Goal: Task Accomplishment & Management: Complete application form

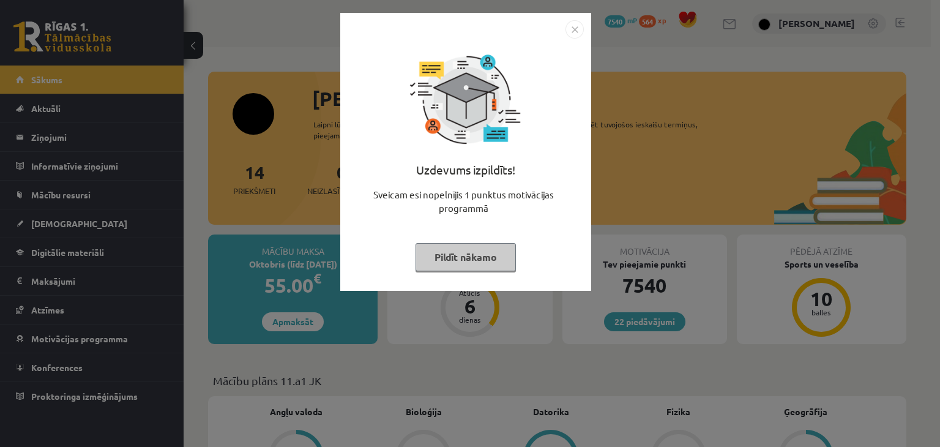
click at [551, 19] on div "Uzdevums izpildīts! Sveicam esi nopelnījis 1 punktus motivācijas programmā Pild…" at bounding box center [465, 152] width 251 height 278
click at [583, 37] on div "Uzdevums izpildīts! Sveicam esi nopelnījis 1 punktus motivācijas programmā Pild…" at bounding box center [465, 152] width 251 height 278
click at [579, 32] on img "Close" at bounding box center [574, 29] width 18 height 18
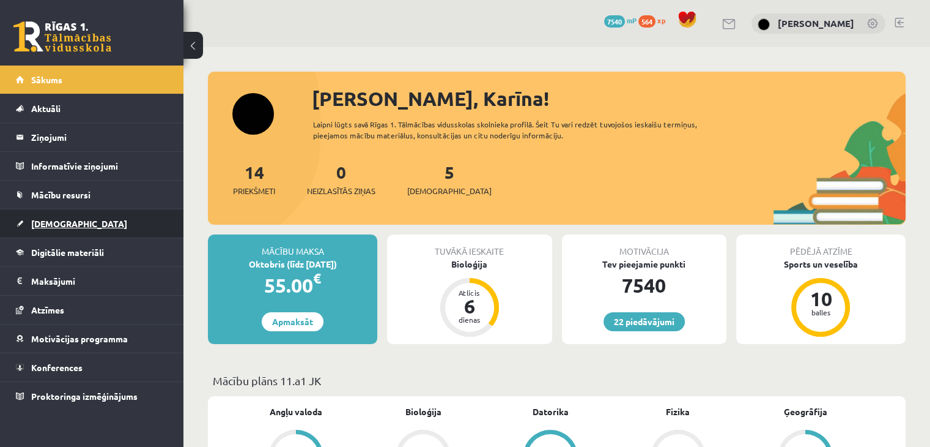
click at [56, 220] on span "[DEMOGRAPHIC_DATA]" at bounding box center [79, 223] width 96 height 11
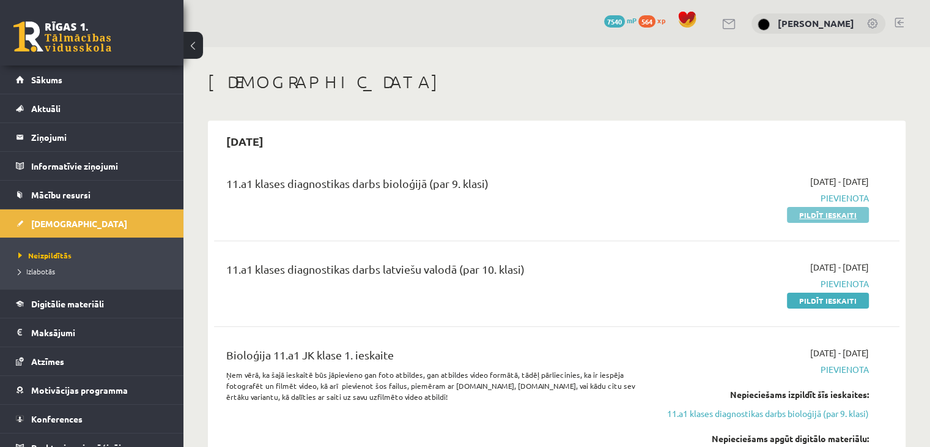
click at [825, 213] on link "Pildīt ieskaiti" at bounding box center [828, 215] width 82 height 16
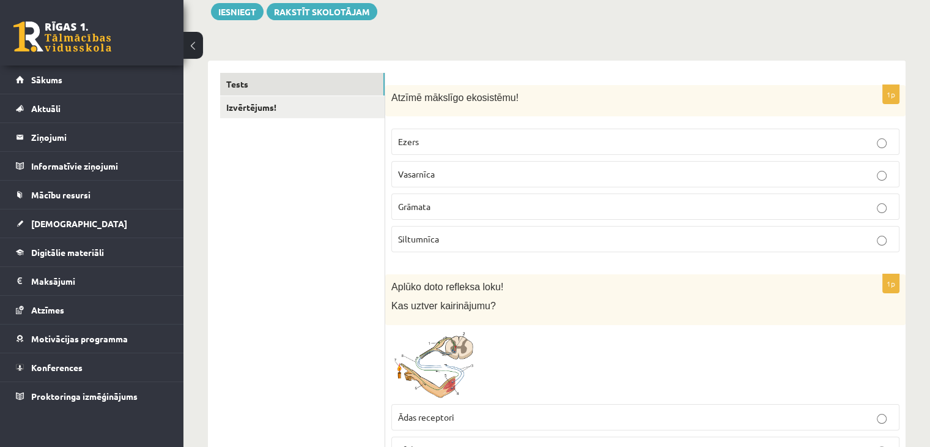
scroll to position [231, 0]
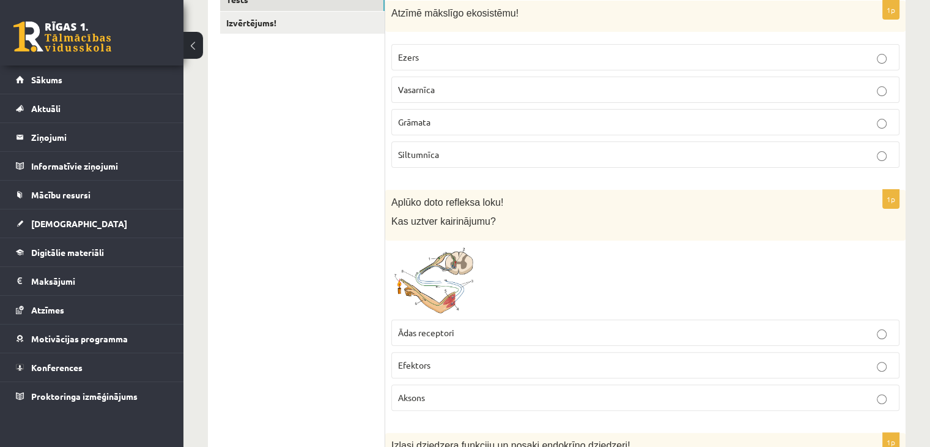
click at [438, 158] on p "Siltumnīca" at bounding box center [645, 154] width 495 height 13
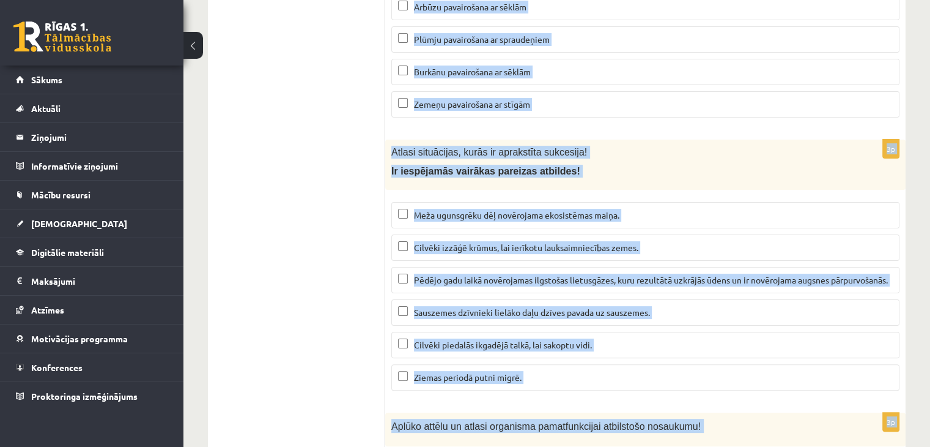
scroll to position [5163, 0]
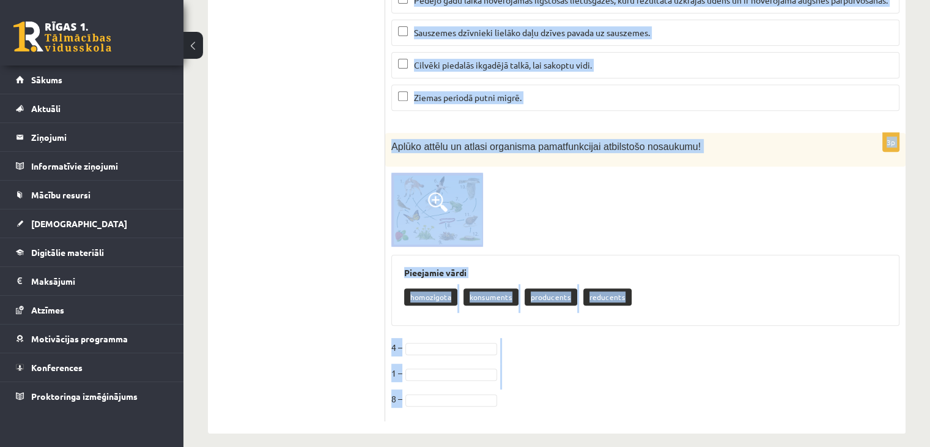
drag, startPoint x: 390, startPoint y: 10, endPoint x: 593, endPoint y: 401, distance: 439.9
copy form "Atzīmē mākslīgo ekosistēmu! Ezers Vasarnīca Grāmata Siltumnīca 1p Aplūko doto r…"
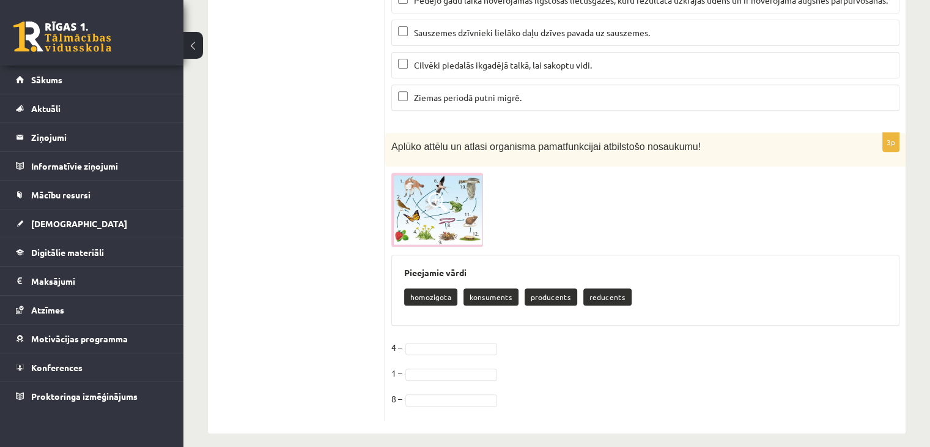
drag, startPoint x: 922, startPoint y: 410, endPoint x: 939, endPoint y: 388, distance: 27.5
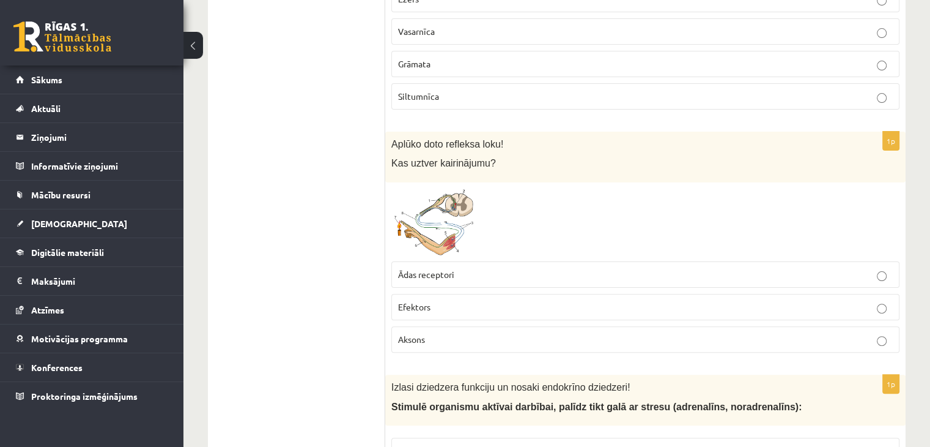
scroll to position [355, 0]
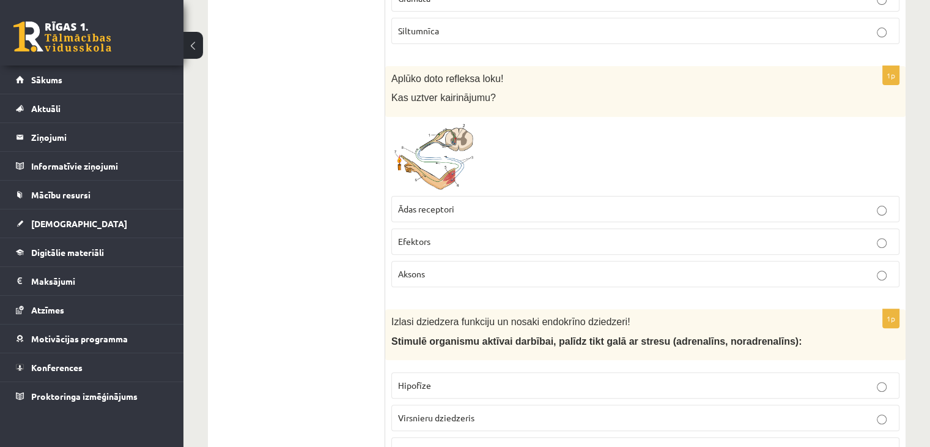
click at [429, 152] on span at bounding box center [438, 153] width 20 height 20
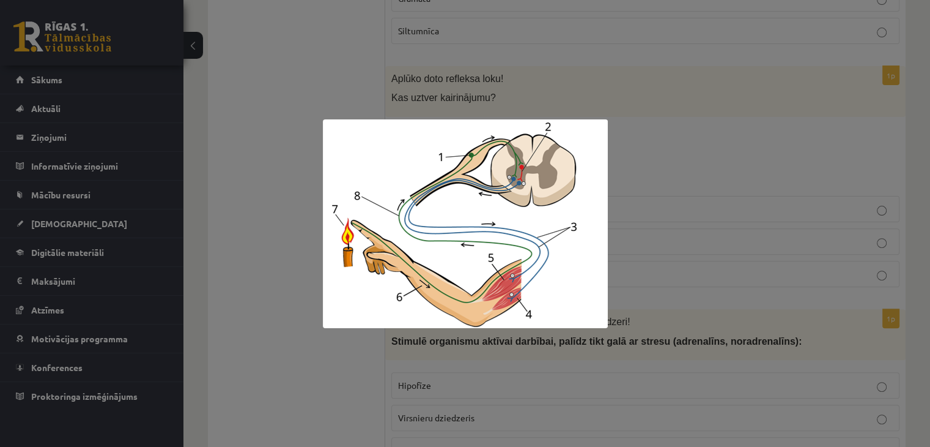
click at [664, 116] on div at bounding box center [465, 223] width 930 height 447
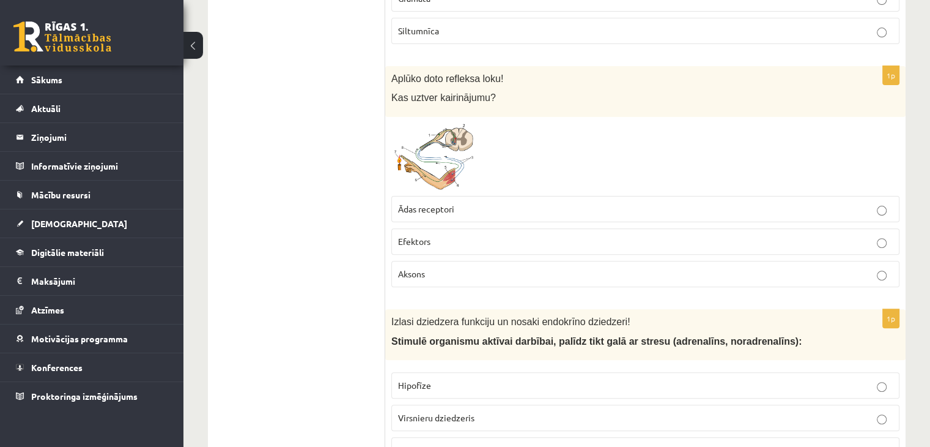
click at [443, 211] on span "Ādas receptori" at bounding box center [426, 208] width 56 height 11
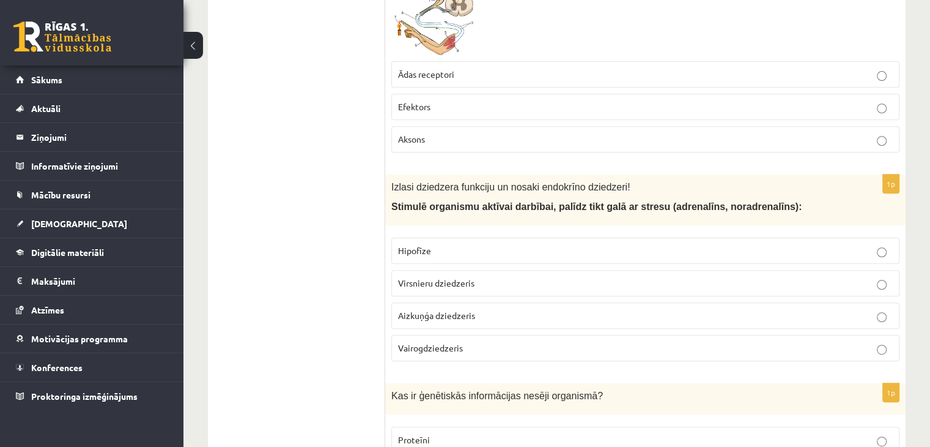
scroll to position [566, 0]
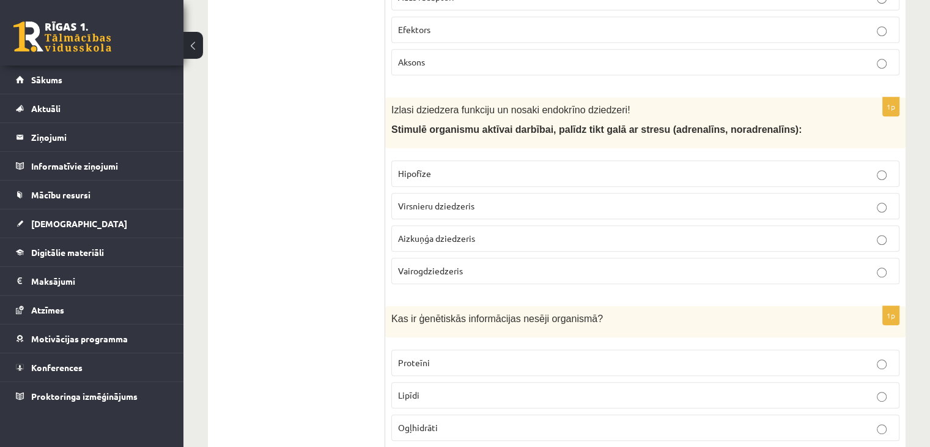
click at [431, 200] on span "Virsnieru dziedzeris" at bounding box center [436, 205] width 76 height 11
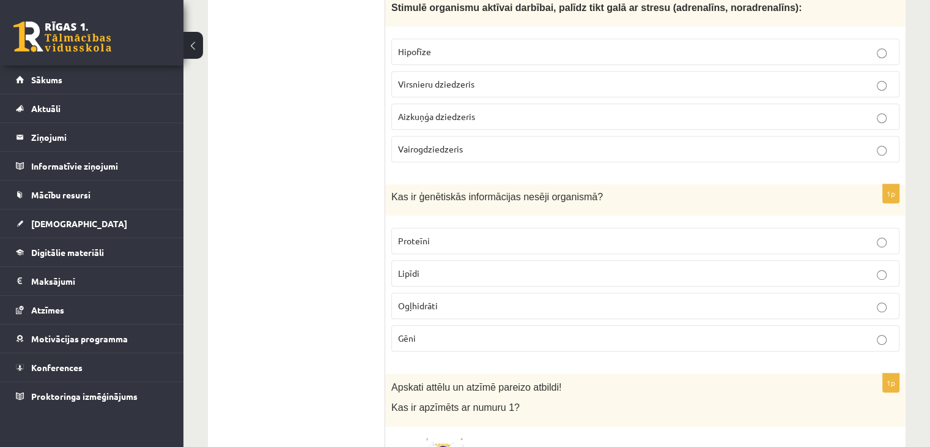
scroll to position [707, 0]
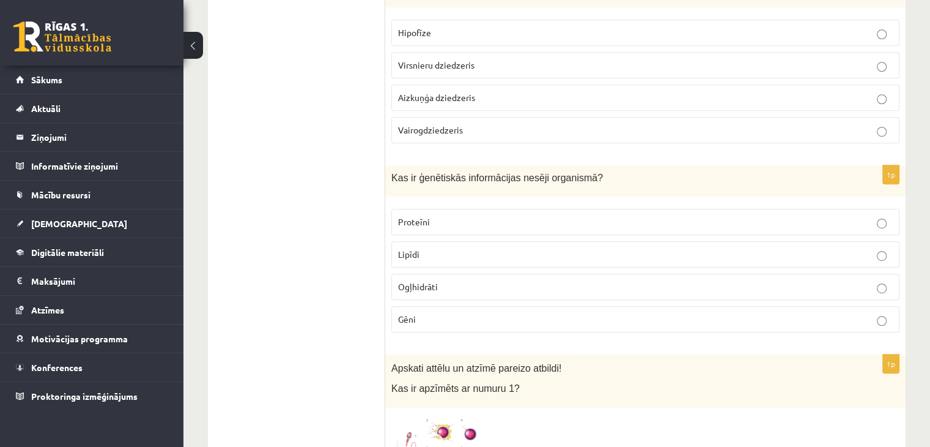
click at [416, 313] on p "Gēni" at bounding box center [645, 319] width 495 height 13
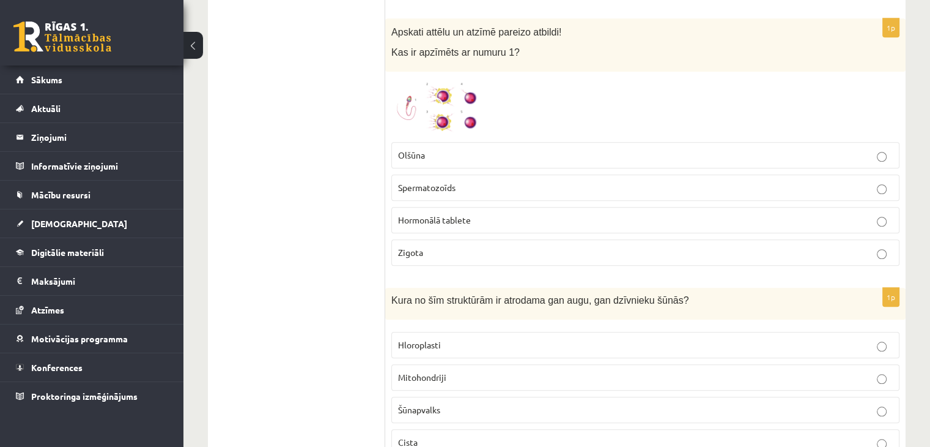
scroll to position [1030, 0]
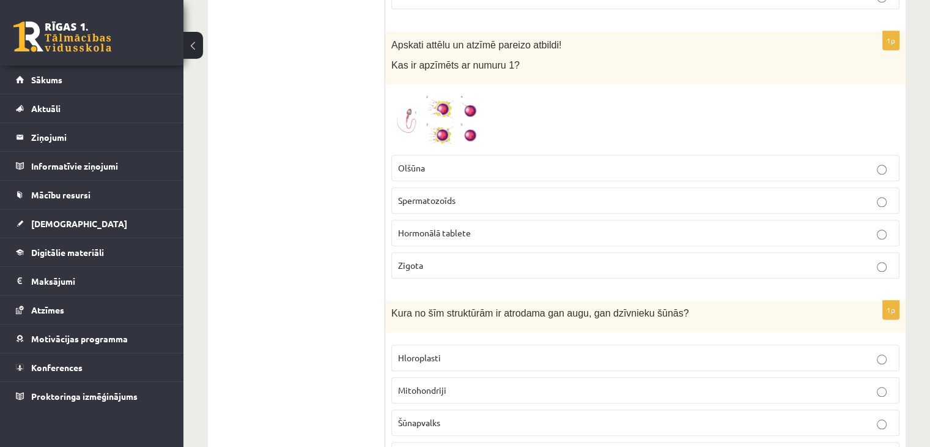
click at [436, 118] on span at bounding box center [438, 120] width 20 height 20
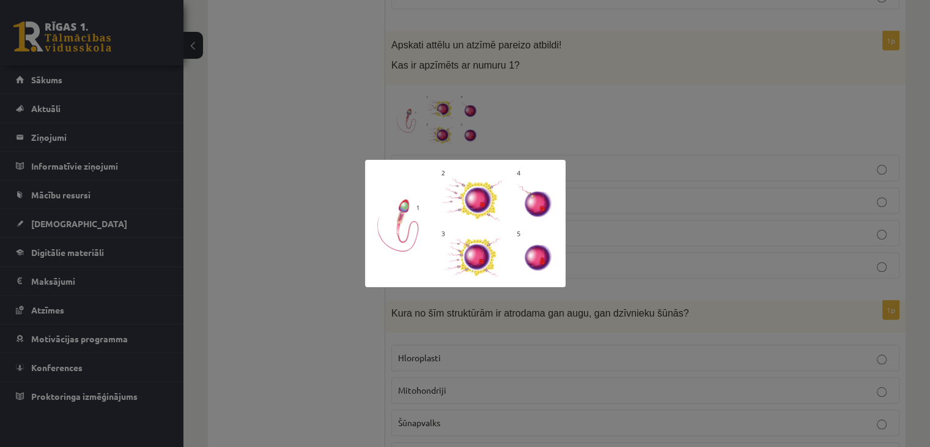
click at [637, 29] on div at bounding box center [465, 223] width 930 height 447
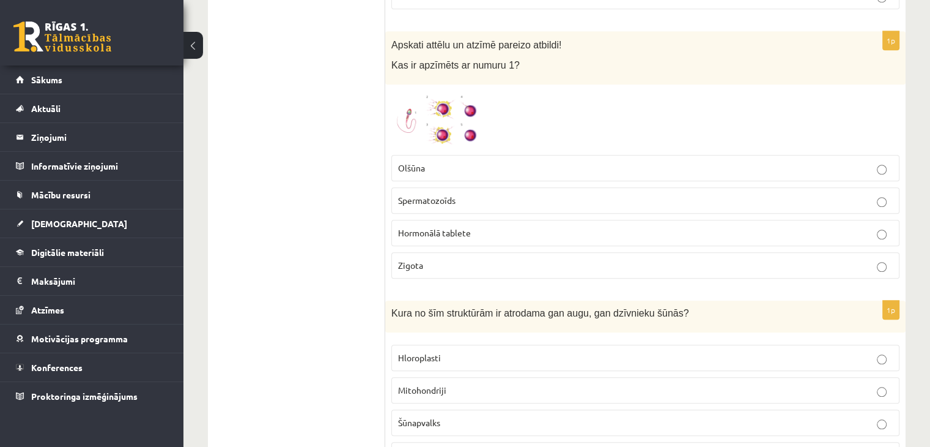
click at [413, 196] on span "Spermatozoīds" at bounding box center [427, 200] width 58 height 11
click at [433, 103] on img at bounding box center [437, 120] width 92 height 58
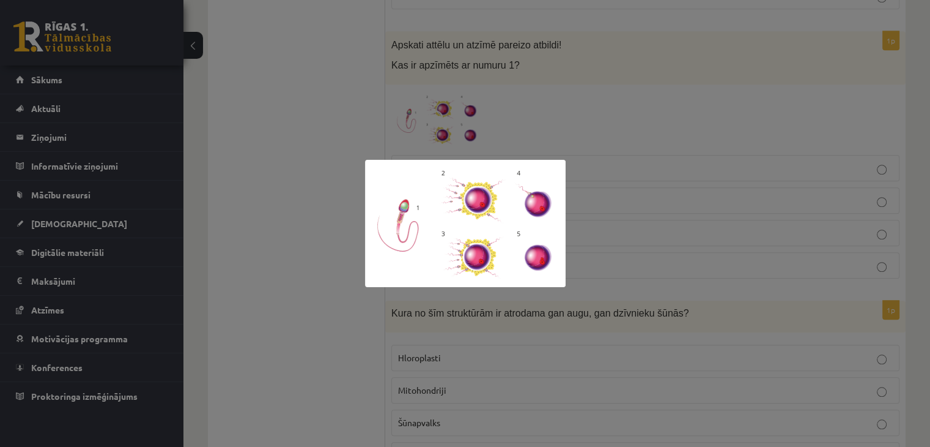
click at [657, 85] on div at bounding box center [465, 223] width 930 height 447
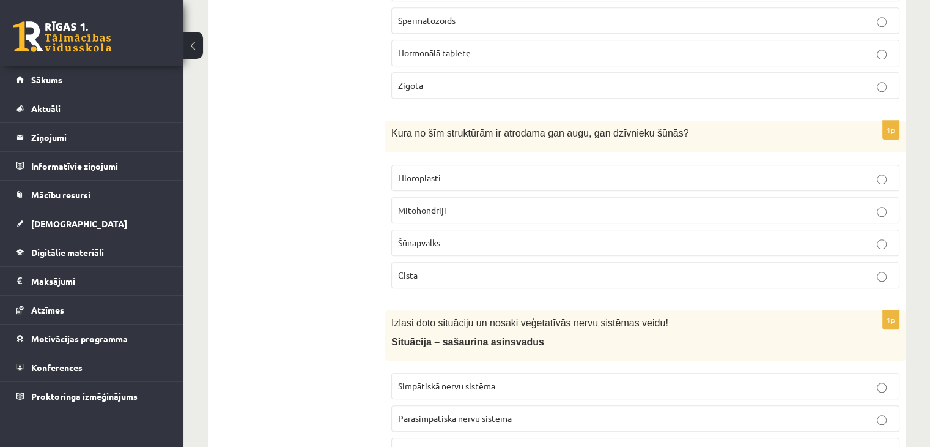
scroll to position [1229, 0]
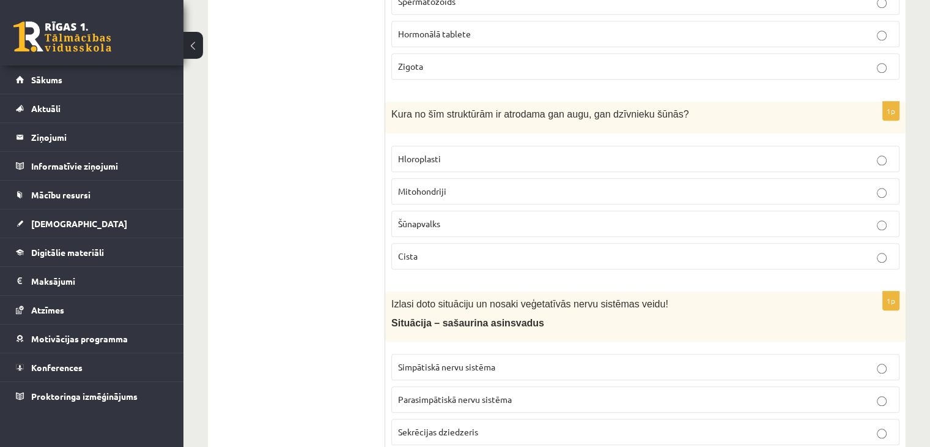
click at [524, 186] on p "Mitohondriji" at bounding box center [645, 191] width 495 height 13
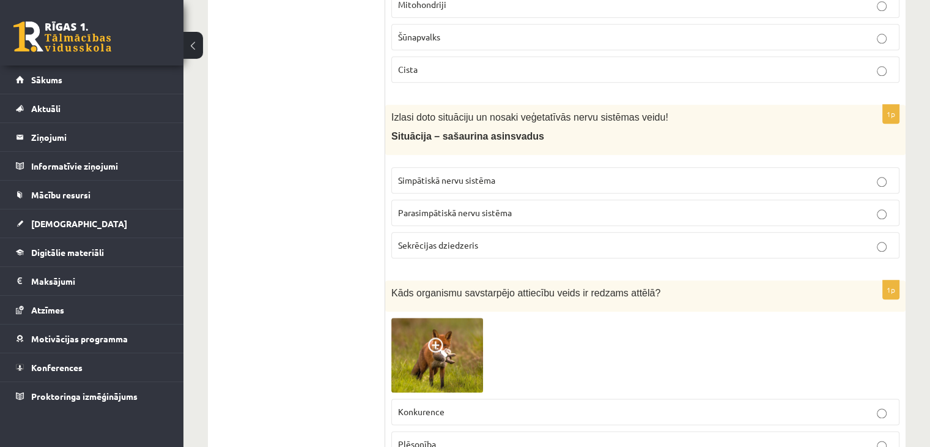
scroll to position [1454, 0]
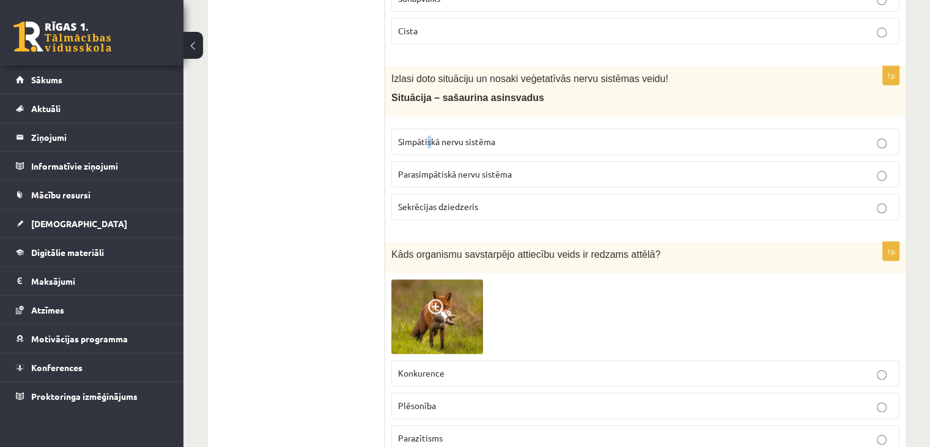
click at [428, 136] on span "Simpātiskā nervu sistēma" at bounding box center [446, 141] width 97 height 11
click at [530, 135] on p "Simpātiskā nervu sistēma" at bounding box center [645, 141] width 495 height 13
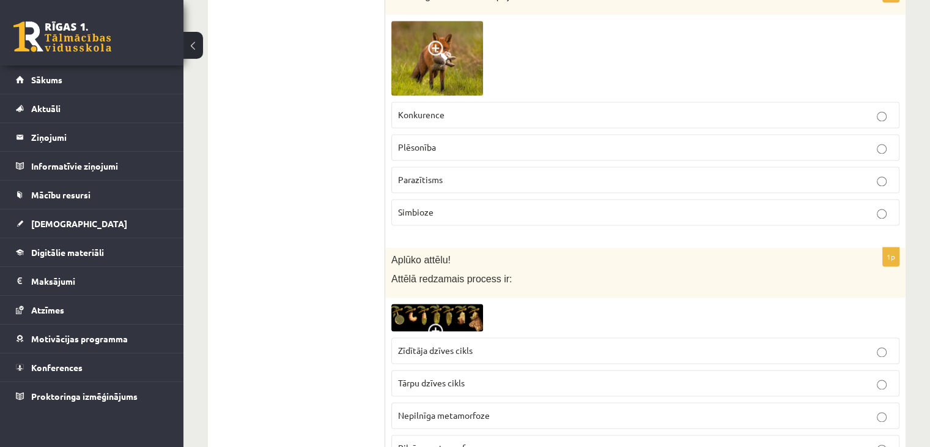
scroll to position [1621, 0]
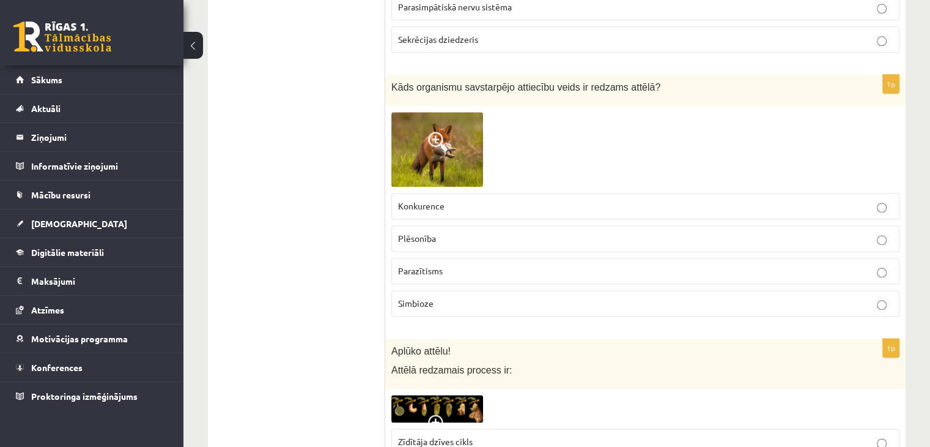
click at [430, 138] on span at bounding box center [438, 142] width 20 height 20
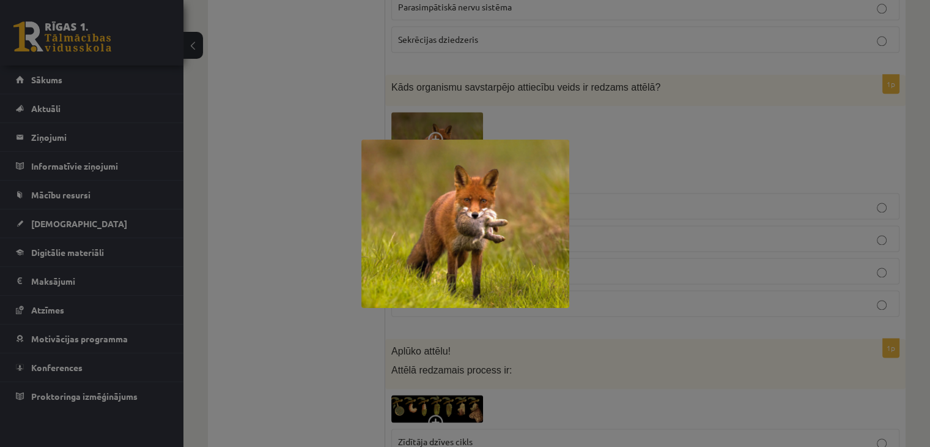
click at [593, 133] on div at bounding box center [465, 223] width 930 height 447
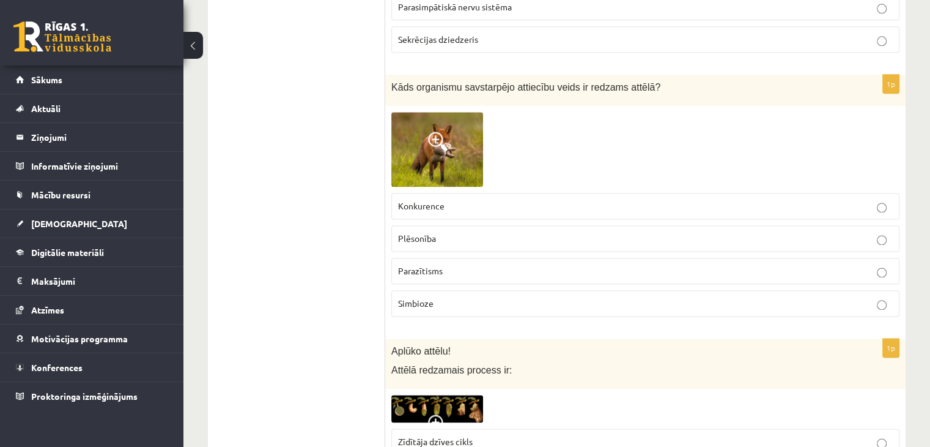
click at [483, 232] on p "Plēsonība" at bounding box center [645, 238] width 495 height 13
click at [453, 155] on img at bounding box center [437, 149] width 92 height 74
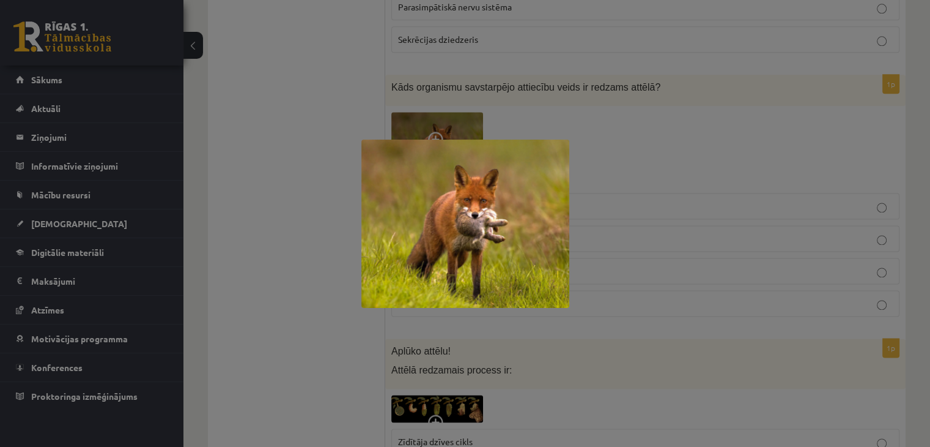
click at [507, 147] on img at bounding box center [466, 223] width 208 height 168
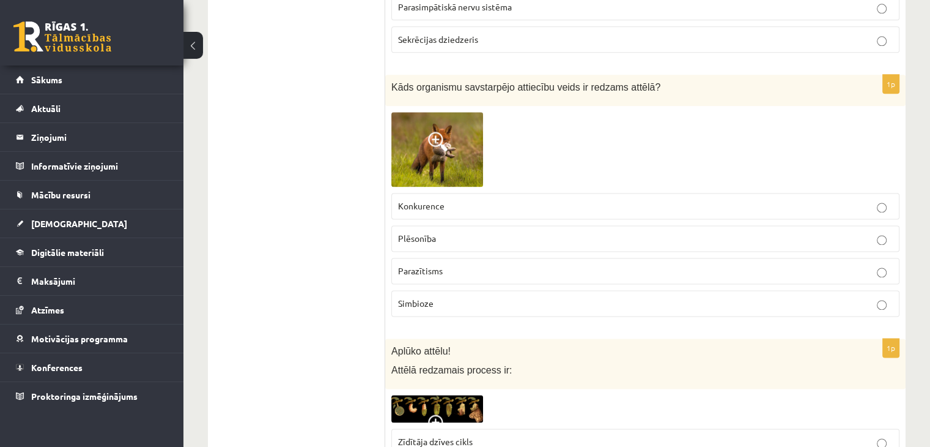
click at [432, 158] on img at bounding box center [437, 149] width 92 height 74
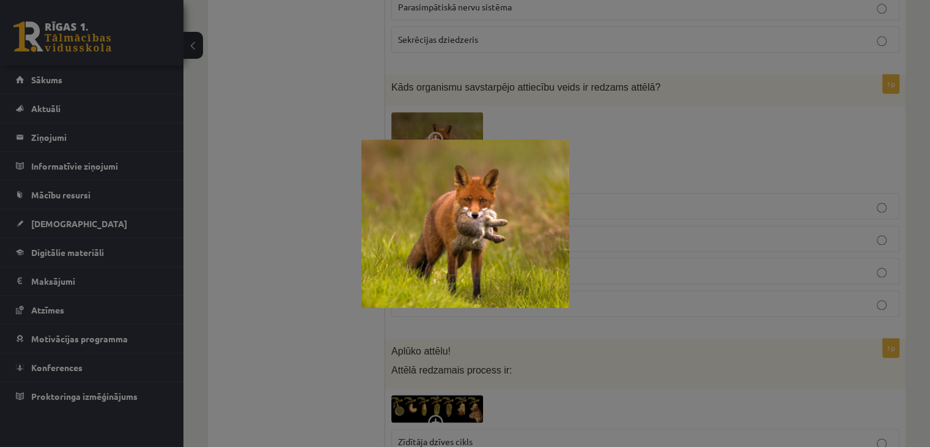
click at [491, 73] on div at bounding box center [465, 223] width 930 height 447
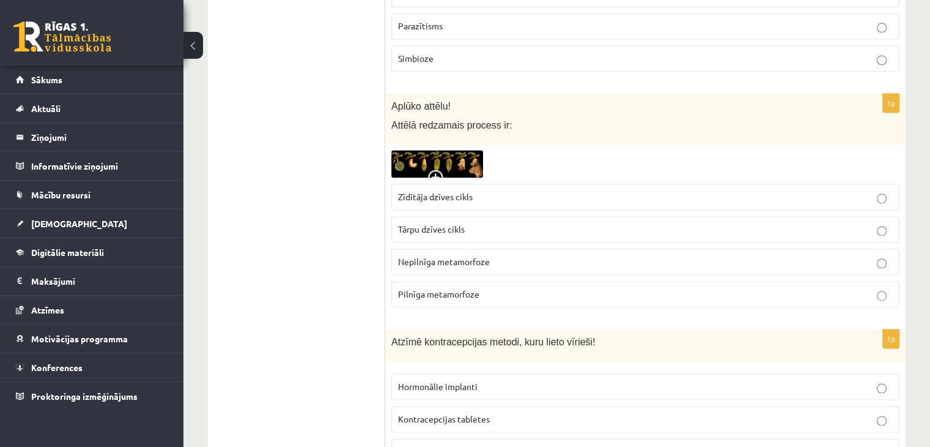
scroll to position [1872, 0]
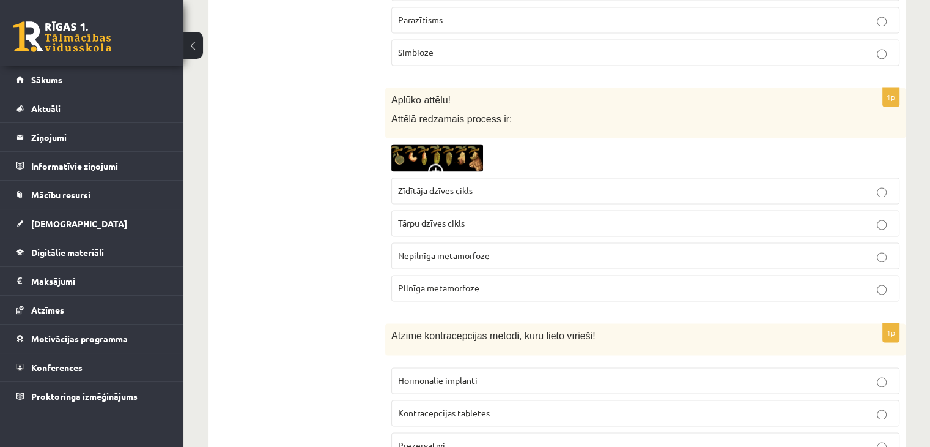
click at [436, 144] on img at bounding box center [437, 158] width 92 height 28
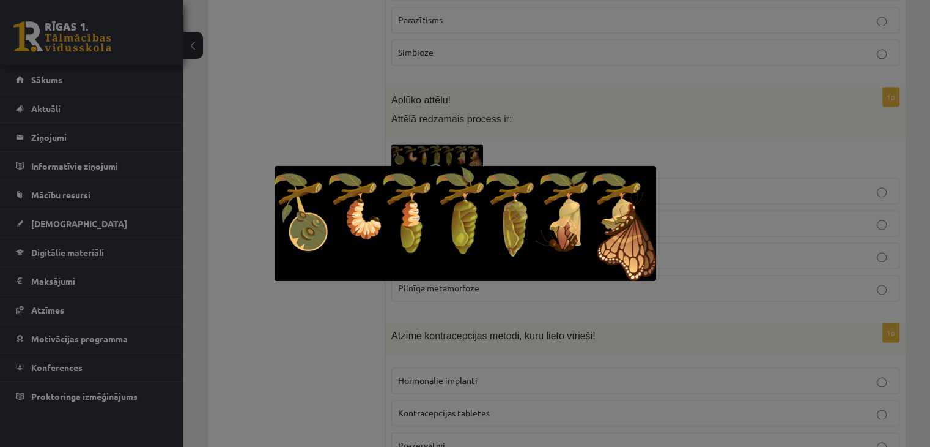
click at [760, 160] on div at bounding box center [465, 223] width 930 height 447
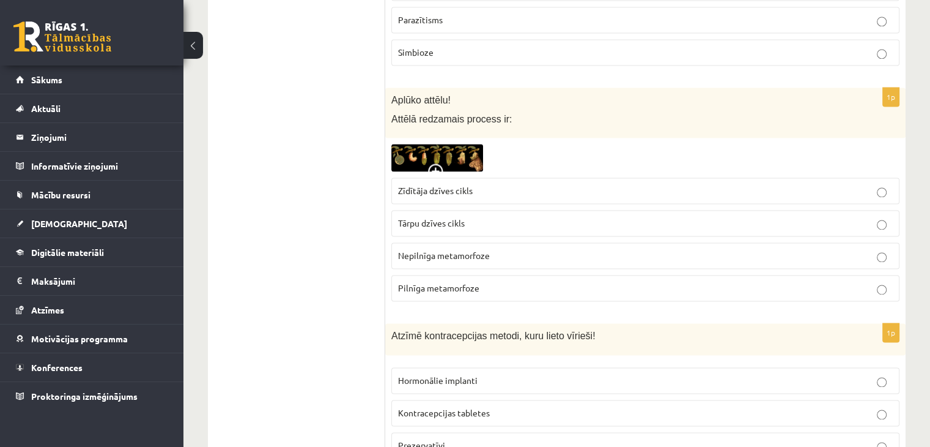
click at [492, 281] on p "Pilnīga metamorfoze" at bounding box center [645, 287] width 495 height 13
click at [467, 144] on img at bounding box center [437, 158] width 92 height 28
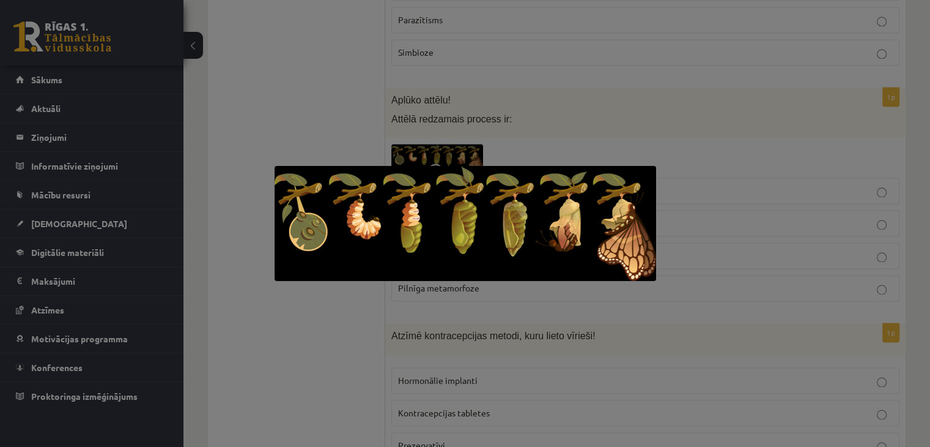
click at [522, 149] on div at bounding box center [465, 223] width 930 height 447
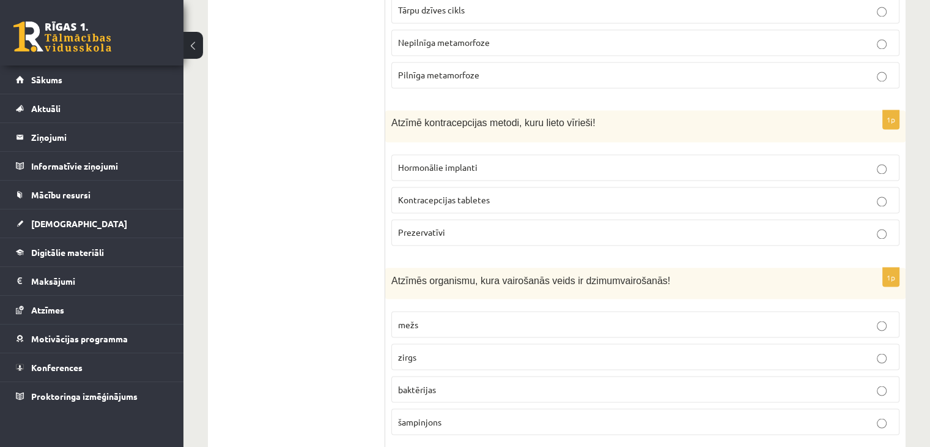
scroll to position [2116, 0]
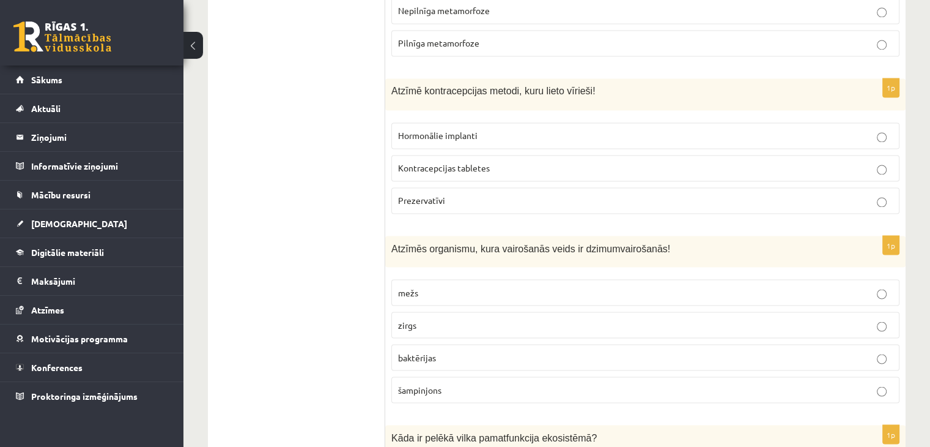
click at [499, 194] on p "Prezervatīvi" at bounding box center [645, 200] width 495 height 13
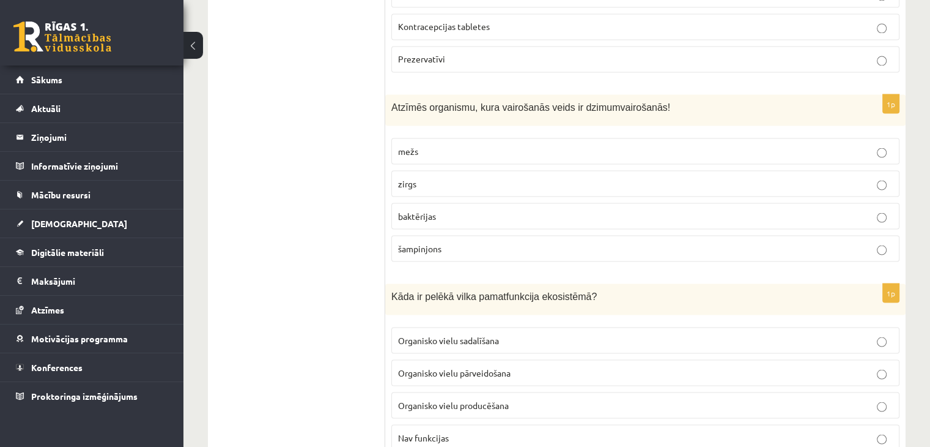
click at [450, 184] on label "zirgs" at bounding box center [645, 183] width 508 height 26
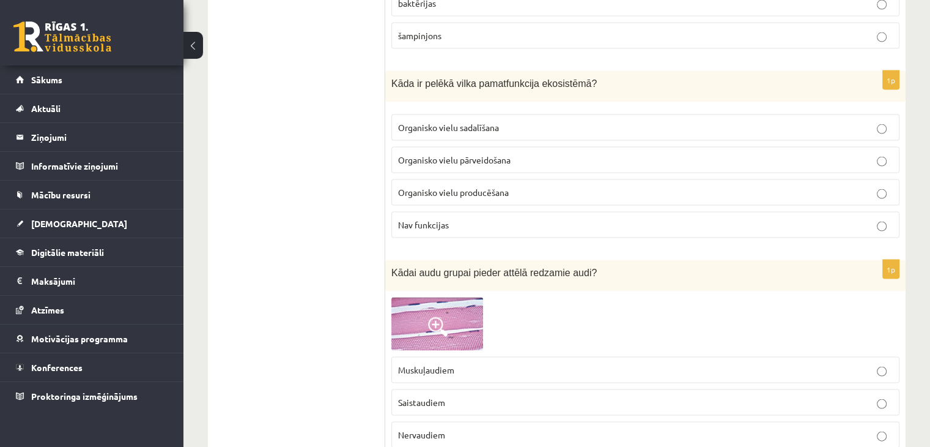
scroll to position [2450, 0]
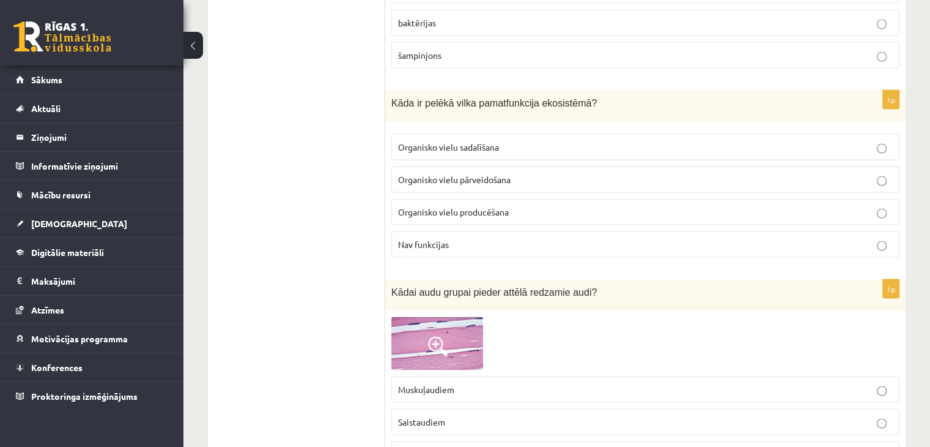
click at [510, 174] on span "Organisko vielu pārveidošana" at bounding box center [454, 179] width 113 height 11
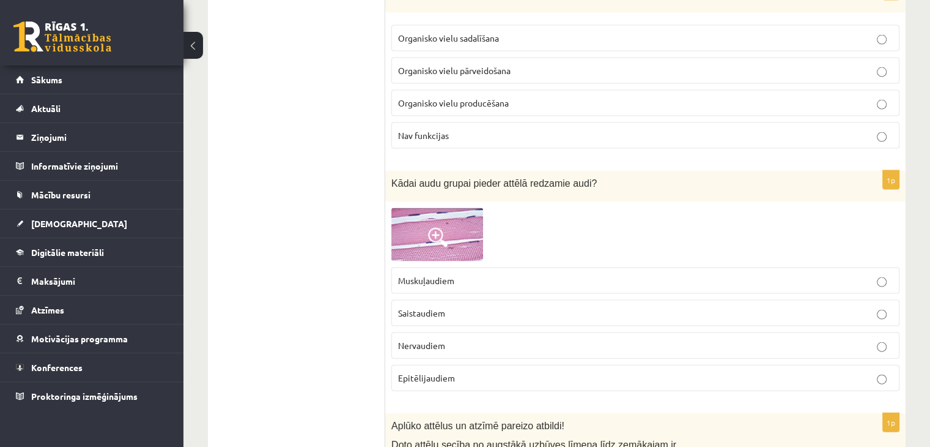
scroll to position [2695, 0]
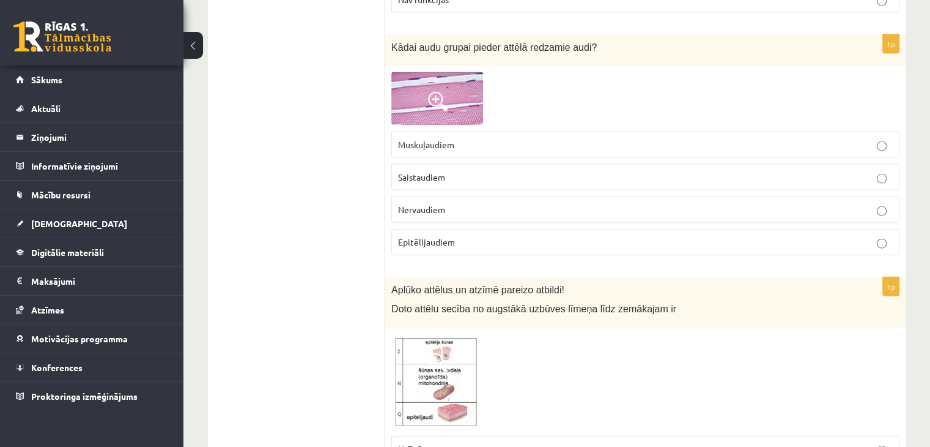
click at [450, 83] on img at bounding box center [437, 98] width 92 height 53
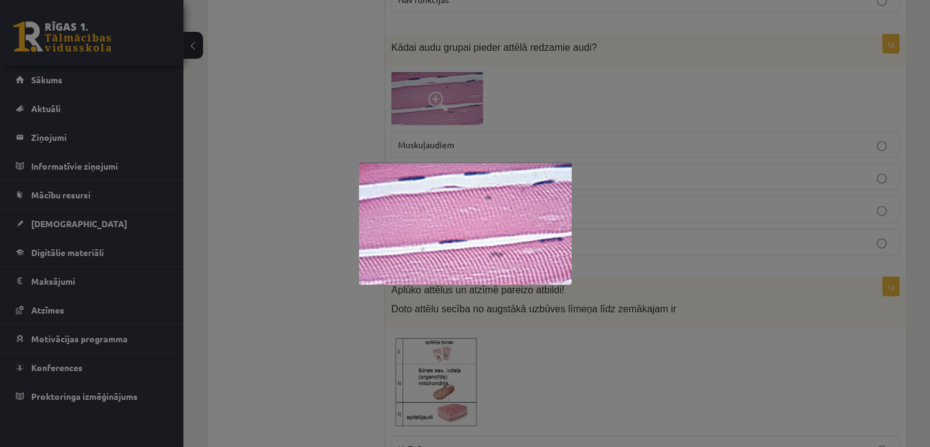
click at [558, 31] on div at bounding box center [465, 223] width 930 height 447
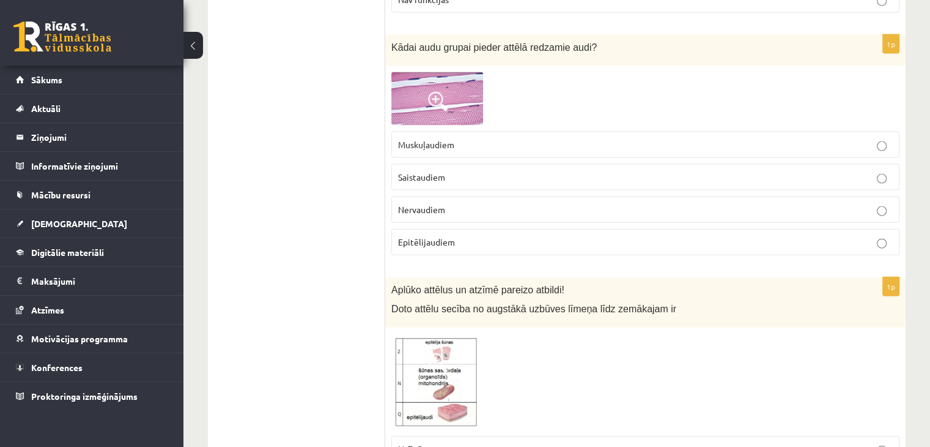
click at [478, 240] on label "Epitēlijaudiem" at bounding box center [645, 242] width 508 height 26
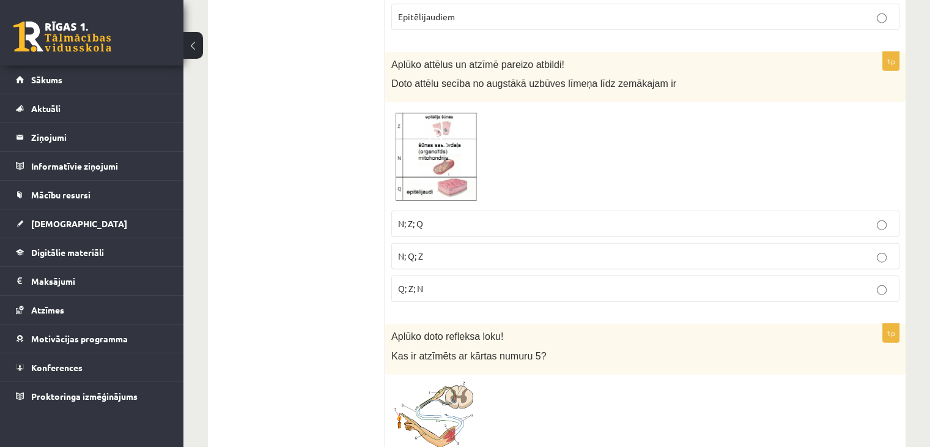
scroll to position [2914, 0]
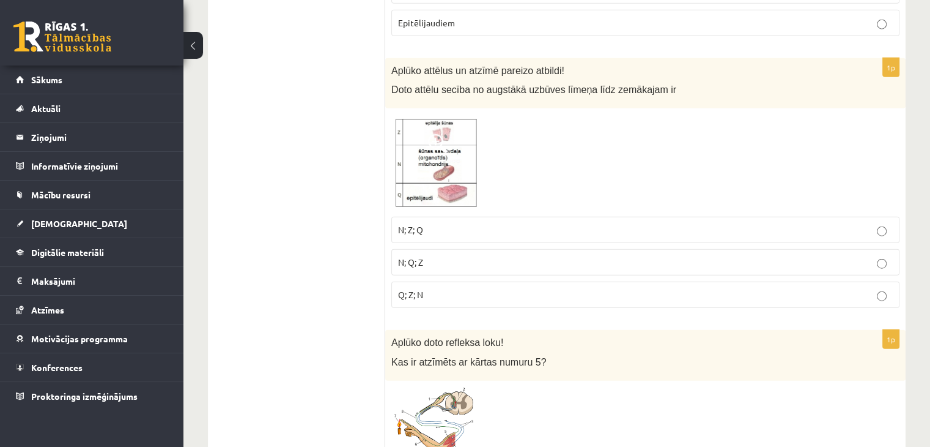
click at [412, 169] on img at bounding box center [437, 162] width 92 height 96
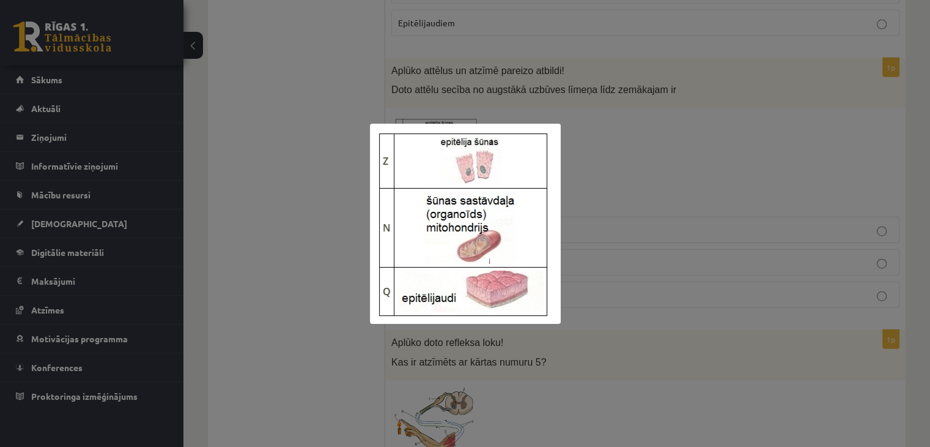
click at [607, 146] on div at bounding box center [465, 223] width 930 height 447
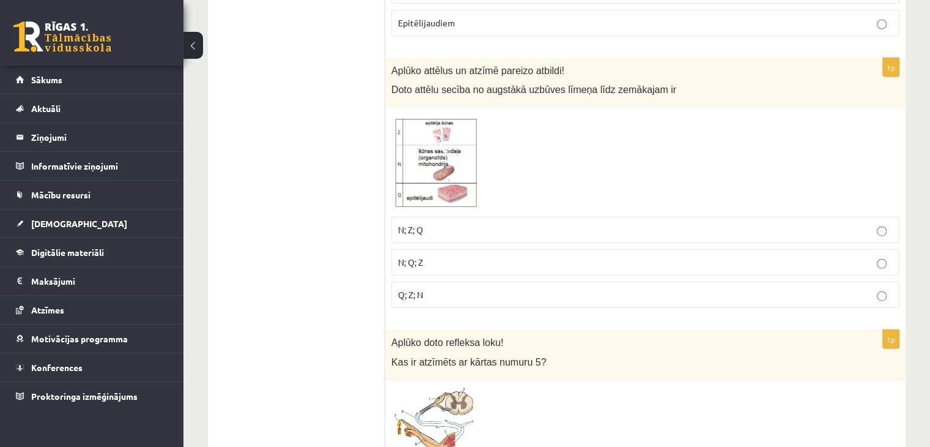
click at [456, 150] on img at bounding box center [437, 162] width 92 height 96
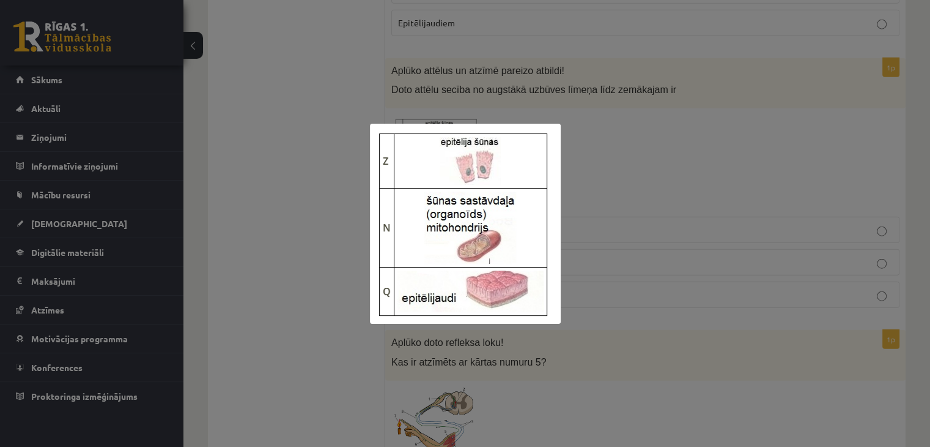
click at [598, 186] on div at bounding box center [465, 223] width 930 height 447
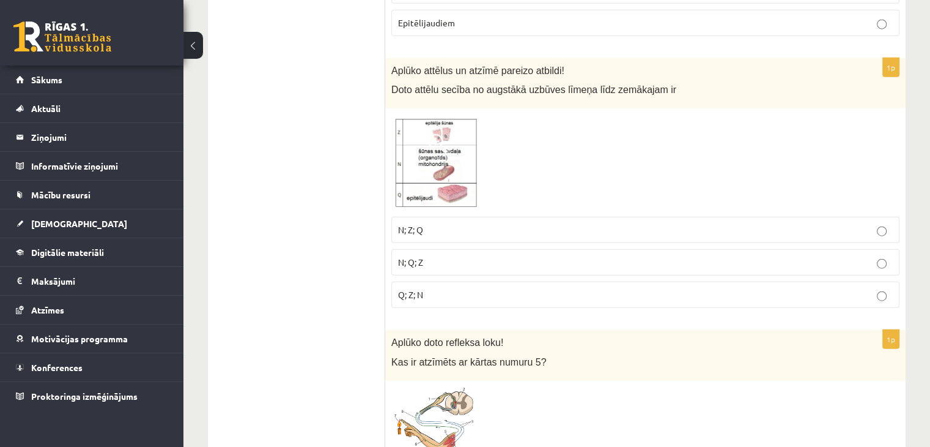
click at [448, 256] on p "N; Q; Z" at bounding box center [645, 262] width 495 height 13
click at [436, 223] on p "N; Z; Q" at bounding box center [645, 229] width 495 height 13
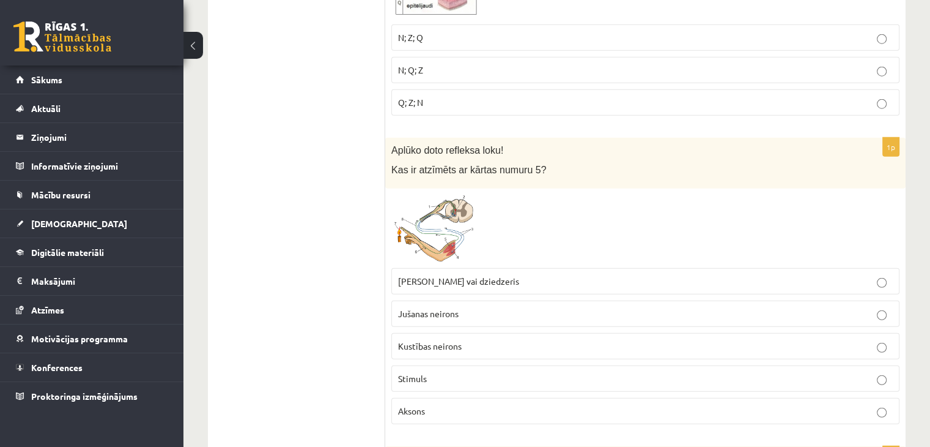
scroll to position [3171, 0]
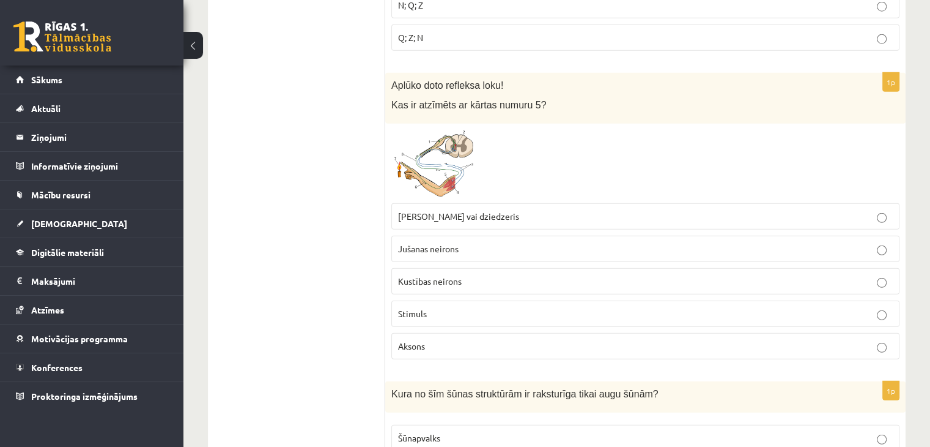
click at [467, 141] on img at bounding box center [437, 163] width 92 height 67
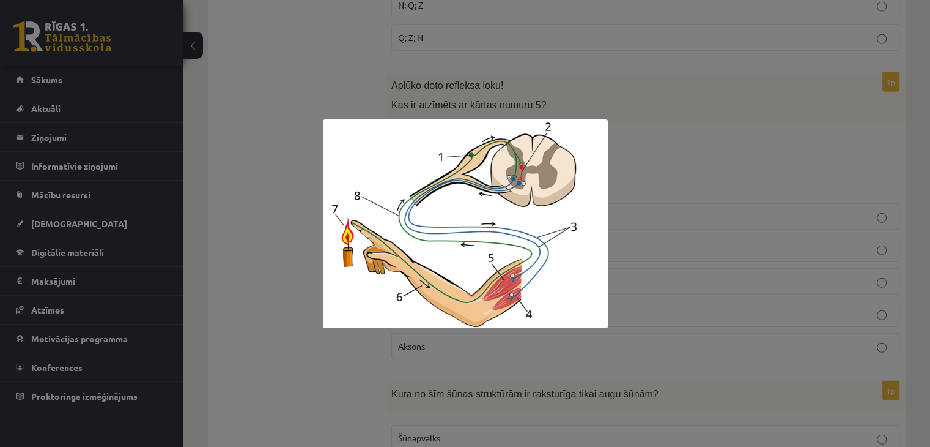
click at [659, 152] on div at bounding box center [465, 223] width 930 height 447
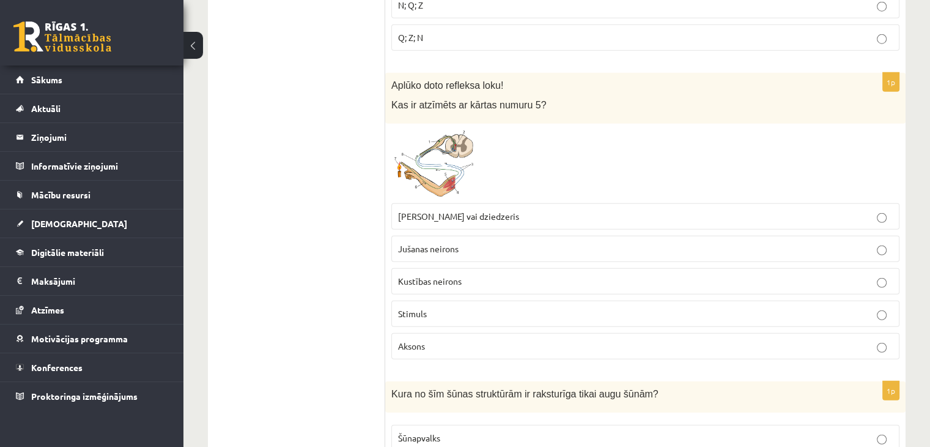
click at [460, 210] on span "Muskulis vai dziedzeris" at bounding box center [458, 215] width 121 height 11
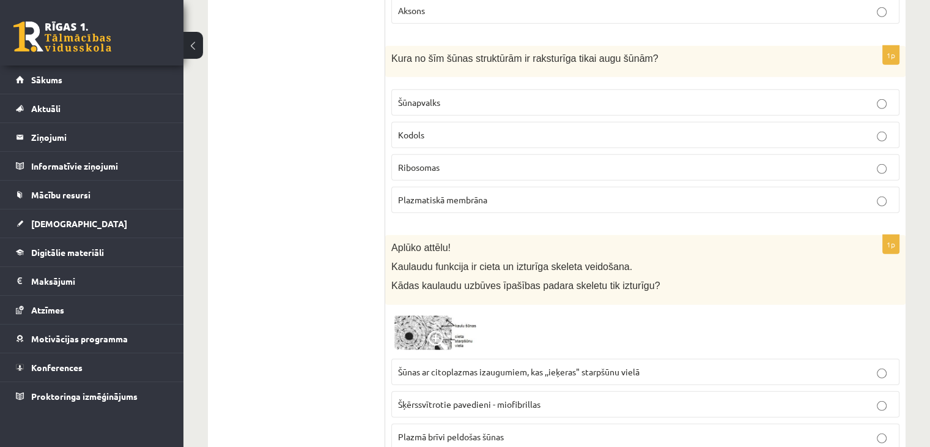
scroll to position [3513, 0]
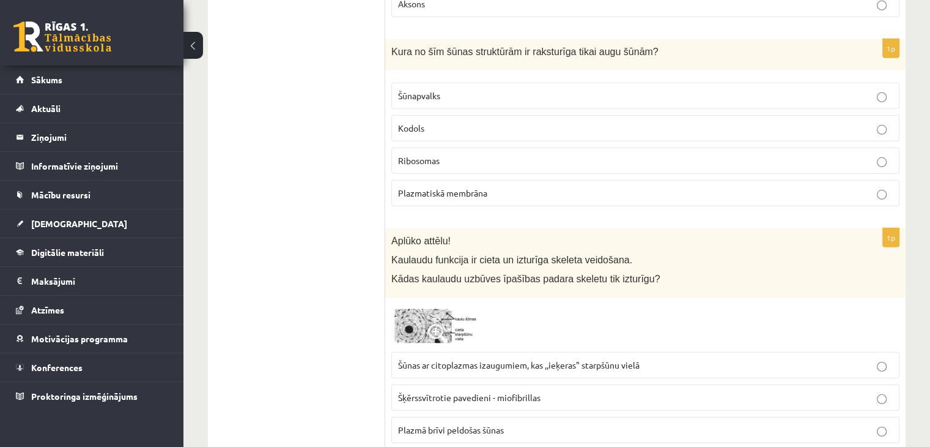
click at [438, 87] on label "Šūnapvalks" at bounding box center [645, 96] width 508 height 26
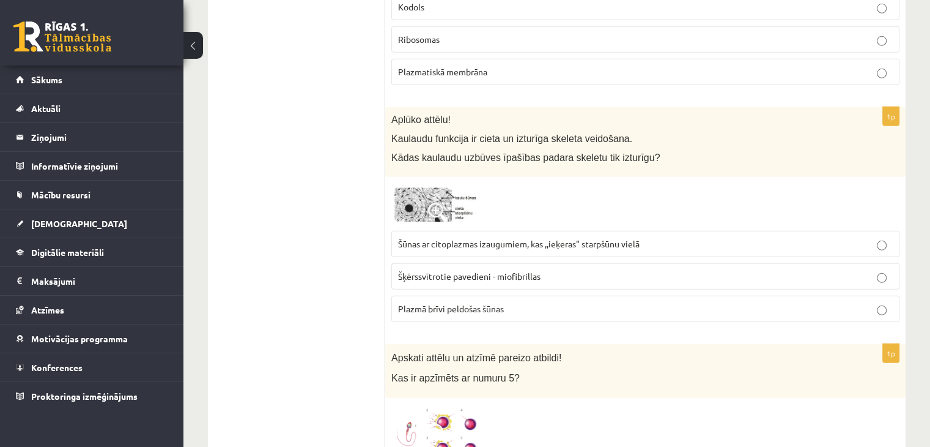
scroll to position [3641, 0]
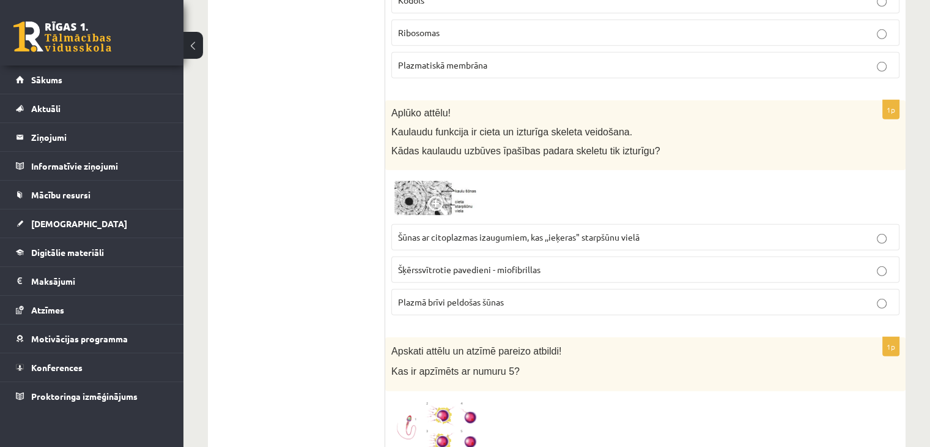
click at [436, 196] on span at bounding box center [438, 206] width 20 height 20
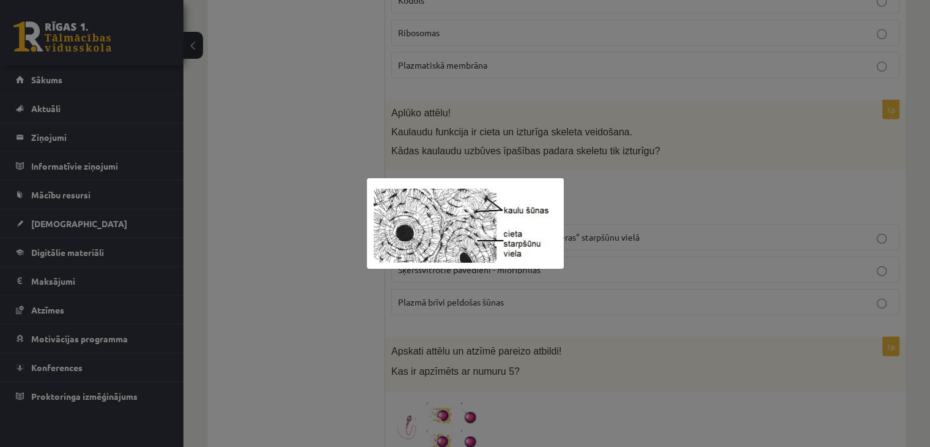
click at [563, 176] on div at bounding box center [465, 223] width 930 height 447
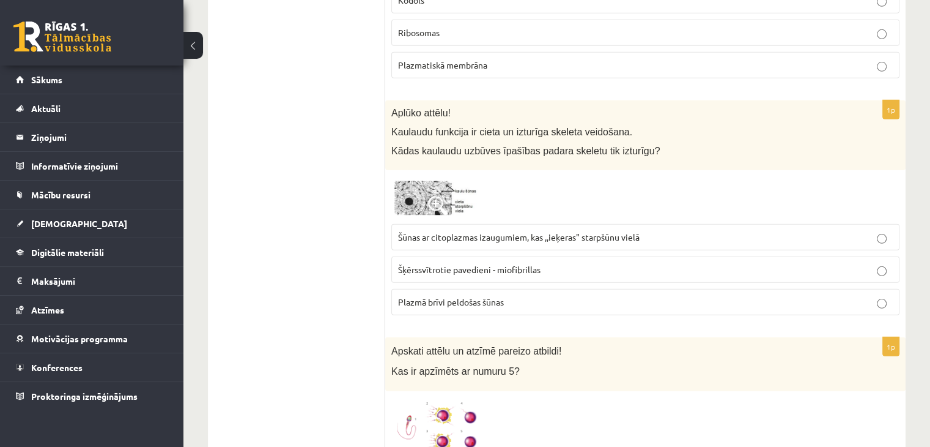
click at [575, 231] on span "Šūnas ar citoplazmas izaugumiem, kas ,,ieķeras" starpšūnu vielā" at bounding box center [519, 236] width 242 height 11
click at [419, 176] on img at bounding box center [437, 197] width 92 height 42
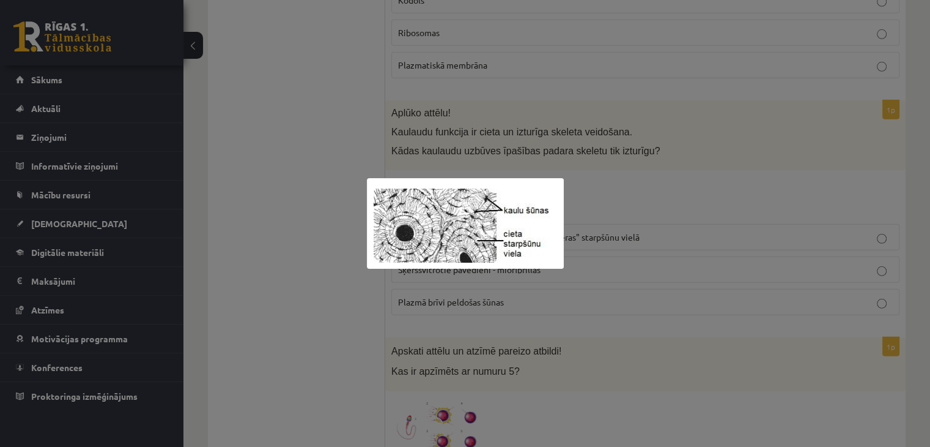
click at [601, 177] on div at bounding box center [465, 223] width 930 height 447
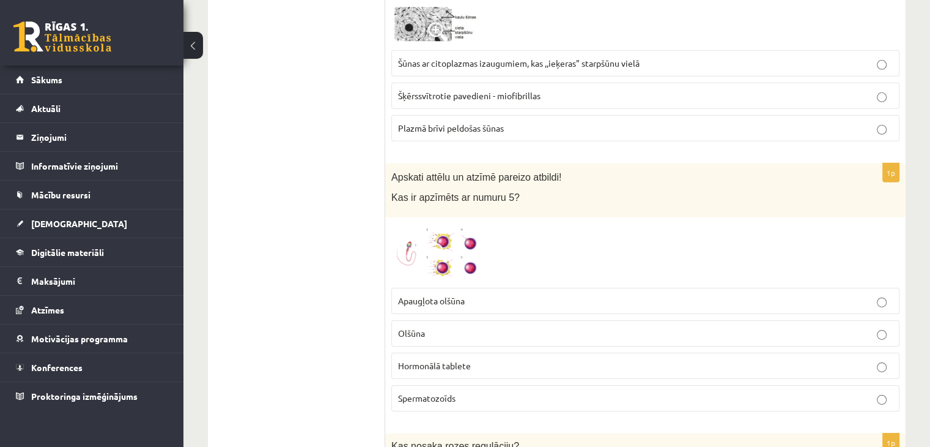
scroll to position [3821, 0]
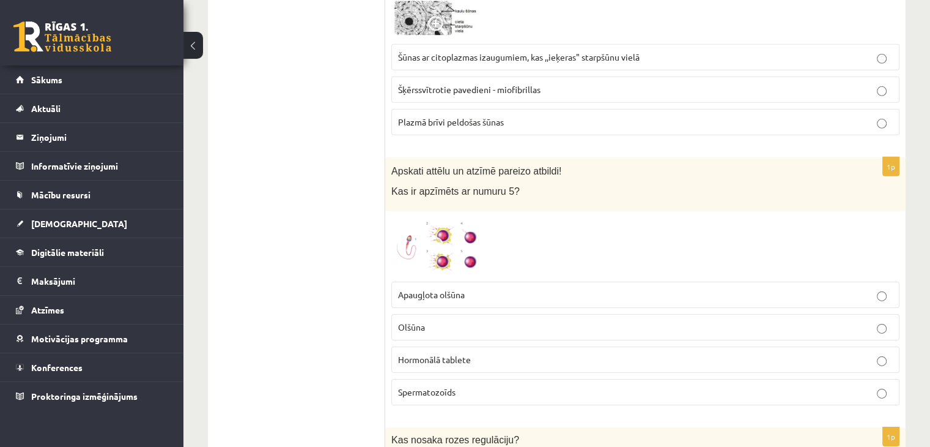
click at [443, 237] on span at bounding box center [438, 247] width 20 height 20
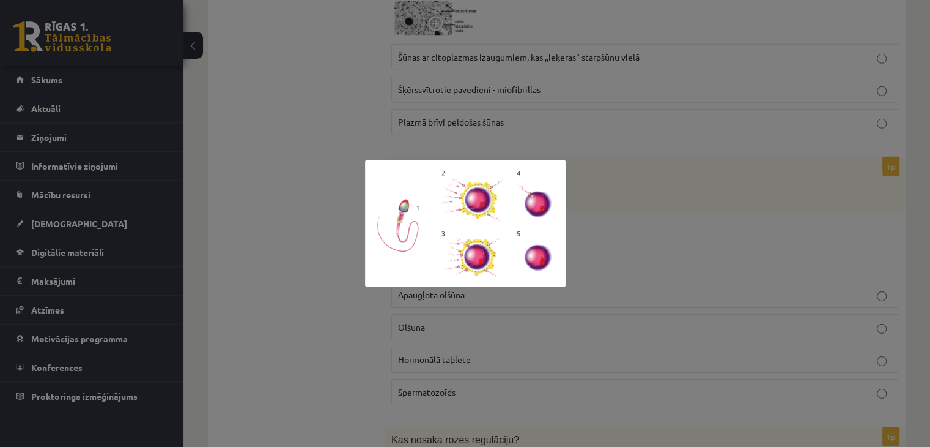
click at [669, 236] on div at bounding box center [465, 223] width 930 height 447
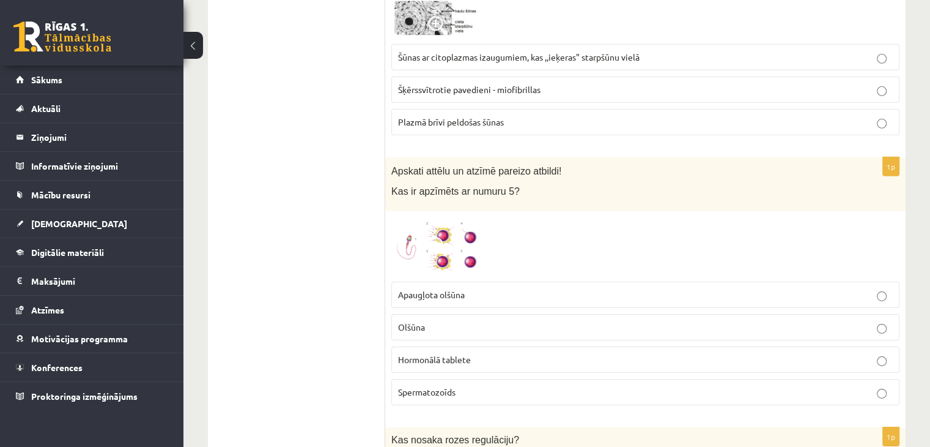
click at [503, 321] on p "Olšūna" at bounding box center [645, 327] width 495 height 13
click at [506, 281] on label "Apaugļota olšūna" at bounding box center [645, 294] width 508 height 26
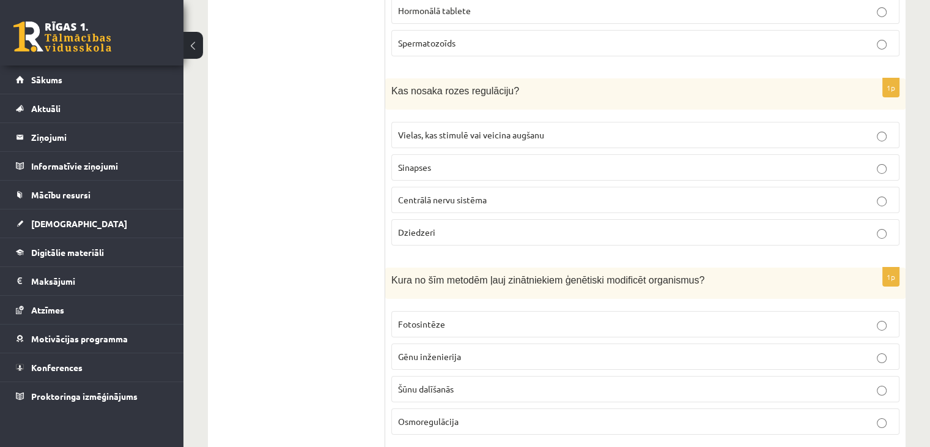
scroll to position [4195, 0]
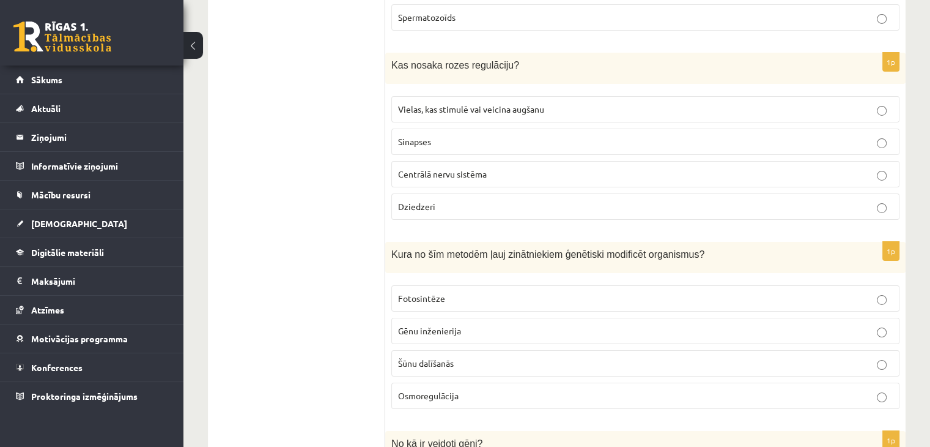
click at [439, 103] on p "Vielas, kas stimulē vai veicina augšanu" at bounding box center [645, 109] width 495 height 13
drag, startPoint x: 492, startPoint y: 313, endPoint x: 499, endPoint y: 312, distance: 6.8
click at [492, 324] on p "Gēnu inženierija" at bounding box center [645, 330] width 495 height 13
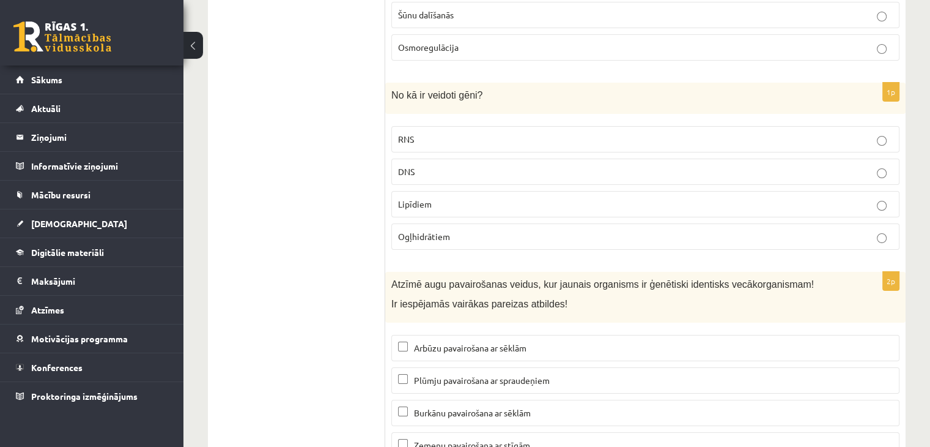
scroll to position [4556, 0]
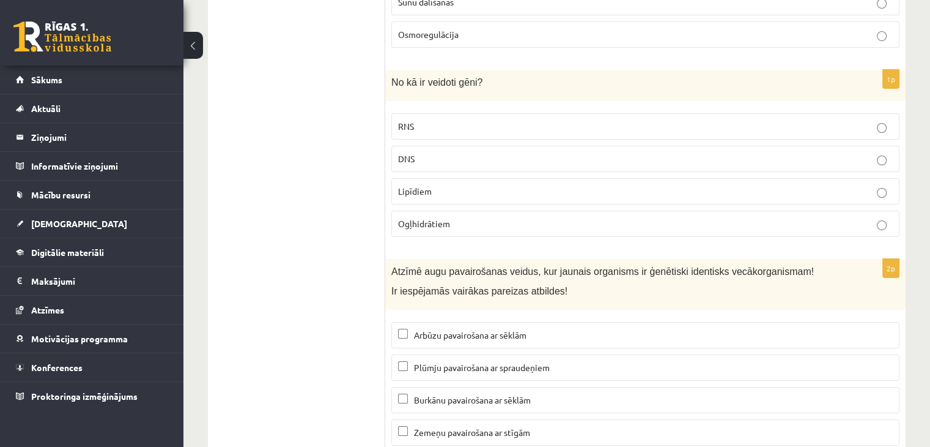
click at [434, 152] on p "DNS" at bounding box center [645, 158] width 495 height 13
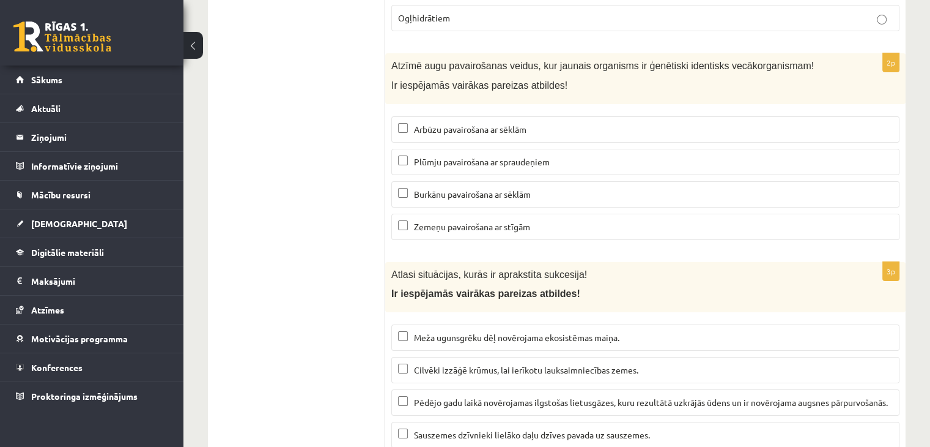
scroll to position [4768, 0]
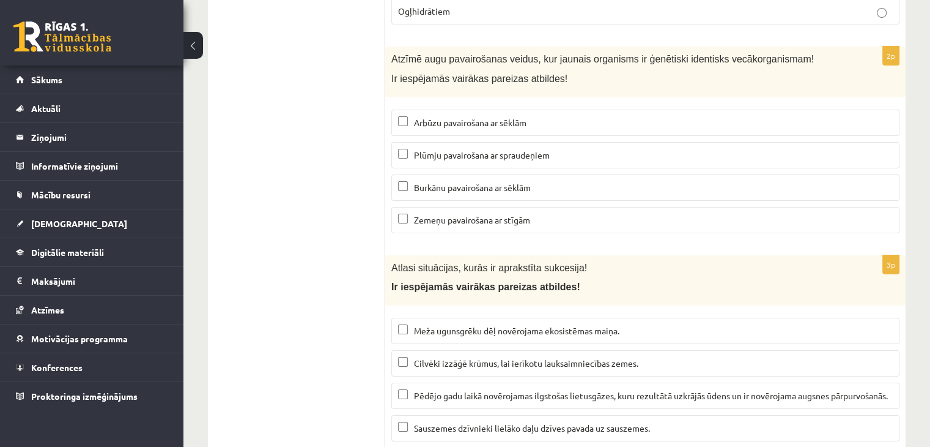
click at [487, 117] on span "Arbūzu pavairošana ar sēklām" at bounding box center [470, 122] width 113 height 11
click at [470, 149] on span "Plūmju pavairošana ar spraudeņiem" at bounding box center [482, 154] width 136 height 11
click at [477, 214] on span "Zemeņu pavairošana ar stīgām" at bounding box center [472, 219] width 116 height 11
click at [508, 117] on span "Arbūzu pavairošana ar sēklām" at bounding box center [470, 122] width 113 height 11
click at [515, 117] on span "Arbūzu pavairošana ar sēklām" at bounding box center [470, 122] width 113 height 11
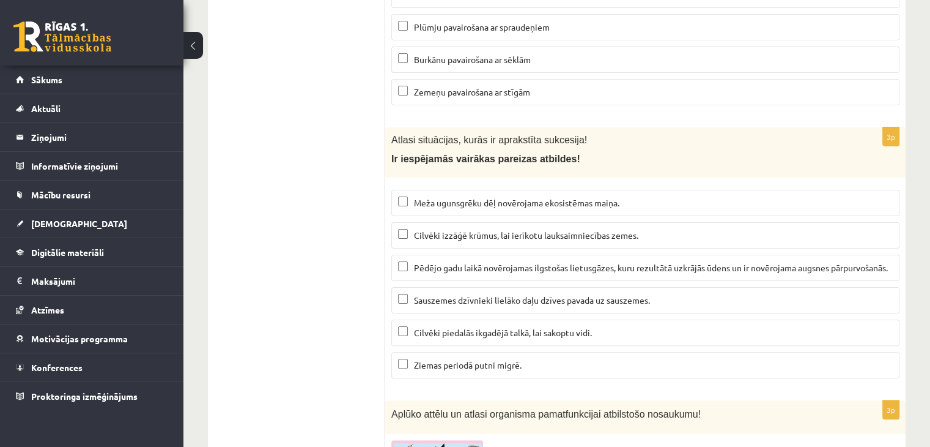
scroll to position [4922, 0]
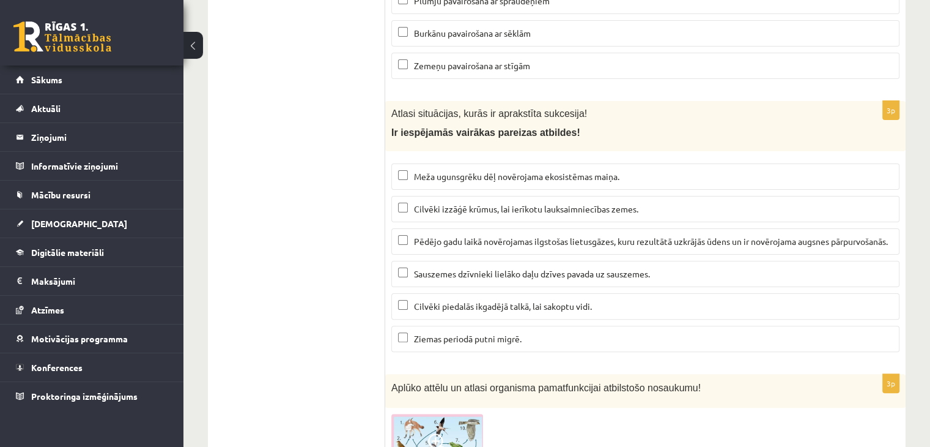
click at [521, 171] on span "Meža ugunsgrēku dēļ novērojama ekosistēmas maiņa." at bounding box center [517, 176] width 206 height 11
click at [530, 235] on p "Pēdējo gadu laikā novērojamas ilgstošas lietusgāzes, kuru rezultātā uzkrājās ūd…" at bounding box center [645, 241] width 495 height 13
click at [496, 268] on span "Sauszemes dzīvnieki lielāko daļu dzīves pavada uz sauszemes." at bounding box center [532, 273] width 236 height 11
click at [513, 268] on span "Sauszemes dzīvnieki lielāko daļu dzīves pavada uz sauszemes." at bounding box center [532, 273] width 236 height 11
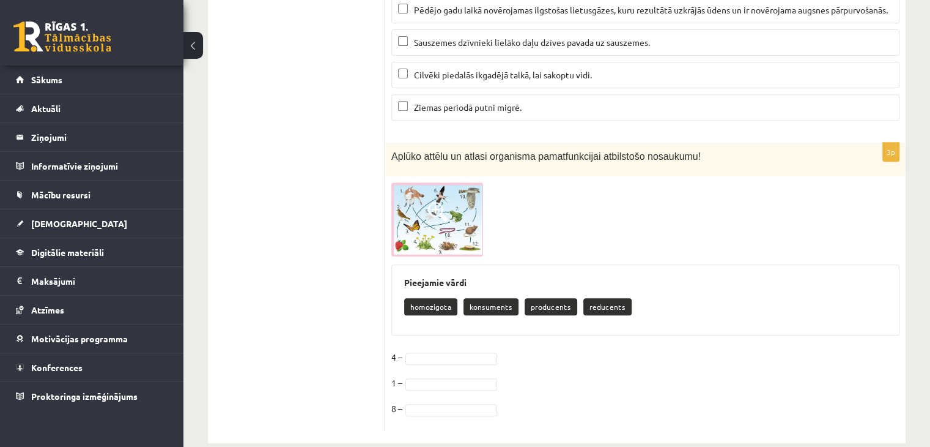
scroll to position [5163, 0]
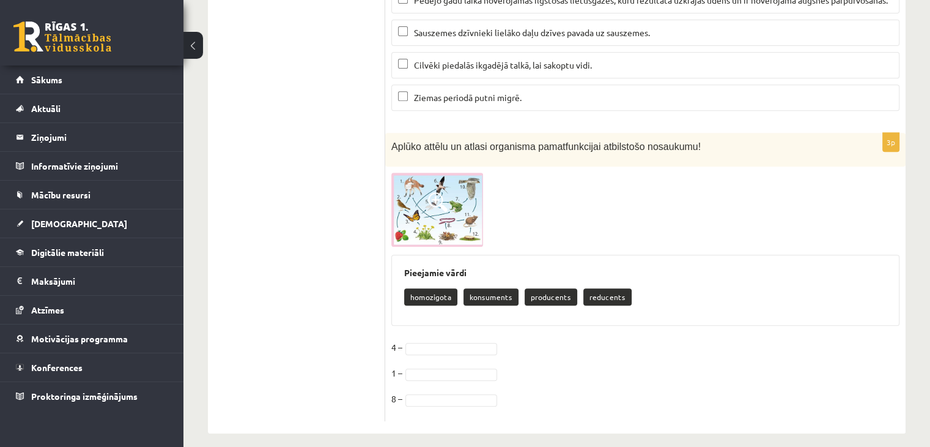
click at [429, 202] on img at bounding box center [437, 210] width 92 height 74
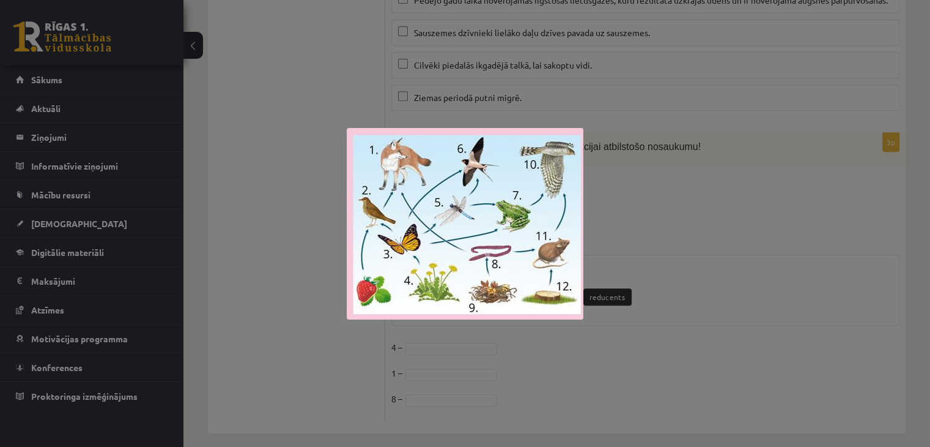
click at [702, 215] on div at bounding box center [465, 223] width 930 height 447
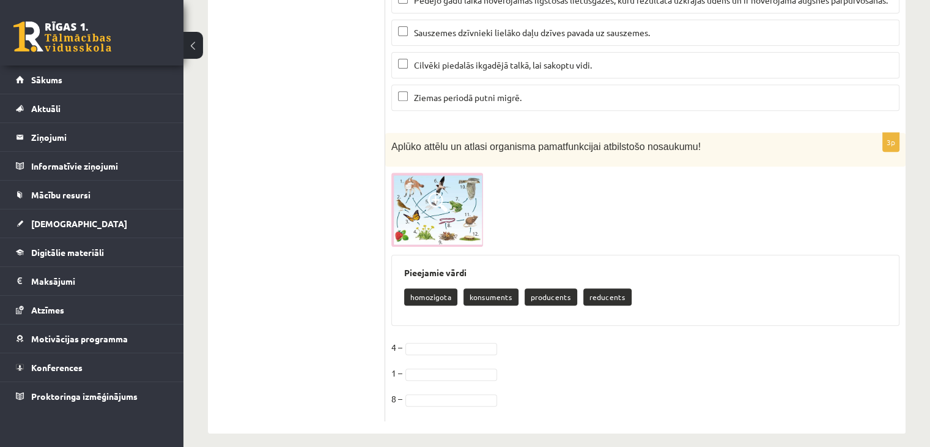
click at [410, 184] on img at bounding box center [437, 210] width 92 height 74
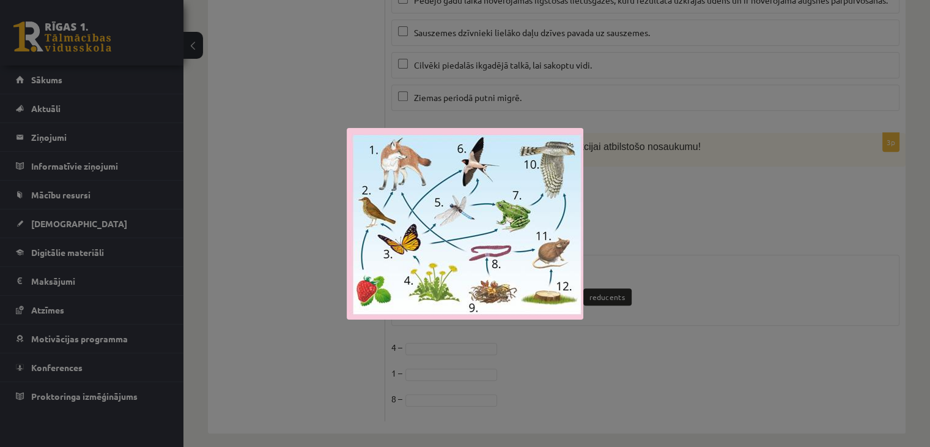
click at [605, 188] on div at bounding box center [465, 223] width 930 height 447
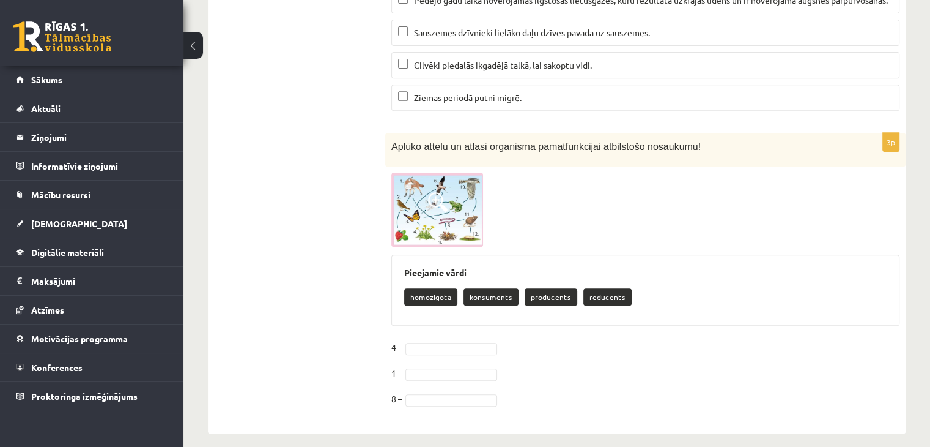
click at [433, 192] on span at bounding box center [438, 202] width 20 height 20
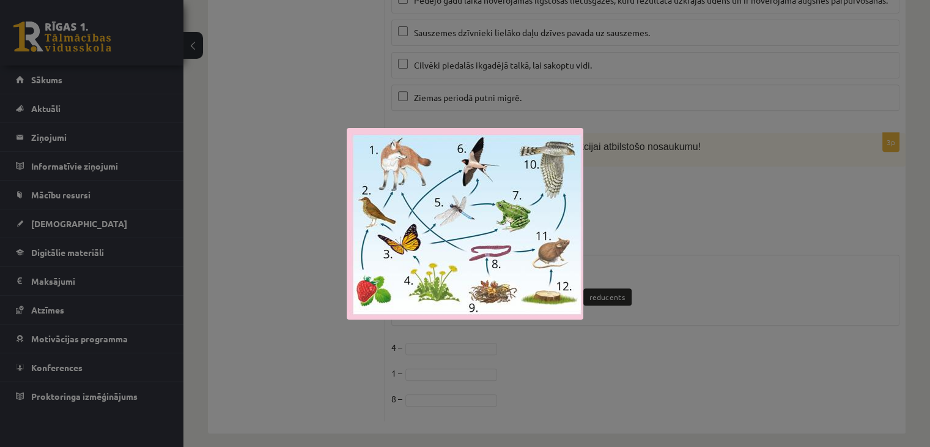
click at [674, 196] on div at bounding box center [465, 223] width 930 height 447
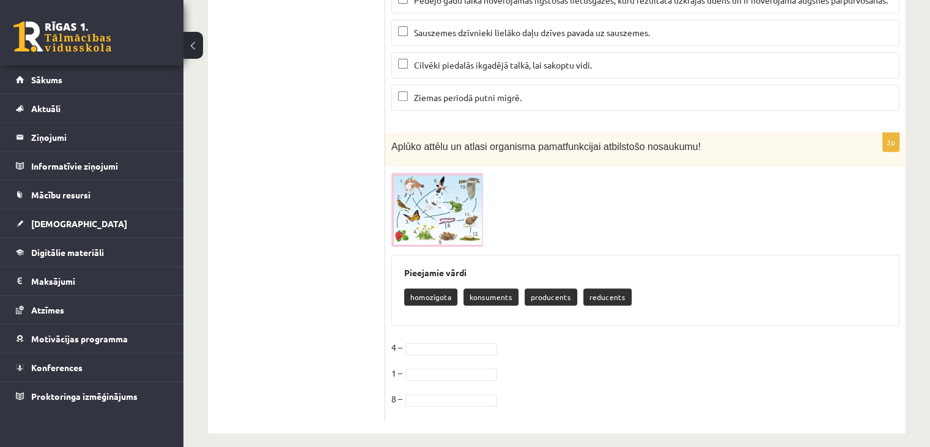
click at [440, 199] on span at bounding box center [438, 202] width 20 height 20
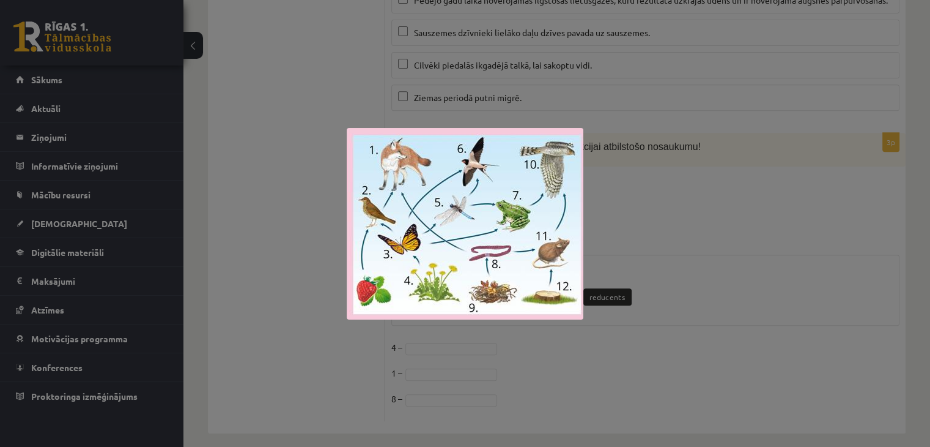
click at [603, 207] on div at bounding box center [465, 223] width 930 height 447
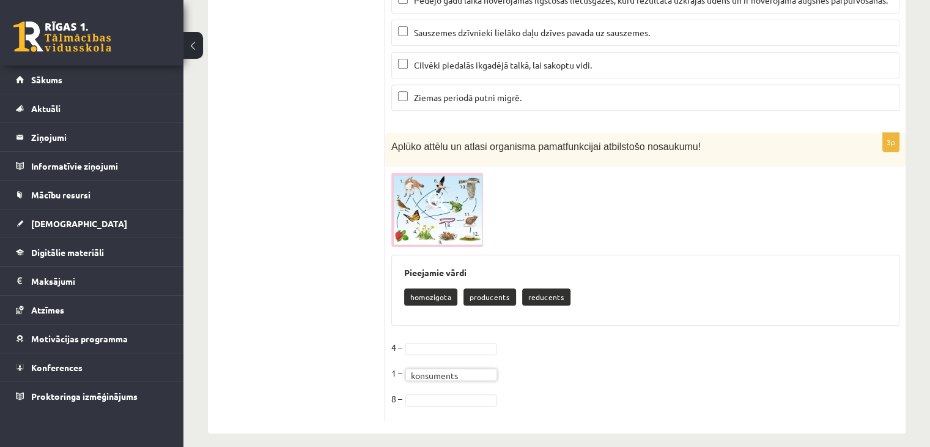
click at [448, 209] on img at bounding box center [437, 210] width 92 height 74
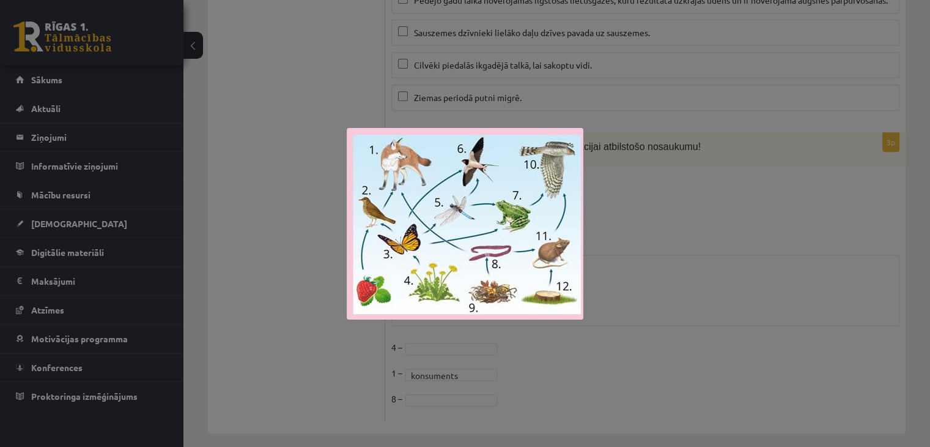
click at [644, 220] on div at bounding box center [465, 223] width 930 height 447
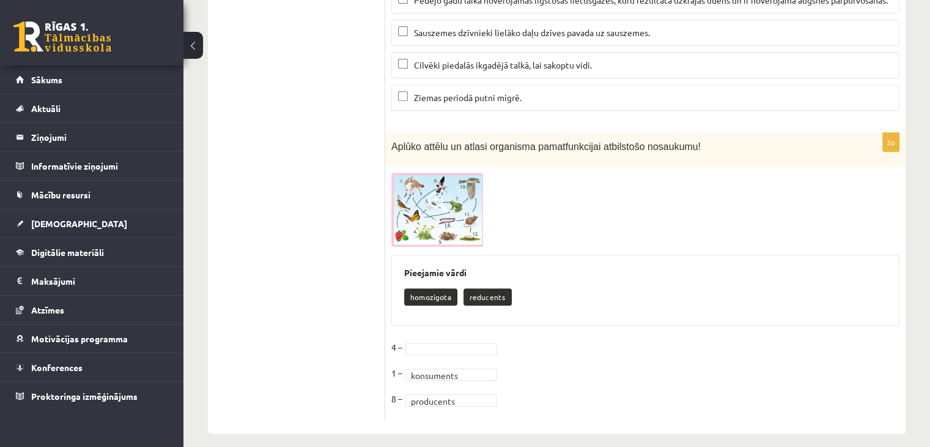
click at [460, 193] on img at bounding box center [437, 210] width 92 height 74
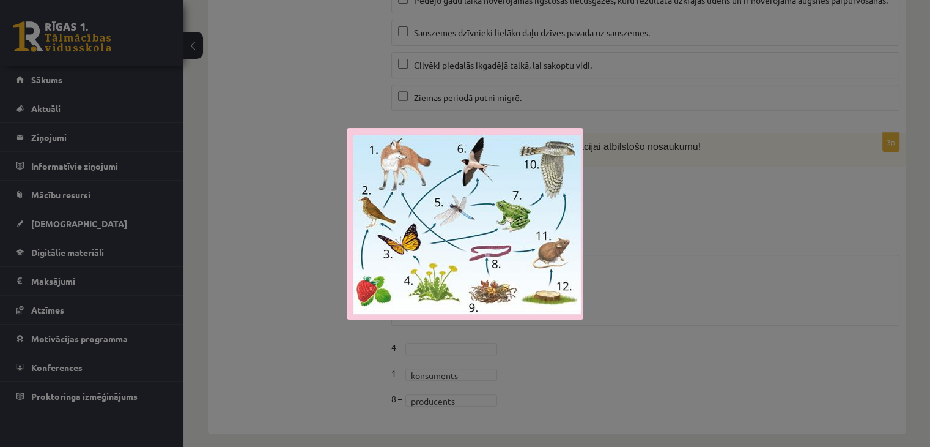
click at [604, 194] on div at bounding box center [465, 223] width 930 height 447
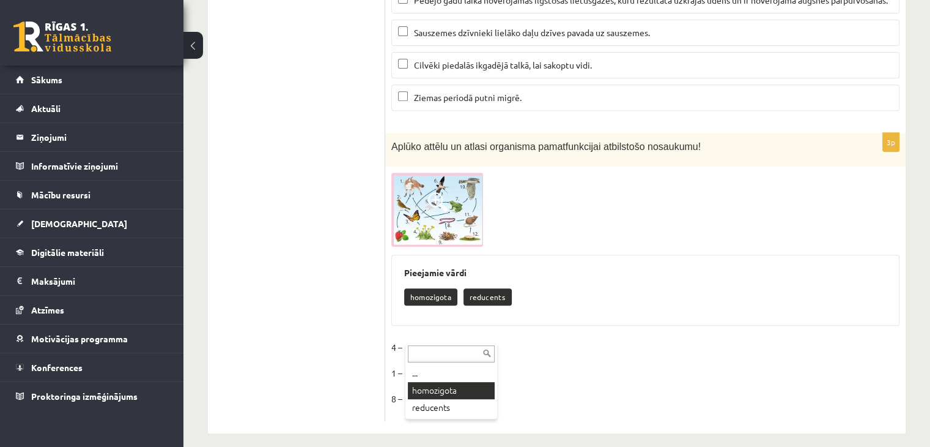
drag, startPoint x: 595, startPoint y: 387, endPoint x: 521, endPoint y: 388, distance: 74.0
click at [461, 203] on img at bounding box center [437, 210] width 92 height 74
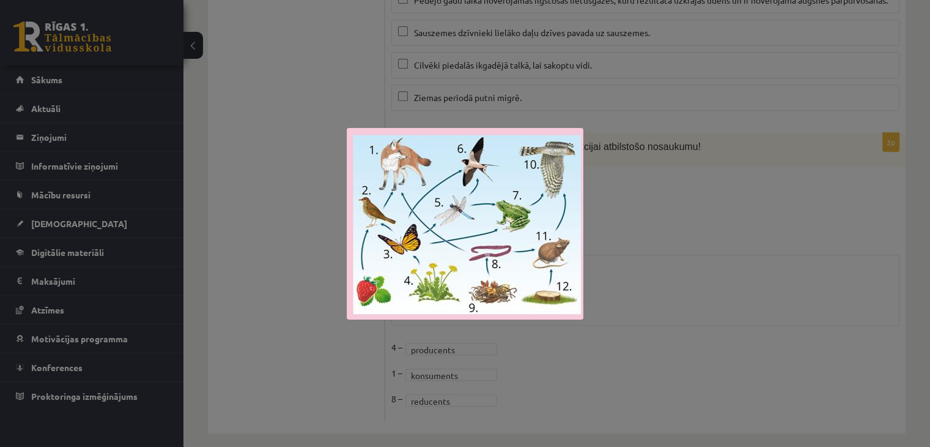
click at [683, 236] on div at bounding box center [465, 223] width 930 height 447
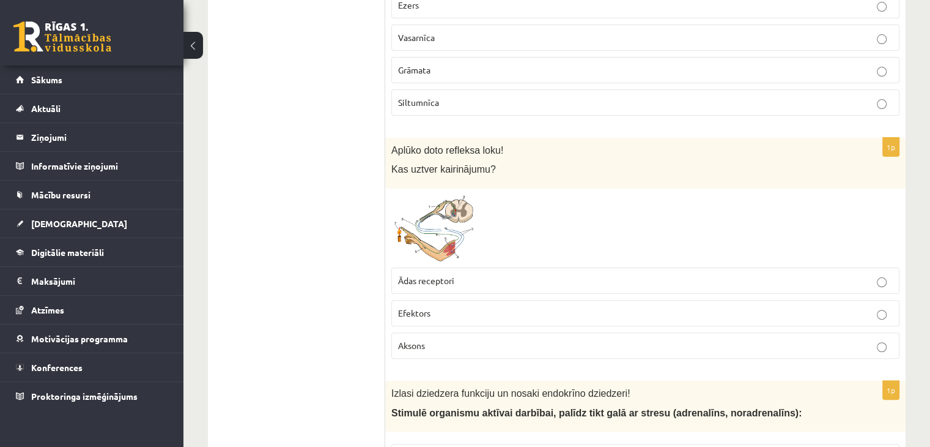
scroll to position [0, 0]
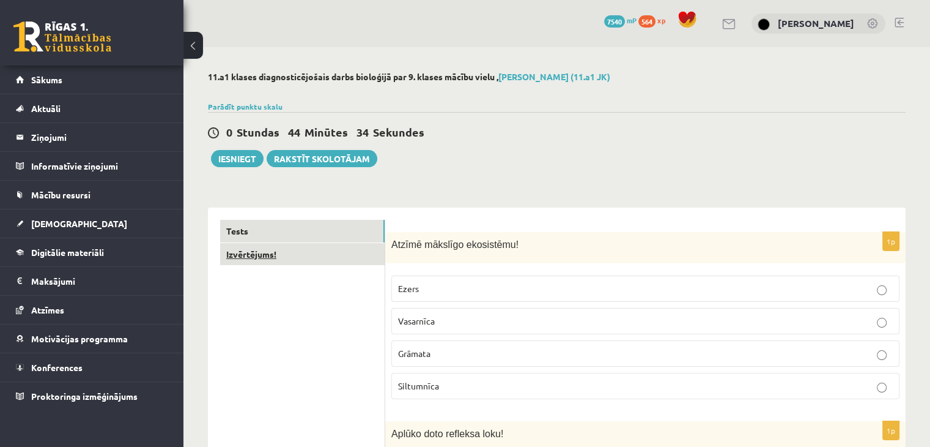
click at [247, 258] on link "Izvērtējums!" at bounding box center [302, 254] width 165 height 23
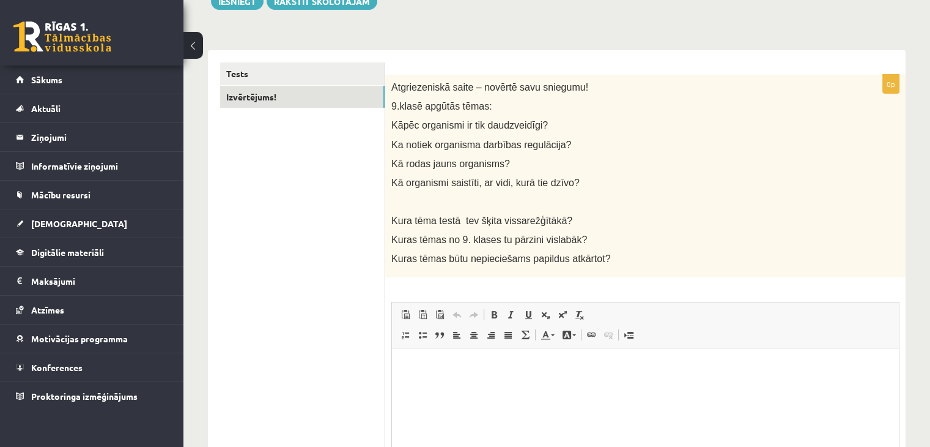
scroll to position [161, 0]
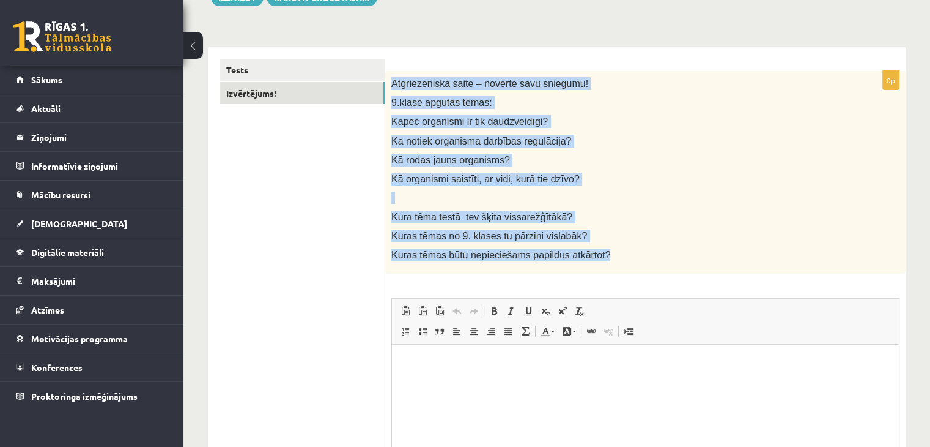
drag, startPoint x: 389, startPoint y: 81, endPoint x: 660, endPoint y: 267, distance: 328.7
click at [660, 267] on div "Atgriezeniskā saite – novērtē savu sniegumu! 9.klasē apgūtās tēmas: Kāpēc organ…" at bounding box center [645, 172] width 521 height 203
copy div "Atgriezeniskā saite – novērtē savu sniegumu! 9.klasē apgūtās tēmas: Kāpēc organ…"
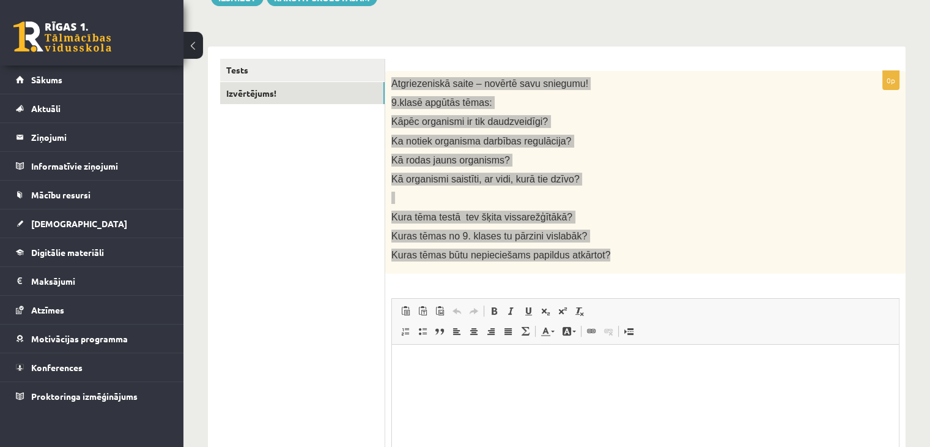
click at [408, 374] on html at bounding box center [645, 362] width 507 height 37
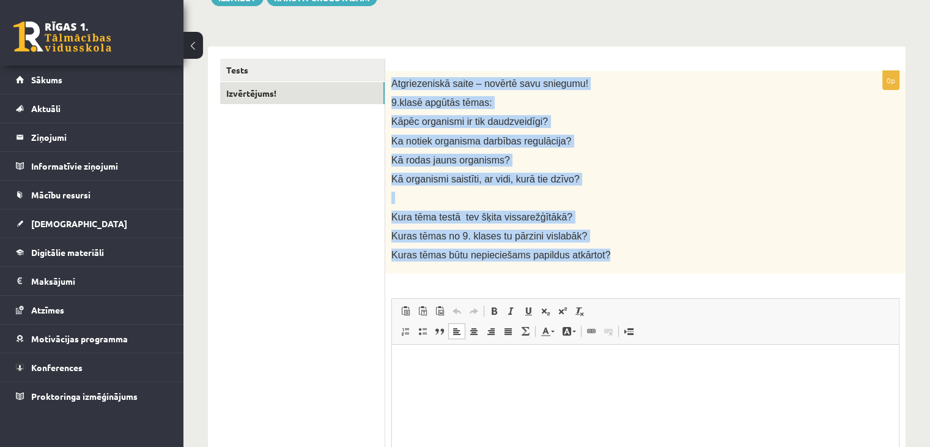
click at [720, 201] on p at bounding box center [614, 197] width 447 height 12
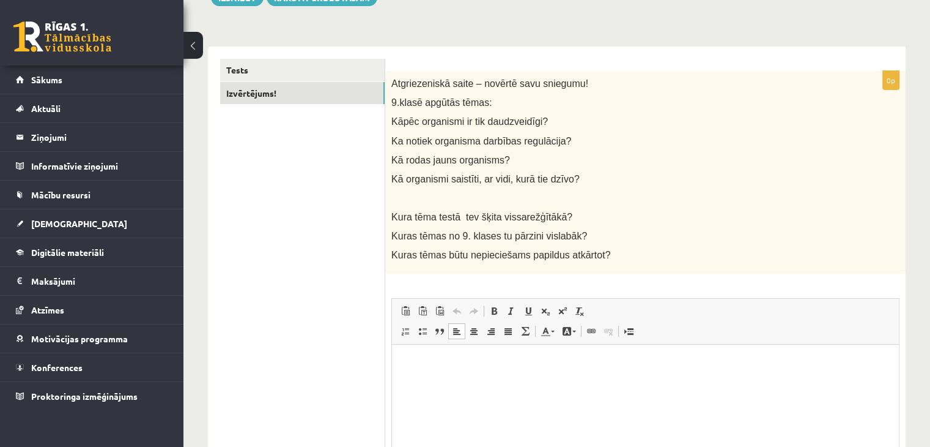
click at [443, 382] on html at bounding box center [645, 362] width 507 height 37
click at [549, 360] on p "**********" at bounding box center [645, 363] width 483 height 13
click at [535, 360] on p "**********" at bounding box center [645, 363] width 483 height 13
click at [646, 363] on p "**********" at bounding box center [645, 363] width 483 height 13
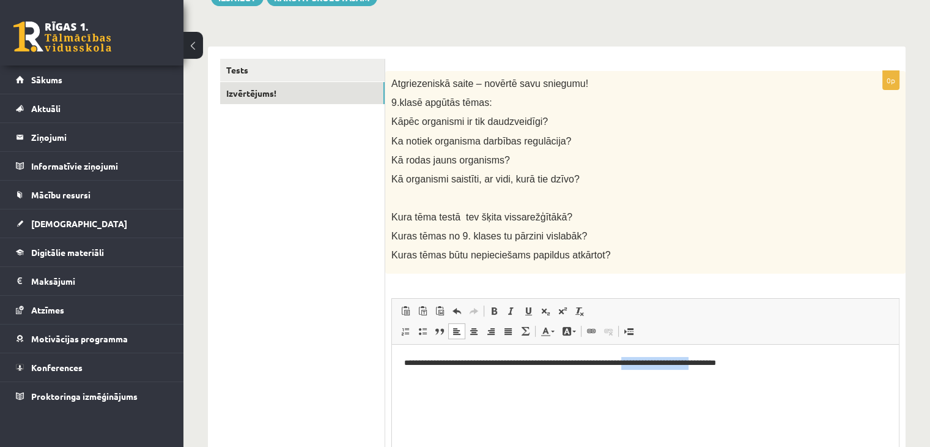
drag, startPoint x: 725, startPoint y: 363, endPoint x: 649, endPoint y: 367, distance: 76.0
click at [649, 367] on p "**********" at bounding box center [645, 363] width 483 height 13
click at [645, 364] on p "**********" at bounding box center [645, 363] width 483 height 13
click at [648, 364] on p "**********" at bounding box center [645, 363] width 483 height 13
drag, startPoint x: 784, startPoint y: 363, endPoint x: 823, endPoint y: 373, distance: 41.1
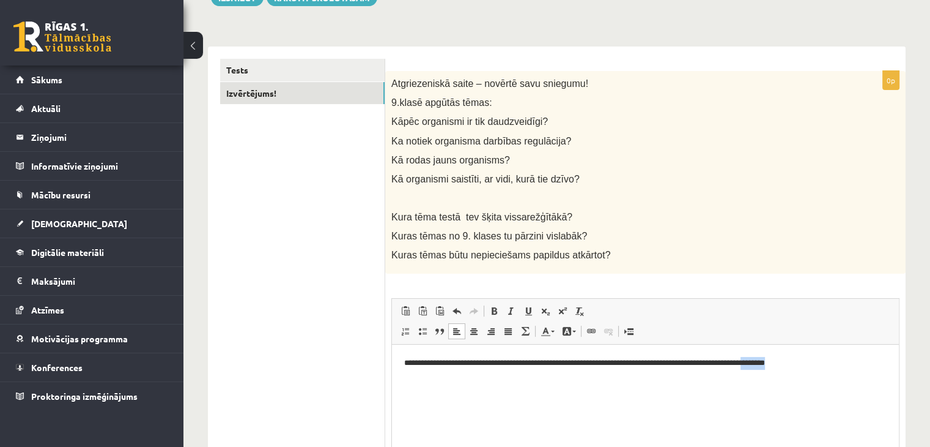
click at [823, 373] on html "**********" at bounding box center [645, 362] width 507 height 37
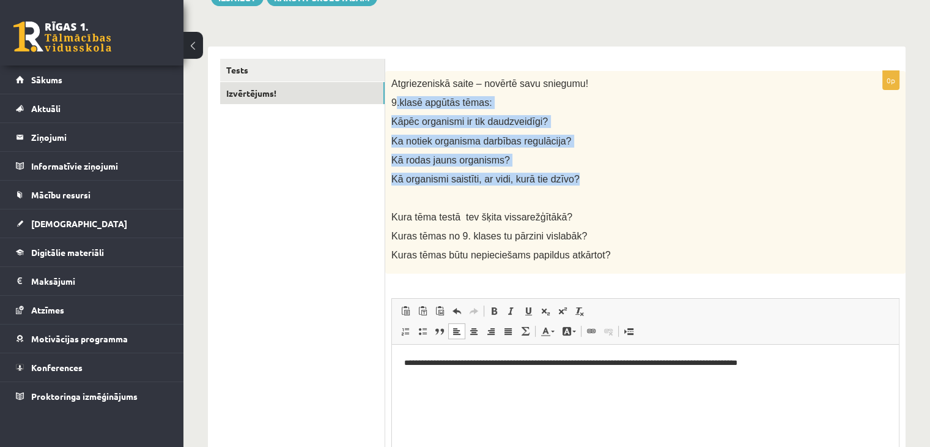
drag, startPoint x: 395, startPoint y: 100, endPoint x: 593, endPoint y: 174, distance: 210.8
click at [595, 173] on div "Atgriezeniskā saite – novērtē savu sniegumu! 9.klasē apgūtās tēmas: Kāpēc organ…" at bounding box center [645, 172] width 521 height 203
copy div ".klasē apgūtās tēmas: Kāpēc organismi ir tik daudzveidīgi? Ka notiek organisma …"
click at [580, 122] on p "Kāpēc organismi ir tik daudzveidīgi?" at bounding box center [614, 121] width 447 height 13
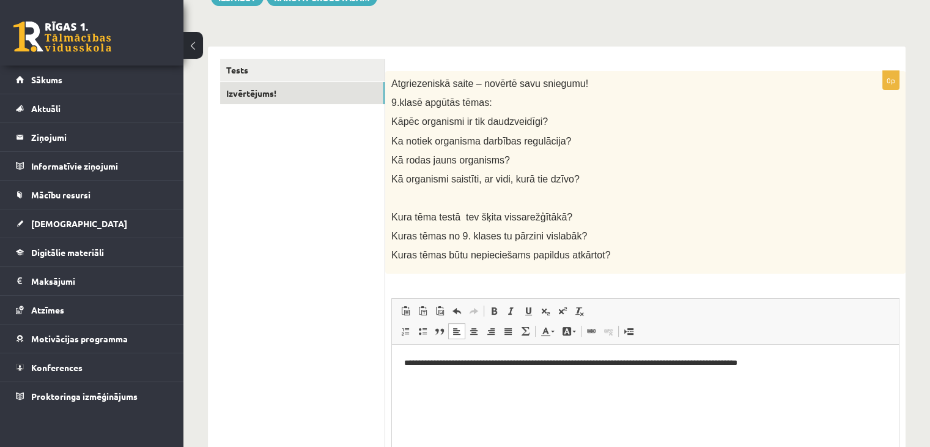
click at [816, 358] on p "**********" at bounding box center [645, 363] width 483 height 13
click at [576, 385] on p "**********" at bounding box center [645, 383] width 483 height 13
drag, startPoint x: 535, startPoint y: 383, endPoint x: 522, endPoint y: 383, distance: 12.8
click at [522, 383] on p "**********" at bounding box center [645, 383] width 483 height 13
click at [592, 384] on p "**********" at bounding box center [645, 383] width 483 height 13
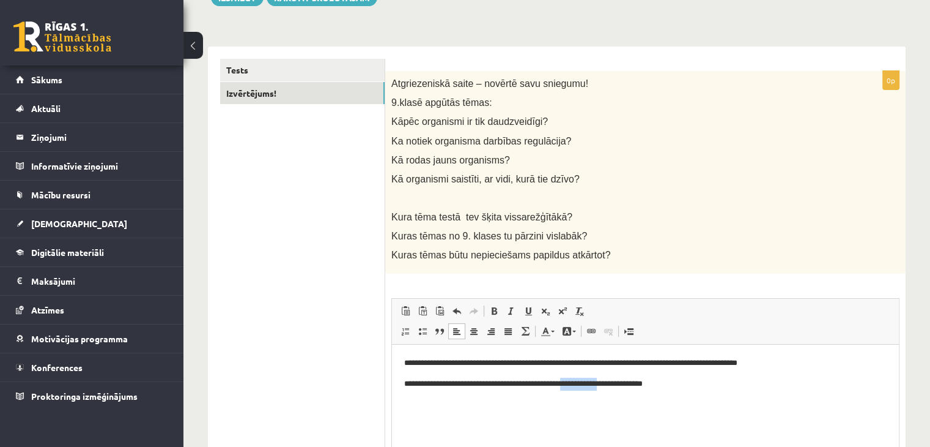
drag, startPoint x: 595, startPoint y: 382, endPoint x: 640, endPoint y: 385, distance: 45.3
click at [640, 385] on p "**********" at bounding box center [645, 383] width 483 height 13
drag, startPoint x: 633, startPoint y: 381, endPoint x: 657, endPoint y: 389, distance: 25.7
click at [657, 389] on p "**********" at bounding box center [645, 383] width 483 height 13
drag, startPoint x: 781, startPoint y: 384, endPoint x: 806, endPoint y: 382, distance: 24.5
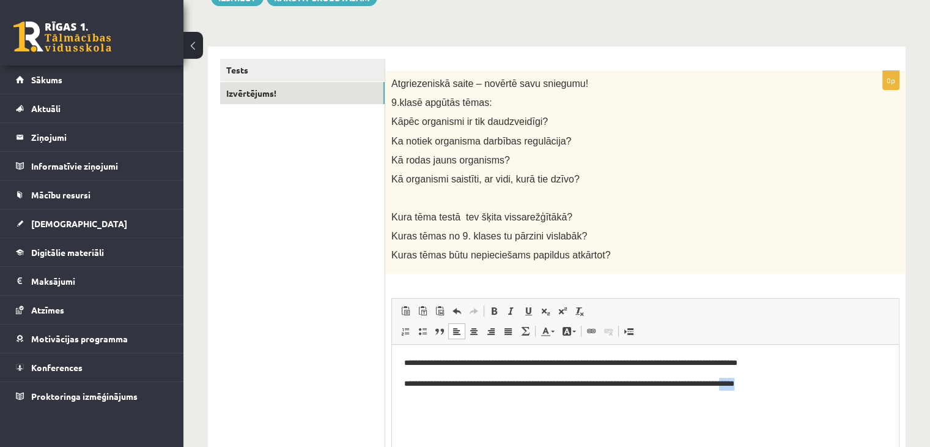
click at [806, 382] on p "**********" at bounding box center [645, 383] width 483 height 13
drag, startPoint x: 742, startPoint y: 382, endPoint x: 787, endPoint y: 384, distance: 45.3
click at [787, 384] on p "**********" at bounding box center [645, 383] width 483 height 13
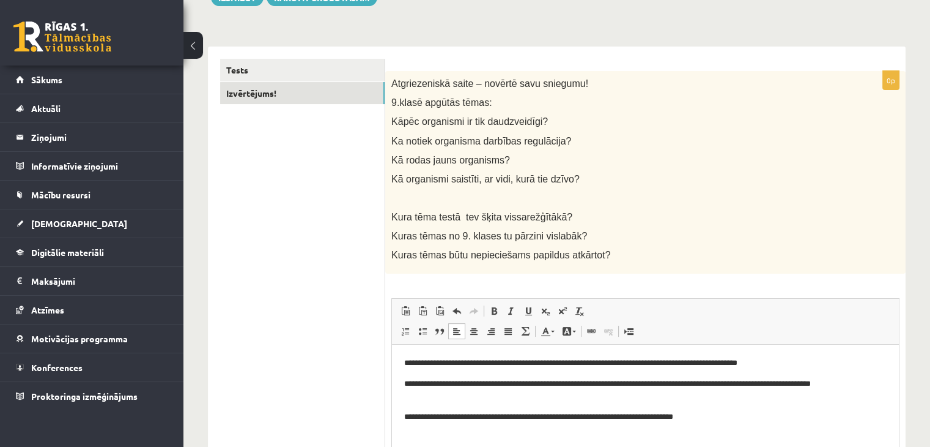
click at [563, 417] on p "**********" at bounding box center [645, 416] width 483 height 13
click at [658, 419] on p "**********" at bounding box center [645, 416] width 483 height 13
drag, startPoint x: 668, startPoint y: 418, endPoint x: 740, endPoint y: 412, distance: 71.9
click at [740, 412] on p "**********" at bounding box center [645, 416] width 483 height 13
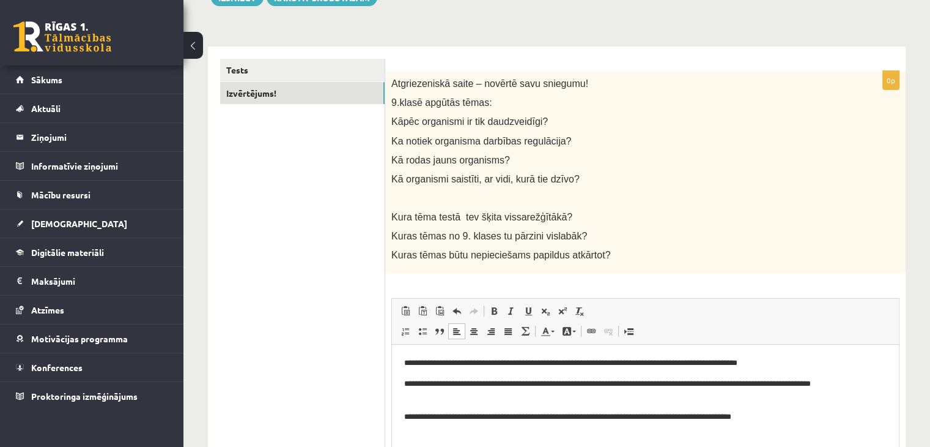
click at [777, 418] on p "**********" at bounding box center [645, 416] width 483 height 13
click at [777, 417] on p "**********" at bounding box center [645, 416] width 483 height 13
click at [820, 420] on p "**********" at bounding box center [645, 416] width 483 height 13
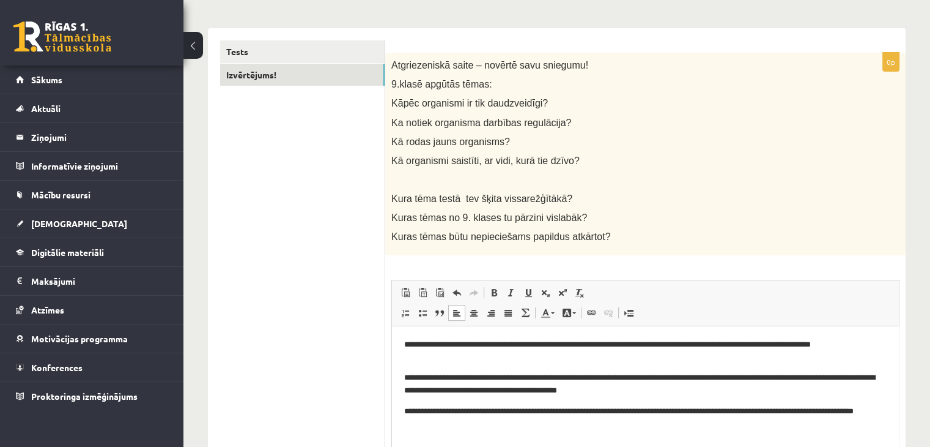
scroll to position [35, 0]
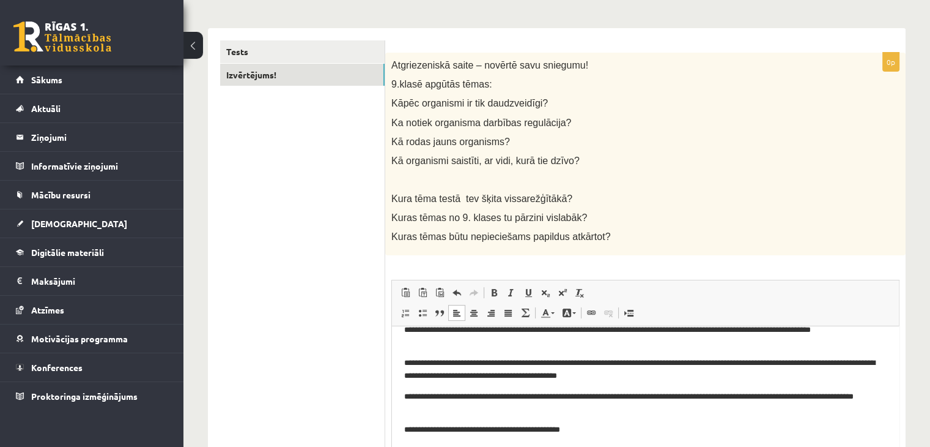
click at [551, 432] on p "**********" at bounding box center [640, 429] width 473 height 13
click at [586, 431] on p "**********" at bounding box center [640, 429] width 473 height 13
click at [589, 432] on p "**********" at bounding box center [640, 429] width 473 height 13
click at [550, 429] on p "**********" at bounding box center [640, 429] width 473 height 13
click at [633, 427] on p "**********" at bounding box center [640, 429] width 473 height 13
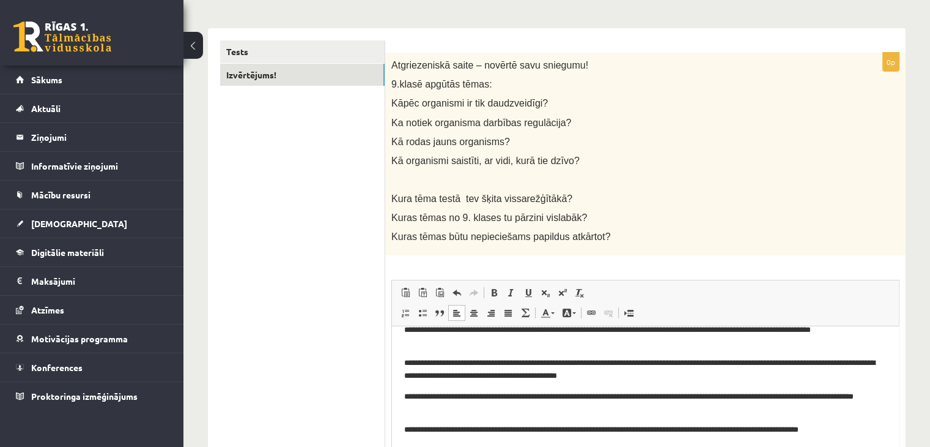
click at [833, 428] on p "**********" at bounding box center [640, 429] width 473 height 13
click at [878, 429] on html "**********" at bounding box center [645, 380] width 507 height 179
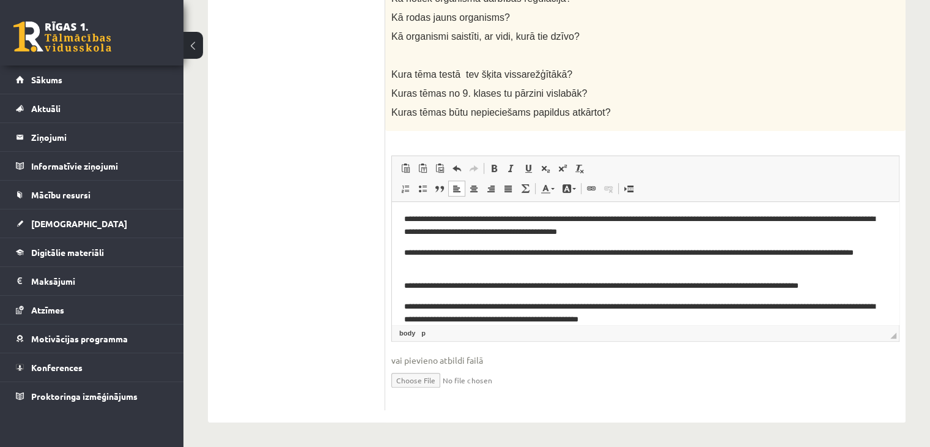
scroll to position [75, 0]
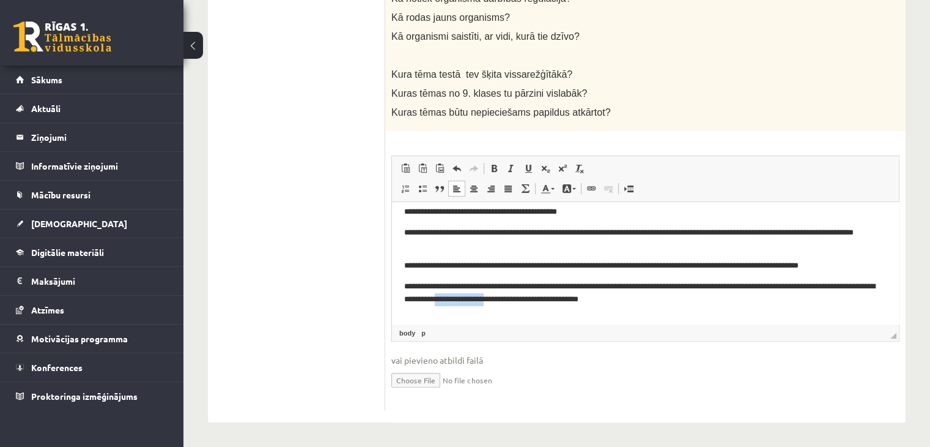
drag, startPoint x: 575, startPoint y: 297, endPoint x: 524, endPoint y: 301, distance: 51.0
click at [524, 301] on p "**********" at bounding box center [640, 293] width 473 height 26
click at [661, 302] on p "**********" at bounding box center [640, 293] width 473 height 26
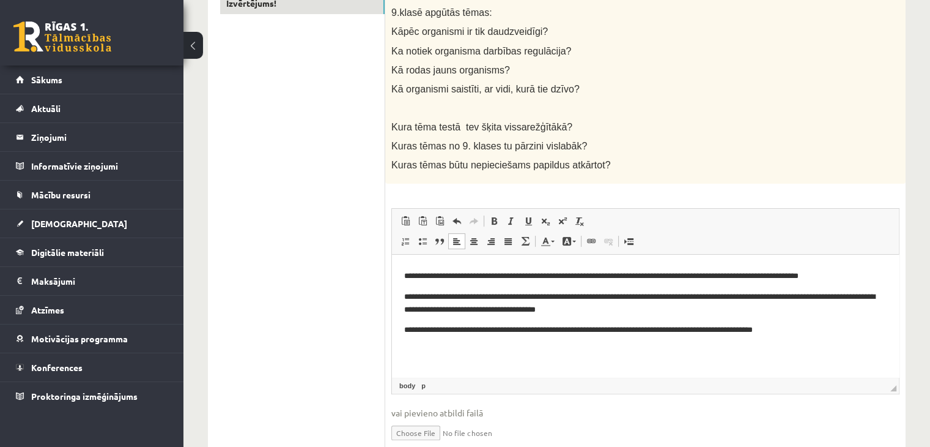
scroll to position [120, 0]
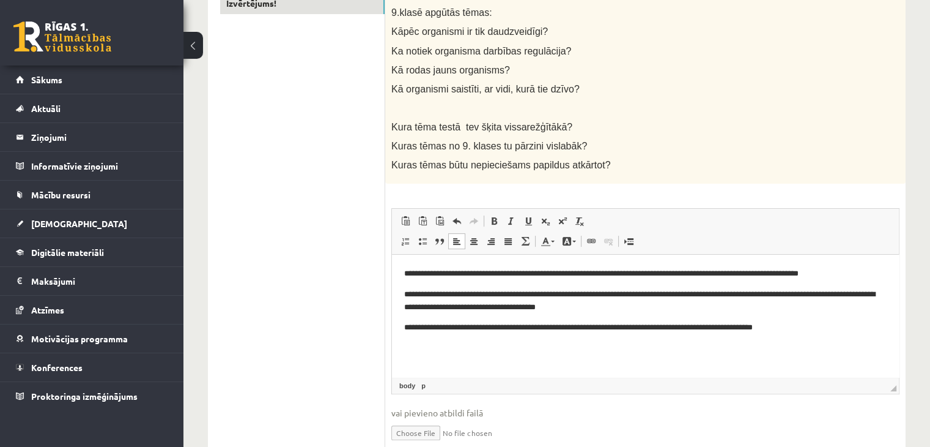
click at [491, 330] on p "**********" at bounding box center [640, 327] width 473 height 13
click at [494, 329] on p "**********" at bounding box center [640, 327] width 473 height 13
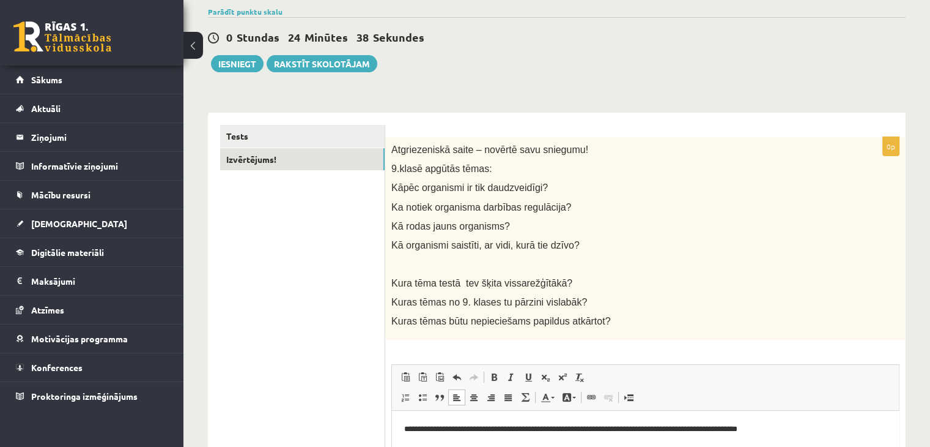
scroll to position [0, 0]
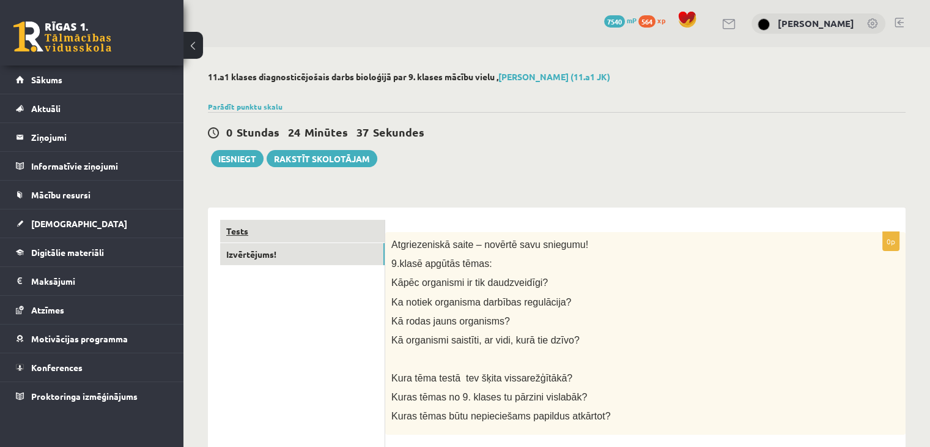
click at [290, 236] on link "Tests" at bounding box center [302, 231] width 165 height 23
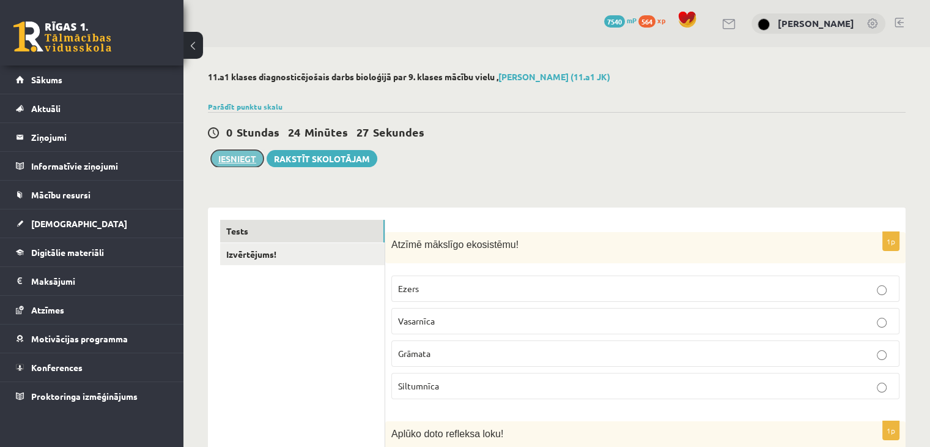
click at [239, 161] on button "Iesniegt" at bounding box center [237, 158] width 53 height 17
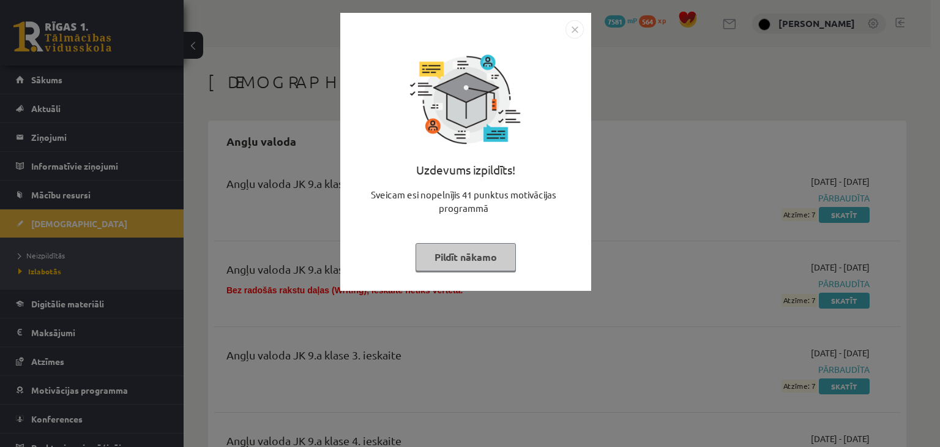
click at [475, 262] on button "Pildīt nākamo" at bounding box center [465, 257] width 100 height 28
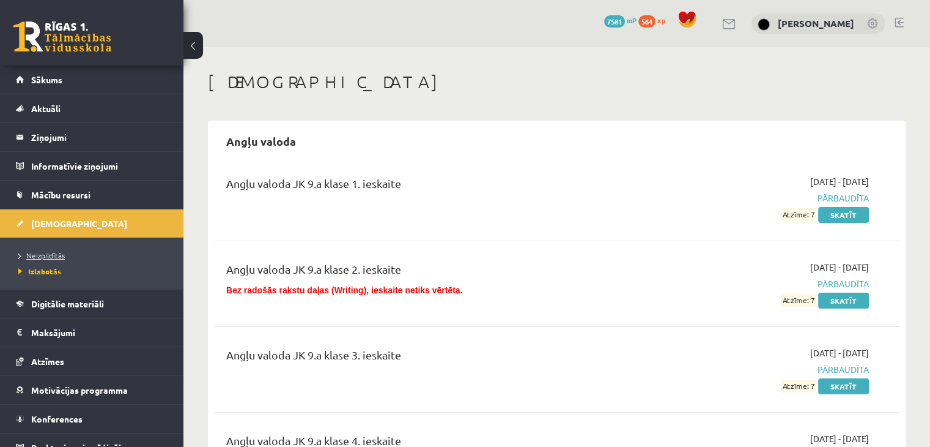
click at [37, 253] on span "Neizpildītās" at bounding box center [41, 255] width 46 height 10
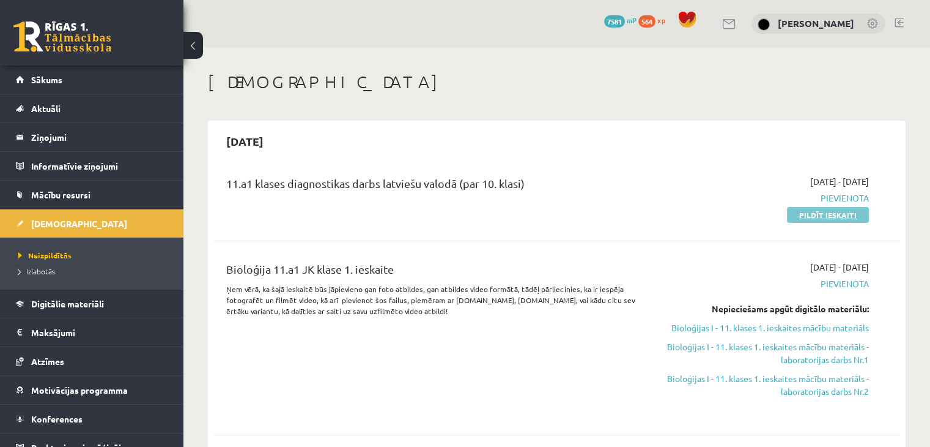
click at [815, 218] on link "Pildīt ieskaiti" at bounding box center [828, 215] width 82 height 16
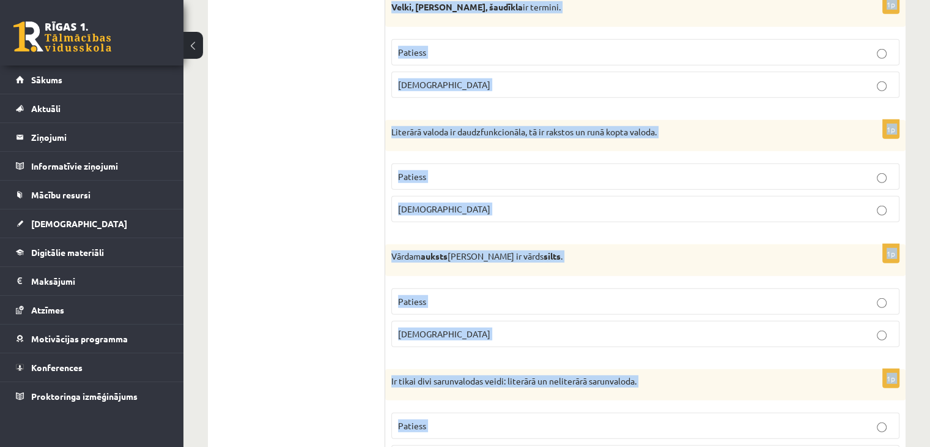
scroll to position [3602, 0]
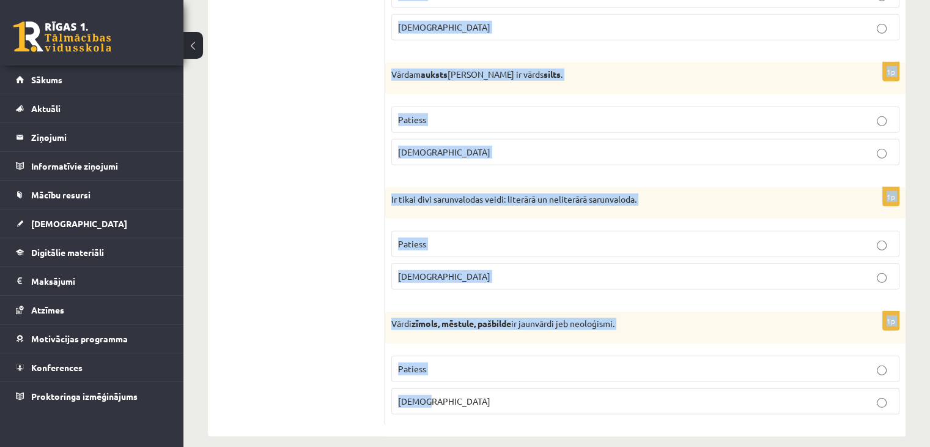
drag, startPoint x: 398, startPoint y: 228, endPoint x: 511, endPoint y: 404, distance: 209.6
copy form "Apgalvojums ir patiess vai nepatiess? 1p Es vilku ragavas, bet māsa vakar redzē…"
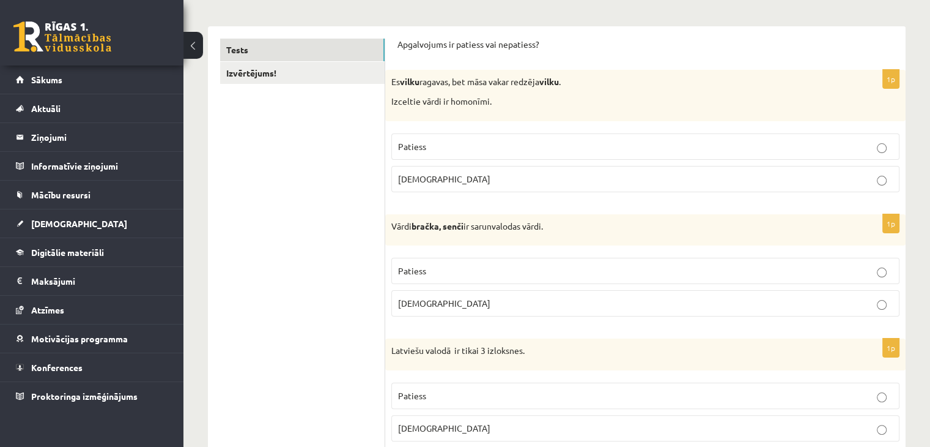
scroll to position [162, 0]
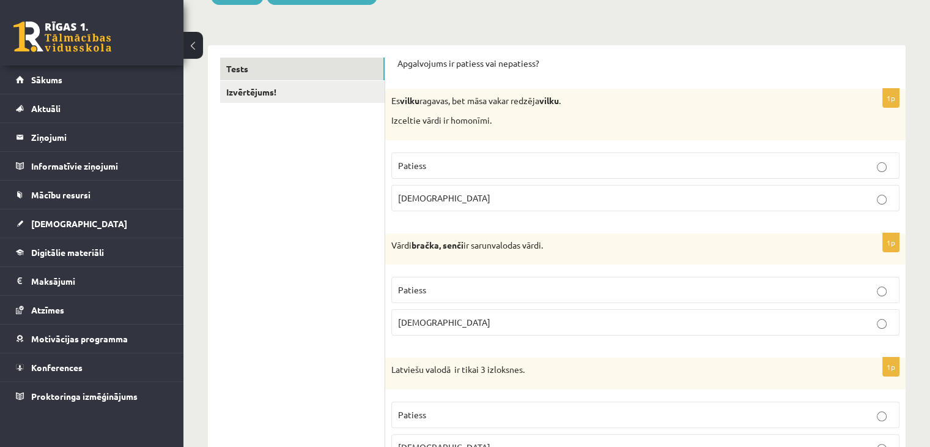
click at [437, 162] on p "Patiess" at bounding box center [645, 165] width 495 height 13
click at [422, 294] on p "Patiess" at bounding box center [645, 289] width 495 height 13
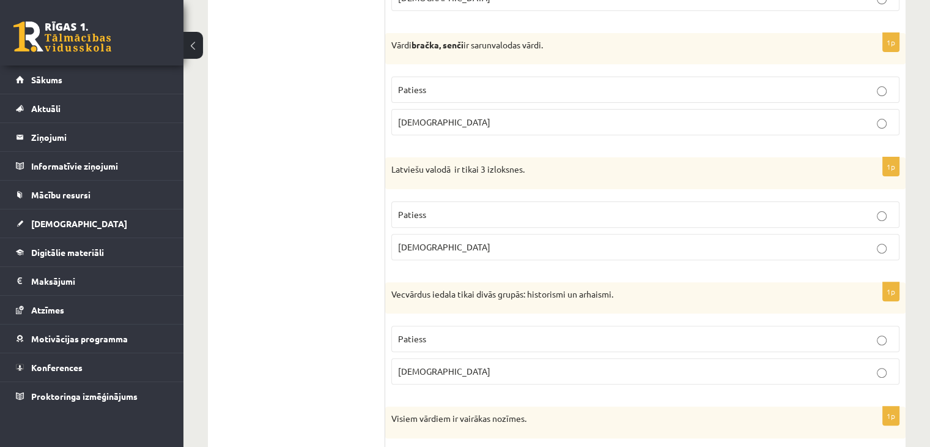
scroll to position [423, 0]
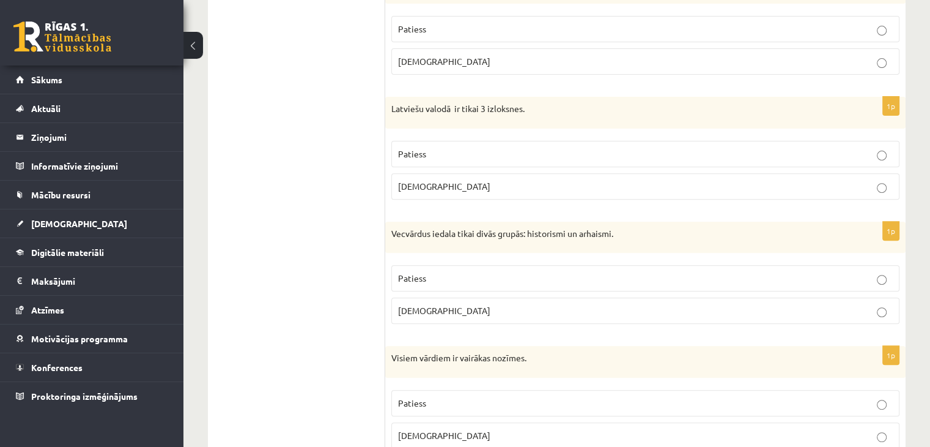
click at [467, 184] on p "Aplams" at bounding box center [645, 186] width 495 height 13
click at [484, 283] on label "Patiess" at bounding box center [645, 278] width 508 height 26
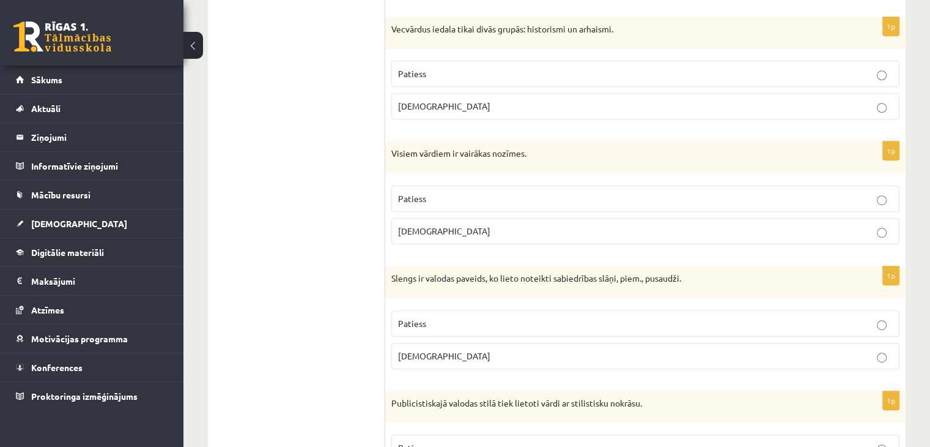
scroll to position [631, 0]
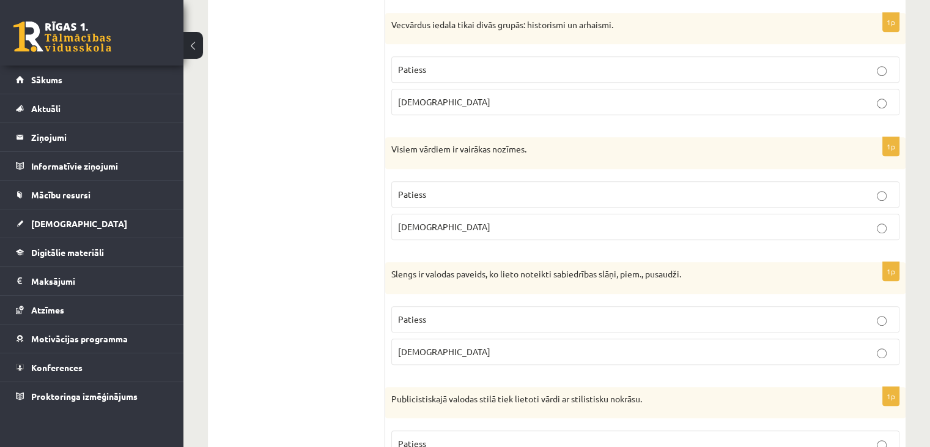
click at [423, 224] on span "Aplams" at bounding box center [444, 226] width 92 height 11
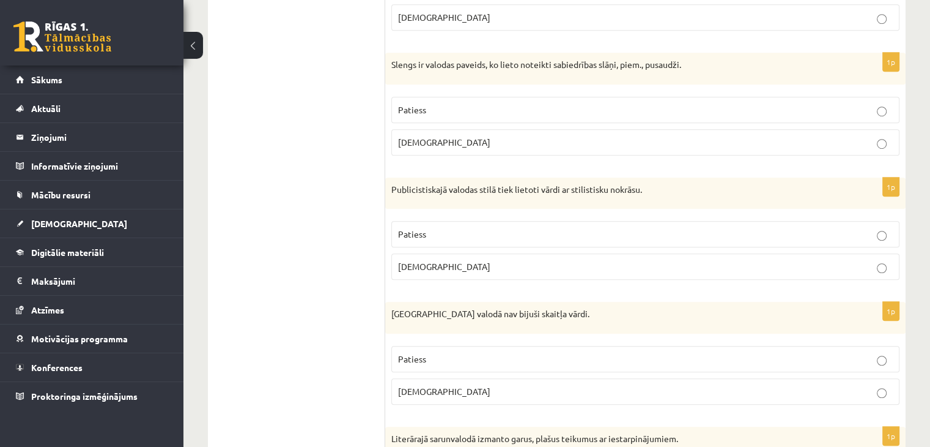
scroll to position [827, 0]
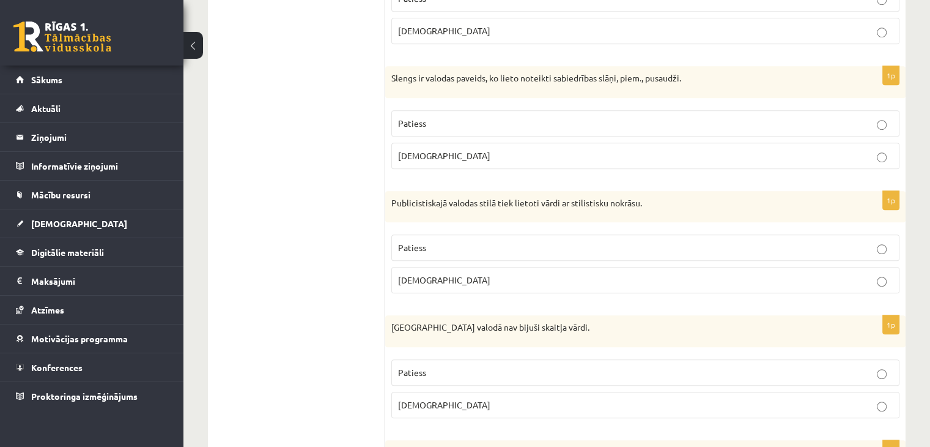
click at [407, 121] on span "Patiess" at bounding box center [412, 122] width 28 height 11
click at [459, 245] on p "Patiess" at bounding box center [645, 247] width 495 height 13
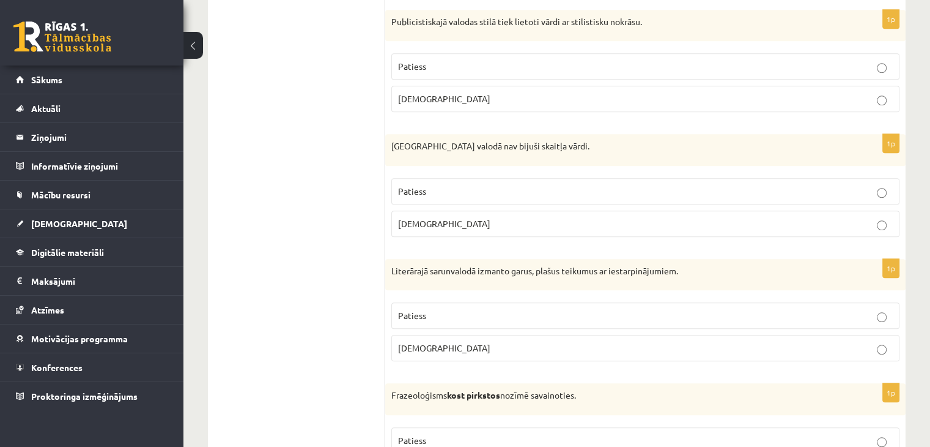
scroll to position [1012, 0]
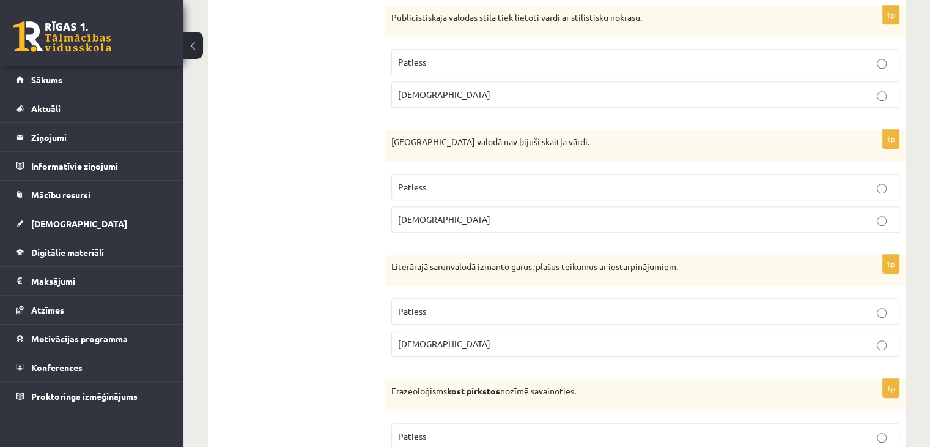
click at [431, 189] on p "Patiess" at bounding box center [645, 186] width 495 height 13
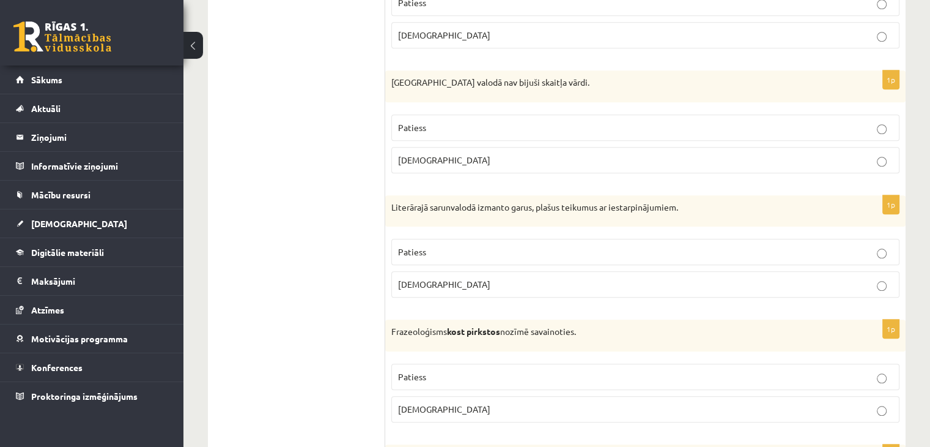
scroll to position [1174, 0]
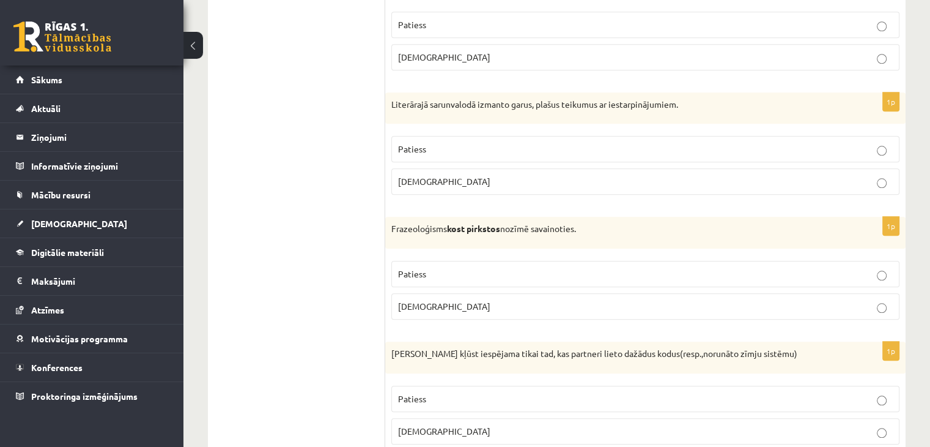
click at [420, 179] on span "Aplams" at bounding box center [444, 181] width 92 height 11
click at [454, 305] on p "Aplams" at bounding box center [645, 306] width 495 height 13
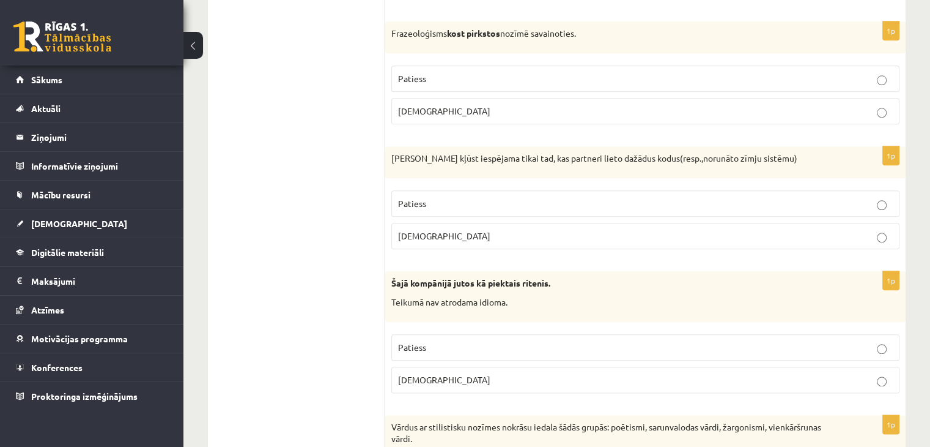
scroll to position [1379, 0]
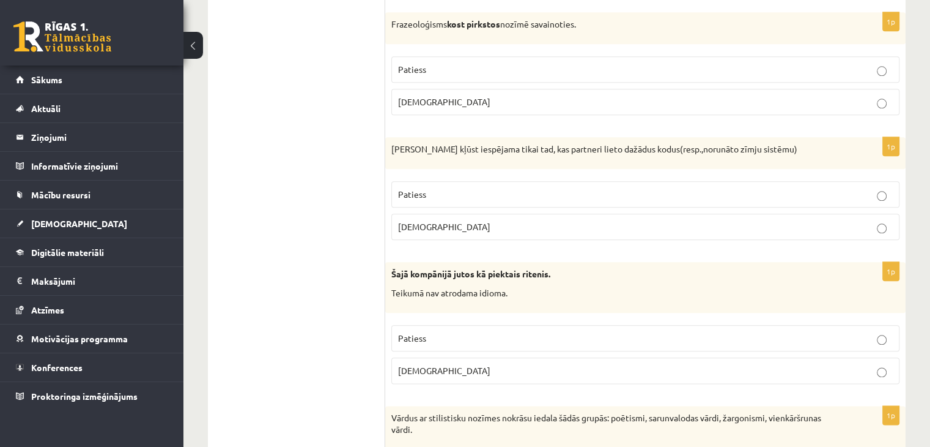
click at [439, 223] on p "Aplams" at bounding box center [645, 226] width 495 height 13
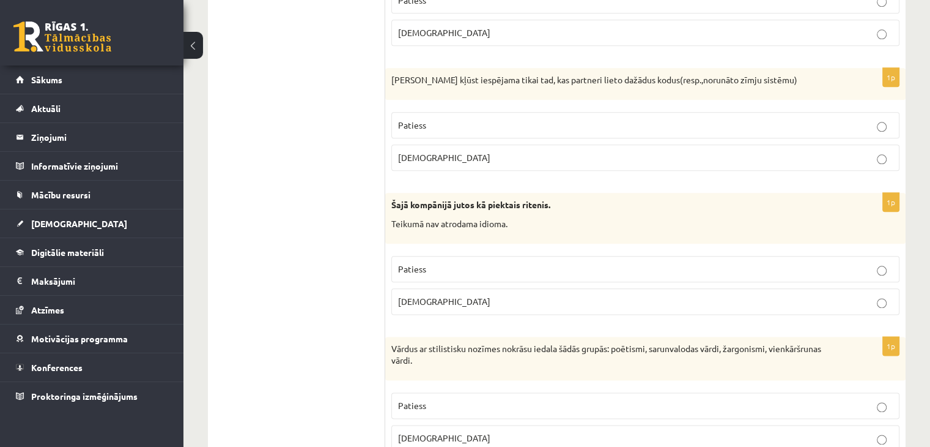
scroll to position [1462, 0]
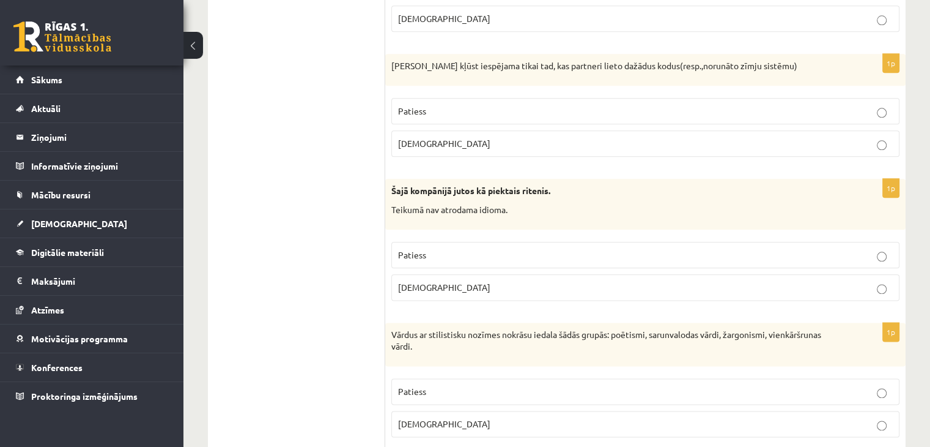
click at [434, 282] on p "Aplams" at bounding box center [645, 287] width 495 height 13
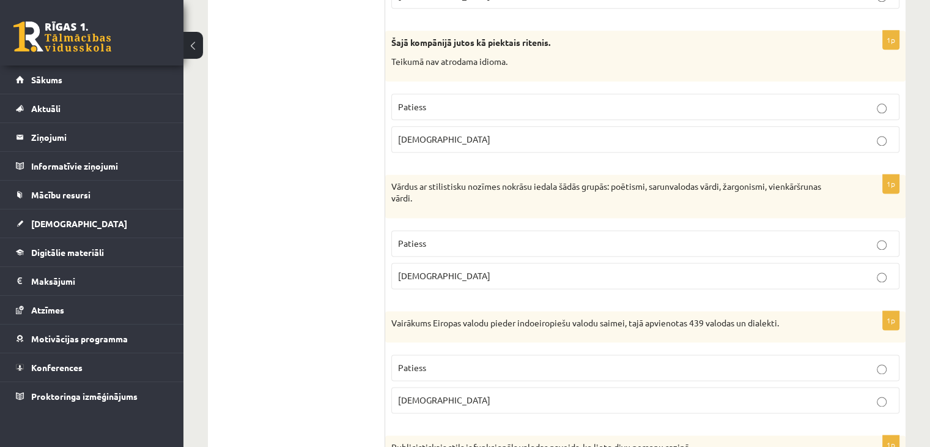
scroll to position [1629, 0]
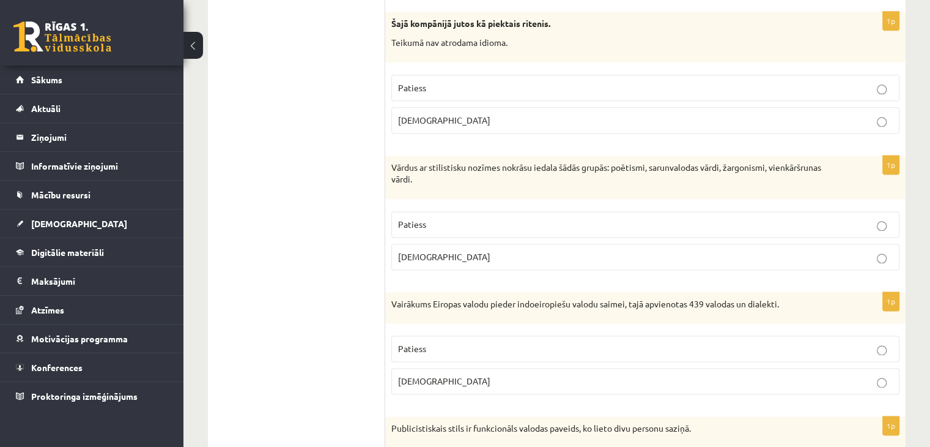
click at [577, 344] on p "Patiess" at bounding box center [645, 348] width 495 height 13
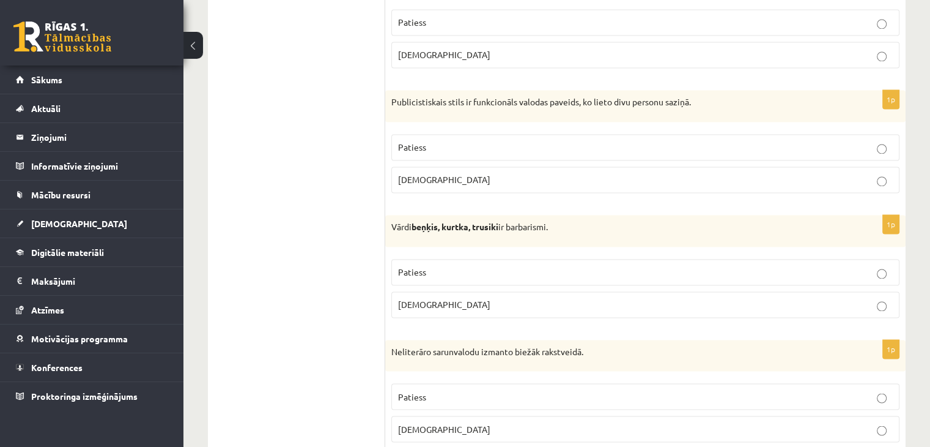
scroll to position [1964, 0]
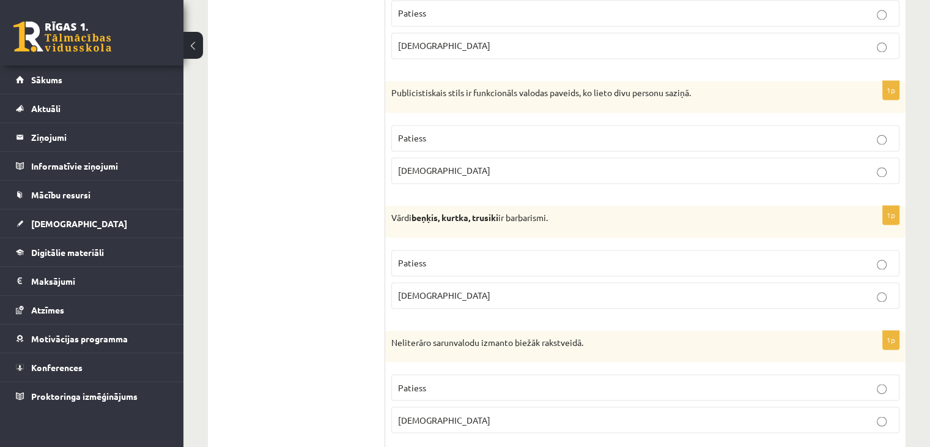
click at [449, 165] on p "Aplams" at bounding box center [645, 170] width 495 height 13
click at [480, 258] on p "Patiess" at bounding box center [645, 262] width 495 height 13
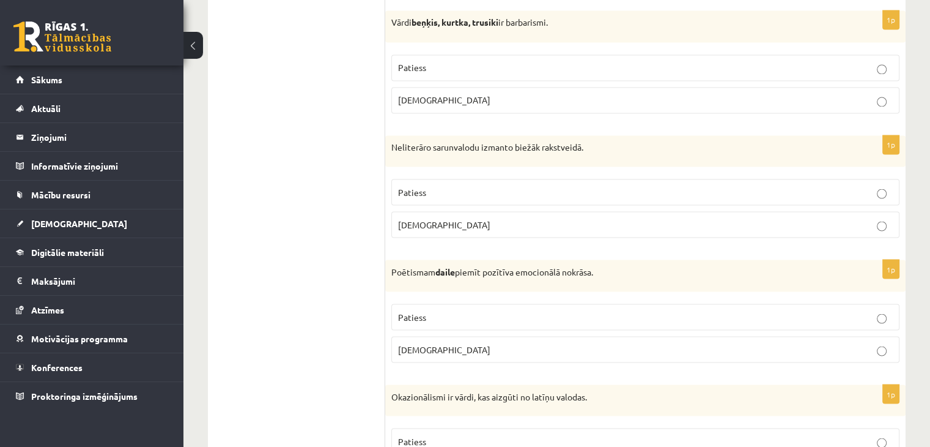
scroll to position [2173, 0]
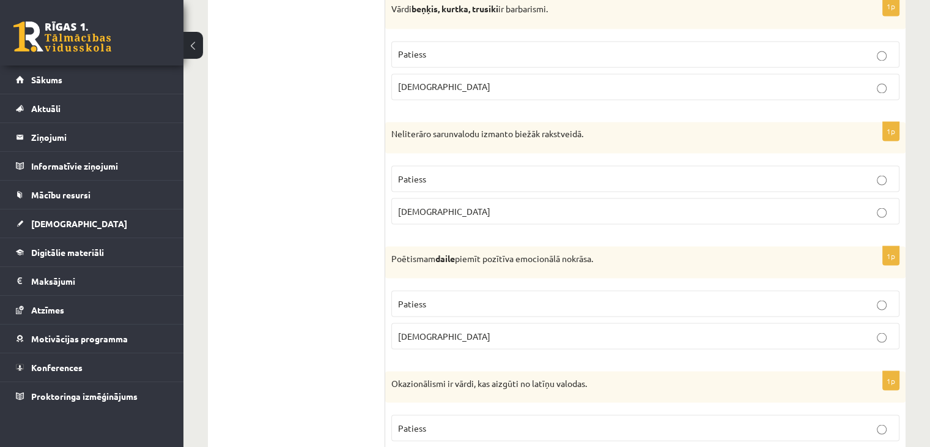
drag, startPoint x: 445, startPoint y: 201, endPoint x: 440, endPoint y: 194, distance: 8.8
click at [444, 204] on p "Aplams" at bounding box center [645, 210] width 495 height 13
click at [438, 297] on p "Patiess" at bounding box center [645, 303] width 495 height 13
click at [419, 421] on span "Patiess" at bounding box center [412, 426] width 28 height 11
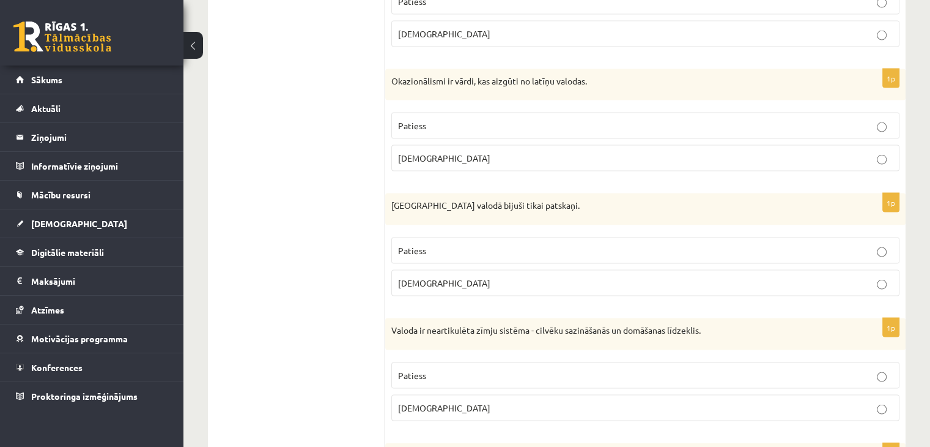
scroll to position [2517, 0]
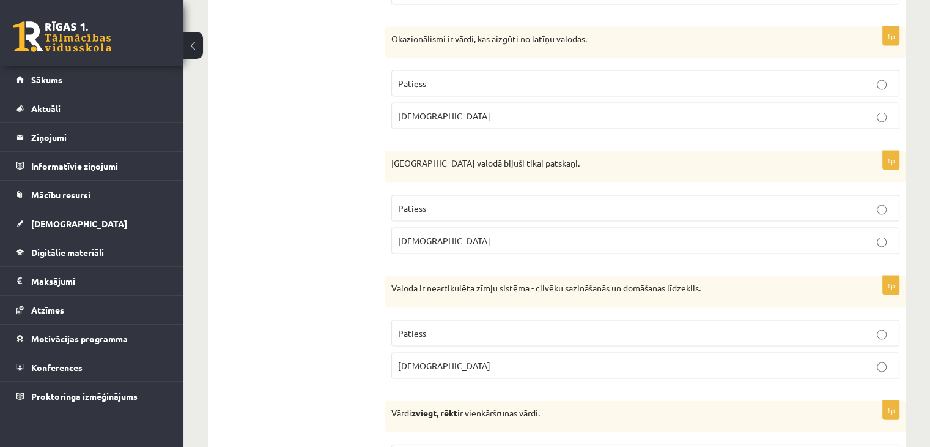
click at [492, 234] on p "Aplams" at bounding box center [645, 240] width 495 height 13
click at [445, 359] on p "Aplams" at bounding box center [645, 365] width 495 height 13
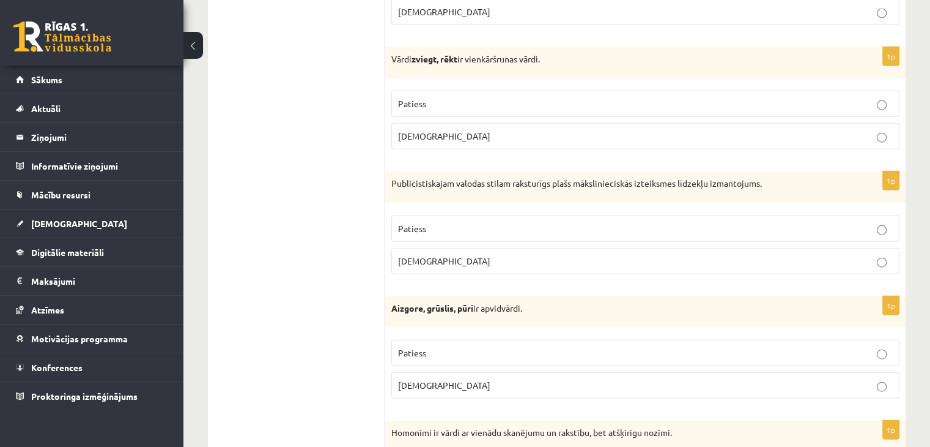
scroll to position [2898, 0]
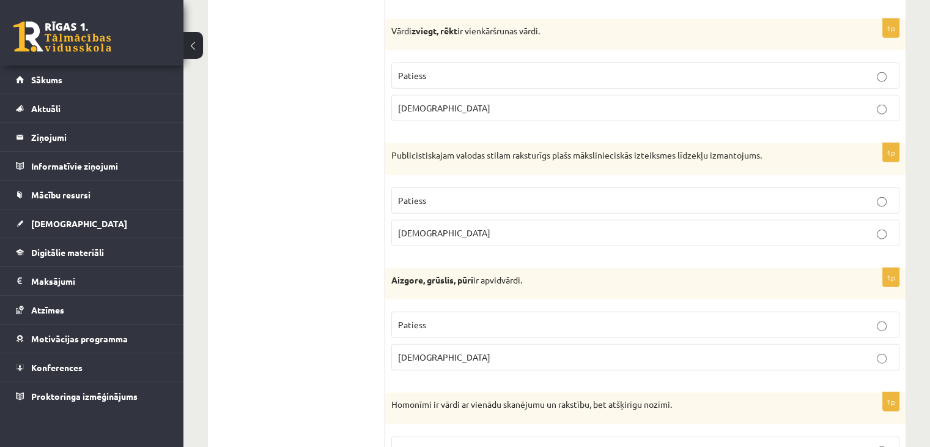
click at [463, 102] on p "Aplams" at bounding box center [645, 108] width 495 height 13
drag, startPoint x: 439, startPoint y: 187, endPoint x: 436, endPoint y: 194, distance: 7.2
click at [438, 194] on p "Patiess" at bounding box center [645, 200] width 495 height 13
click at [437, 318] on p "Patiess" at bounding box center [645, 324] width 495 height 13
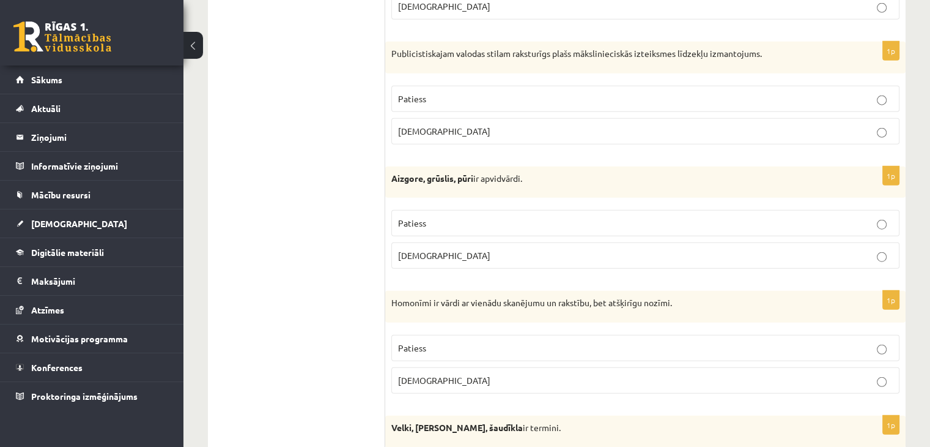
scroll to position [3037, 0]
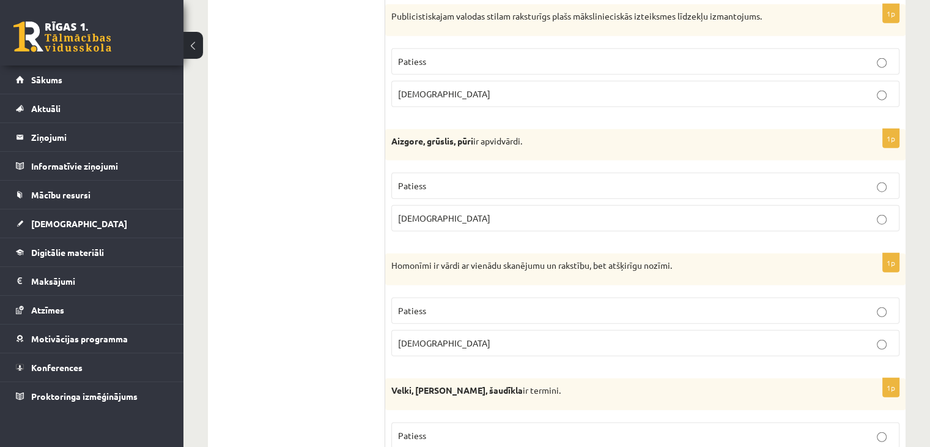
click at [492, 291] on fieldset "Patiess Aplams" at bounding box center [645, 325] width 508 height 69
click at [778, 304] on p "Patiess" at bounding box center [645, 310] width 495 height 13
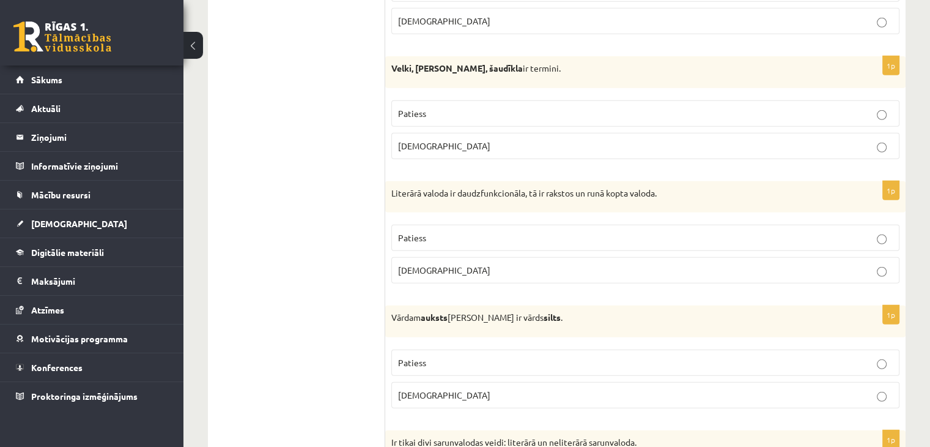
scroll to position [3363, 0]
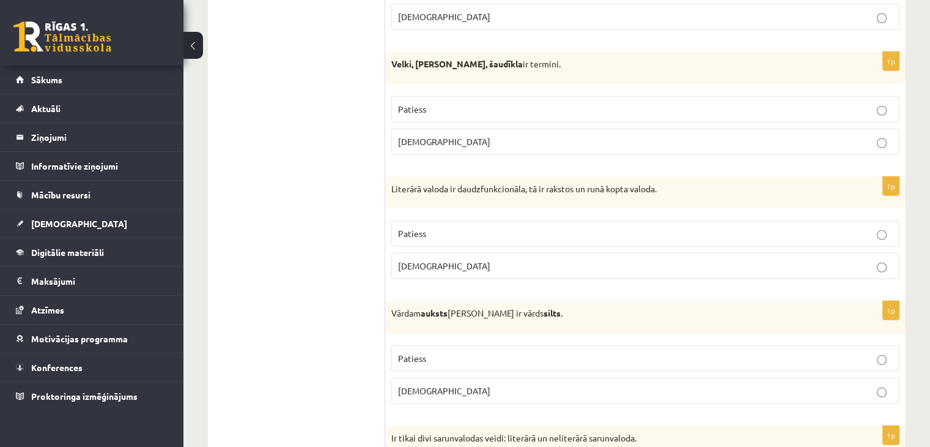
click at [442, 135] on p "Aplams" at bounding box center [645, 141] width 495 height 13
click at [576, 220] on label "Patiess" at bounding box center [645, 233] width 508 height 26
click at [514, 352] on p "Patiess" at bounding box center [645, 358] width 495 height 13
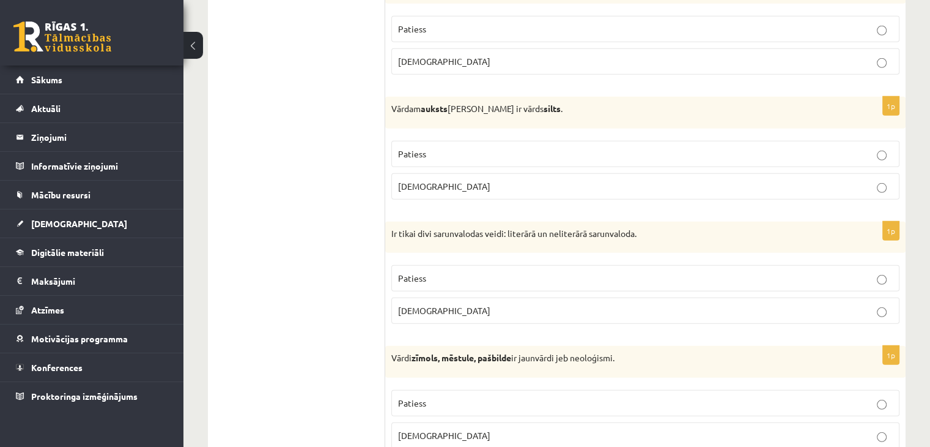
scroll to position [3577, 0]
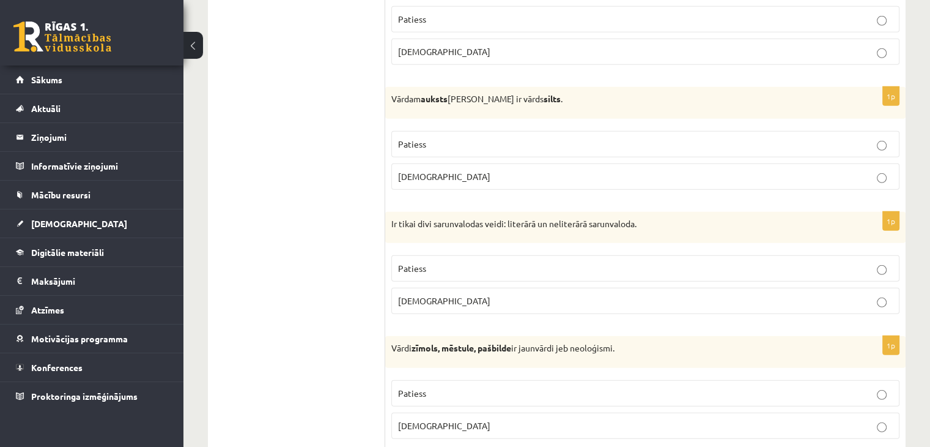
click at [636, 262] on p "Patiess" at bounding box center [645, 268] width 495 height 13
click at [577, 387] on p "Patiess" at bounding box center [645, 393] width 495 height 13
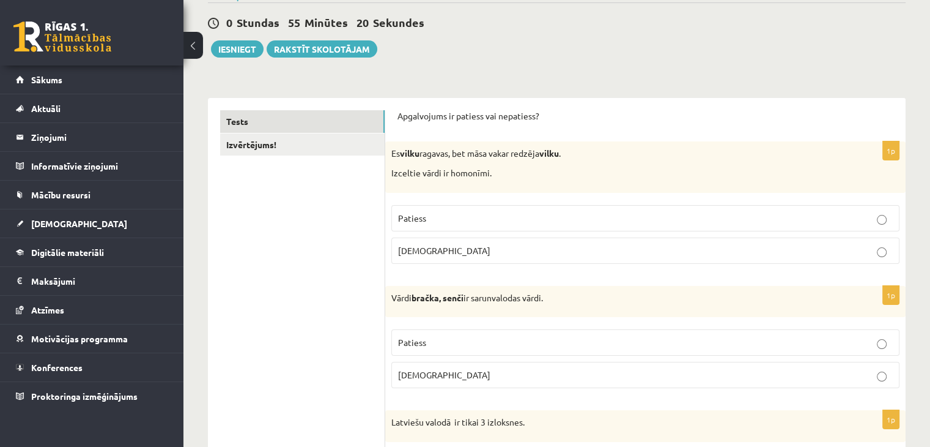
scroll to position [0, 0]
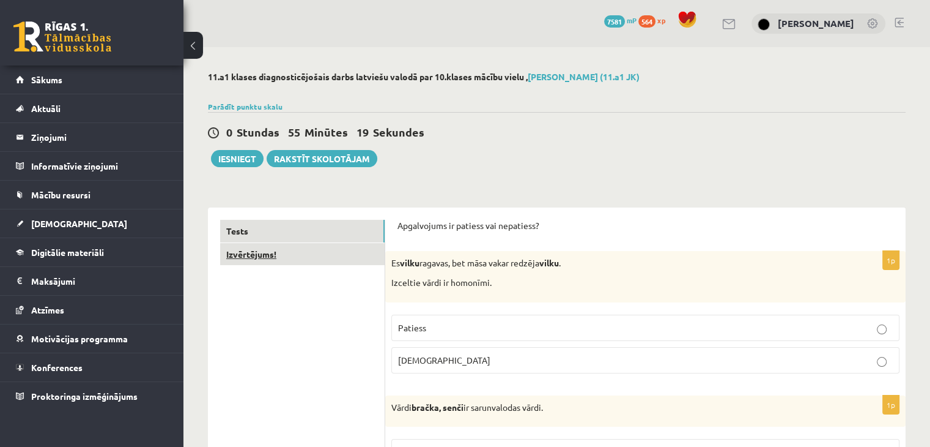
click at [313, 264] on link "Izvērtējums!" at bounding box center [302, 254] width 165 height 23
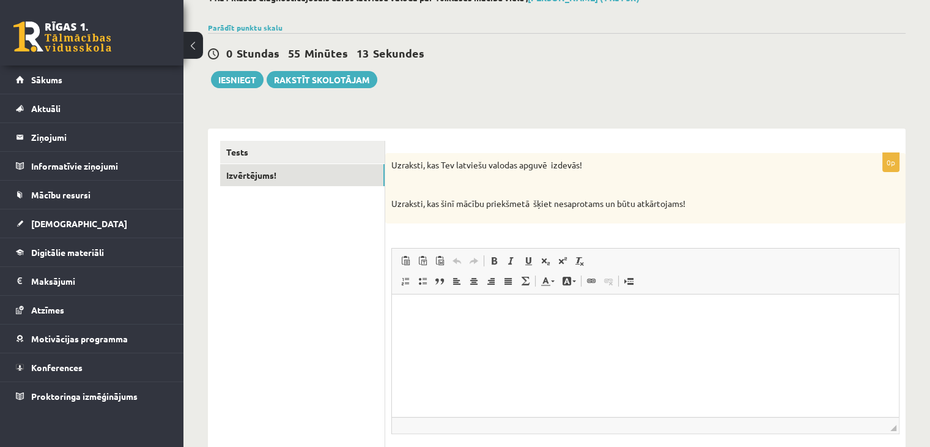
scroll to position [81, 0]
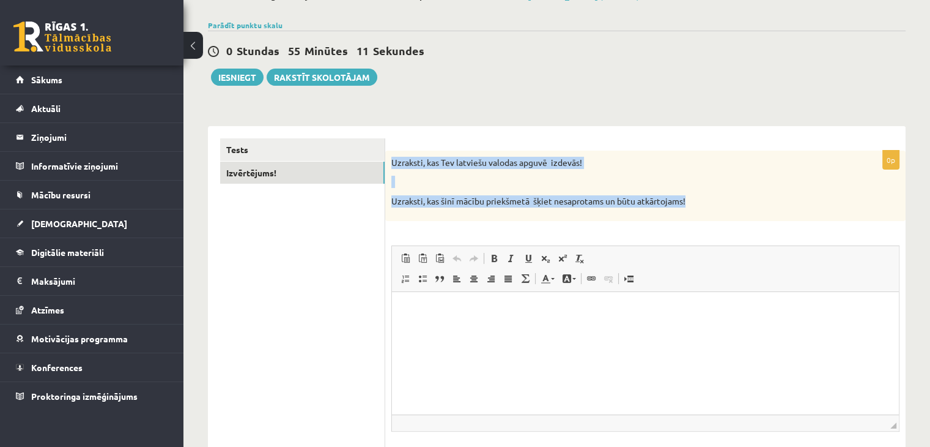
drag, startPoint x: 391, startPoint y: 162, endPoint x: 768, endPoint y: 215, distance: 380.5
click at [768, 215] on div "Uzraksti, kas Tev latviešu valodas apguvē izdevās! Uzraksti, kas šinī mācību pr…" at bounding box center [645, 185] width 521 height 70
copy div "Uzraksti, kas Tev latviešu valodas apguvē izdevās! Uzraksti, kas šinī mācību pr…"
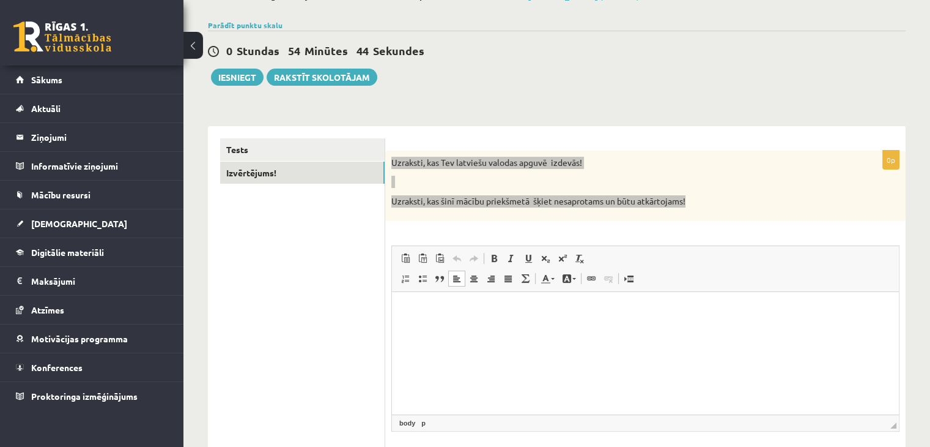
click at [470, 313] on p "Bagātinātā teksta redaktors, wiswyg-editor-user-answer-47433879778780" at bounding box center [645, 309] width 483 height 13
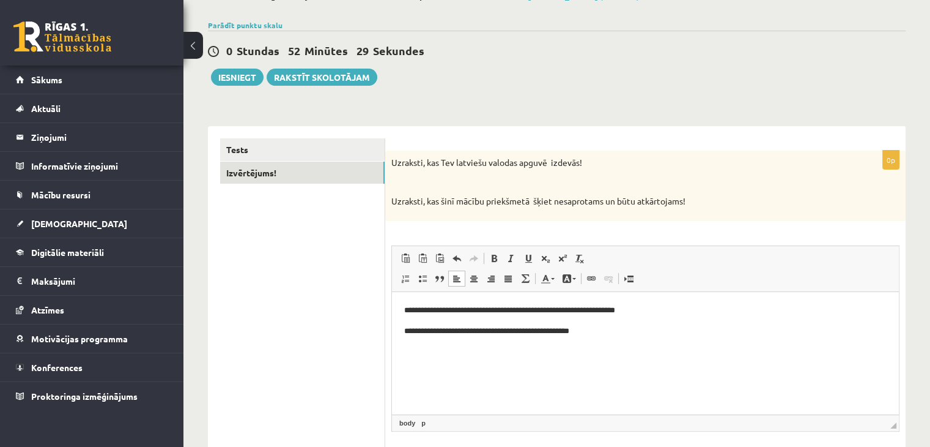
click at [708, 64] on div "0 Stundas 52 Minūtes 29 Sekundes Ieskaite saglabāta! Iesniegt Rakstīt skolotājam" at bounding box center [557, 58] width 698 height 55
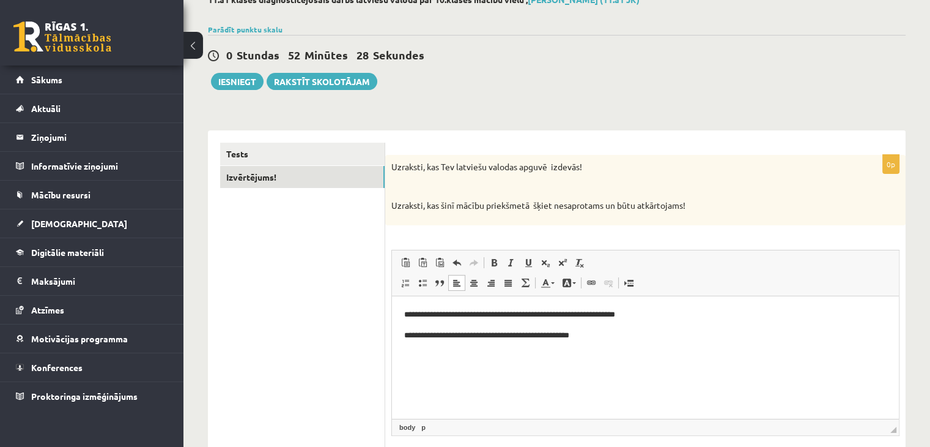
scroll to position [72, 0]
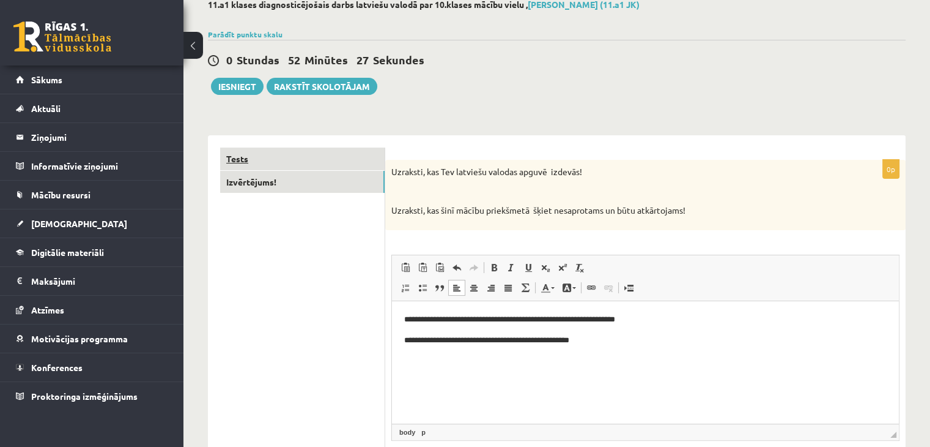
click at [249, 162] on link "Tests" at bounding box center [302, 158] width 165 height 23
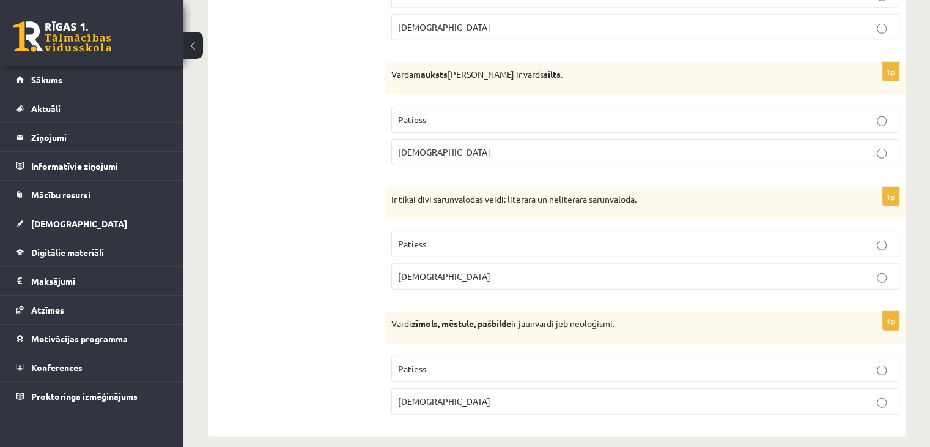
scroll to position [0, 0]
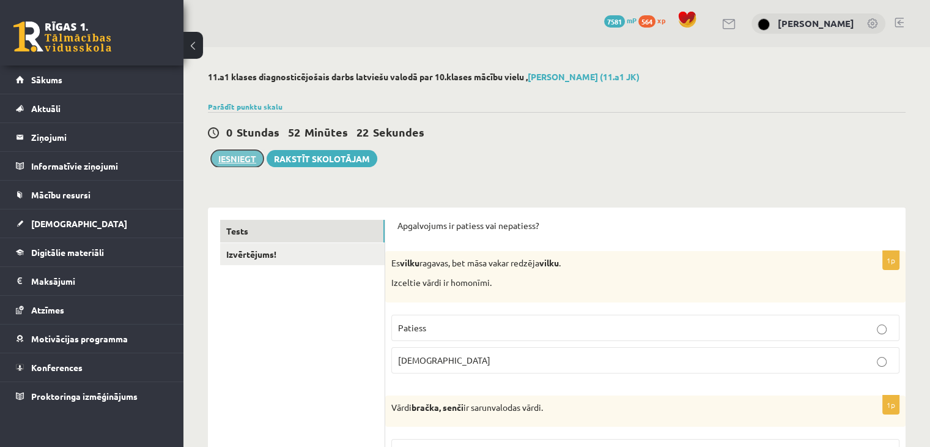
click at [224, 154] on button "Iesniegt" at bounding box center [237, 158] width 53 height 17
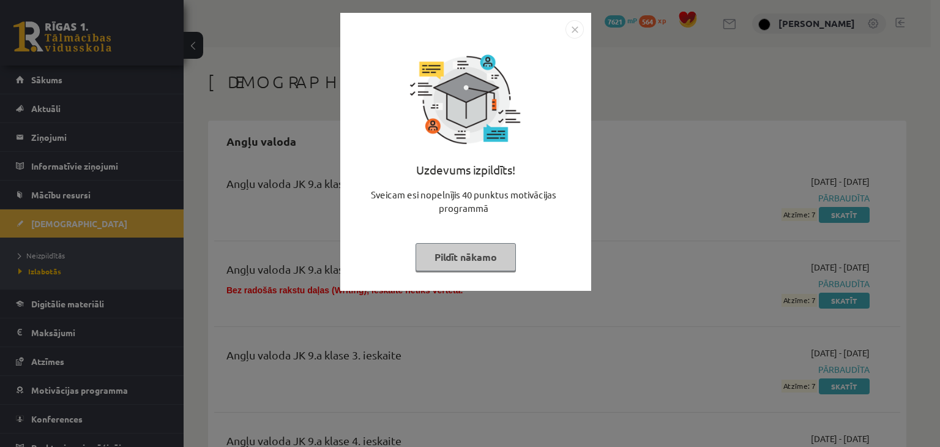
click at [483, 254] on button "Pildīt nākamo" at bounding box center [465, 257] width 100 height 28
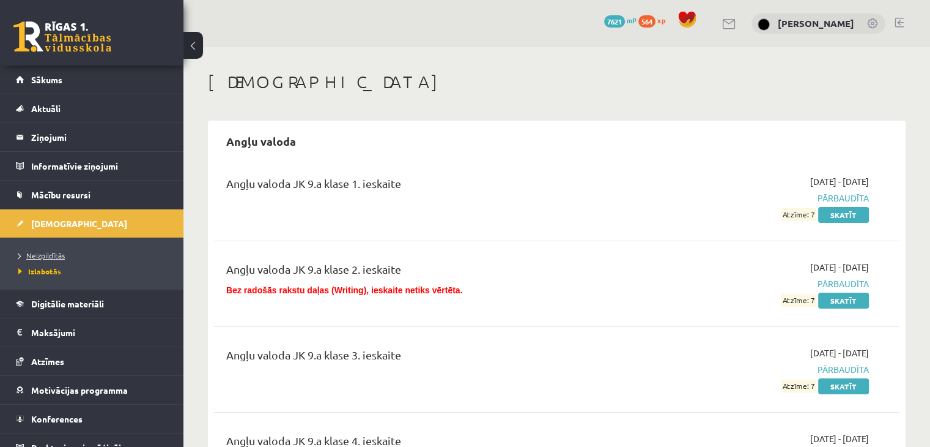
click at [50, 252] on span "Neizpildītās" at bounding box center [41, 255] width 46 height 10
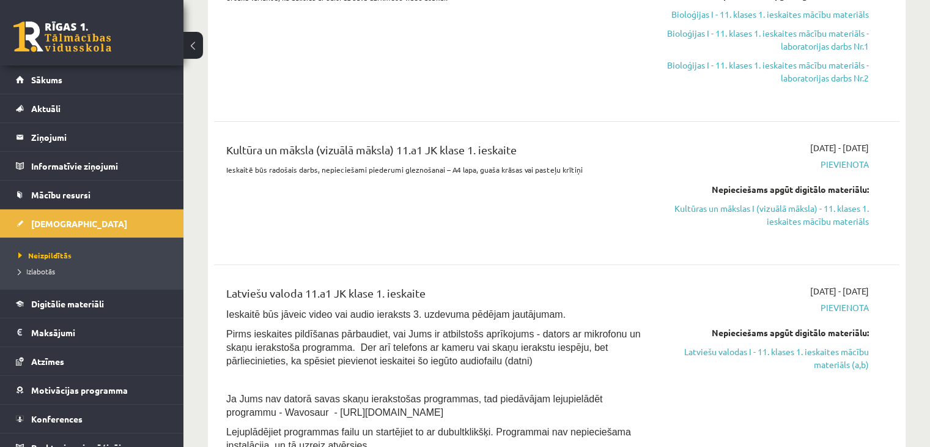
scroll to position [237, 0]
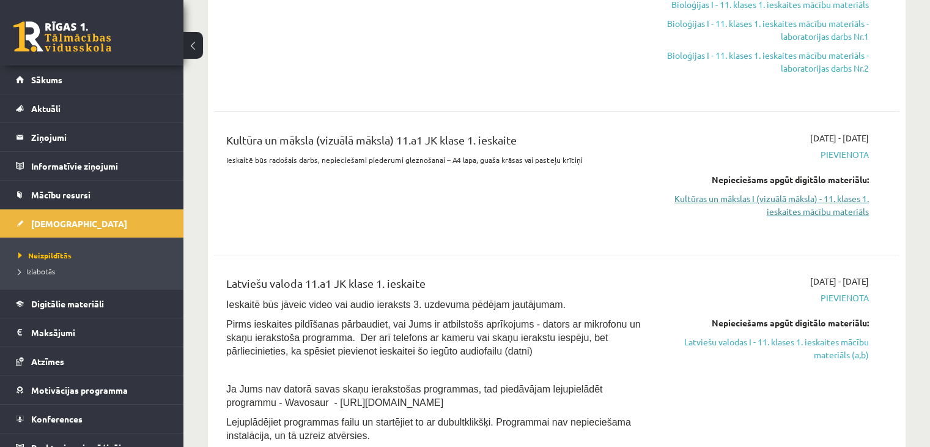
click at [839, 213] on link "Kultūras un mākslas I (vizuālā māksla) - 11. klases 1. ieskaites mācību materiā…" at bounding box center [768, 205] width 202 height 26
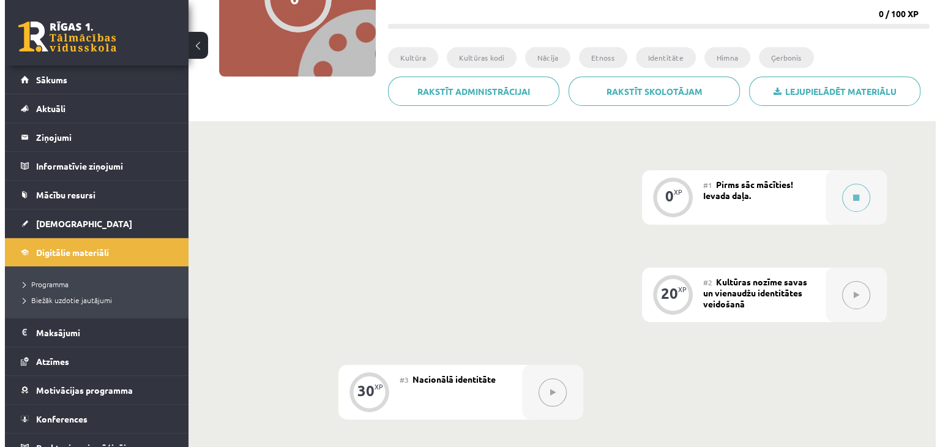
scroll to position [199, 0]
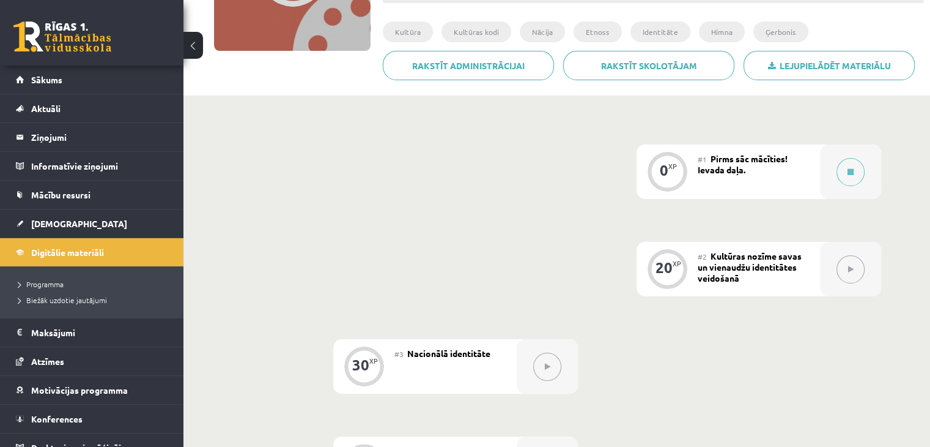
click at [845, 276] on button at bounding box center [851, 269] width 28 height 28
click at [850, 172] on icon at bounding box center [851, 171] width 6 height 7
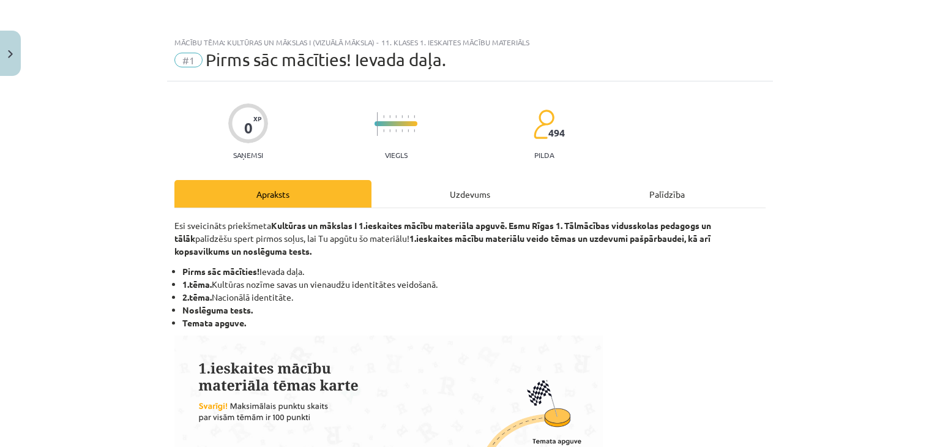
click at [444, 187] on div "Uzdevums" at bounding box center [469, 194] width 197 height 28
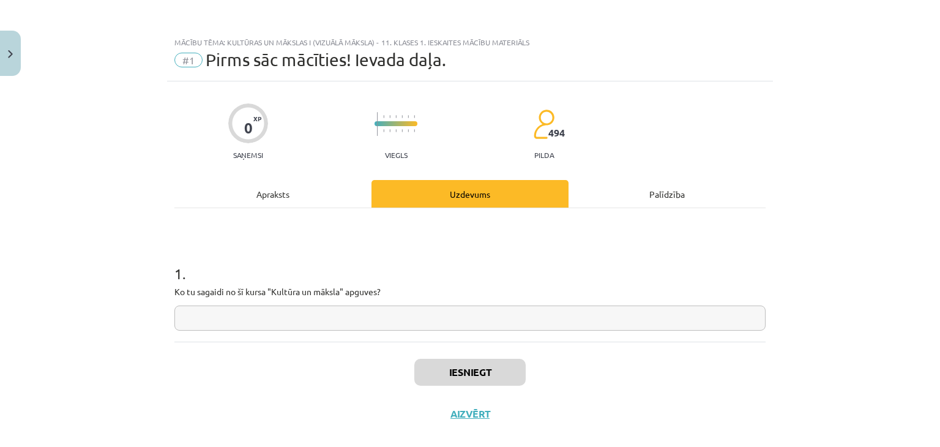
scroll to position [18, 0]
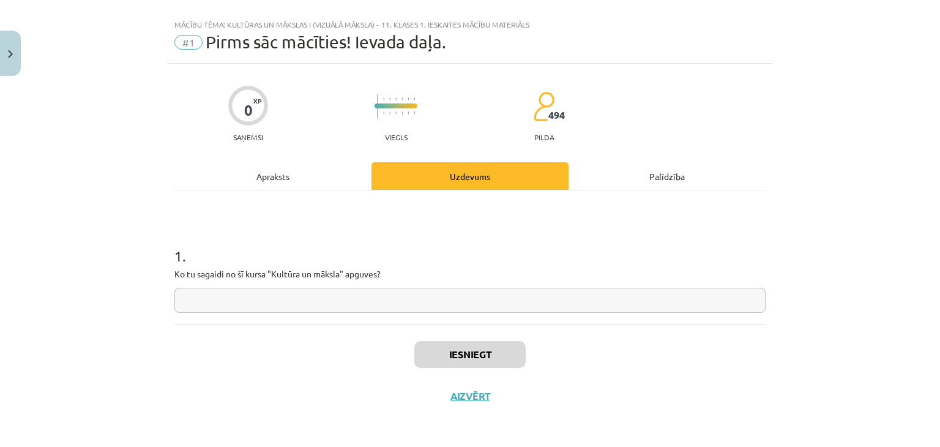
click at [372, 306] on input "text" at bounding box center [469, 300] width 591 height 25
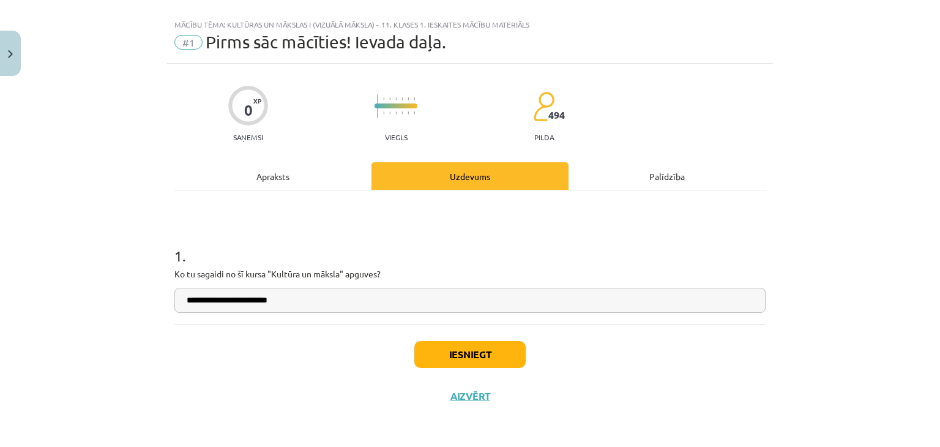
type input "**********"
click at [440, 352] on button "Iesniegt" at bounding box center [469, 354] width 111 height 27
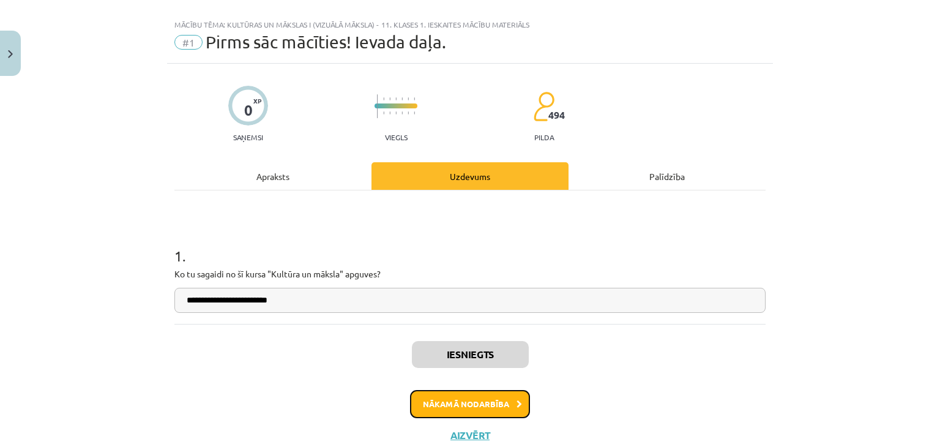
click at [451, 404] on button "Nākamā nodarbība" at bounding box center [470, 404] width 120 height 28
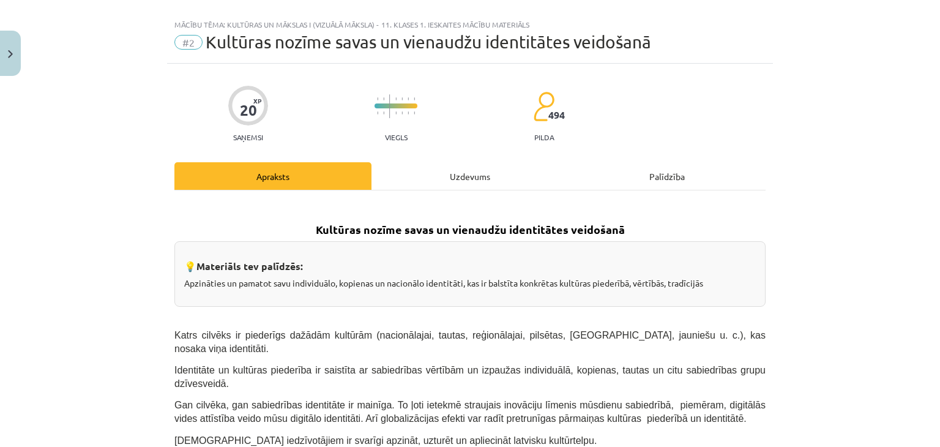
scroll to position [31, 0]
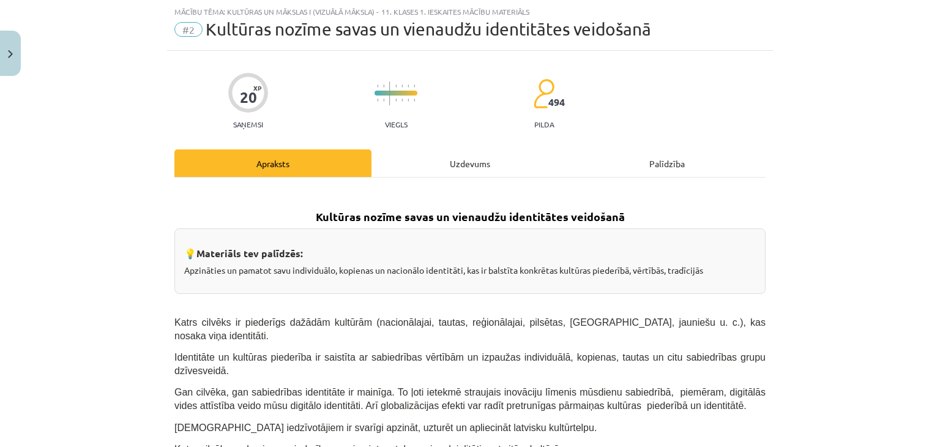
click at [418, 163] on div "Uzdevums" at bounding box center [469, 163] width 197 height 28
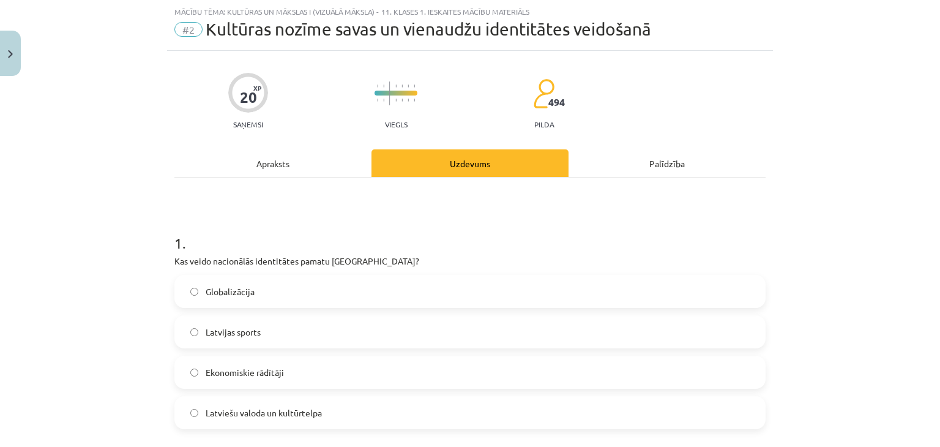
drag, startPoint x: 176, startPoint y: 237, endPoint x: 168, endPoint y: 238, distance: 8.0
click at [223, 233] on h1 "1 ." at bounding box center [469, 232] width 591 height 38
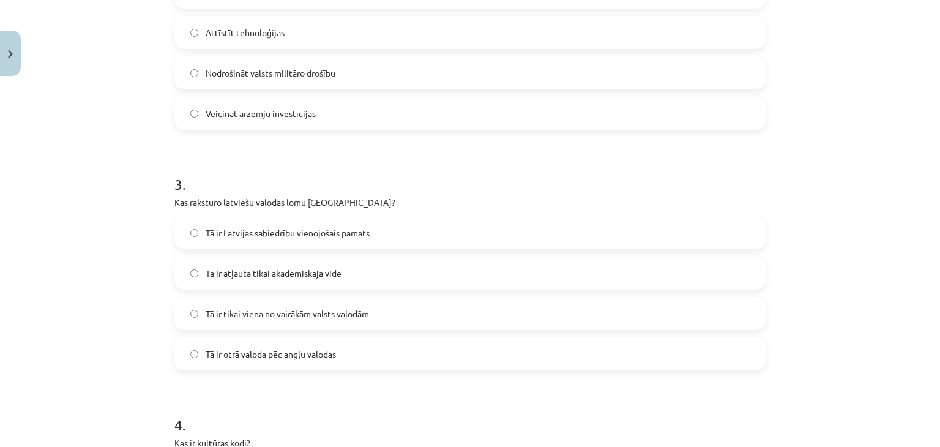
scroll to position [876, 0]
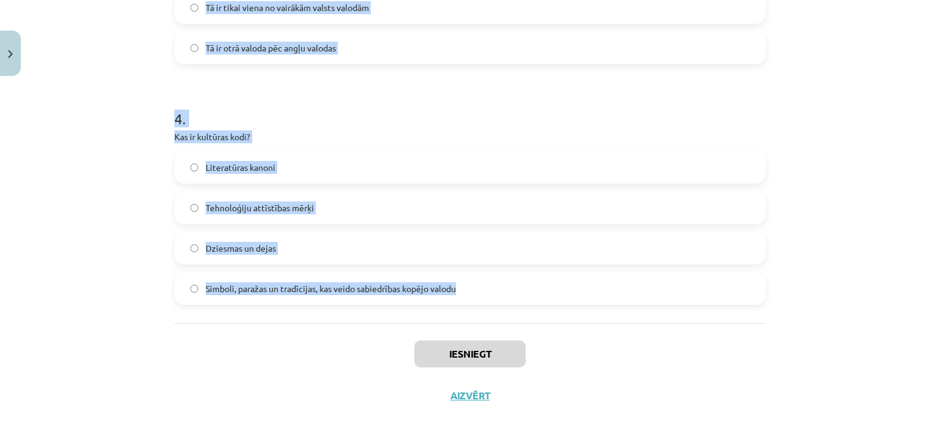
drag, startPoint x: 171, startPoint y: 245, endPoint x: 491, endPoint y: 302, distance: 324.3
copy form "1 . Kas veido nacionālās identitātes pamatu Latvijā? Globalizācija Latvijas spo…"
click at [473, 111] on h1 "4 ." at bounding box center [469, 108] width 591 height 38
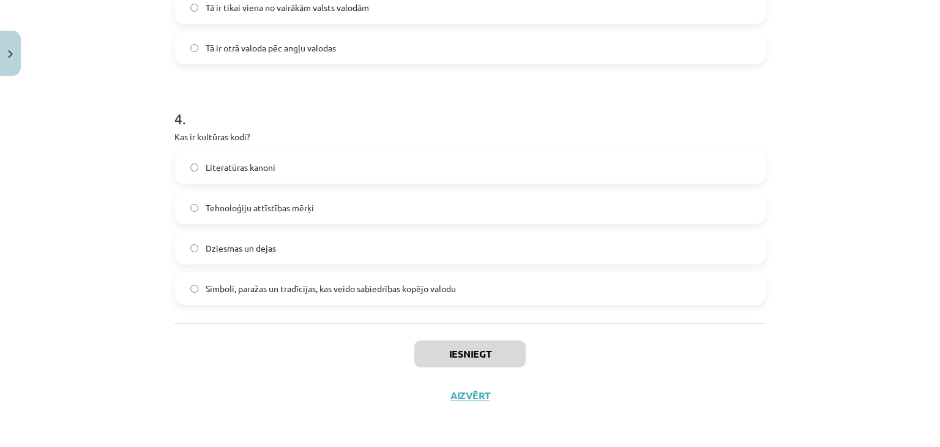
click at [409, 286] on span "Simboli, paražas un tradīcijas, kas veido sabiedrības kopējo valodu" at bounding box center [331, 288] width 250 height 13
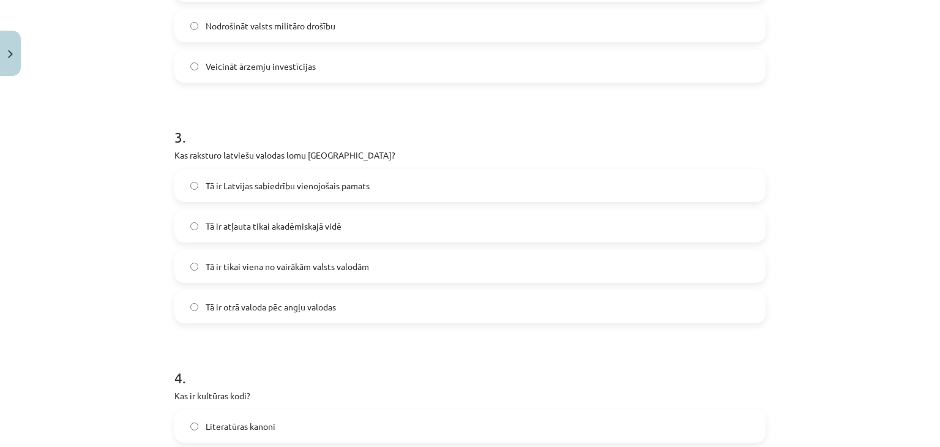
scroll to position [596, 0]
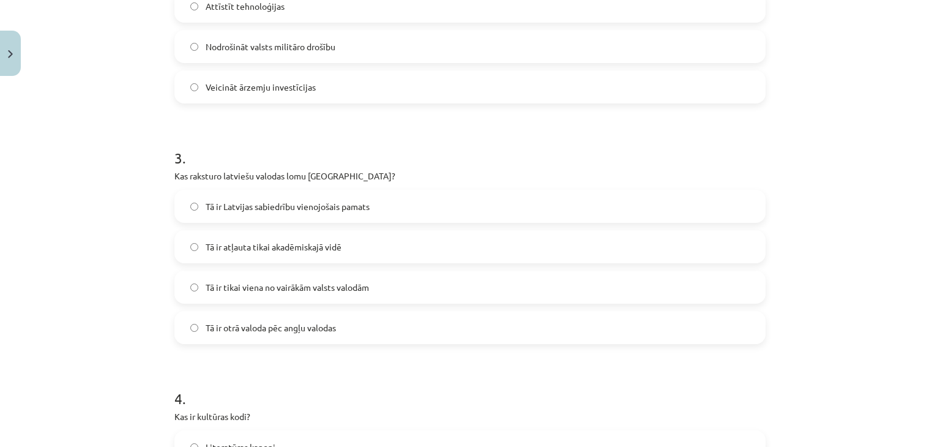
click at [372, 201] on label "Tā ir Latvijas sabiedrību vienojošais pamats" at bounding box center [470, 206] width 588 height 31
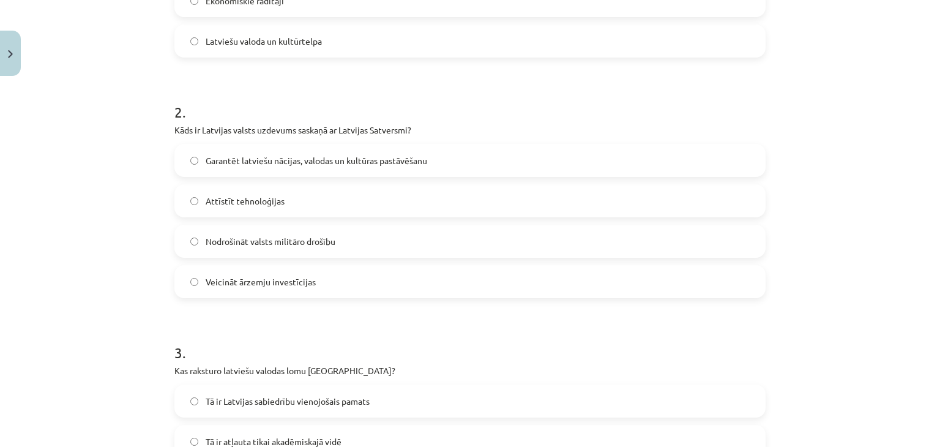
scroll to position [385, 0]
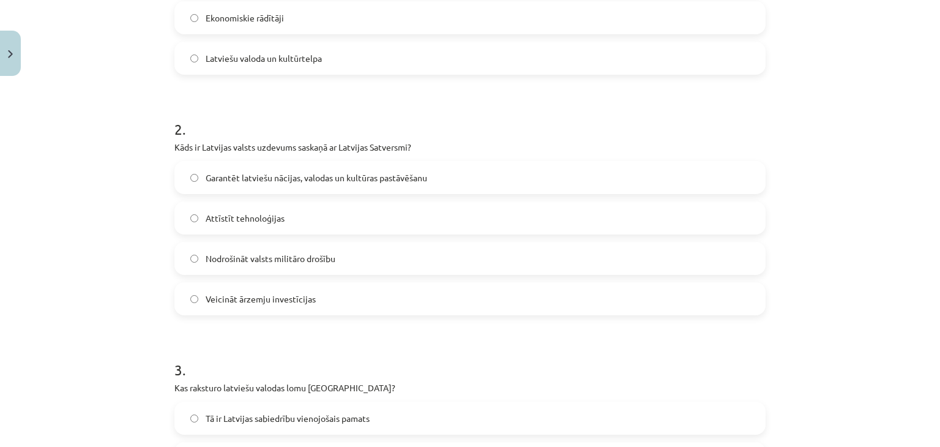
click at [363, 174] on span "Garantēt latviešu nācijas, valodas un kultūras pastāvēšanu" at bounding box center [316, 177] width 221 height 13
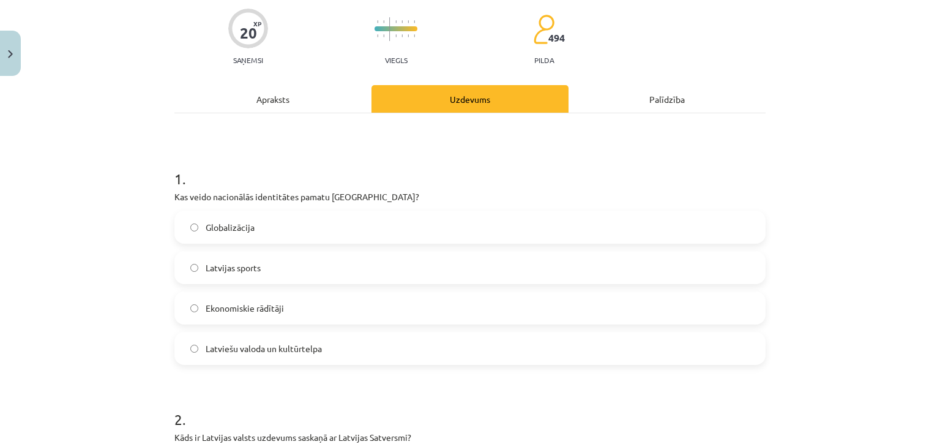
scroll to position [89, 0]
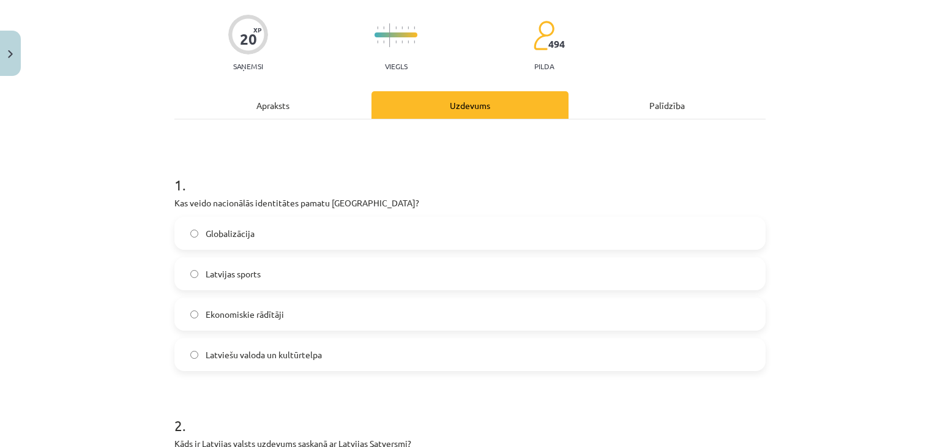
click at [235, 360] on span "Latviešu valoda un kultūrtelpa" at bounding box center [264, 354] width 116 height 13
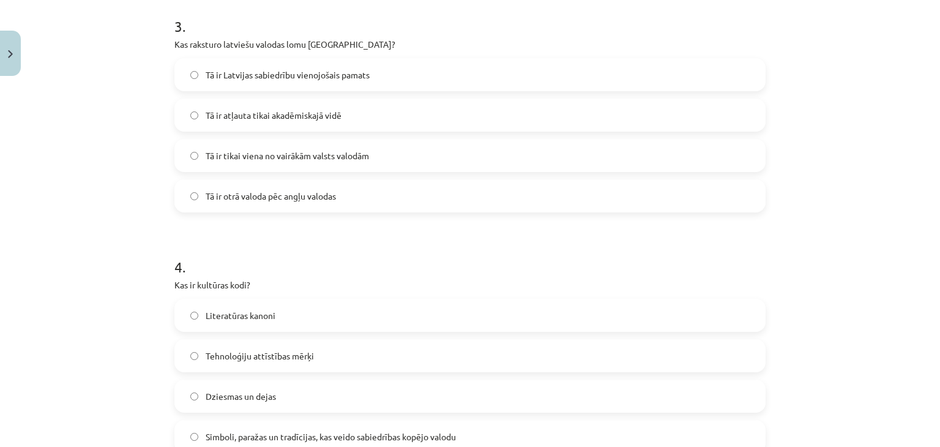
scroll to position [876, 0]
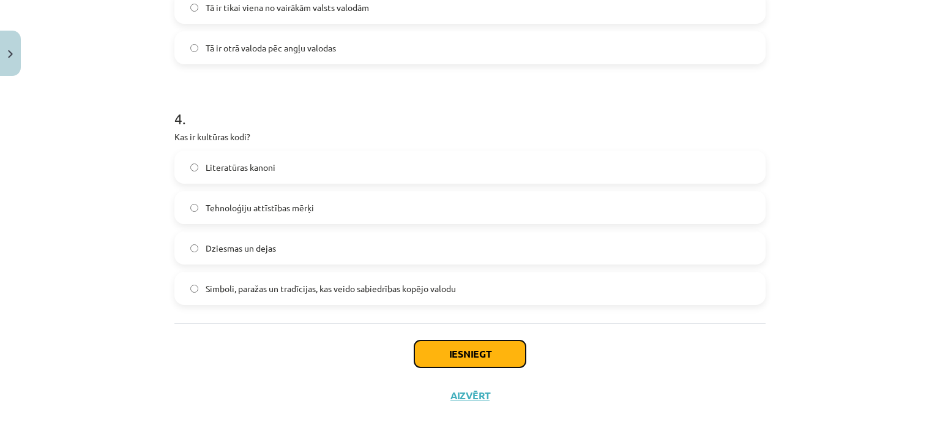
click at [454, 354] on button "Iesniegt" at bounding box center [469, 353] width 111 height 27
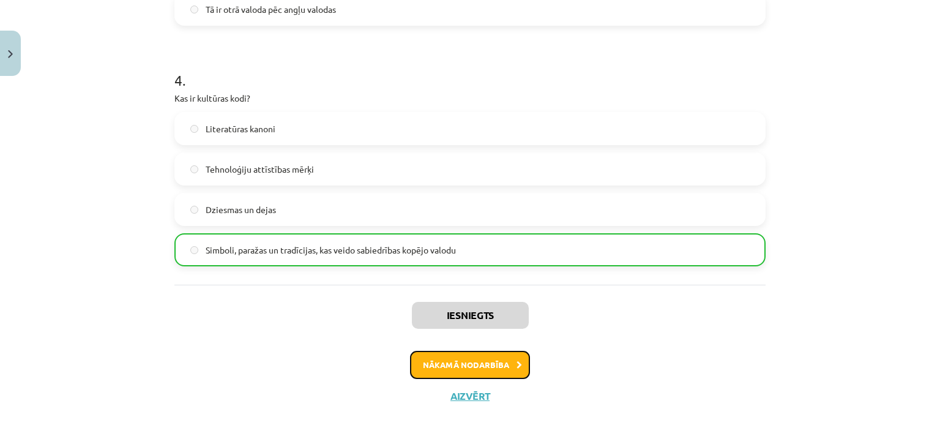
click at [467, 358] on button "Nākamā nodarbība" at bounding box center [470, 365] width 120 height 28
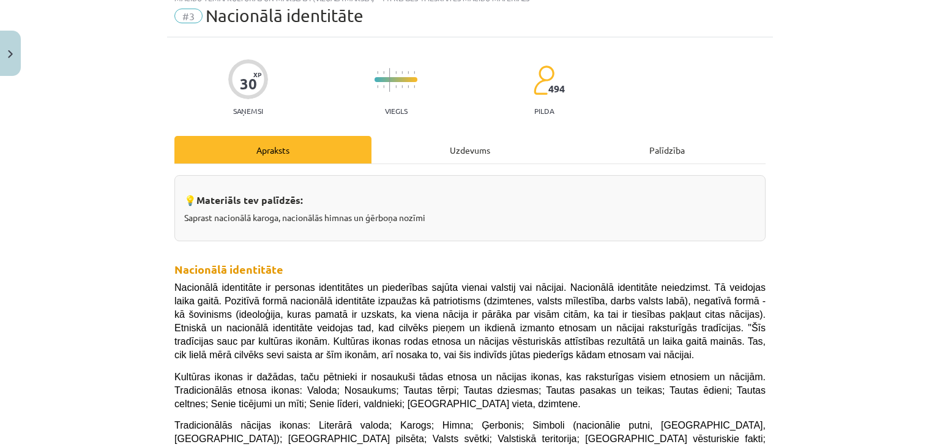
scroll to position [31, 0]
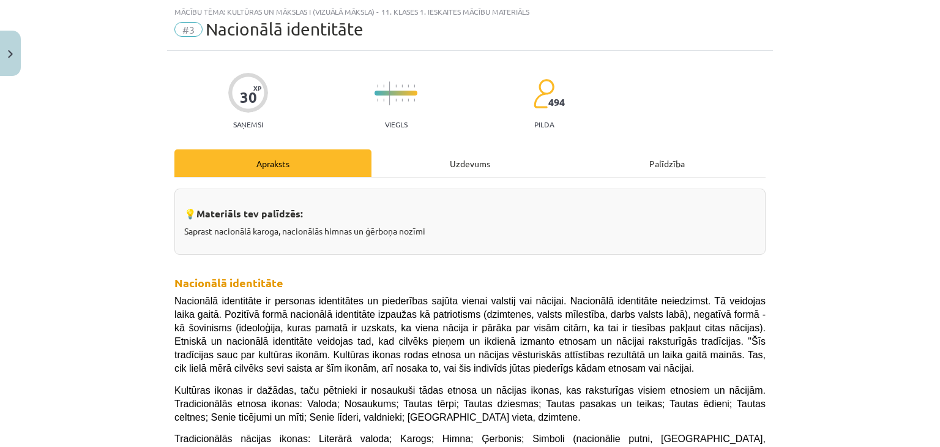
click at [424, 157] on div "Uzdevums" at bounding box center [469, 163] width 197 height 28
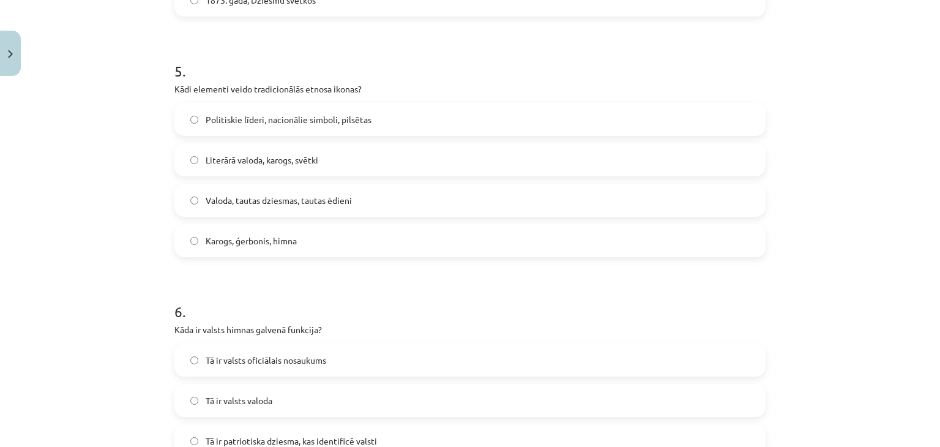
scroll to position [1356, 0]
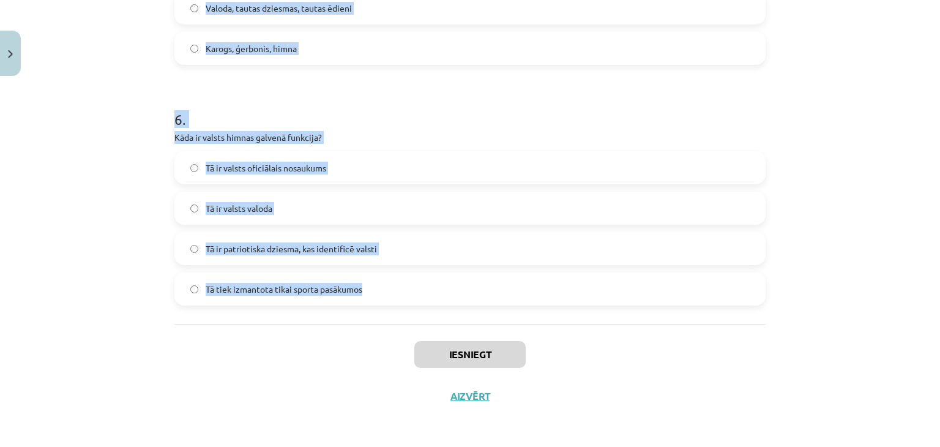
drag, startPoint x: 170, startPoint y: 128, endPoint x: 431, endPoint y: 299, distance: 311.8
copy form "1 . Kad Latvijas himna "Dievs, svētī Latviju!" tika oficiāli apstiprināta kā va…"
click at [436, 103] on h1 "6 ." at bounding box center [469, 108] width 591 height 38
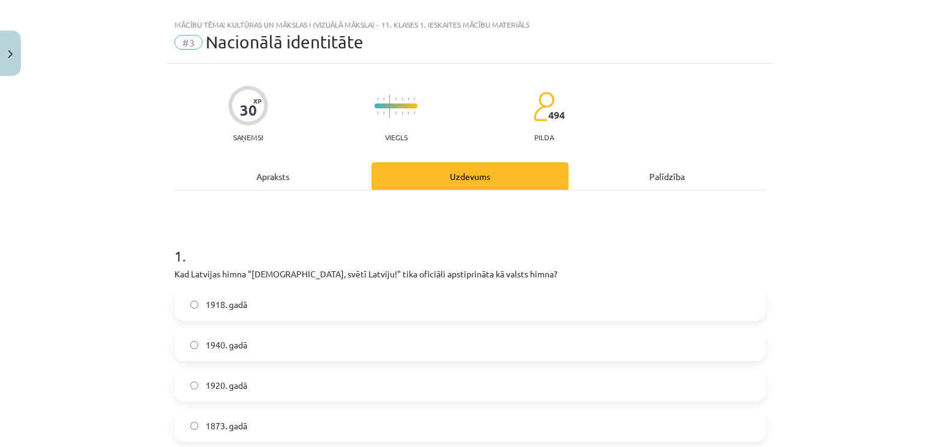
scroll to position [105, 0]
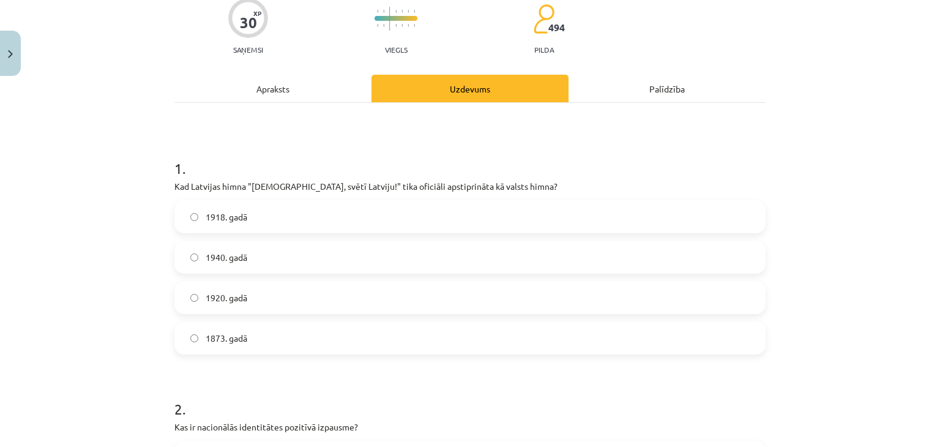
click at [242, 289] on label "1920. gadā" at bounding box center [470, 297] width 588 height 31
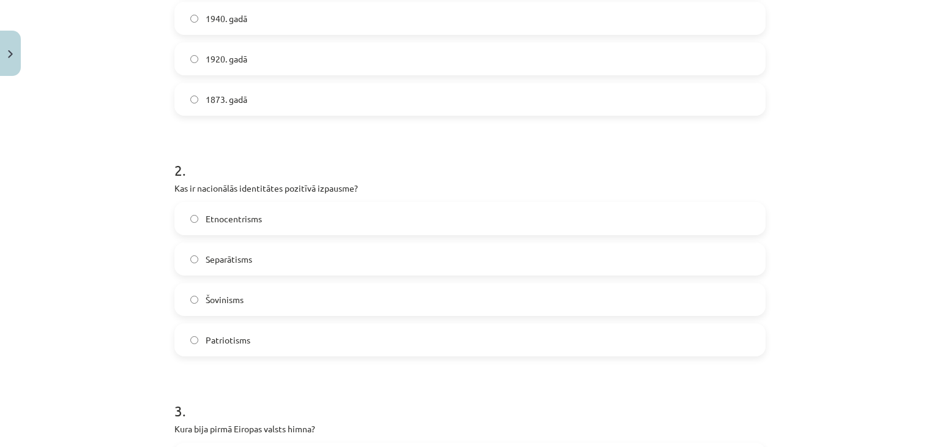
scroll to position [379, 0]
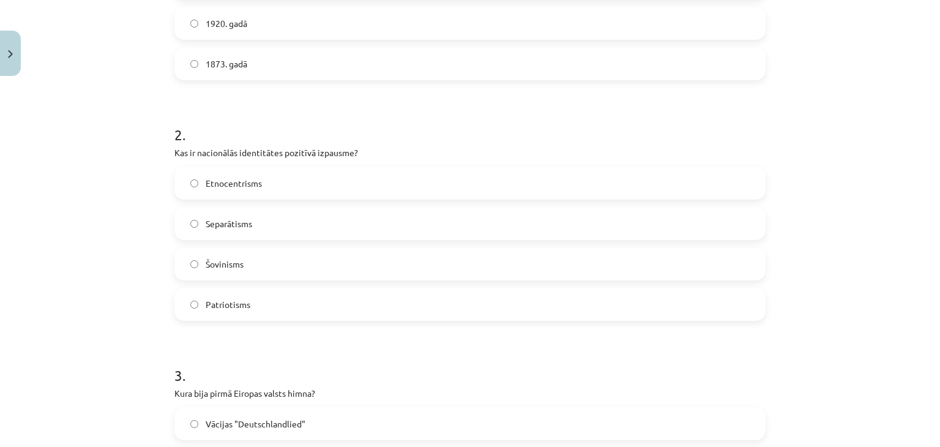
click at [233, 305] on span "Patriotisms" at bounding box center [228, 304] width 45 height 13
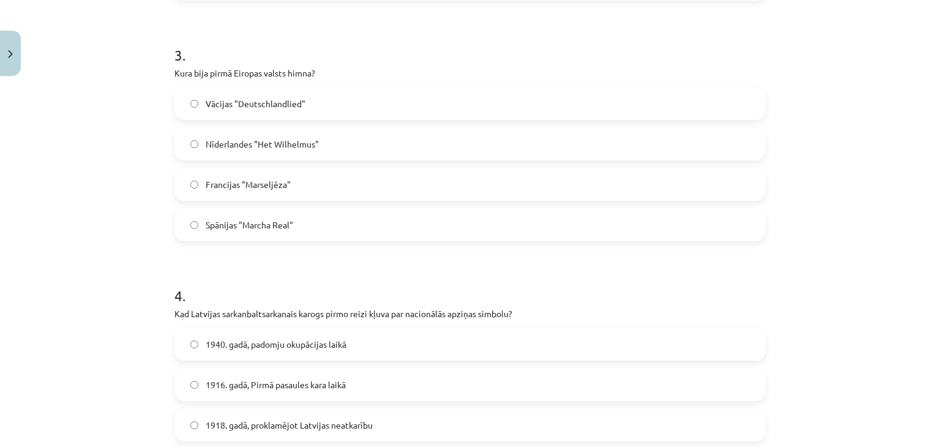
scroll to position [703, 0]
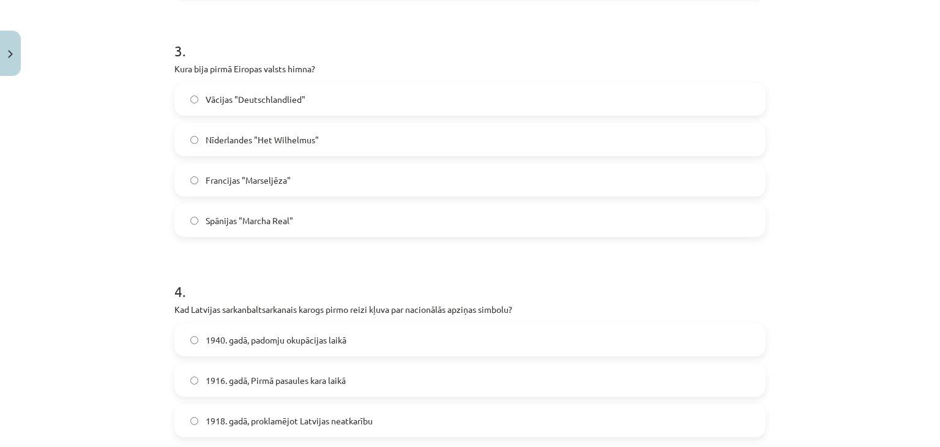
click at [264, 140] on span "Nīderlandes "Het Wilhelmus"" at bounding box center [262, 139] width 113 height 13
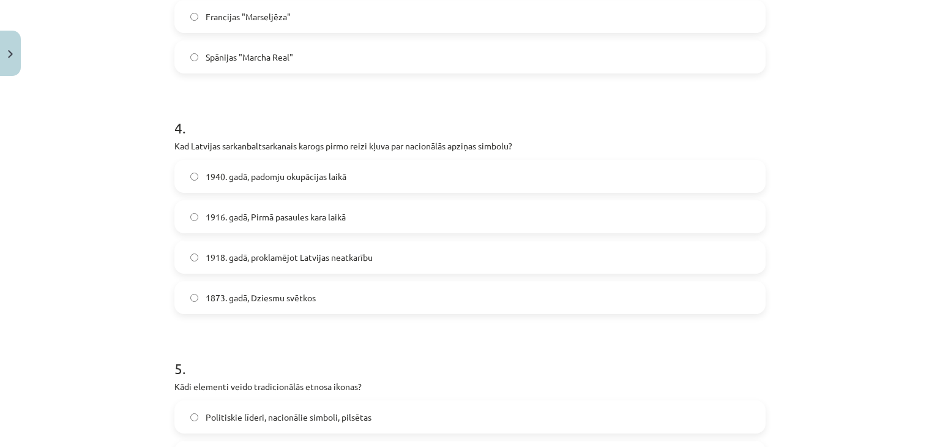
scroll to position [905, 0]
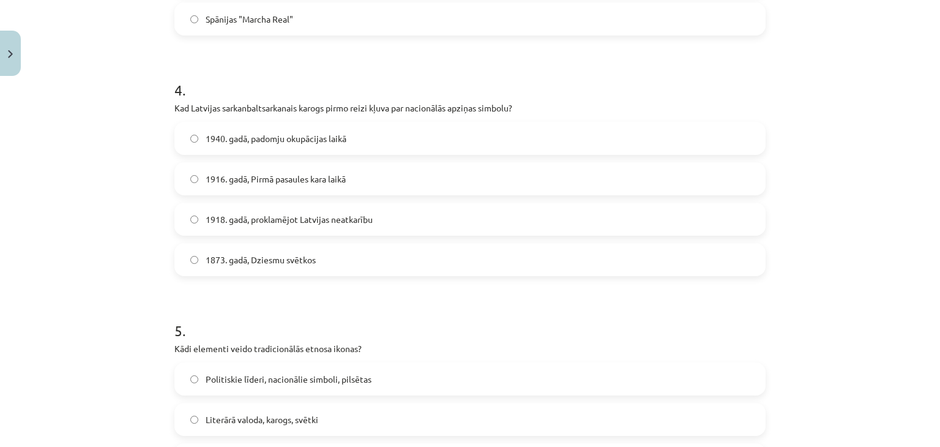
click at [235, 267] on label "1873. gadā, Dziesmu svētkos" at bounding box center [470, 259] width 588 height 31
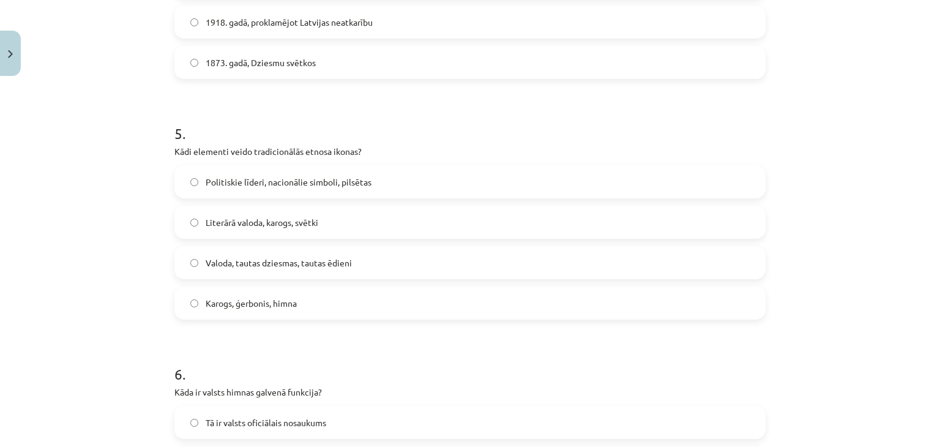
scroll to position [1121, 0]
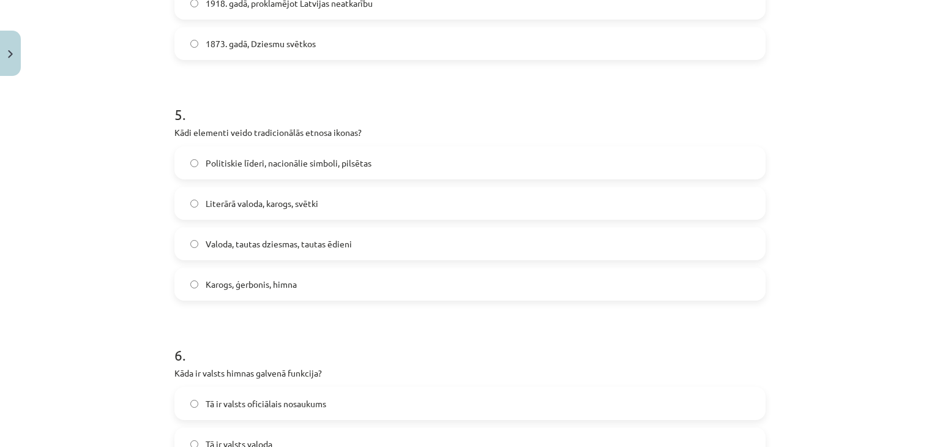
click at [214, 286] on span "Karogs, ģerbonis, himna" at bounding box center [251, 284] width 91 height 13
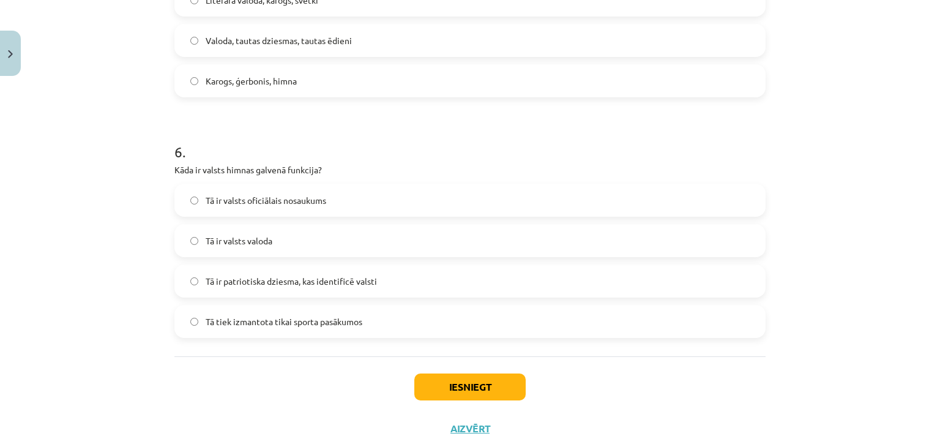
scroll to position [1324, 0]
click at [338, 277] on span "Tā ir patriotiska dziesma, kas identificē valsti" at bounding box center [291, 281] width 171 height 13
click at [455, 378] on button "Iesniegt" at bounding box center [469, 386] width 111 height 27
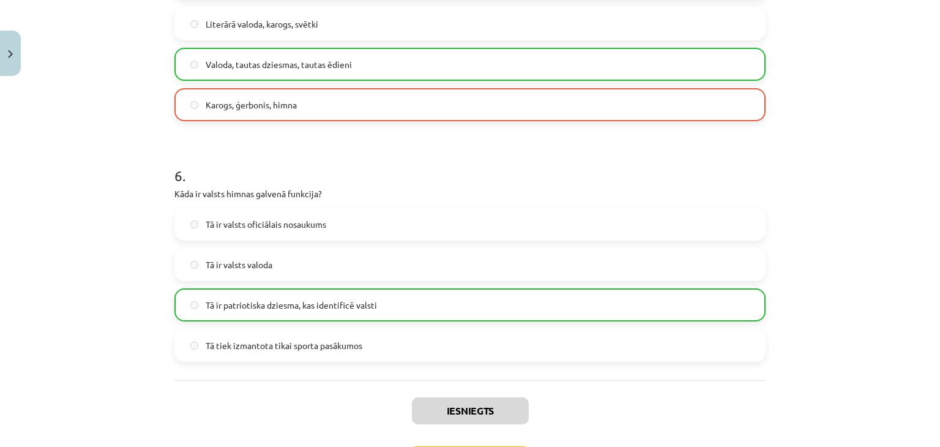
scroll to position [1395, 0]
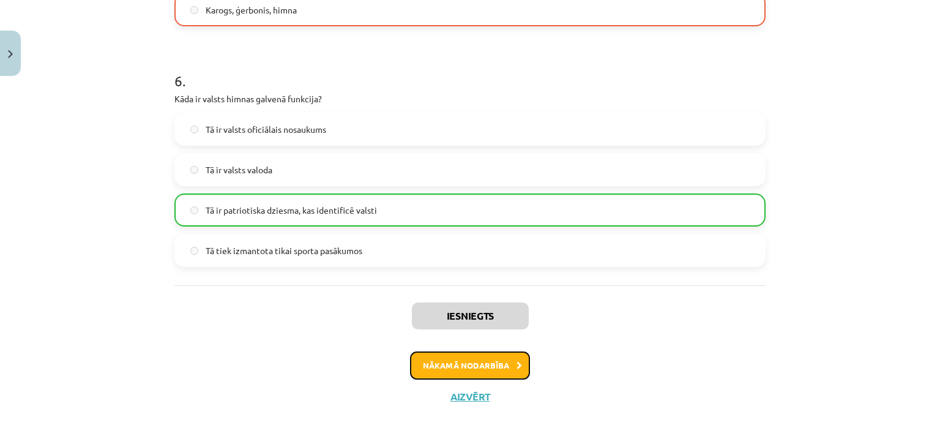
click at [453, 355] on button "Nākamā nodarbība" at bounding box center [470, 365] width 120 height 28
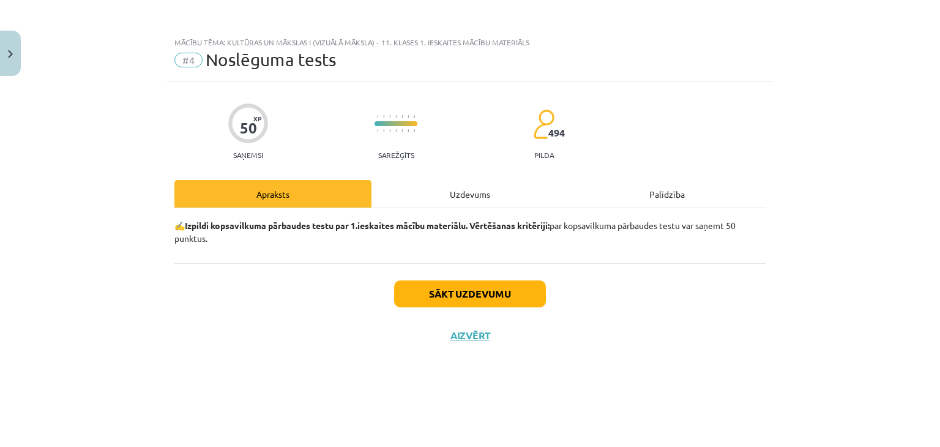
click at [438, 197] on div "Uzdevums" at bounding box center [469, 194] width 197 height 28
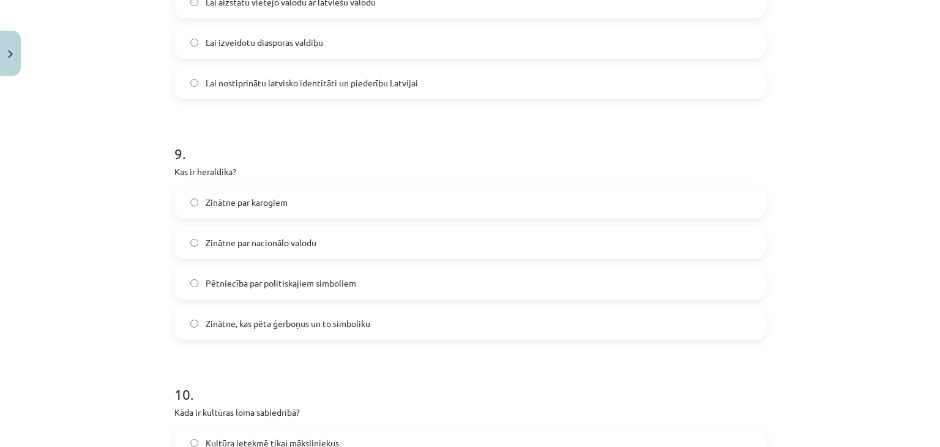
scroll to position [2318, 0]
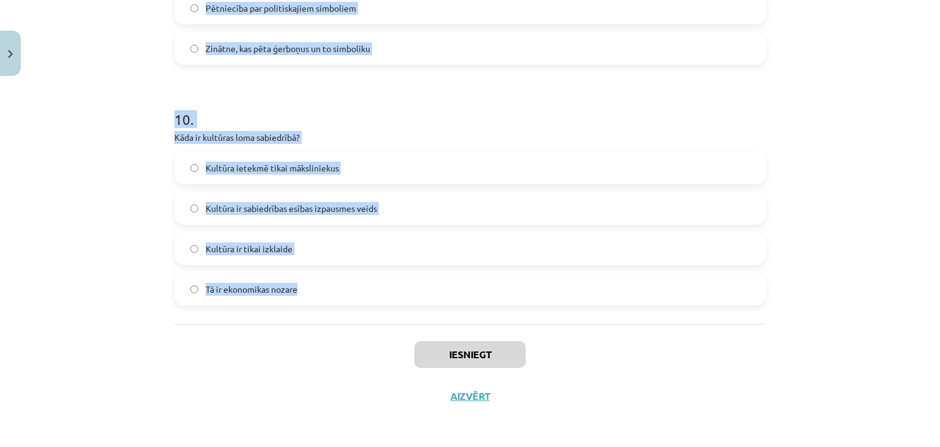
drag, startPoint x: 172, startPoint y: 275, endPoint x: 314, endPoint y: 305, distance: 145.5
copy form "1 . Kad pirmo reizi tika publiski atskaņota dziesma "Dievs, svētī Latviju!"? 19…"
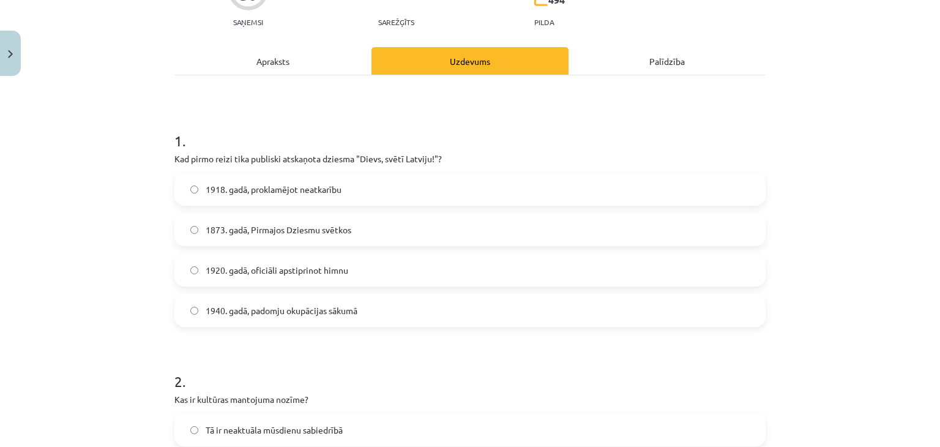
scroll to position [139, 0]
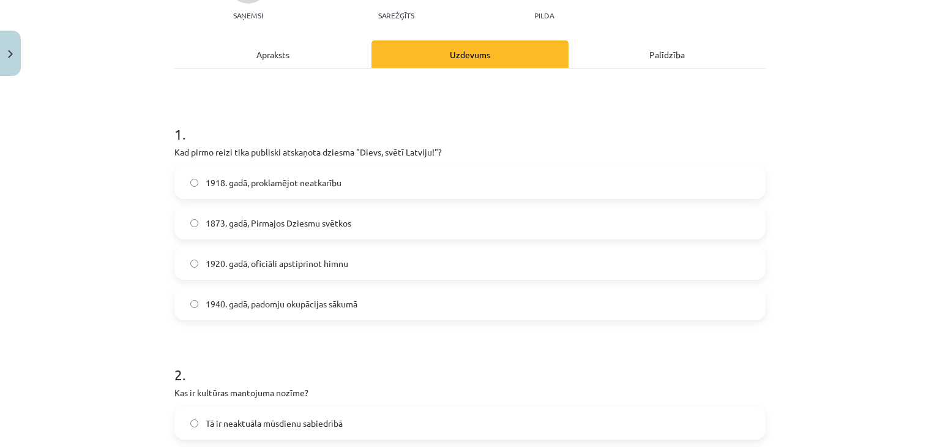
click at [270, 215] on label "1873. gadā, Pirmajos Dziesmu svētkos" at bounding box center [470, 222] width 588 height 31
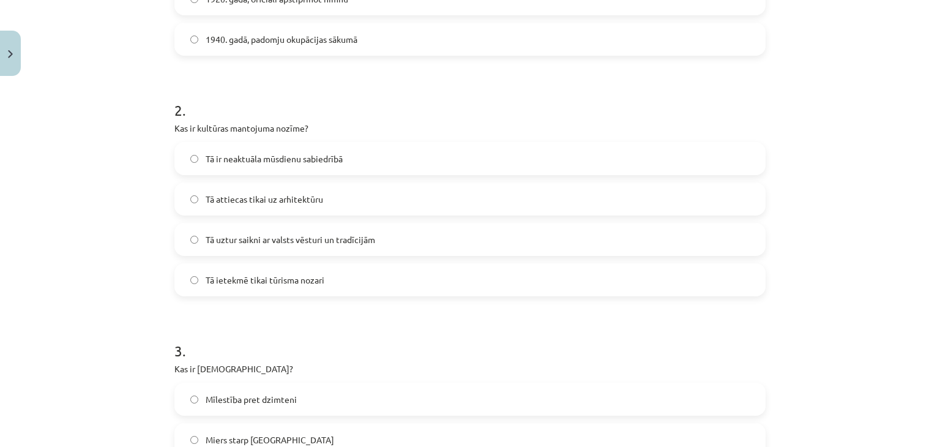
scroll to position [445, 0]
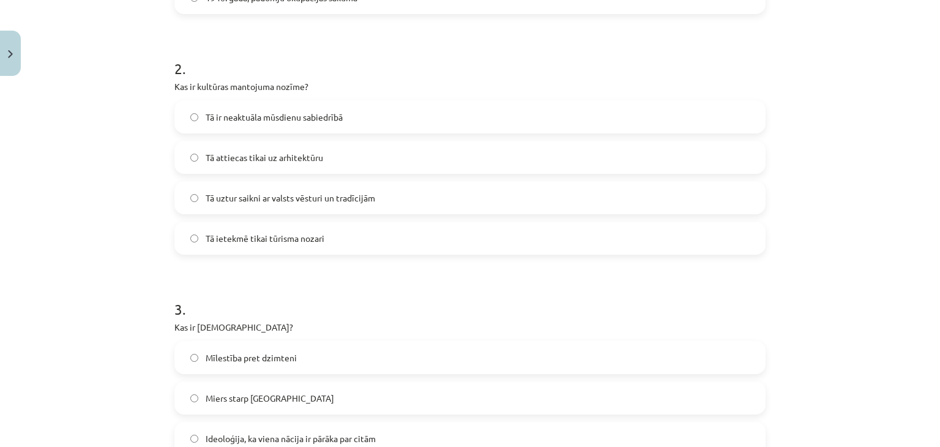
click at [393, 195] on label "Tā uztur saikni ar valsts vēsturi un tradīcijām" at bounding box center [470, 197] width 588 height 31
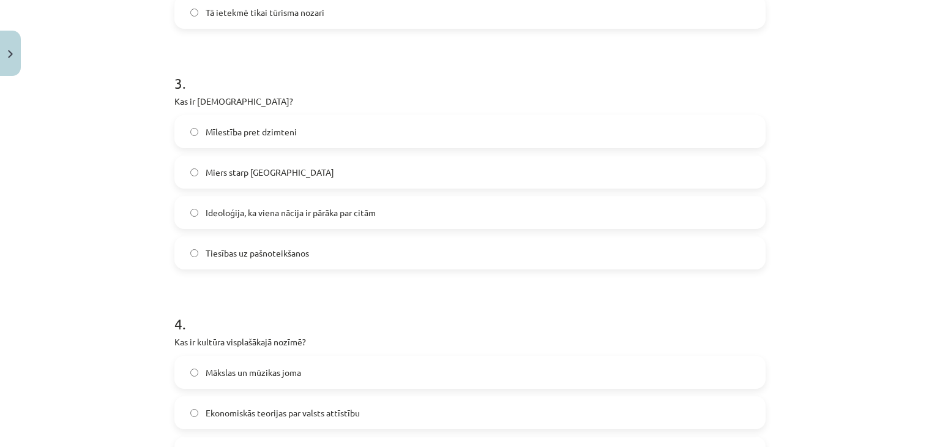
scroll to position [668, 0]
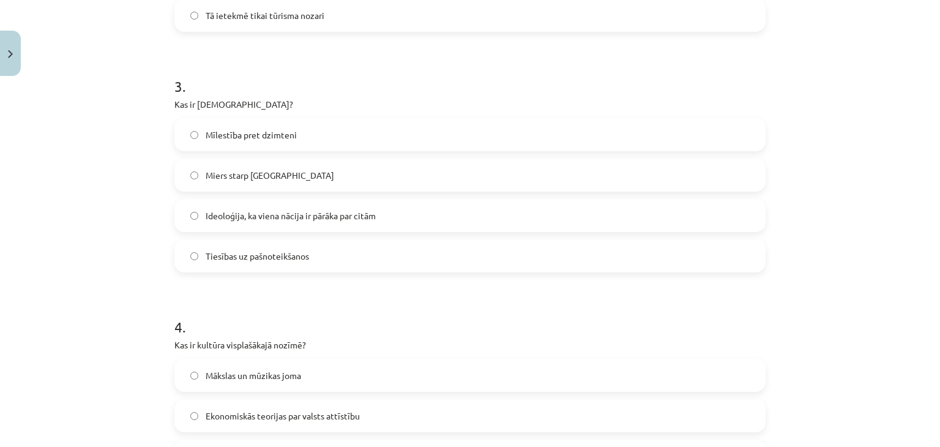
click at [317, 216] on span "Ideoloģija, ka viena nācija ir pārāka par citām" at bounding box center [291, 215] width 170 height 13
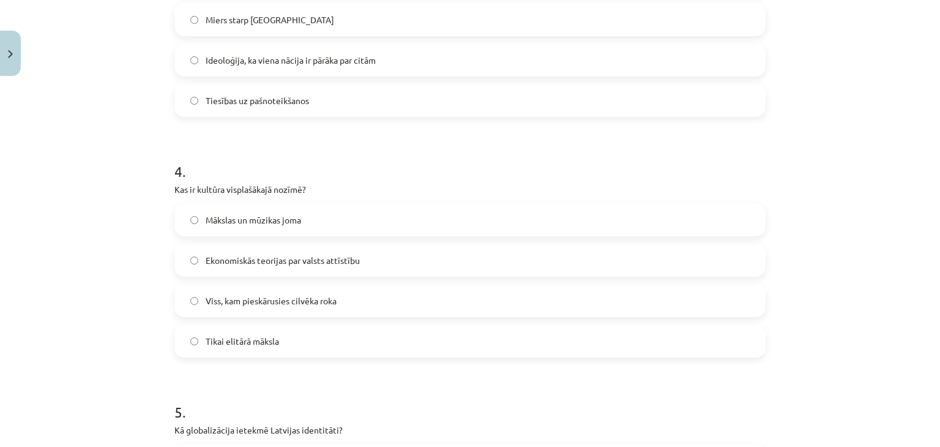
scroll to position [935, 0]
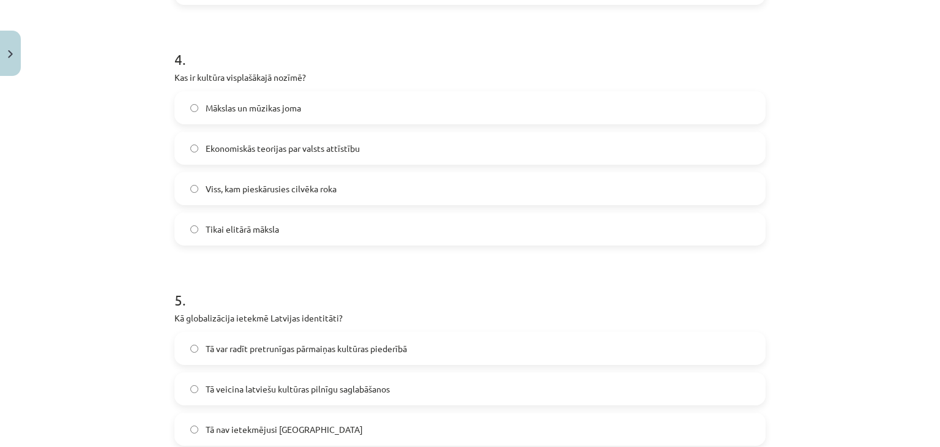
click at [288, 184] on span "Viss, kam pieskārusies cilvēka roka" at bounding box center [271, 188] width 131 height 13
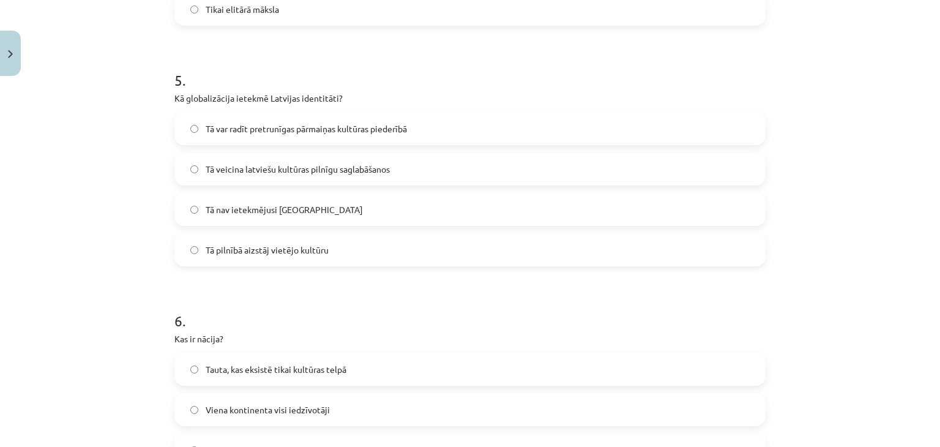
scroll to position [1155, 0]
click at [206, 127] on span "Tā var radīt pretrunīgas pārmaiņas kultūras piederībā" at bounding box center [306, 128] width 201 height 13
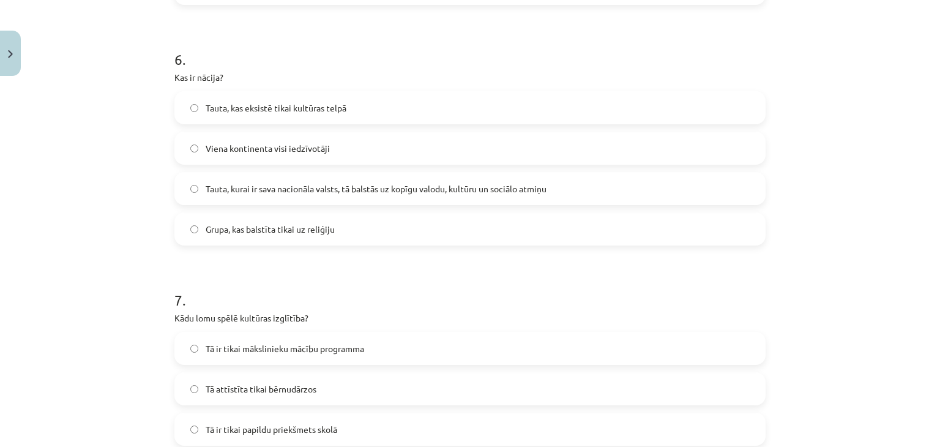
scroll to position [1473, 0]
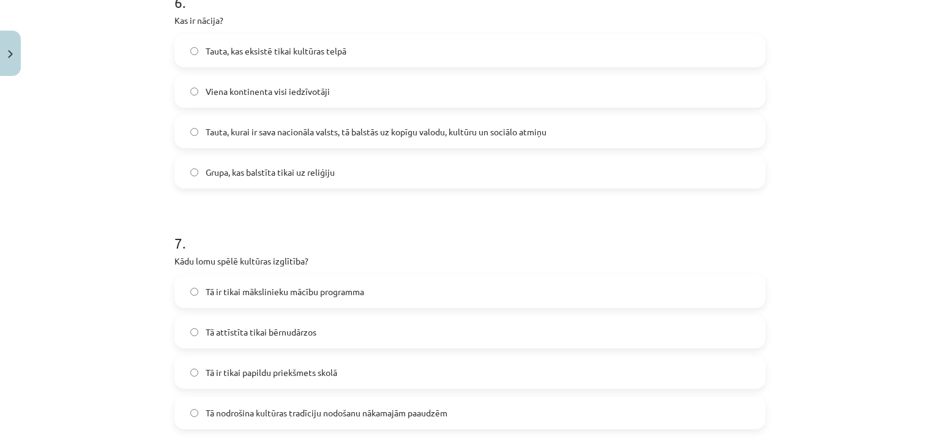
click at [273, 127] on span "Tauta, kurai ir sava nacionāla valsts, tā balstās uz kopīgu valodu, kultūru un …" at bounding box center [376, 131] width 341 height 13
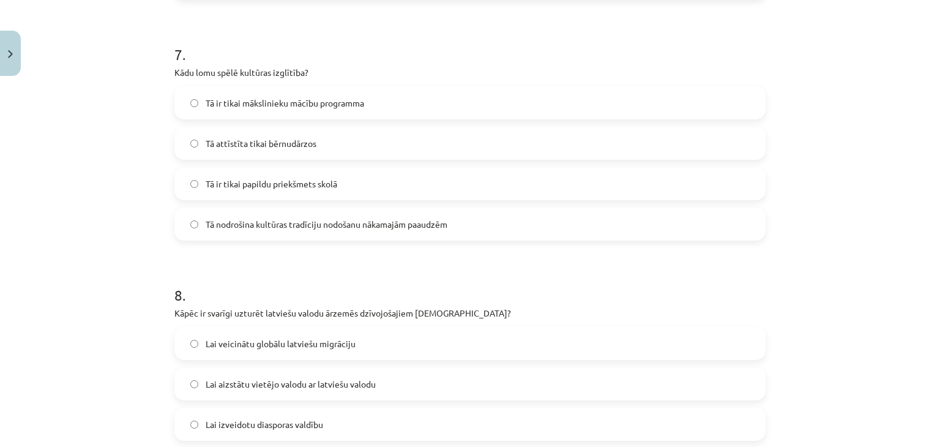
scroll to position [1671, 0]
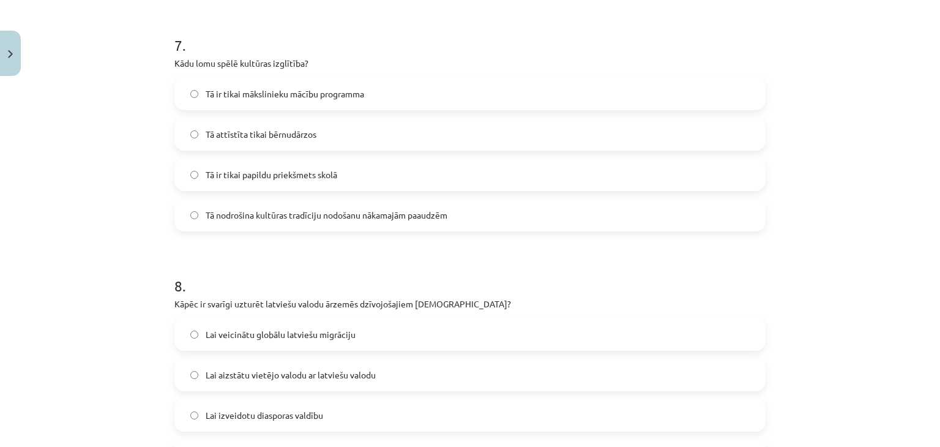
click at [370, 216] on span "Tā nodrošina kultūras tradīciju nodošanu nākamajām paaudzēm" at bounding box center [327, 215] width 242 height 13
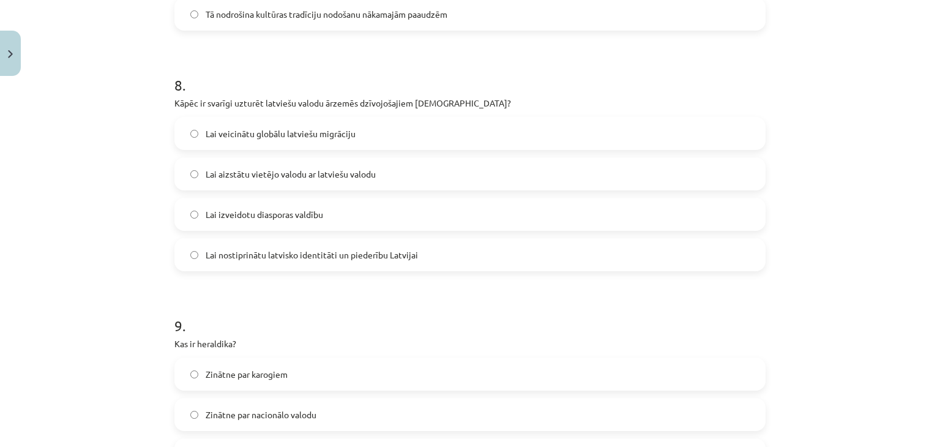
click at [265, 257] on span "Lai nostiprinātu latvisko identitāti un piederību Latvijai" at bounding box center [312, 254] width 212 height 13
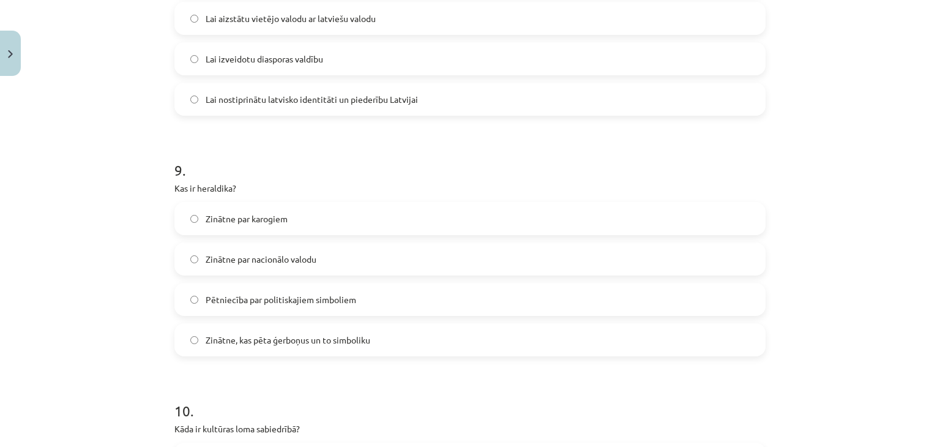
scroll to position [2030, 0]
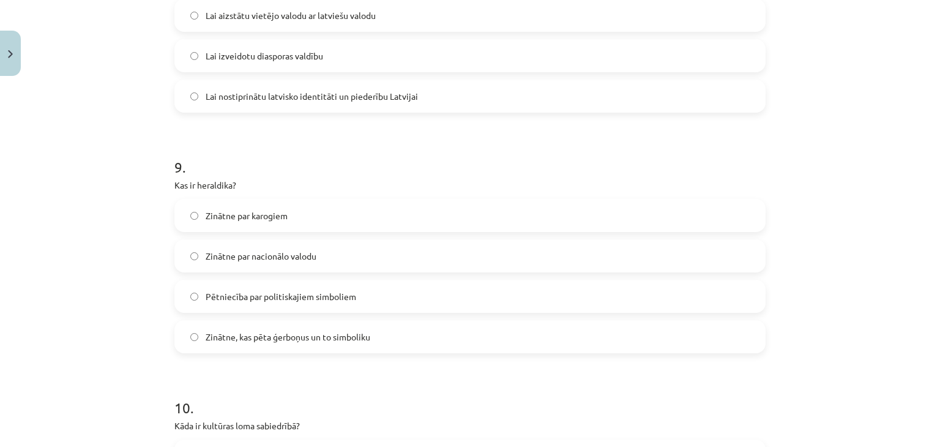
click at [276, 338] on span "Zinātne, kas pēta ģerboņus un to simboliku" at bounding box center [288, 336] width 165 height 13
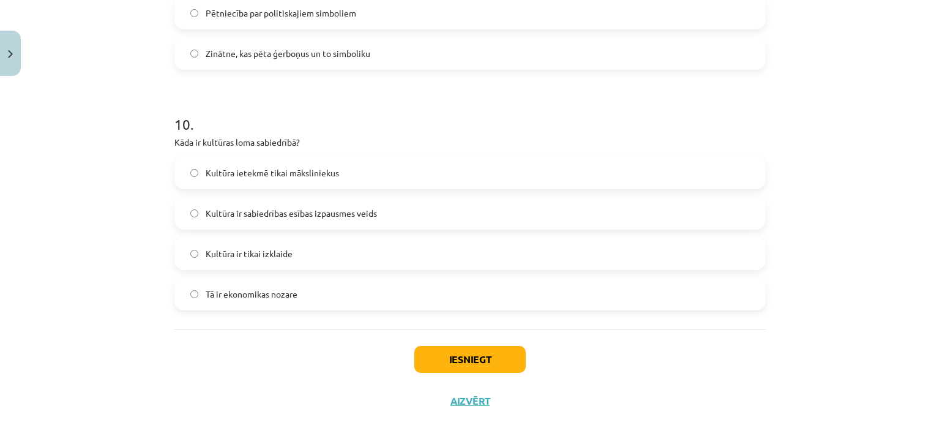
scroll to position [2318, 0]
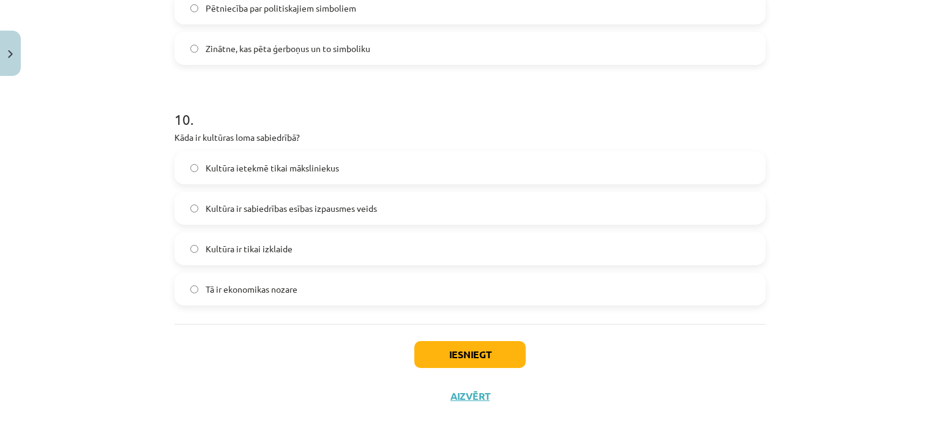
click at [291, 204] on span "Kultūra ir sabiedrības esības izpausmes veids" at bounding box center [291, 208] width 171 height 13
click at [464, 348] on button "Iesniegt" at bounding box center [469, 354] width 111 height 27
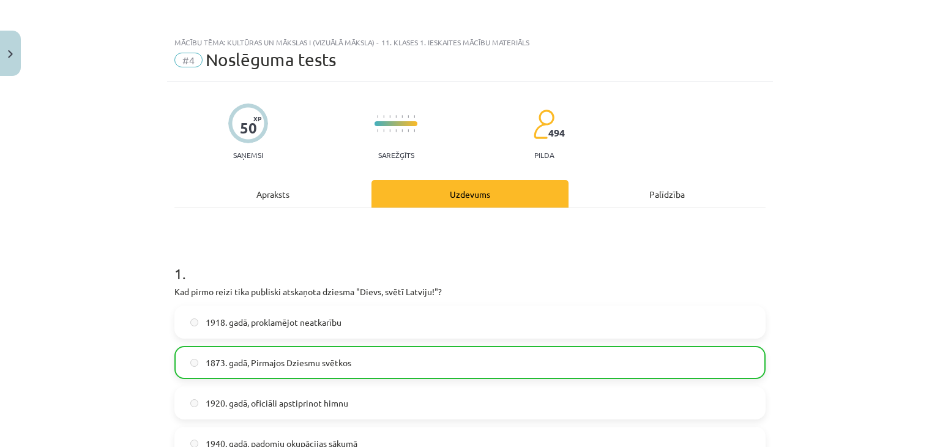
scroll to position [2356, 0]
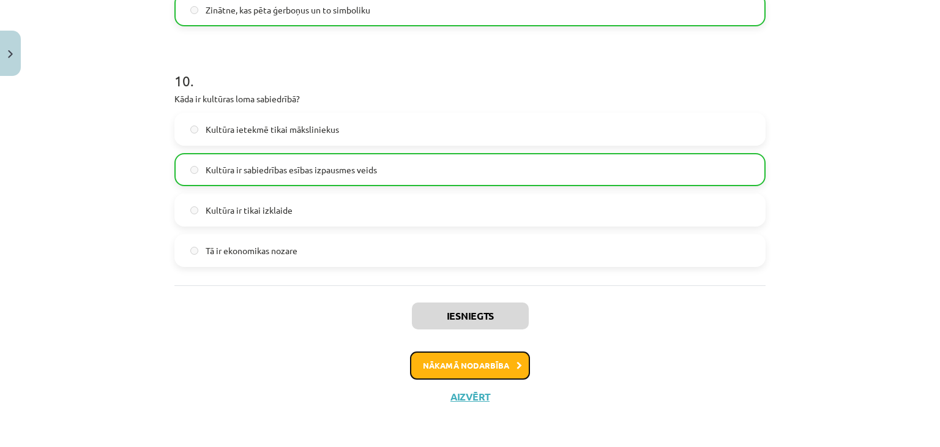
click at [470, 363] on button "Nākamā nodarbība" at bounding box center [470, 365] width 120 height 28
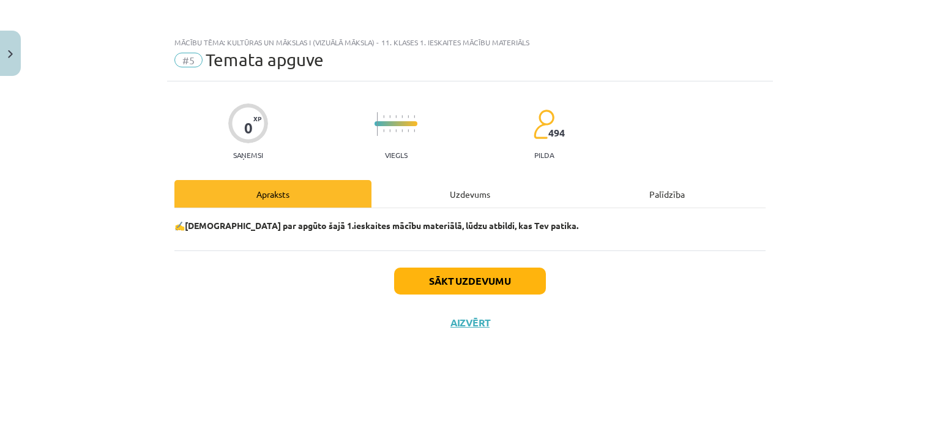
scroll to position [0, 0]
click at [460, 276] on button "Sākt uzdevumu" at bounding box center [470, 280] width 152 height 27
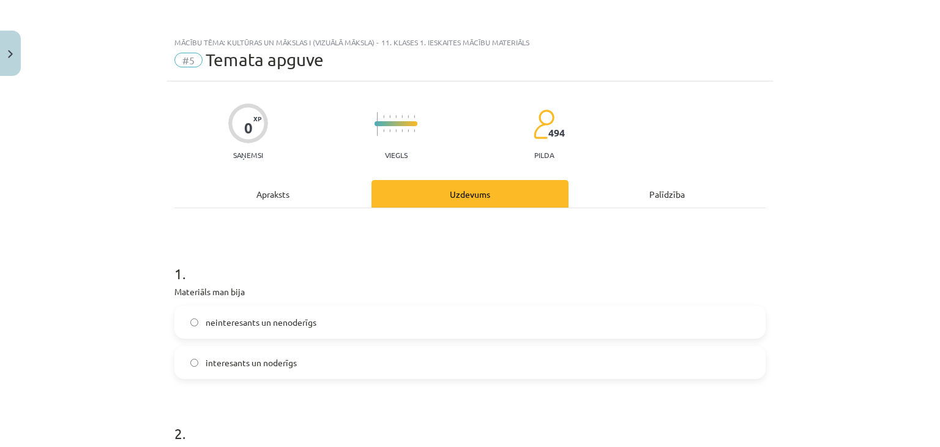
click at [249, 363] on span "interesants un noderīgs" at bounding box center [251, 362] width 91 height 13
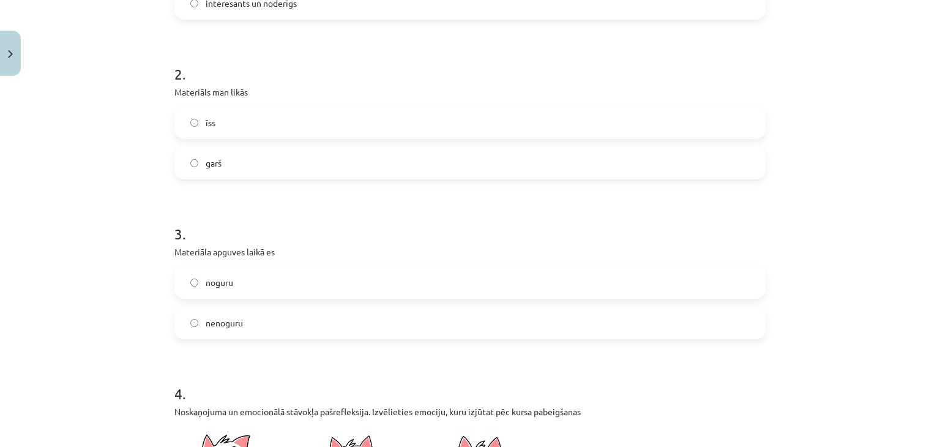
scroll to position [425, 0]
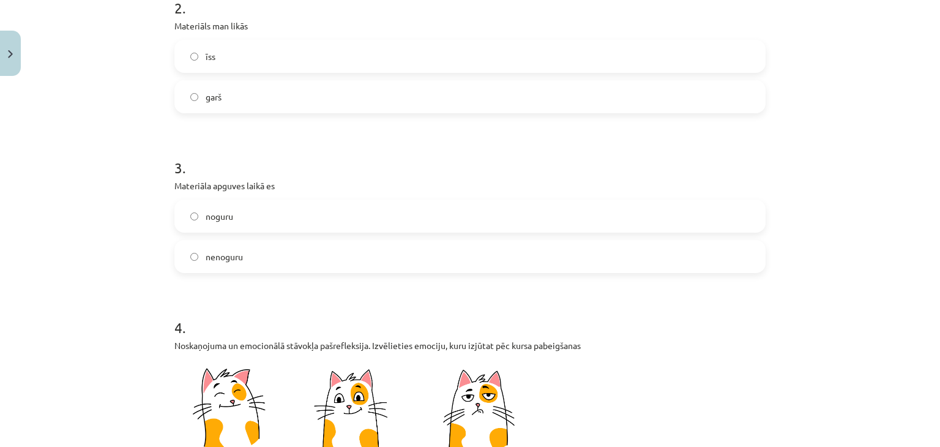
click at [196, 57] on label "īss" at bounding box center [470, 56] width 588 height 31
click at [233, 269] on label "nenoguru" at bounding box center [470, 256] width 588 height 31
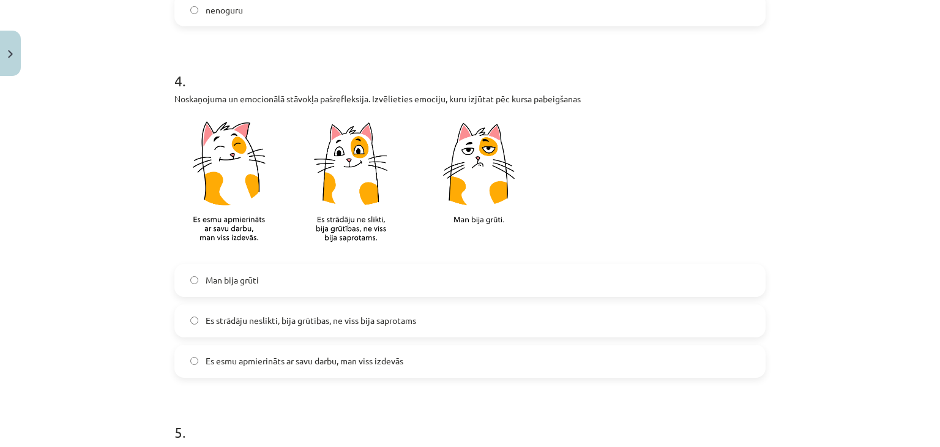
scroll to position [695, 0]
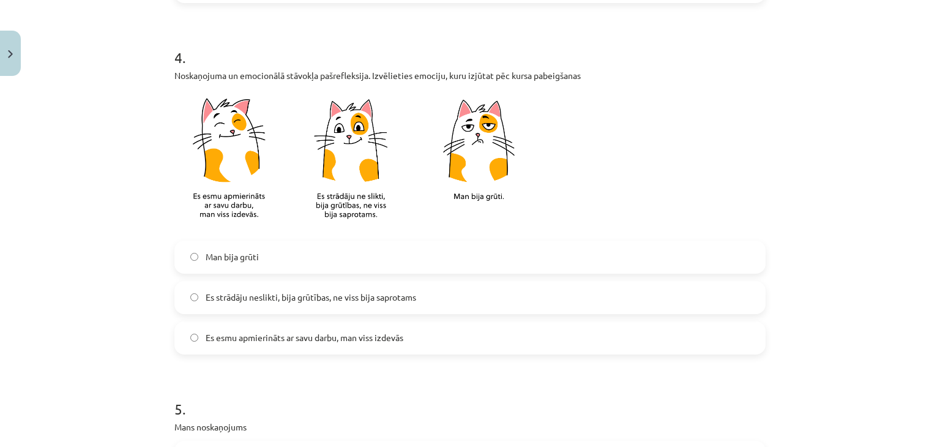
drag, startPoint x: 299, startPoint y: 297, endPoint x: 305, endPoint y: 298, distance: 6.1
click at [299, 297] on span "Es strādāju neslikti, bija grūtības, ne viss bija saprotams" at bounding box center [311, 297] width 210 height 13
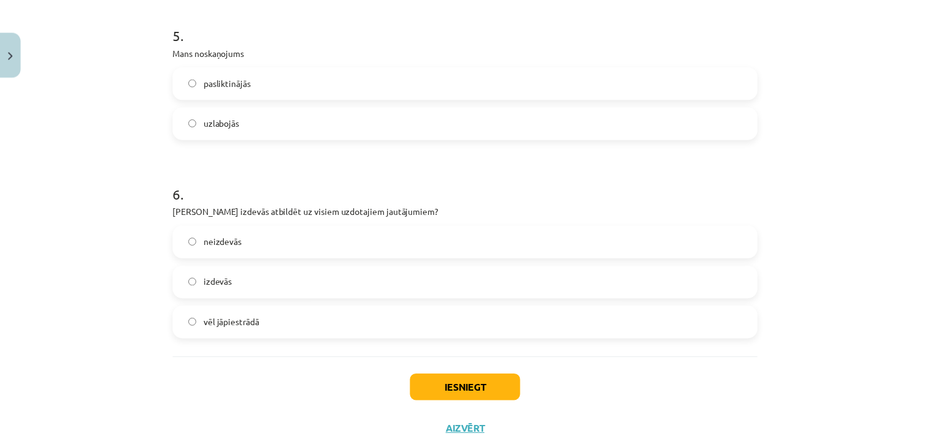
scroll to position [1075, 0]
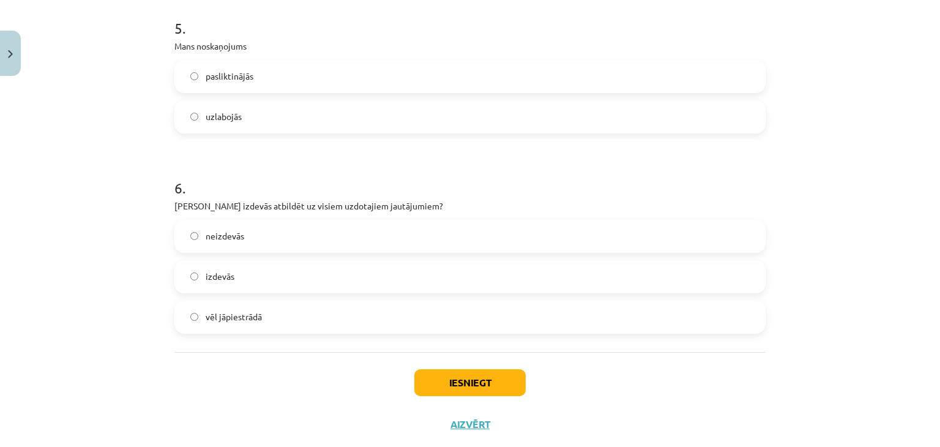
click at [239, 125] on label "uzlabojās" at bounding box center [470, 117] width 588 height 31
click at [262, 313] on label "vēl jāpiestrādā" at bounding box center [470, 317] width 588 height 31
click at [510, 381] on button "Iesniegt" at bounding box center [469, 382] width 111 height 27
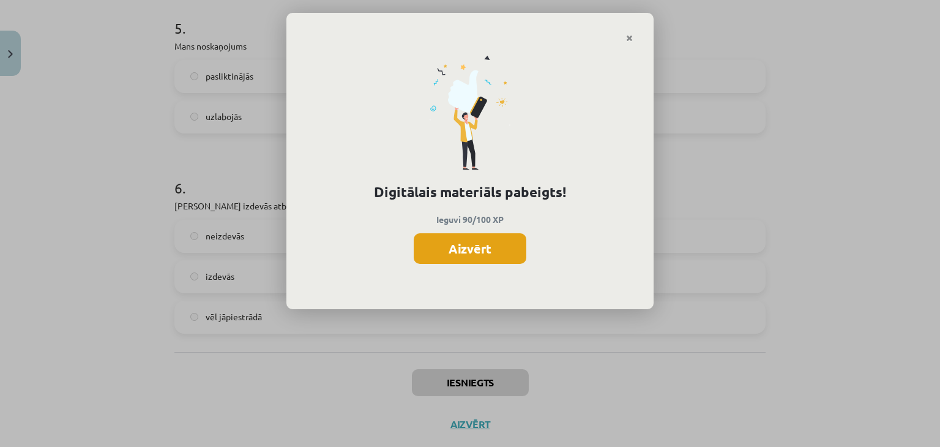
click at [460, 242] on button "Aizvērt" at bounding box center [470, 248] width 113 height 31
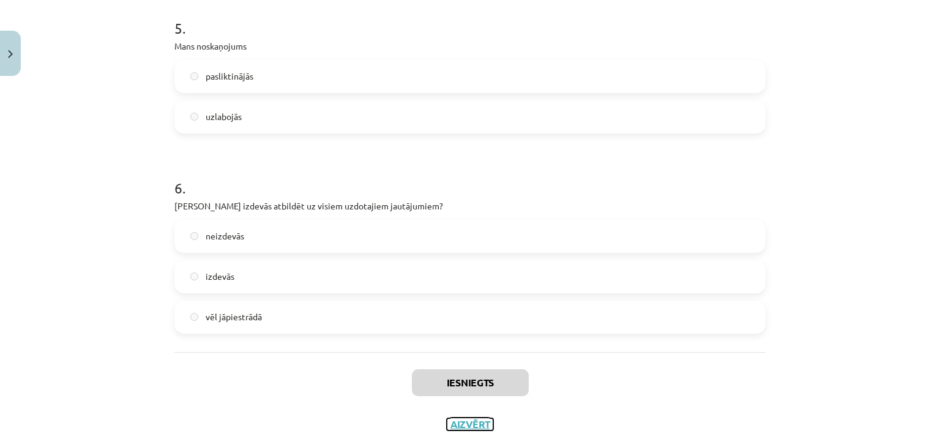
click at [466, 419] on button "Aizvērt" at bounding box center [470, 424] width 46 height 12
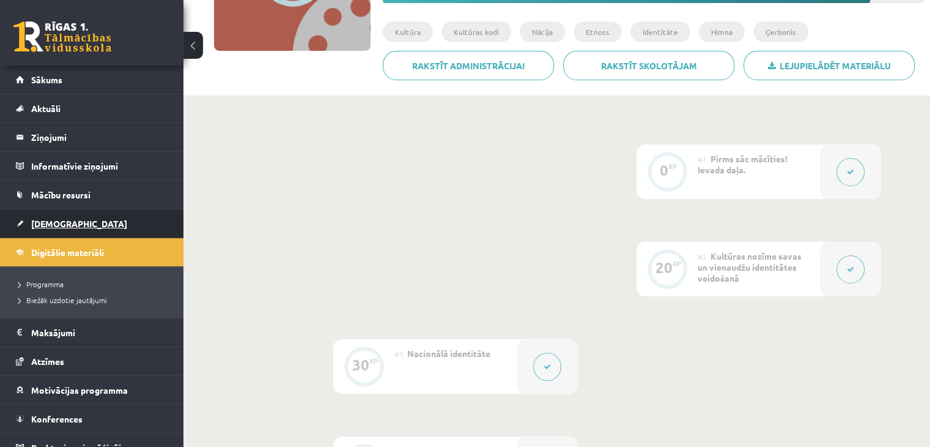
click at [46, 221] on span "[DEMOGRAPHIC_DATA]" at bounding box center [79, 223] width 96 height 11
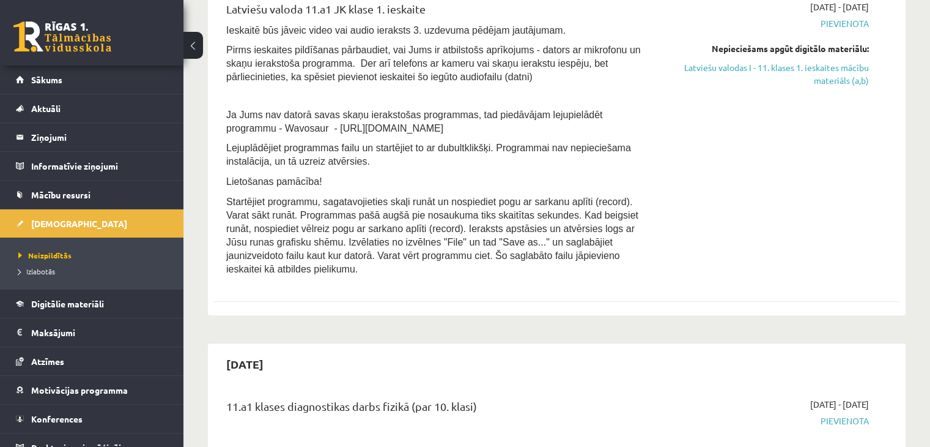
scroll to position [391, 0]
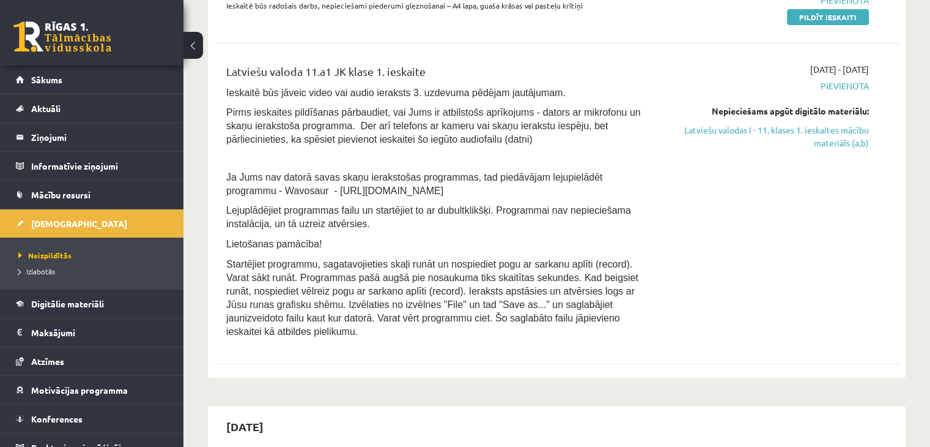
drag, startPoint x: 827, startPoint y: 145, endPoint x: 526, endPoint y: 60, distance: 312.7
click at [827, 145] on link "Latviešu valodas I - 11. klases 1. ieskaites mācību materiāls (a,b)" at bounding box center [768, 137] width 202 height 26
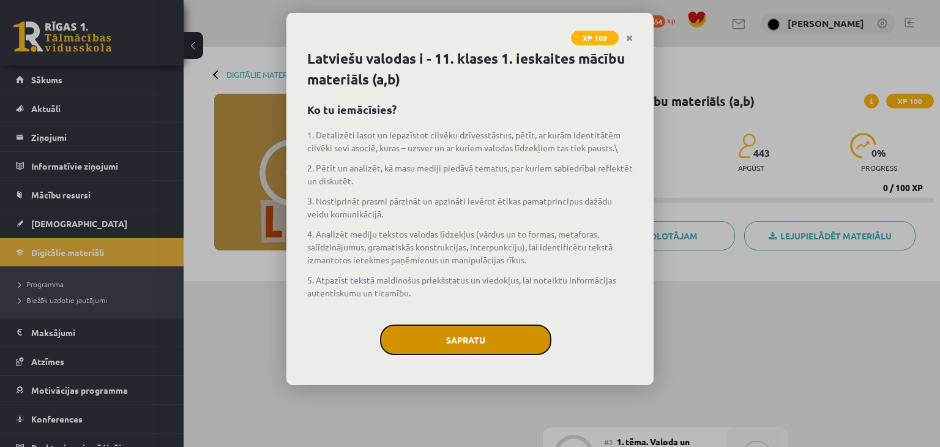
click at [483, 338] on button "Sapratu" at bounding box center [465, 339] width 171 height 31
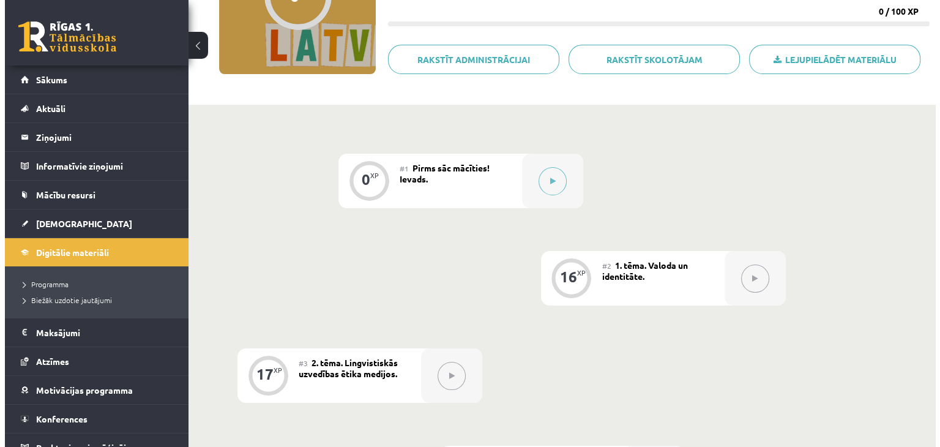
scroll to position [179, 0]
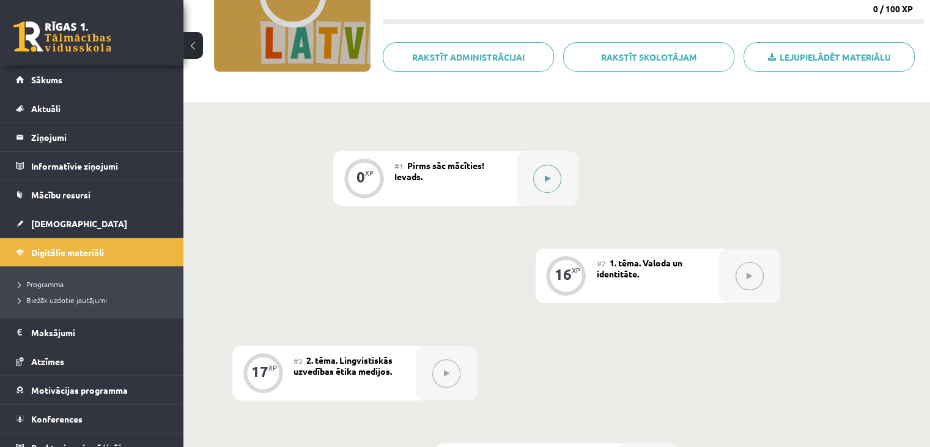
click at [558, 181] on button at bounding box center [547, 179] width 28 height 28
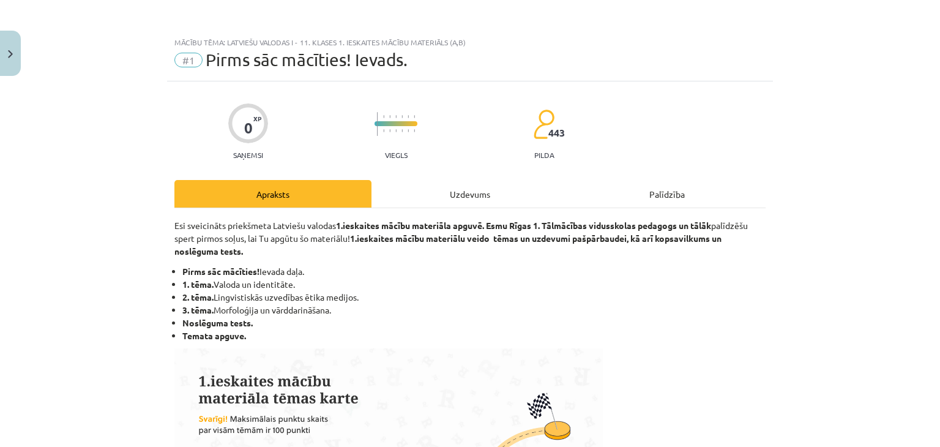
click at [494, 189] on div "Uzdevums" at bounding box center [469, 194] width 197 height 28
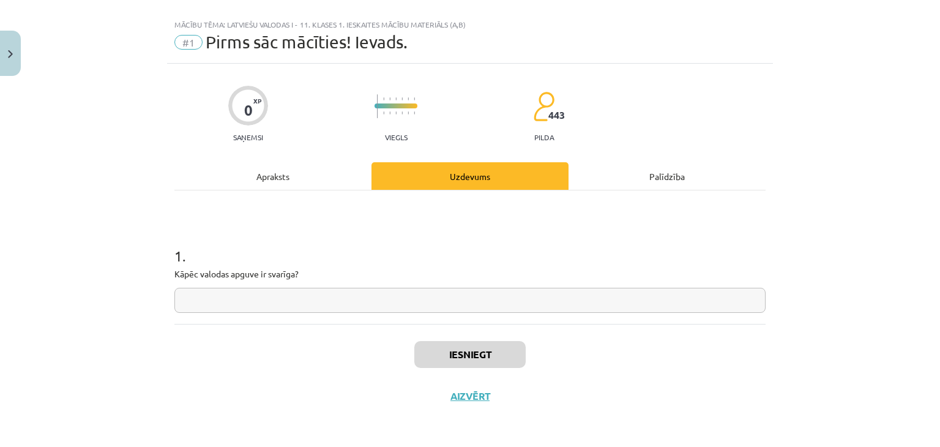
click at [256, 300] on input "text" at bounding box center [469, 300] width 591 height 25
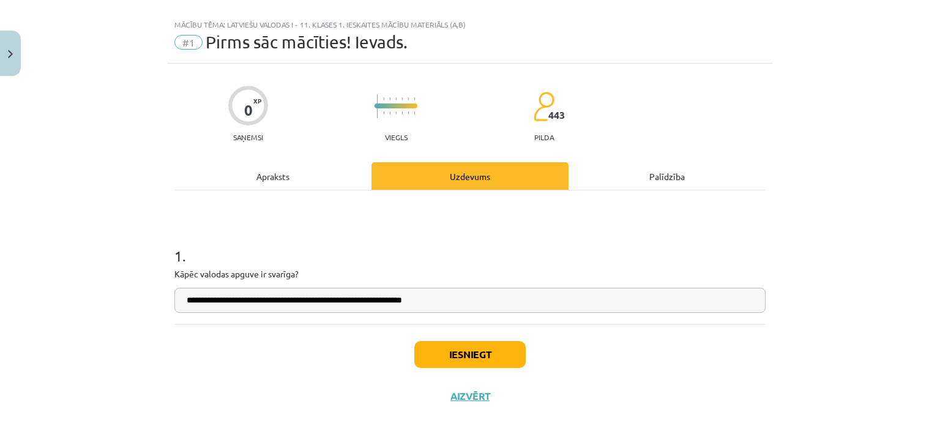
type input "**********"
click at [453, 351] on button "Iesniegt" at bounding box center [469, 354] width 111 height 27
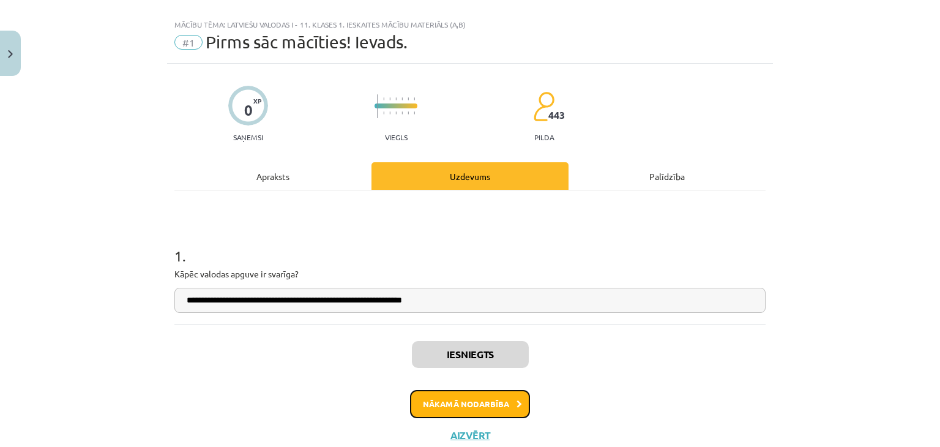
click at [519, 401] on button "Nākamā nodarbība" at bounding box center [470, 404] width 120 height 28
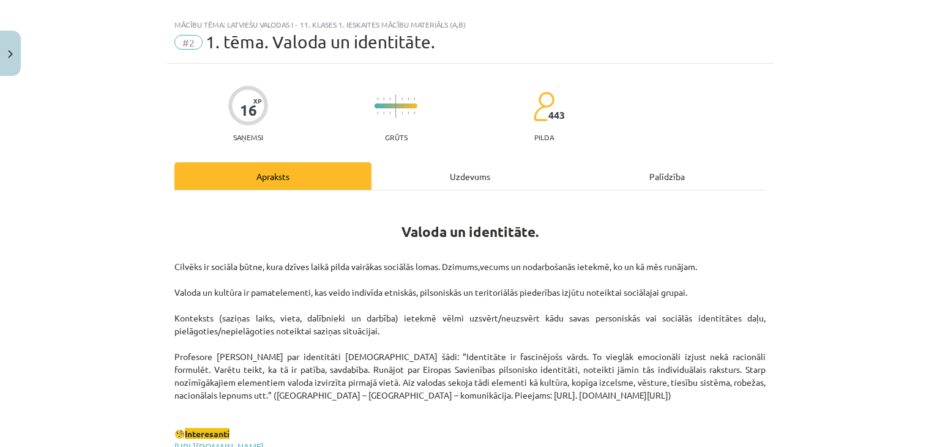
scroll to position [31, 0]
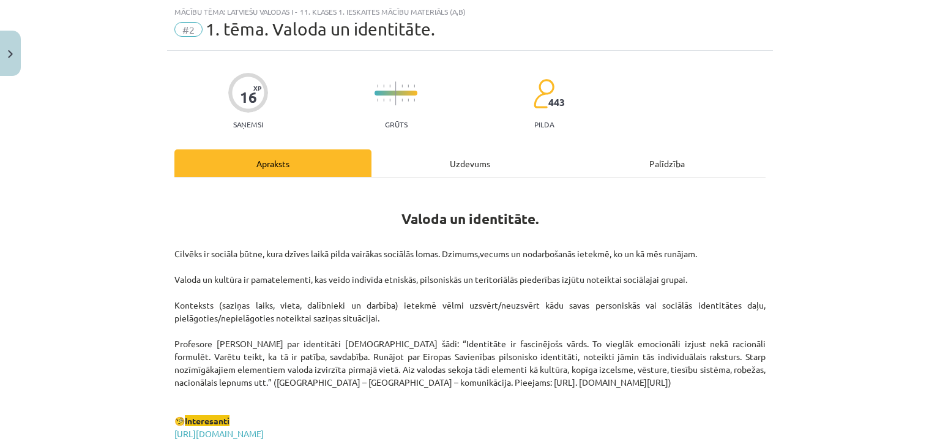
click at [435, 160] on div "Uzdevums" at bounding box center [469, 163] width 197 height 28
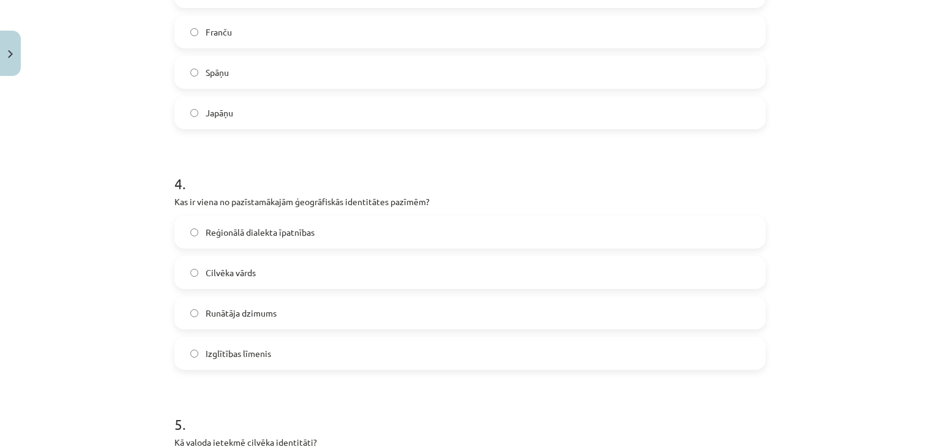
scroll to position [1116, 0]
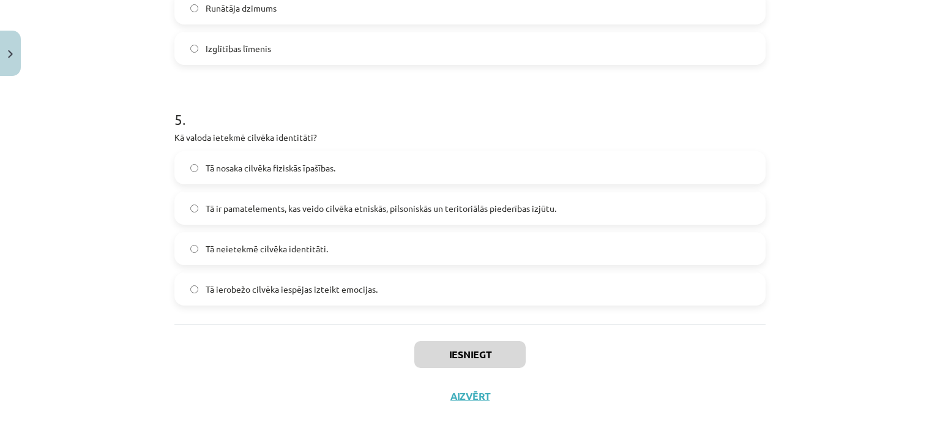
drag, startPoint x: 170, startPoint y: 241, endPoint x: 419, endPoint y: 295, distance: 254.7
copy form "9 . Lor ipsu dolorsita con adipisc elitsedd eiusmod temporincid utlabore? Etd m…"
click at [507, 123] on h1 "5 ." at bounding box center [469, 108] width 591 height 38
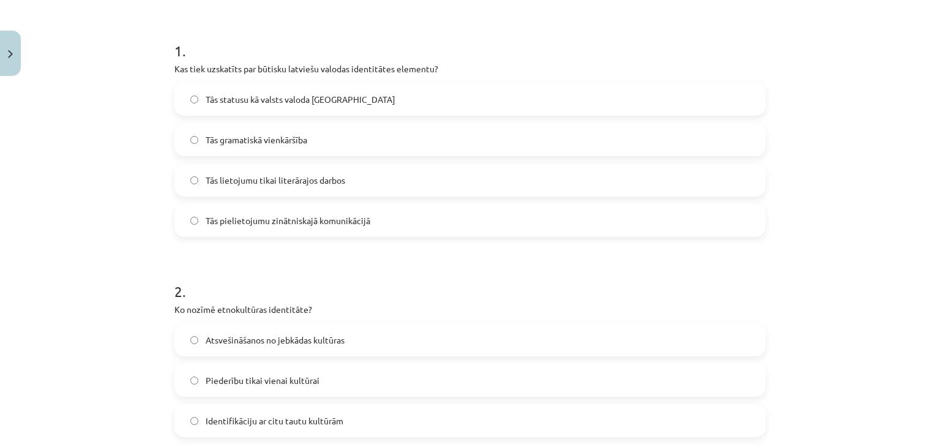
scroll to position [171, 0]
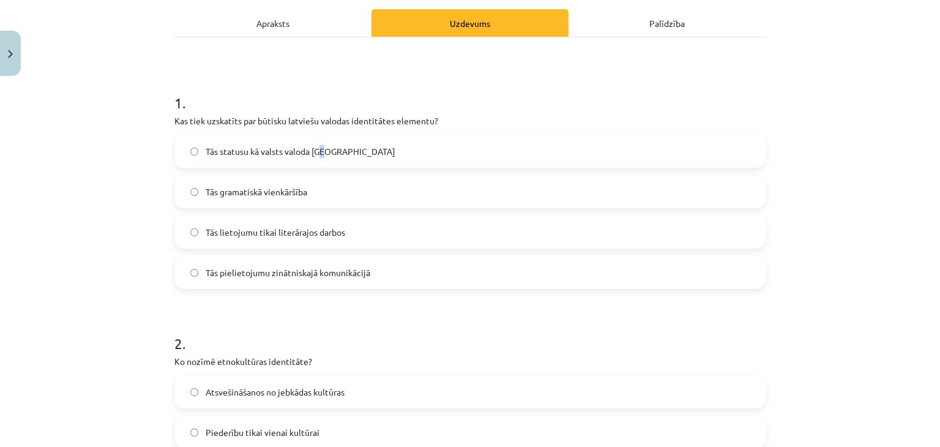
click at [321, 149] on span "Tās statusu kā valsts valoda [GEOGRAPHIC_DATA]" at bounding box center [301, 151] width 190 height 13
click at [426, 155] on label "Tās statusu kā valsts valoda [GEOGRAPHIC_DATA]" at bounding box center [470, 151] width 588 height 31
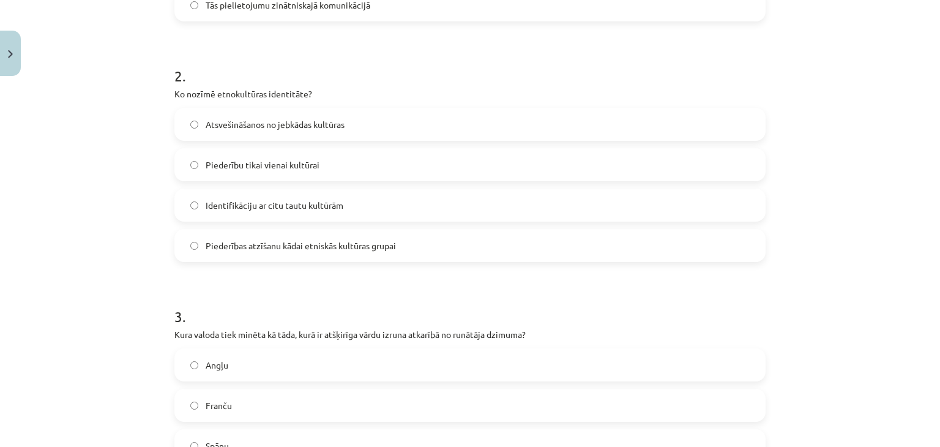
scroll to position [475, 0]
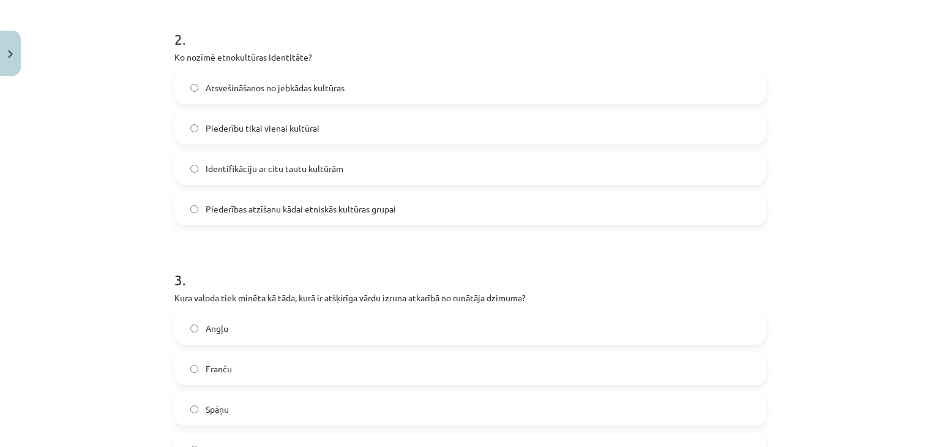
click at [266, 204] on span "Piederības atzīšanu kādai etniskās kultūras grupai" at bounding box center [301, 208] width 190 height 13
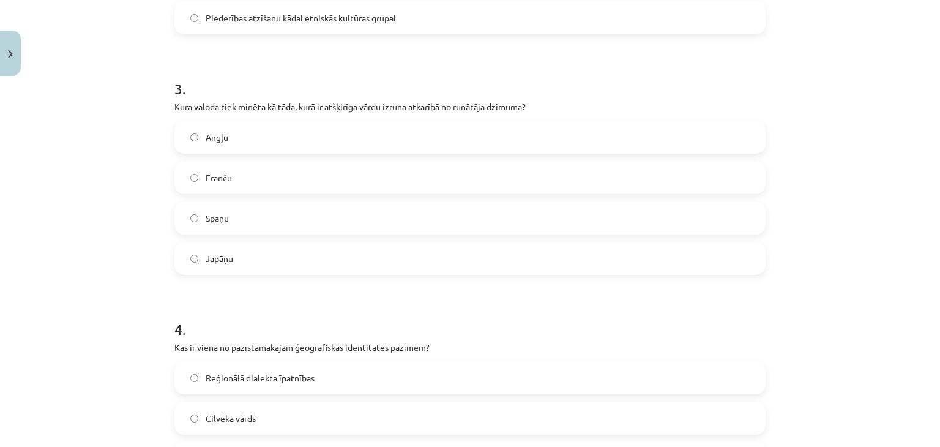
scroll to position [669, 0]
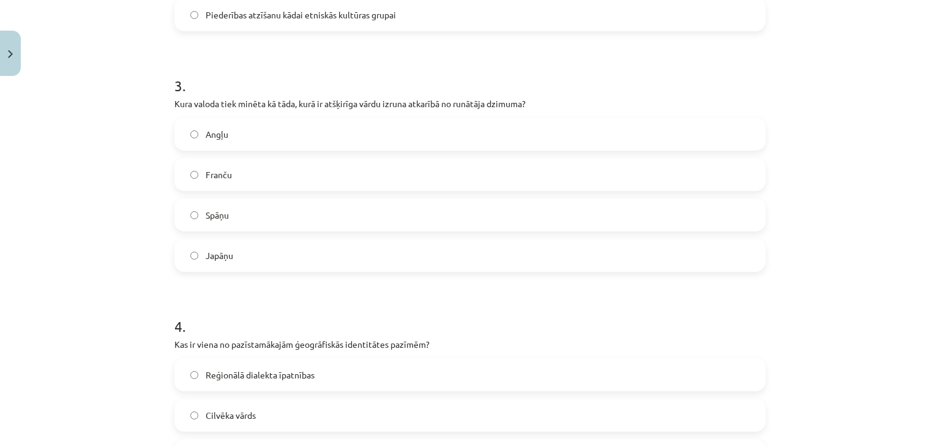
click at [303, 273] on form "1 . Kas tiek uzskatīts par būtisku latviešu valodas identitātes elementu? Tās s…" at bounding box center [469, 164] width 591 height 1178
click at [310, 260] on label "Japāņu" at bounding box center [470, 255] width 588 height 31
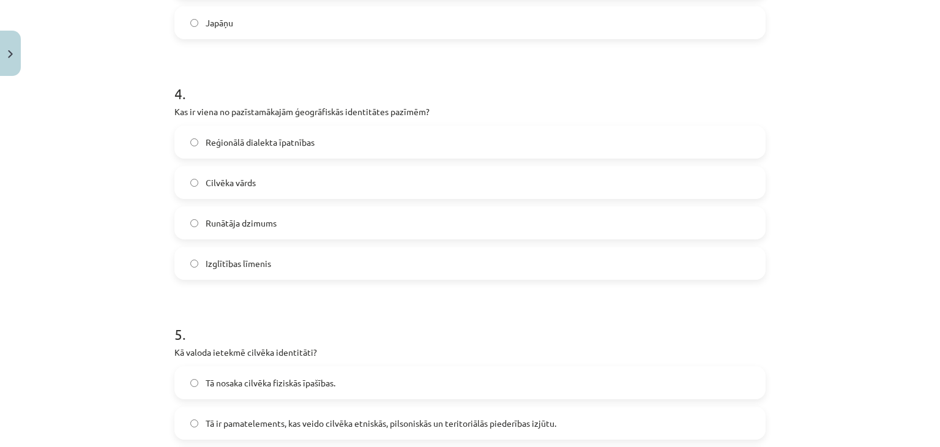
scroll to position [912, 0]
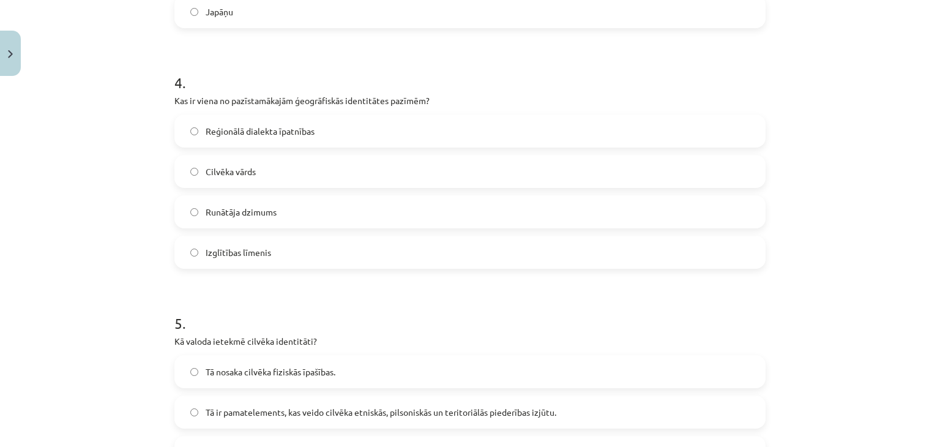
click at [245, 118] on label "Reģionālā dialekta īpatnības" at bounding box center [470, 131] width 588 height 31
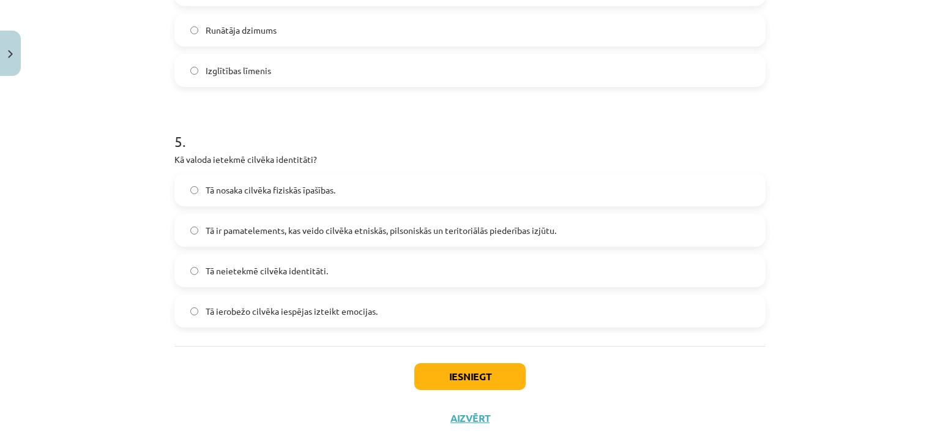
scroll to position [1116, 0]
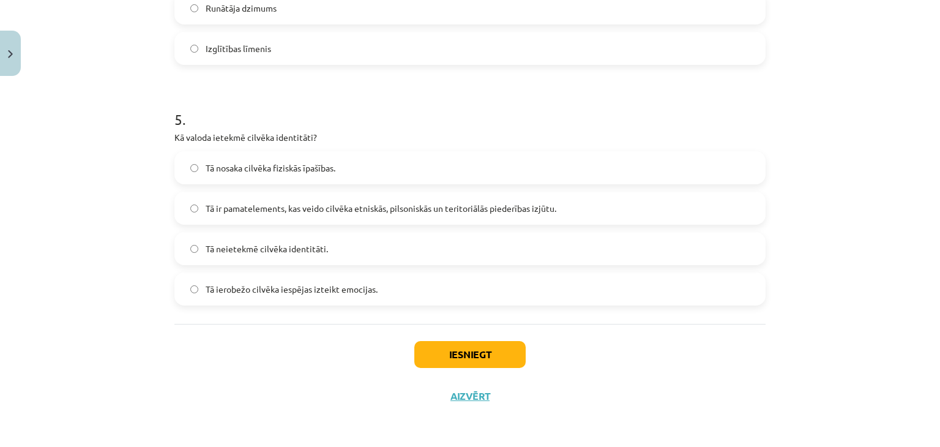
click at [403, 205] on span "Tā ir pamatelements, kas veido cilvēka etniskās, pilsoniskās un teritoriālās pi…" at bounding box center [381, 208] width 351 height 13
click at [445, 355] on button "Iesniegt" at bounding box center [469, 354] width 111 height 27
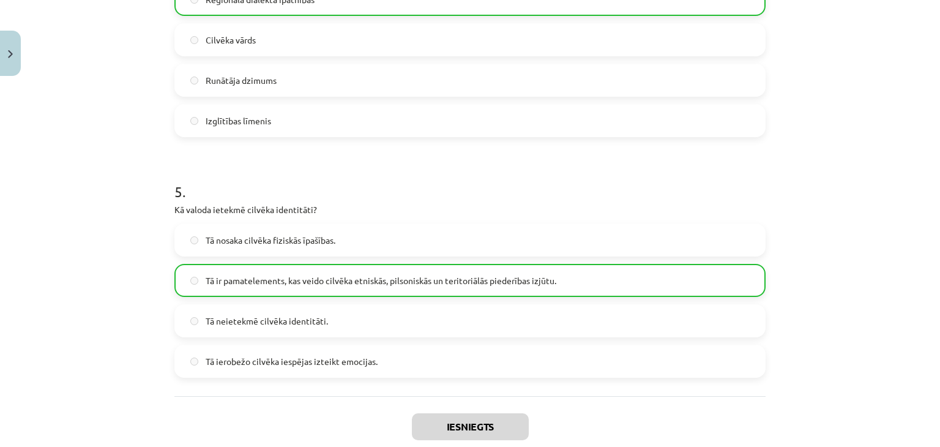
scroll to position [1155, 0]
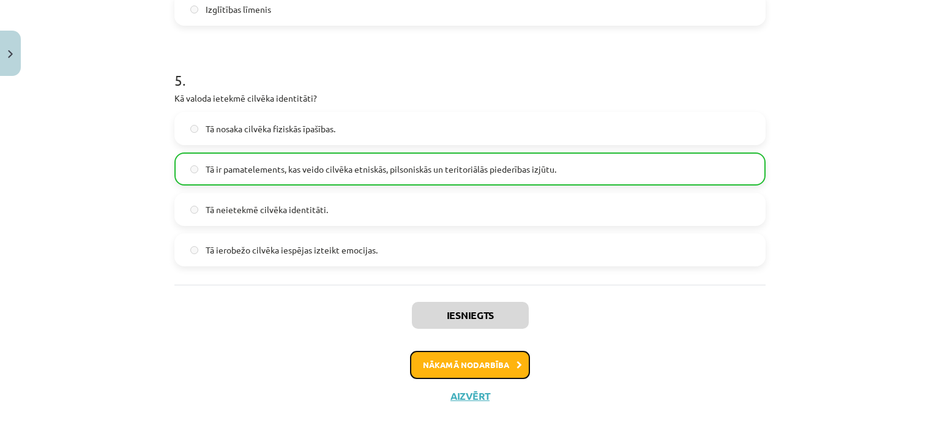
click at [479, 367] on button "Nākamā nodarbība" at bounding box center [470, 365] width 120 height 28
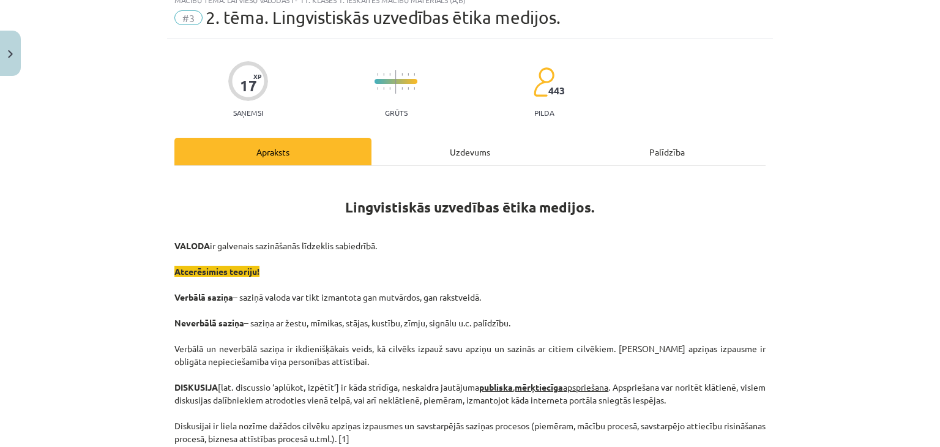
scroll to position [31, 0]
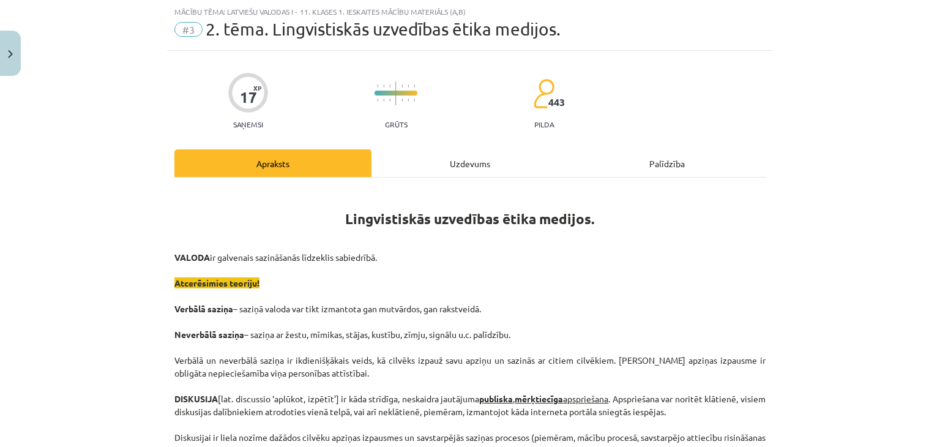
click at [412, 157] on div "Uzdevums" at bounding box center [469, 163] width 197 height 28
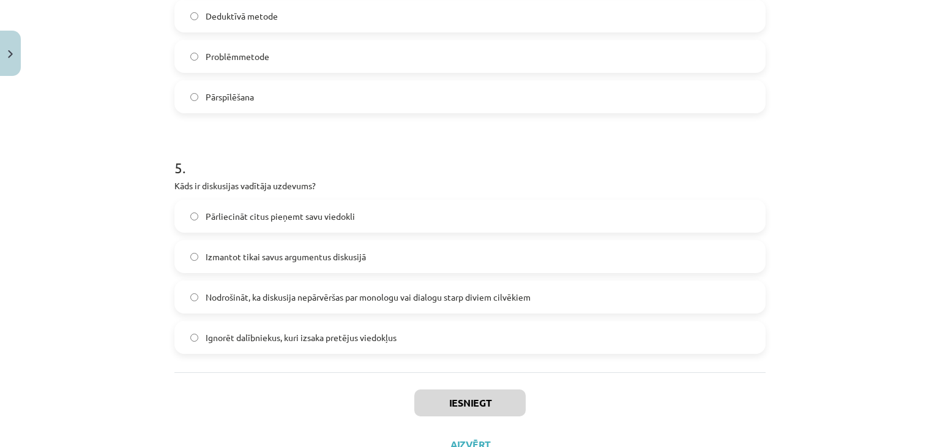
scroll to position [1116, 0]
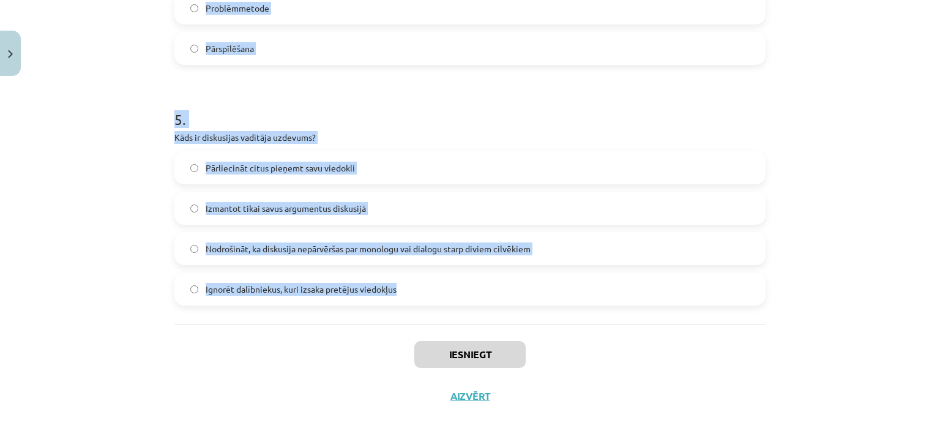
drag, startPoint x: 169, startPoint y: 247, endPoint x: 414, endPoint y: 294, distance: 249.3
copy form "1 . Kāds ir viens no galvenajiem diskusijas kultūras principiem? Izmantot maldi…"
click at [321, 89] on h1 "5 ." at bounding box center [469, 108] width 591 height 38
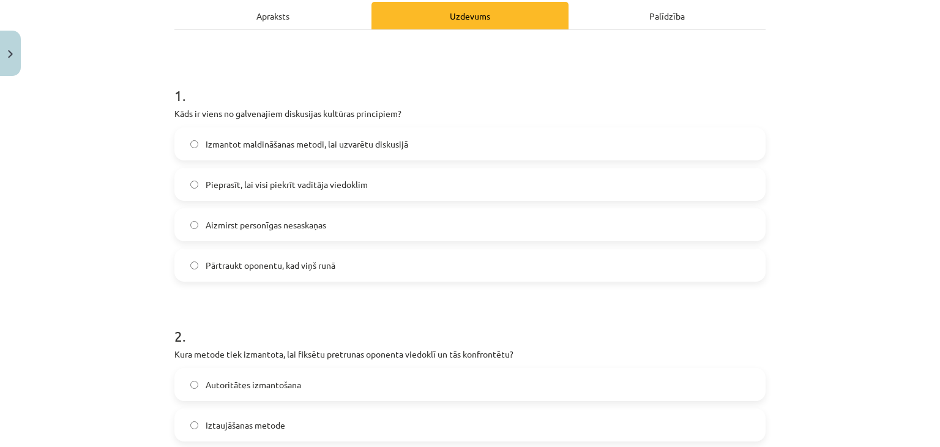
scroll to position [174, 0]
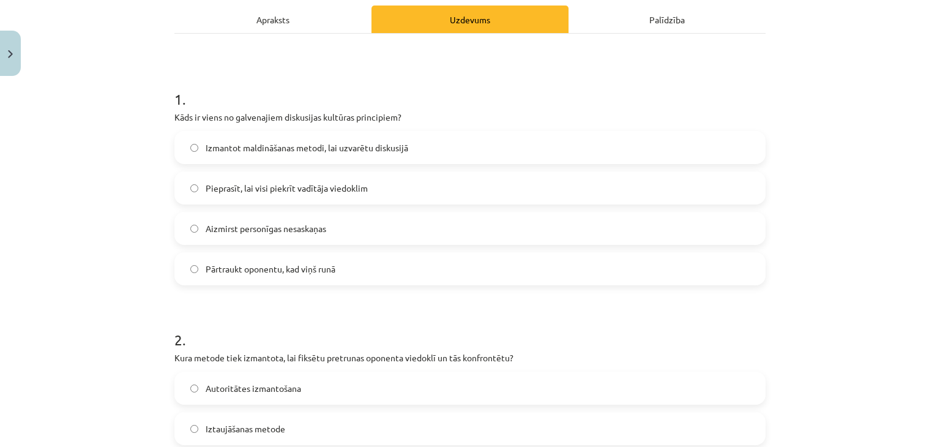
click at [356, 144] on span "Izmantot maldināšanas metodi, lai uzvarētu diskusijā" at bounding box center [307, 147] width 202 height 13
click at [289, 226] on span "Aizmirst personīgas nesaskaņas" at bounding box center [266, 228] width 121 height 13
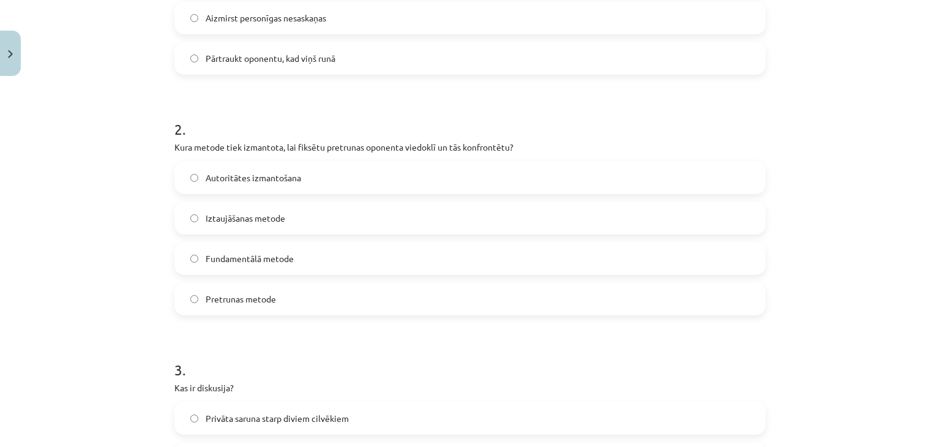
scroll to position [410, 0]
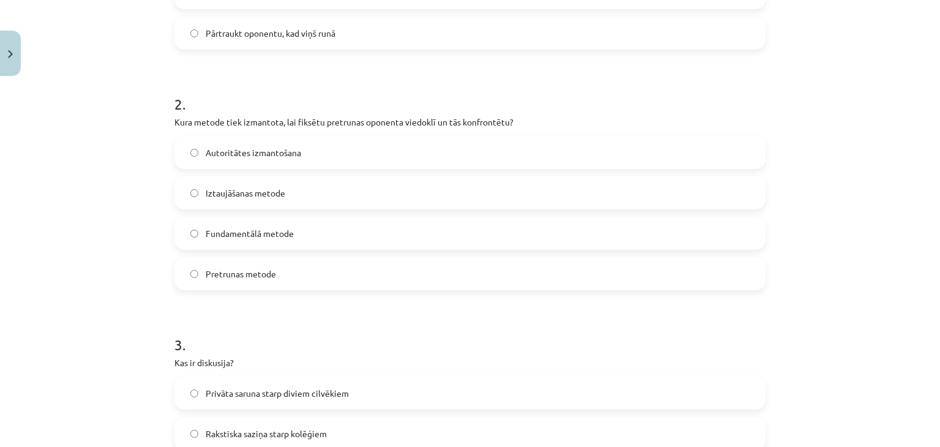
click at [250, 269] on span "Pretrunas metode" at bounding box center [241, 273] width 70 height 13
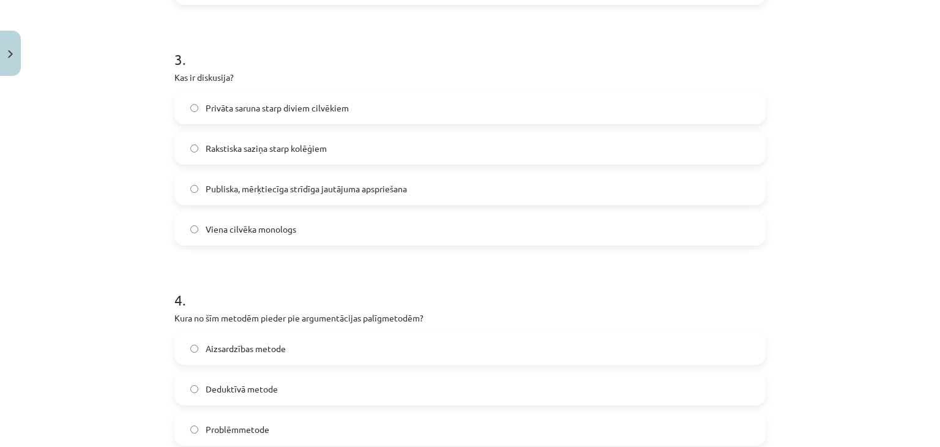
scroll to position [696, 0]
click at [247, 185] on span "Publiska, mērķtiecīga strīdīga jautājuma apspriešana" at bounding box center [306, 187] width 201 height 13
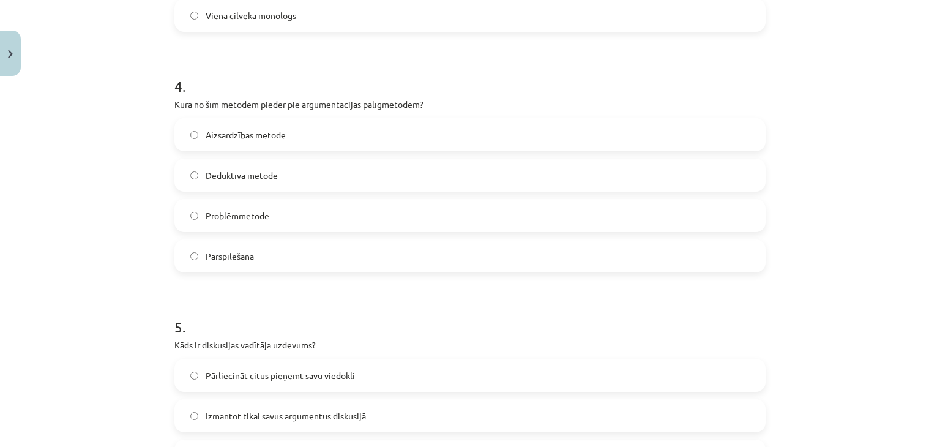
scroll to position [940, 0]
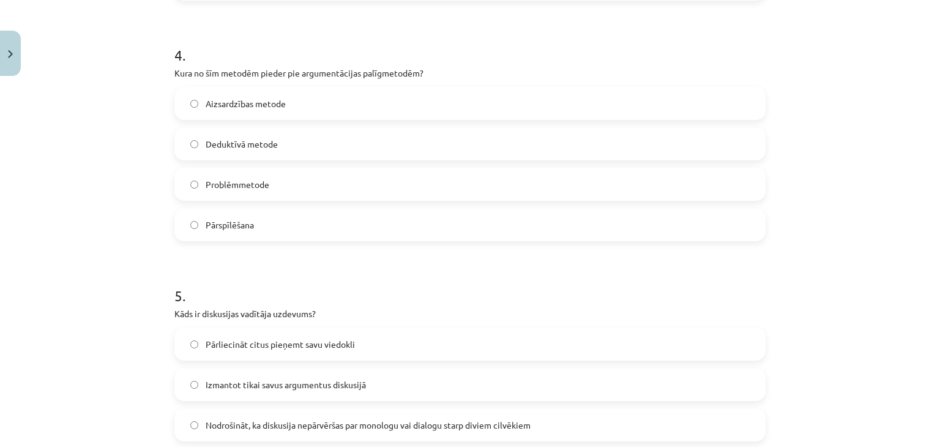
click at [272, 218] on label "Pārspīlēšana" at bounding box center [470, 224] width 588 height 31
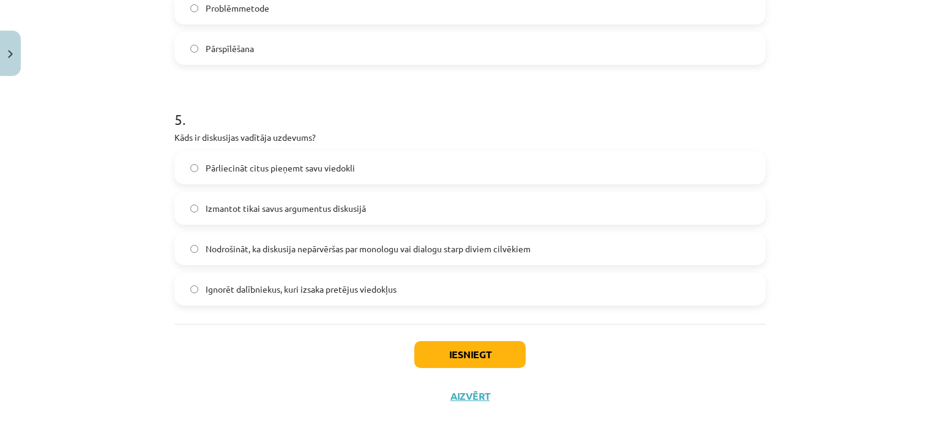
click at [257, 240] on label "Nodrošināt, ka diskusija nepārvēršas par monologu vai dialogu starp diviem cilv…" at bounding box center [470, 248] width 588 height 31
click at [483, 347] on button "Iesniegt" at bounding box center [469, 354] width 111 height 27
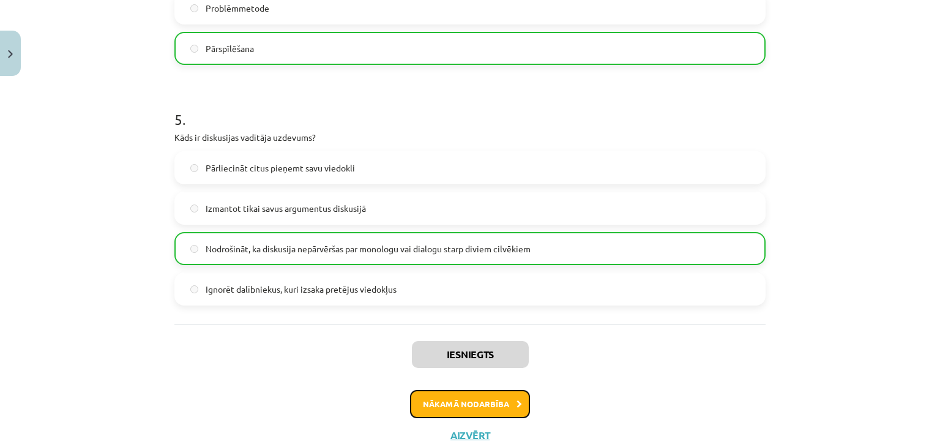
click at [438, 395] on button "Nākamā nodarbība" at bounding box center [470, 404] width 120 height 28
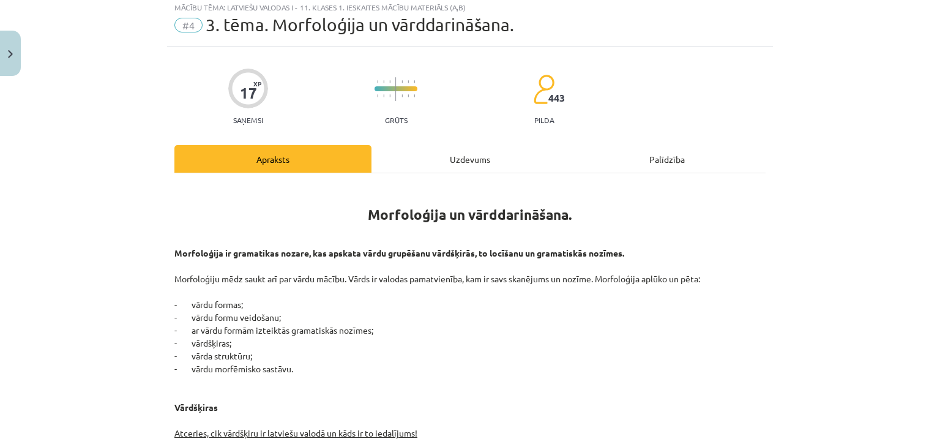
scroll to position [31, 0]
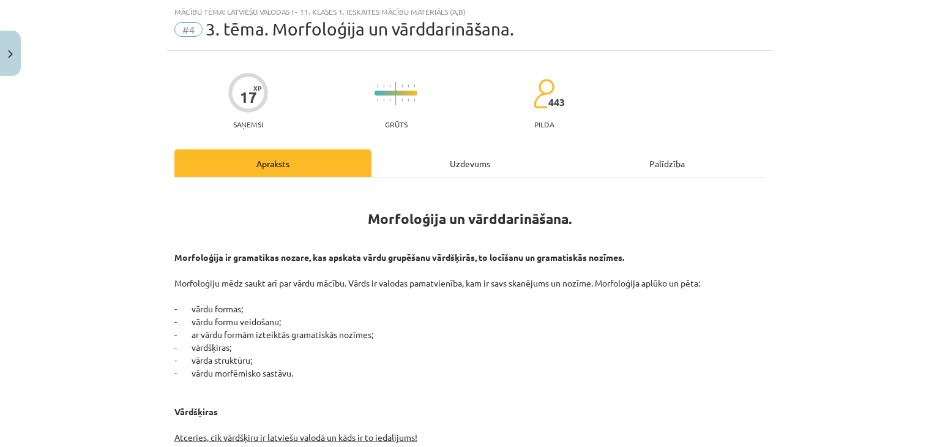
click at [424, 152] on div "Uzdevums" at bounding box center [469, 163] width 197 height 28
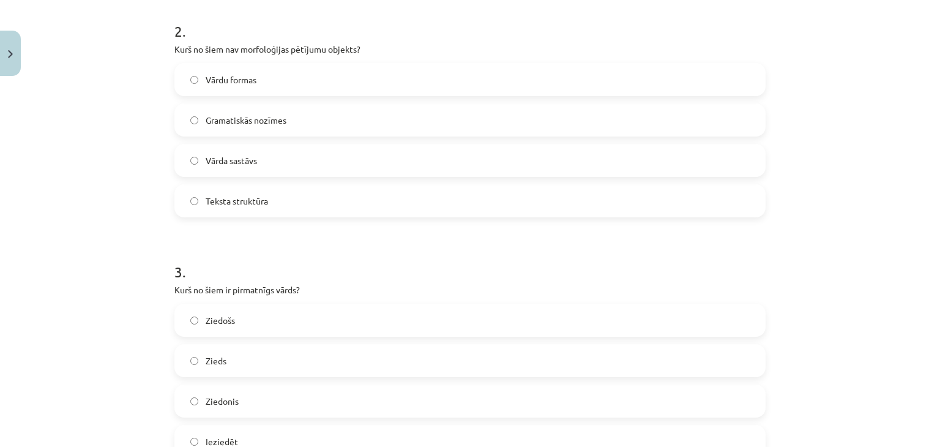
scroll to position [0, 0]
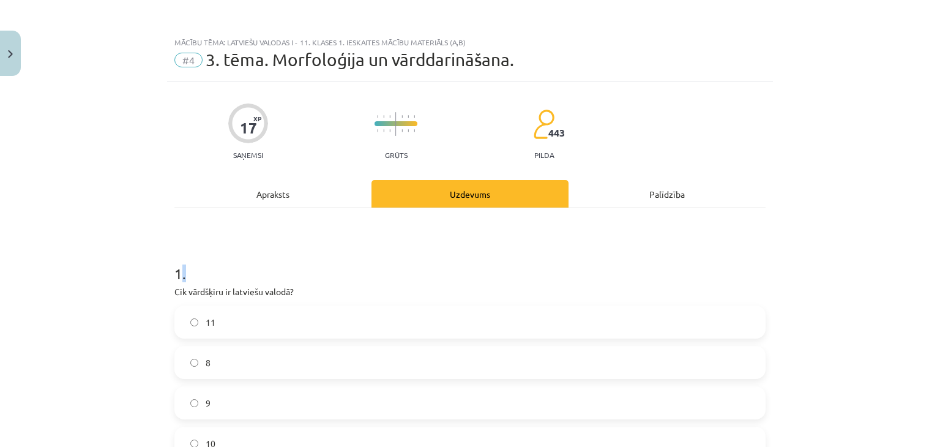
drag, startPoint x: 174, startPoint y: 240, endPoint x: 338, endPoint y: 259, distance: 165.6
click at [343, 262] on h1 "1 ." at bounding box center [469, 262] width 591 height 38
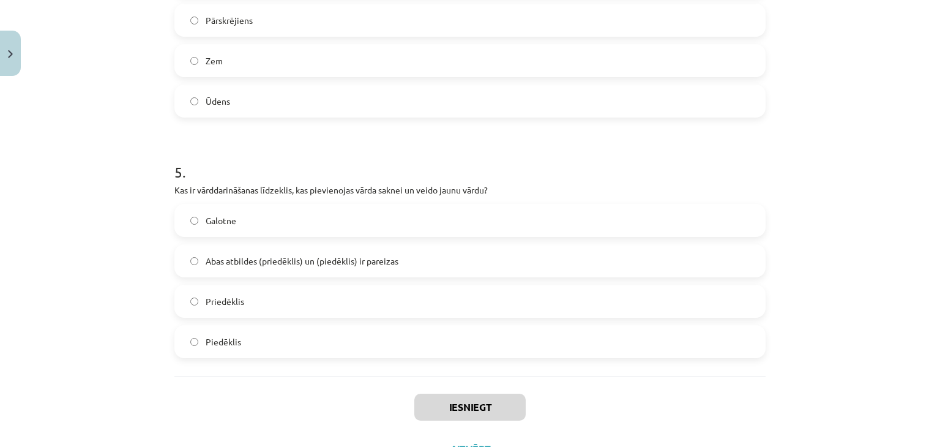
scroll to position [1116, 0]
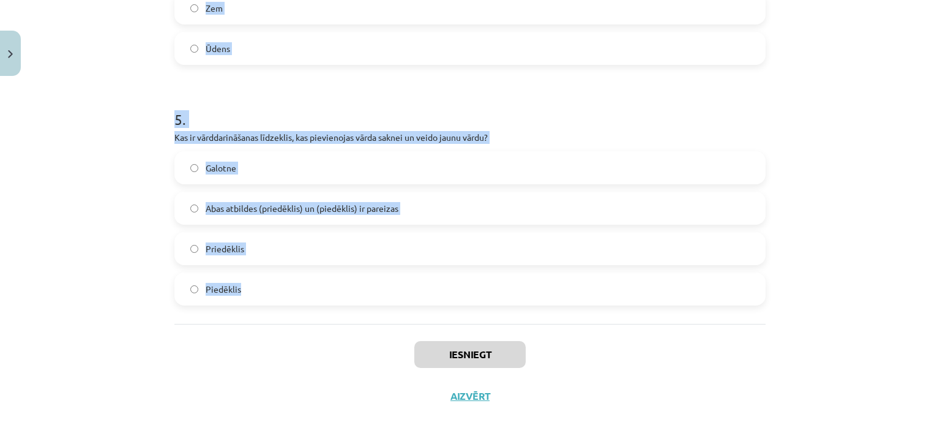
drag, startPoint x: 169, startPoint y: 267, endPoint x: 259, endPoint y: 289, distance: 92.6
copy form "1 . Cik vārdšķiru ir latviešu valodā? 11 8 9 10 2 . Kurš no šiem nav morfoloģij…"
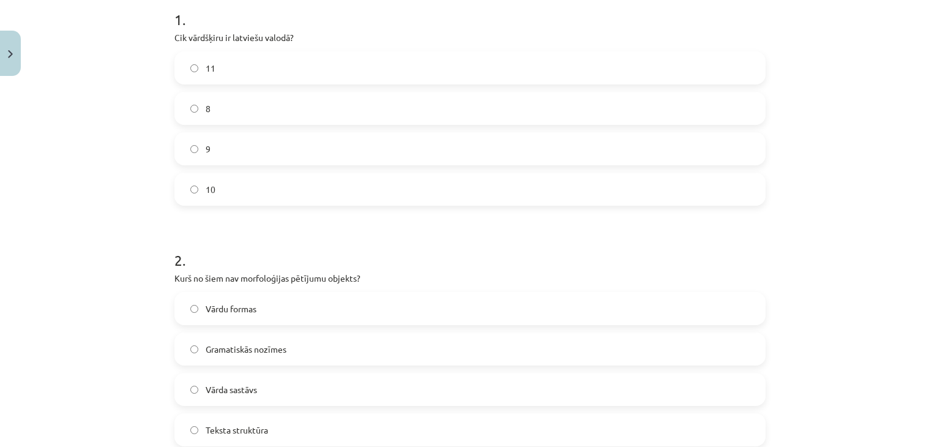
scroll to position [283, 0]
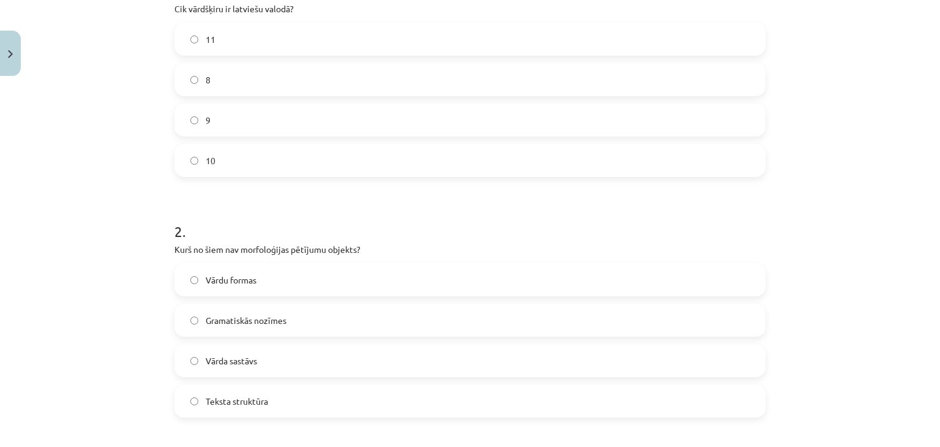
click at [294, 159] on label "10" at bounding box center [470, 160] width 588 height 31
click at [235, 401] on span "Teksta struktūra" at bounding box center [237, 401] width 62 height 13
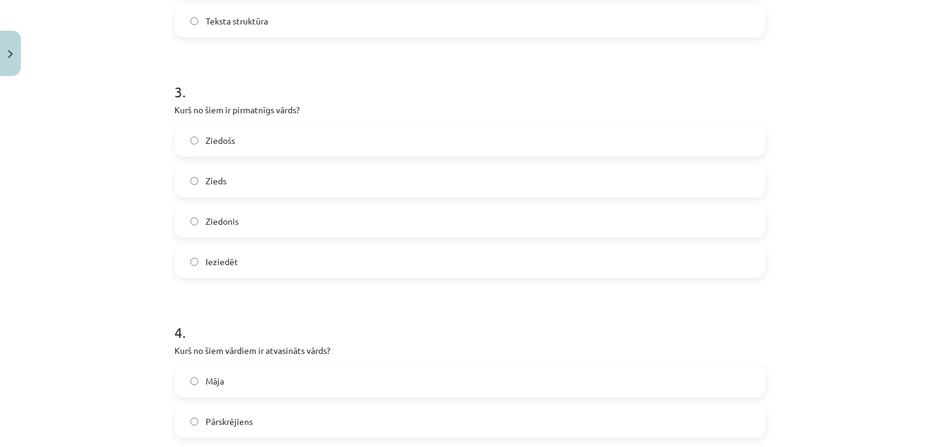
scroll to position [678, 0]
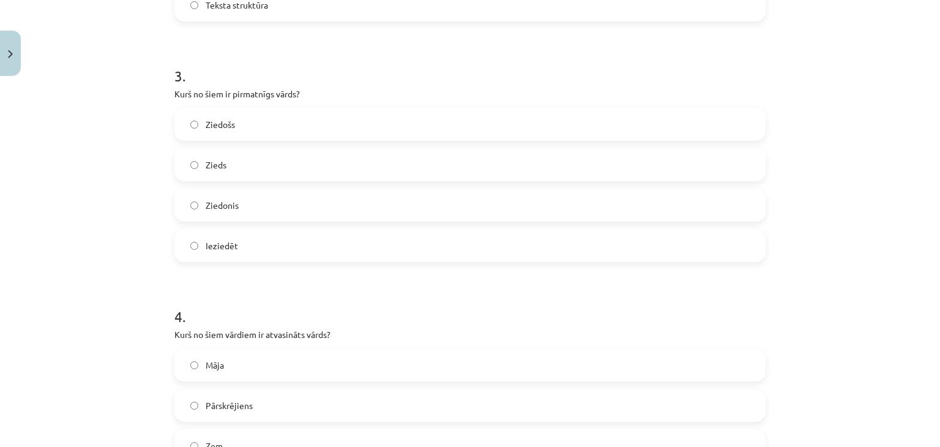
click at [351, 167] on label "Zieds" at bounding box center [470, 164] width 588 height 31
click at [248, 397] on label "Pārskrējiens" at bounding box center [470, 405] width 588 height 31
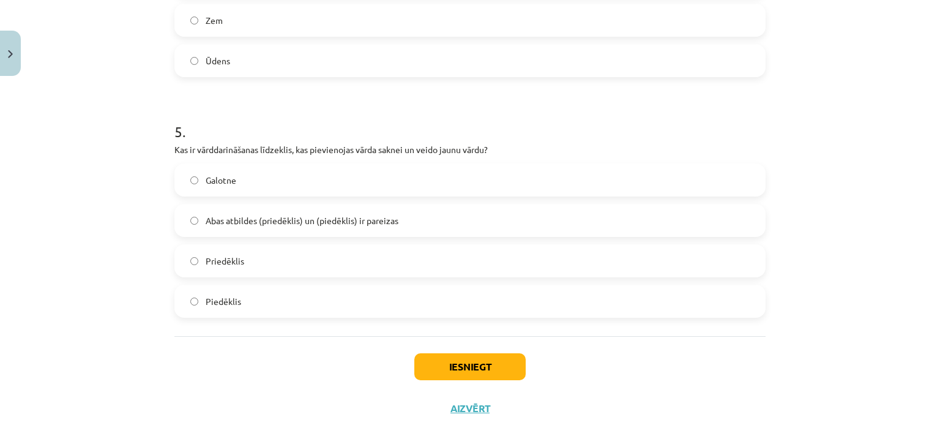
scroll to position [1116, 0]
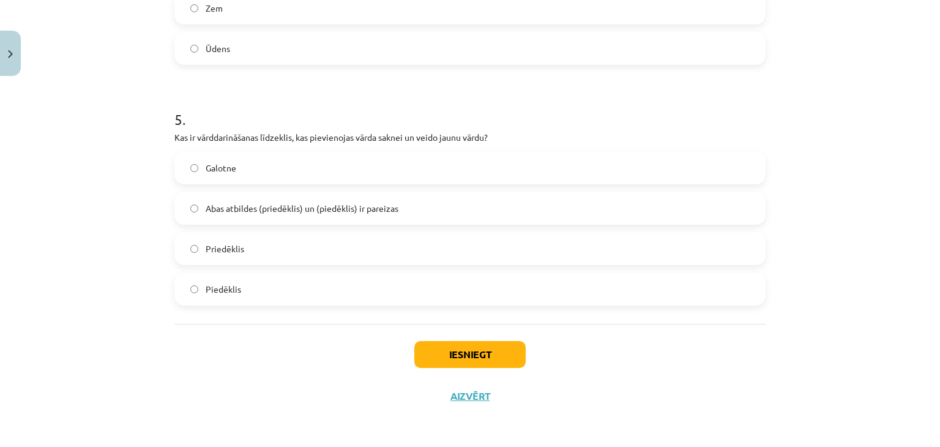
click at [273, 195] on label "Abas atbildes (priedēklis) un (piedēklis) ir pareizas" at bounding box center [470, 208] width 588 height 31
click at [470, 354] on button "Iesniegt" at bounding box center [469, 354] width 111 height 27
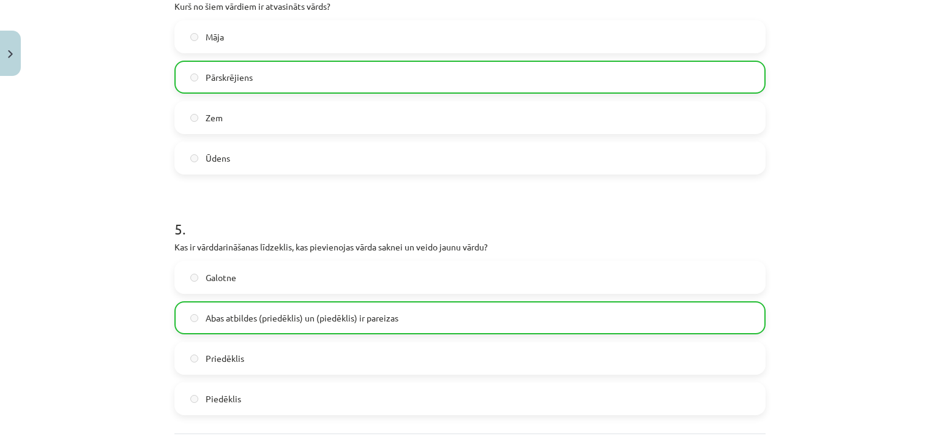
scroll to position [1155, 0]
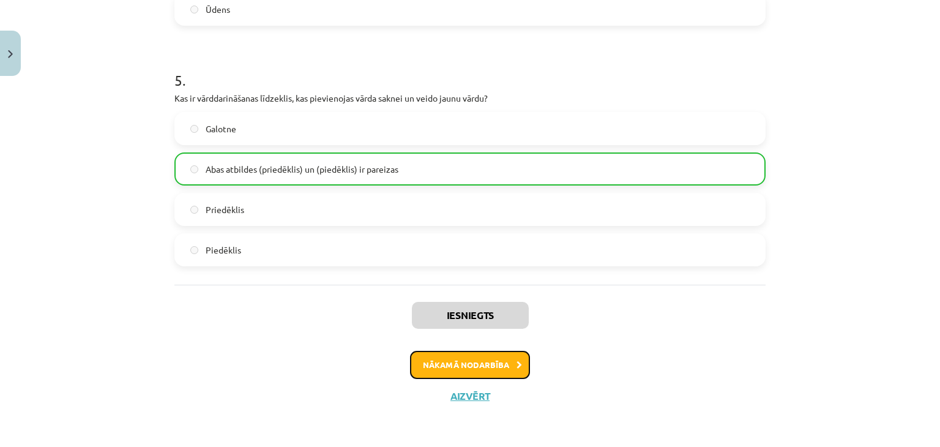
click at [511, 355] on button "Nākamā nodarbība" at bounding box center [470, 365] width 120 height 28
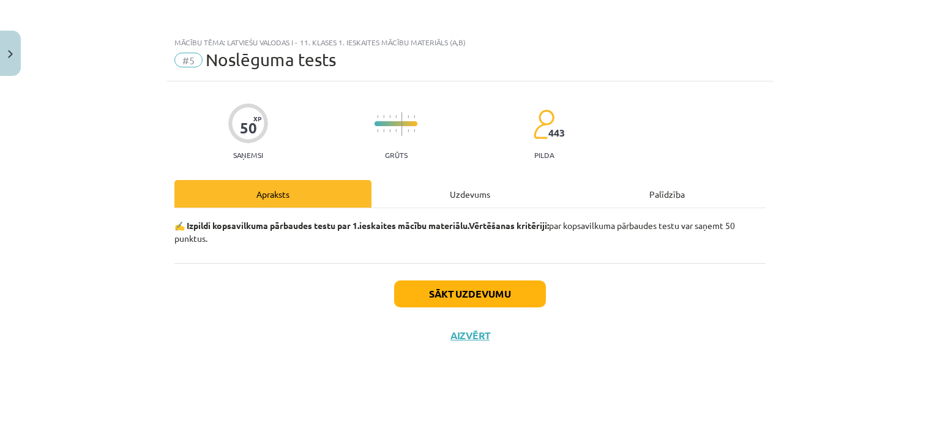
click at [461, 183] on div "Uzdevums" at bounding box center [469, 194] width 197 height 28
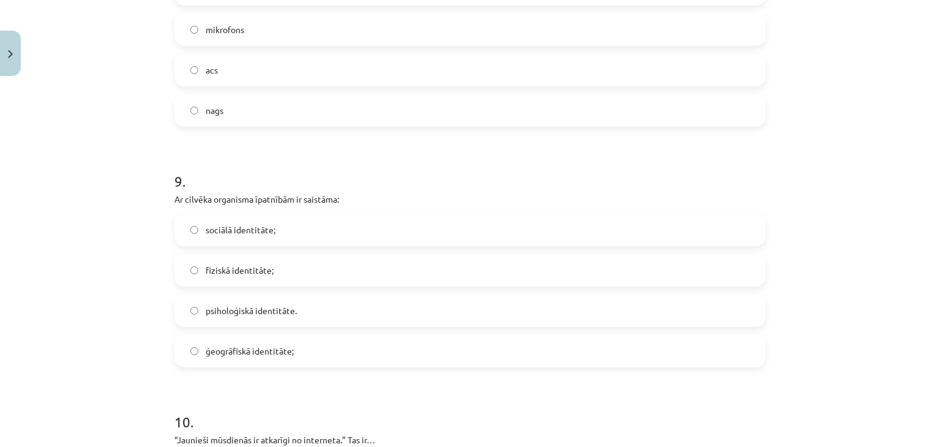
scroll to position [2127, 0]
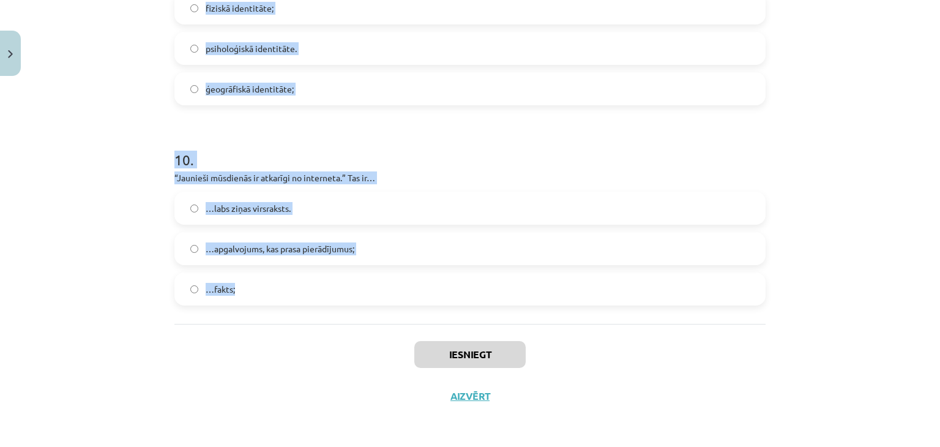
drag, startPoint x: 166, startPoint y: 273, endPoint x: 290, endPoint y: 289, distance: 124.6
copy form "1 . Kura vārdšķira parasti ir patstāvīgs vārds? Prievārdi Lietvārdi Partikulas …"
click at [540, 155] on h1 "10 ." at bounding box center [469, 149] width 591 height 38
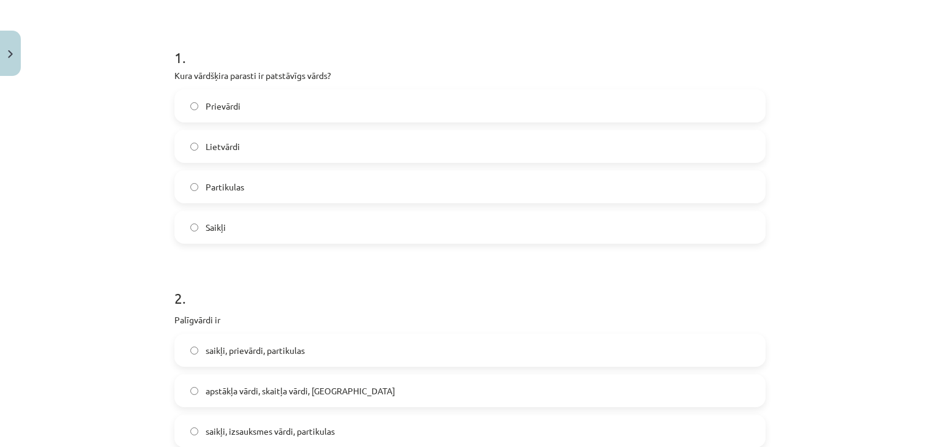
scroll to position [299, 0]
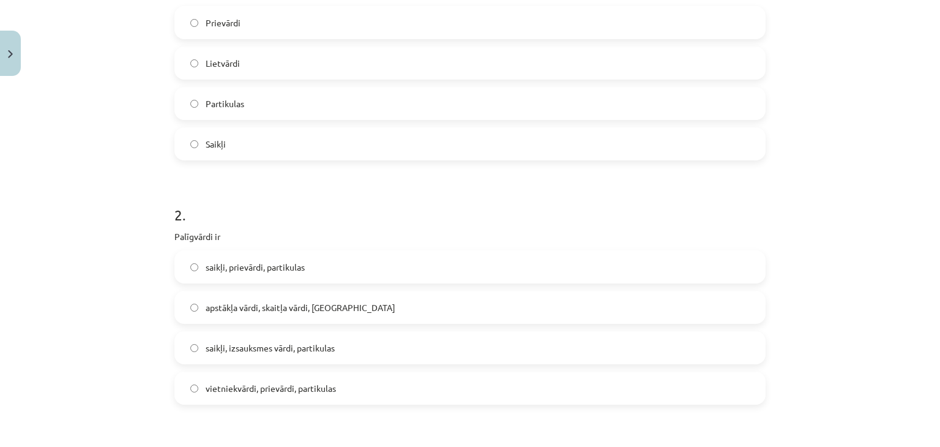
click at [236, 60] on label "Lietvārdi" at bounding box center [470, 63] width 588 height 31
click at [234, 261] on span "saikļi, prievārdi, partikulas" at bounding box center [255, 267] width 99 height 13
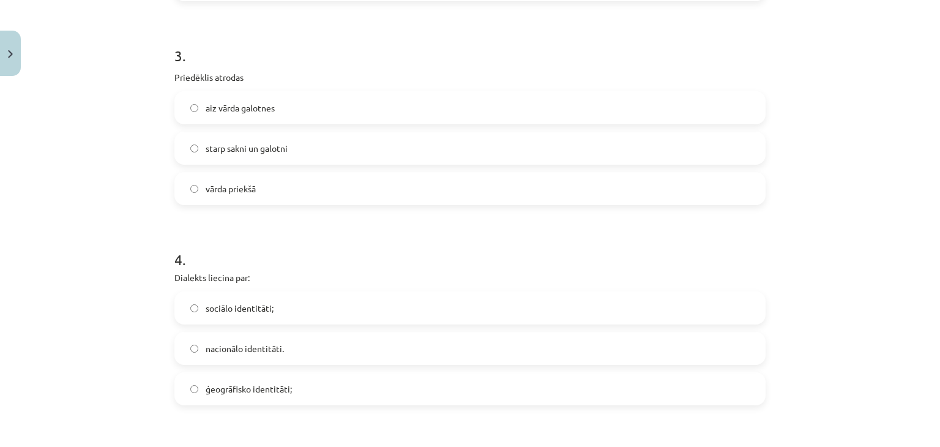
scroll to position [700, 0]
click at [252, 198] on label "vārda priekšā" at bounding box center [470, 191] width 588 height 31
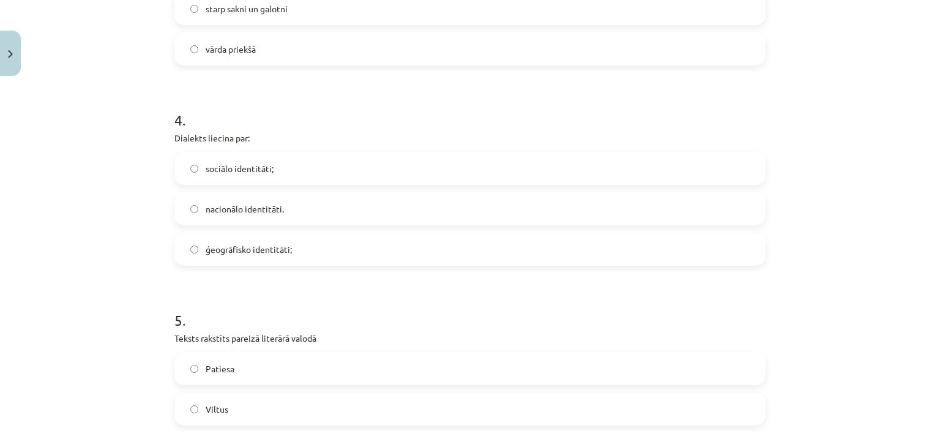
scroll to position [844, 0]
click at [272, 248] on span "ģeogrāfisko identitāti;" at bounding box center [249, 246] width 86 height 13
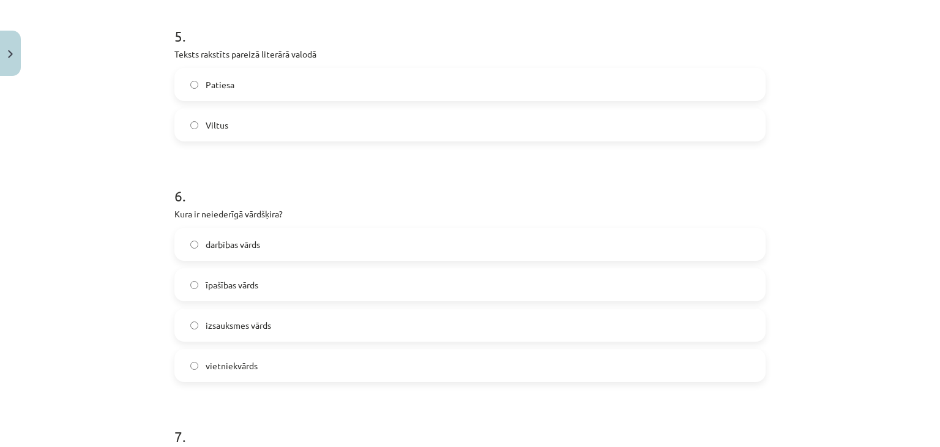
scroll to position [1129, 0]
click at [223, 73] on label "Patiesa" at bounding box center [470, 81] width 588 height 31
click at [234, 322] on span "izsauksmes vārds" at bounding box center [238, 322] width 65 height 13
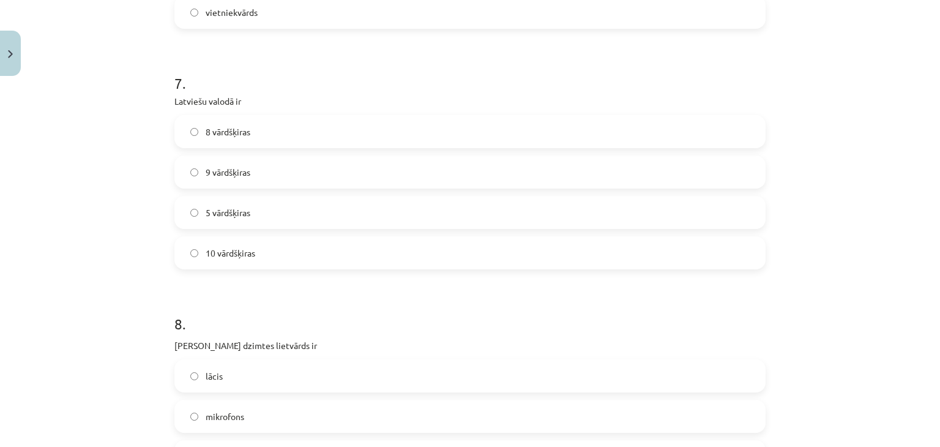
scroll to position [1485, 0]
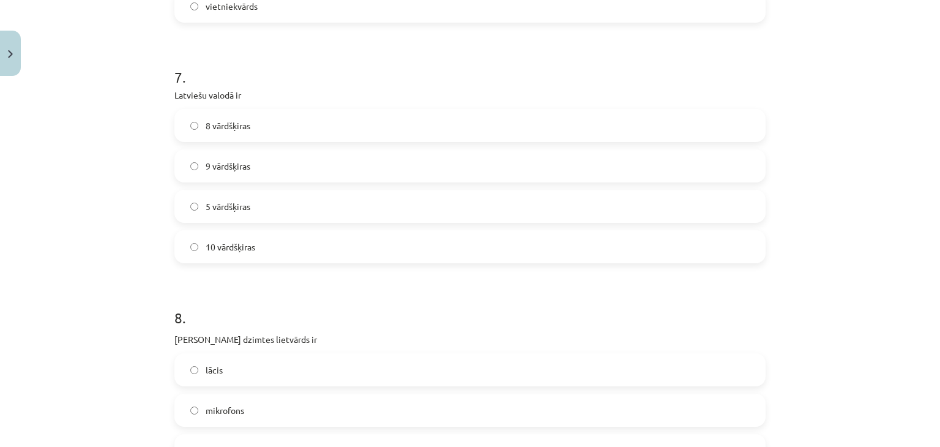
click at [305, 248] on label "10 vārdšķiras" at bounding box center [470, 246] width 588 height 31
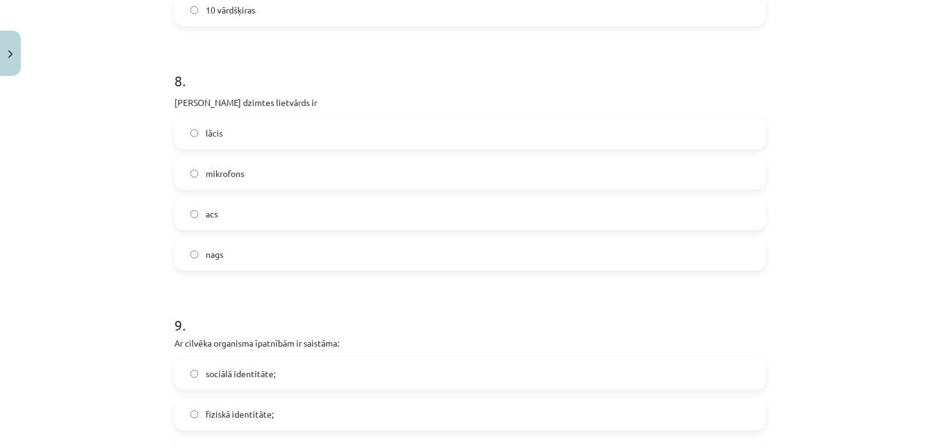
scroll to position [1727, 0]
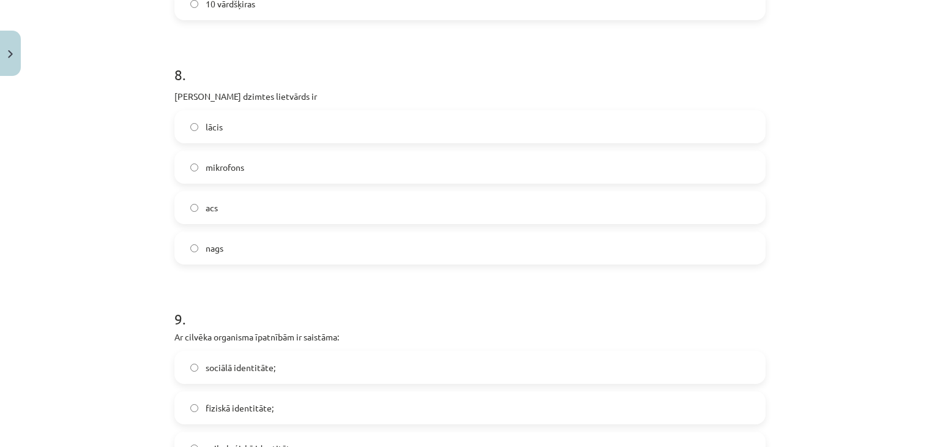
click at [237, 206] on label "acs" at bounding box center [470, 207] width 588 height 31
click at [323, 407] on label "fiziskā identitāte;" at bounding box center [470, 407] width 588 height 31
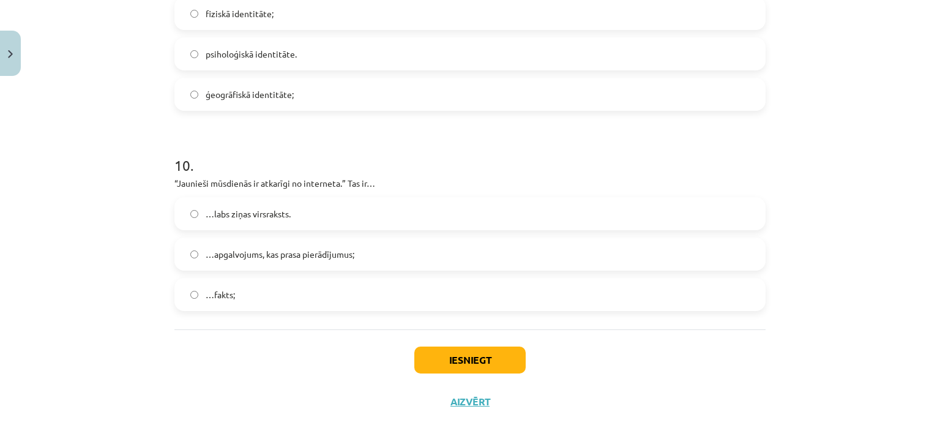
scroll to position [2127, 0]
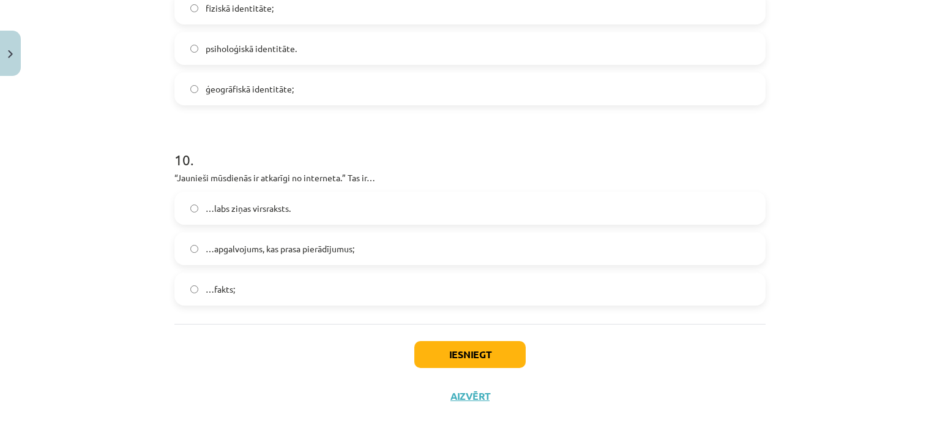
click at [270, 242] on span "…apgalvojums, kas prasa pierādījumus;" at bounding box center [280, 248] width 149 height 13
click at [464, 343] on button "Iesniegt" at bounding box center [469, 354] width 111 height 27
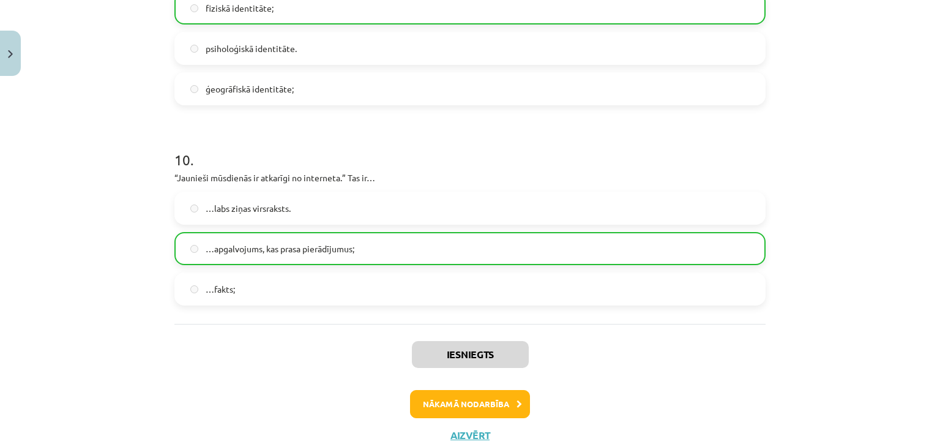
drag, startPoint x: 939, startPoint y: 377, endPoint x: 195, endPoint y: 349, distance: 744.3
click at [195, 349] on div "Iesniegts Nākamā nodarbība Aizvērt" at bounding box center [469, 386] width 591 height 125
click at [459, 407] on button "Nākamā nodarbība" at bounding box center [470, 404] width 120 height 28
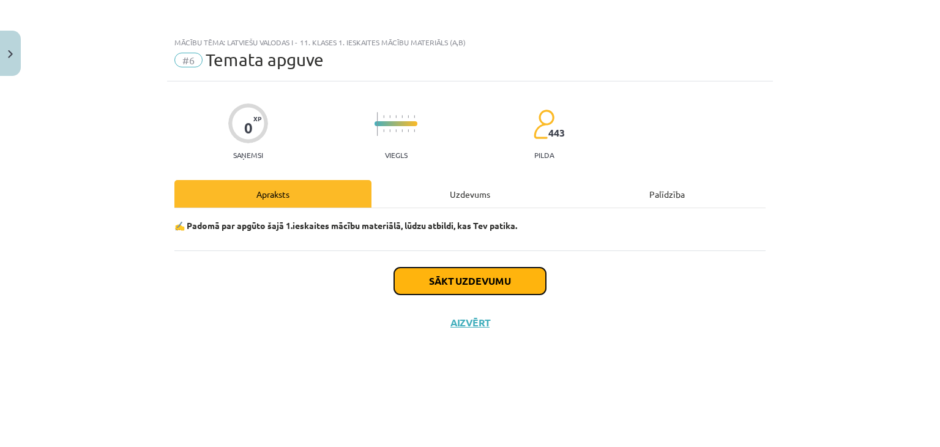
click at [451, 280] on button "Sākt uzdevumu" at bounding box center [470, 280] width 152 height 27
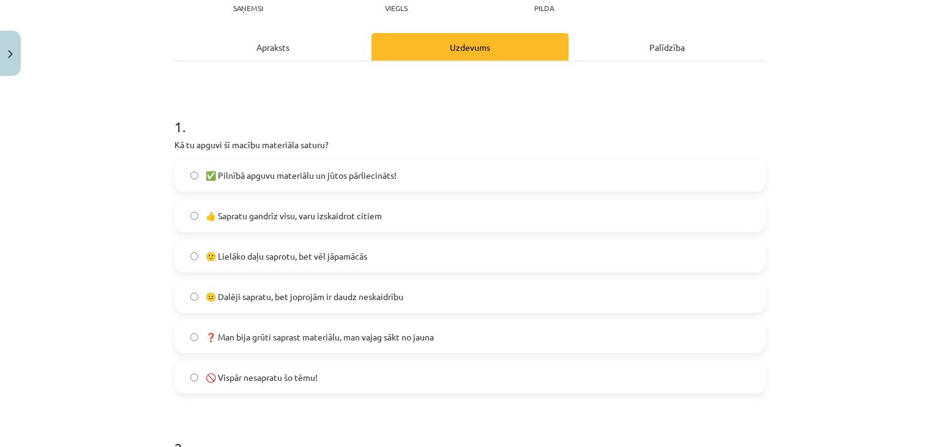
scroll to position [149, 0]
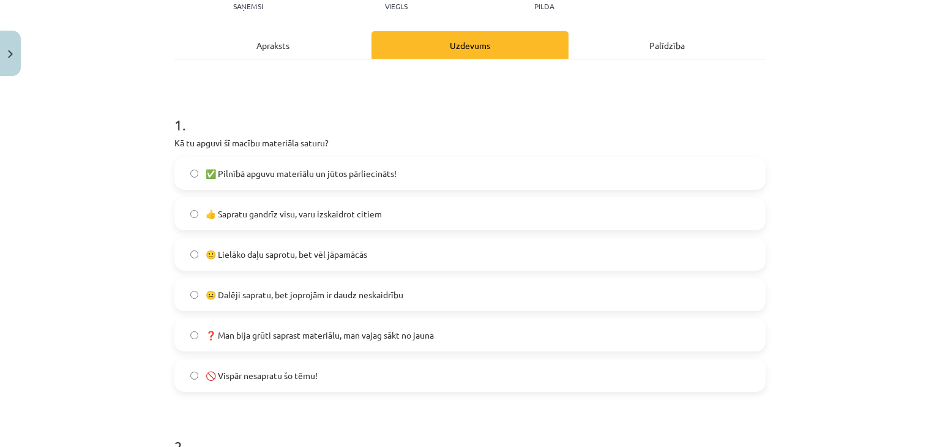
click at [352, 218] on span "👍 Sapratu gandrīz visu, varu izskaidrot citiem" at bounding box center [294, 213] width 176 height 13
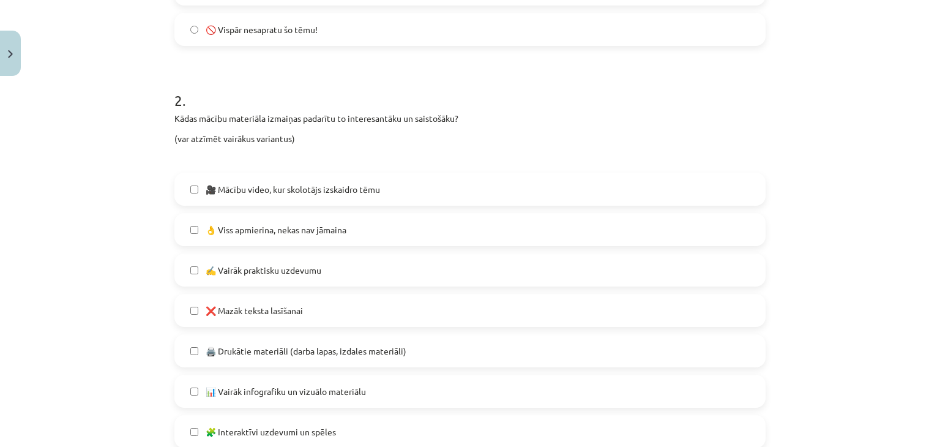
scroll to position [497, 0]
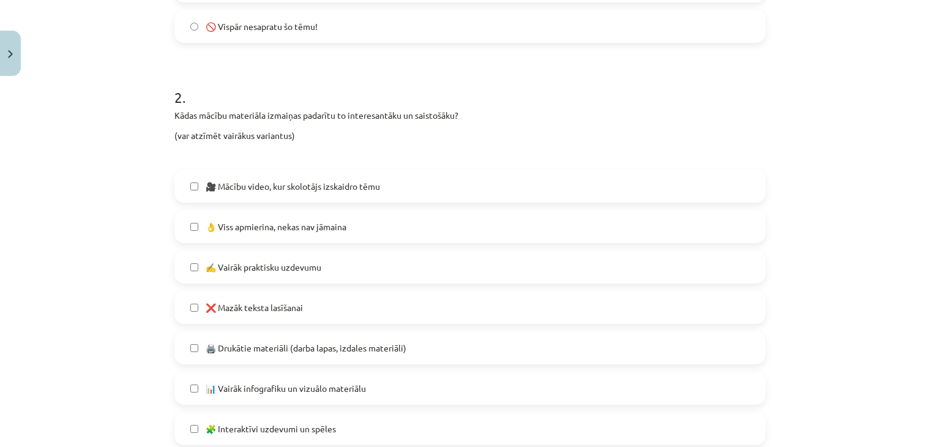
click at [352, 217] on label "👌 Viss apmierina, nekas nav jāmaina" at bounding box center [470, 226] width 588 height 31
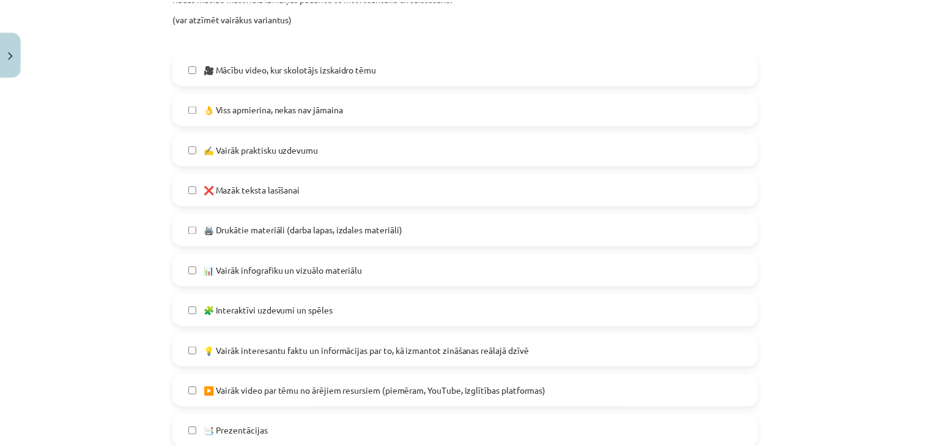
scroll to position [759, 0]
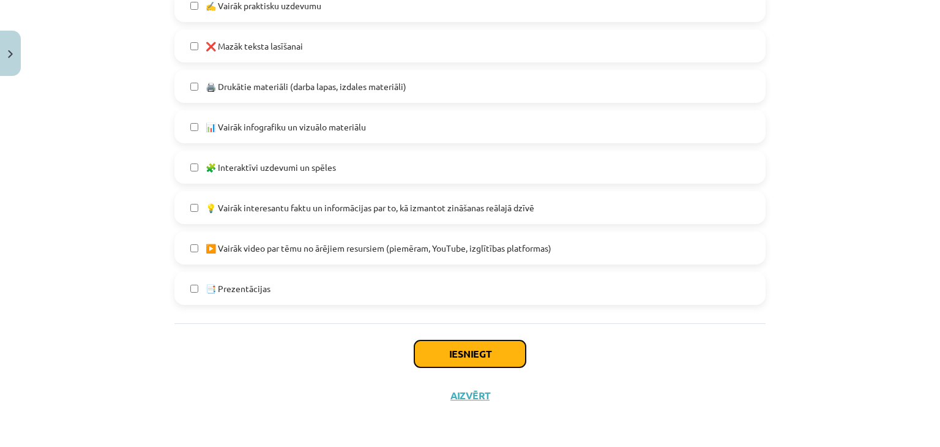
click at [431, 351] on button "Iesniegt" at bounding box center [469, 353] width 111 height 27
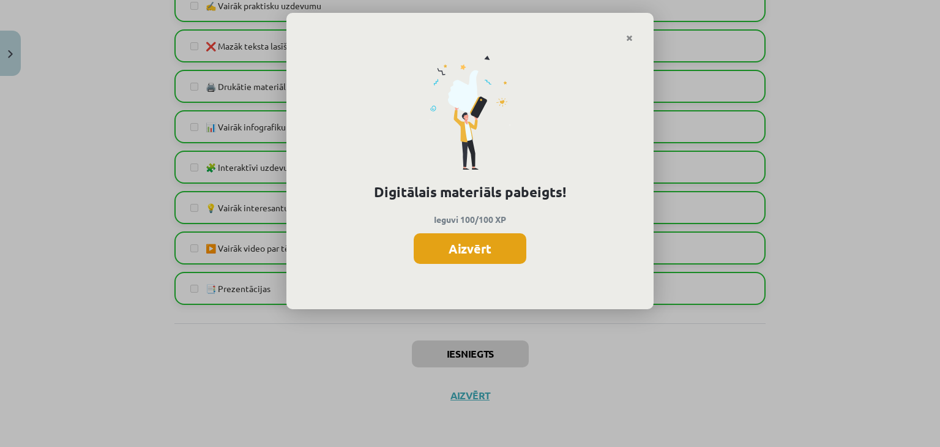
click at [441, 242] on button "Aizvērt" at bounding box center [470, 248] width 113 height 31
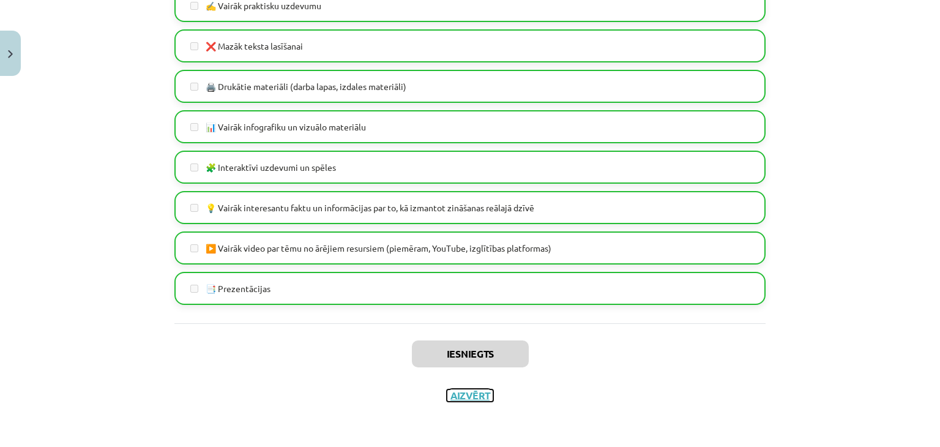
click at [461, 394] on button "Aizvērt" at bounding box center [470, 395] width 46 height 12
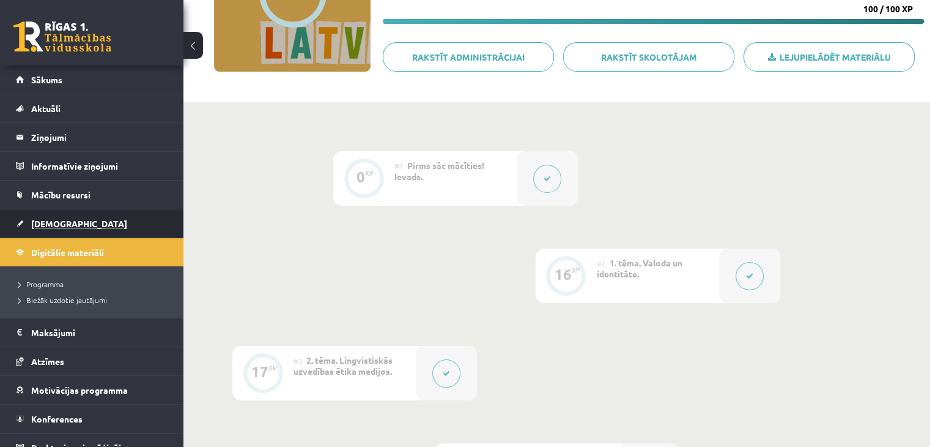
click at [37, 221] on span "[DEMOGRAPHIC_DATA]" at bounding box center [79, 223] width 96 height 11
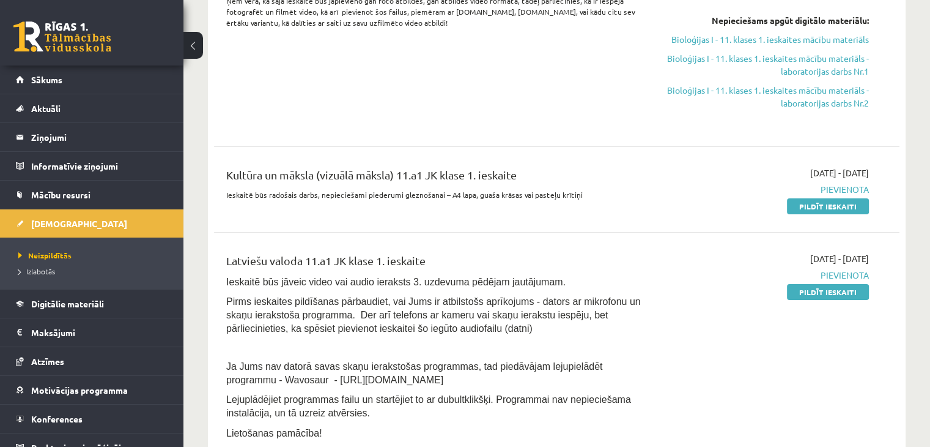
scroll to position [254, 0]
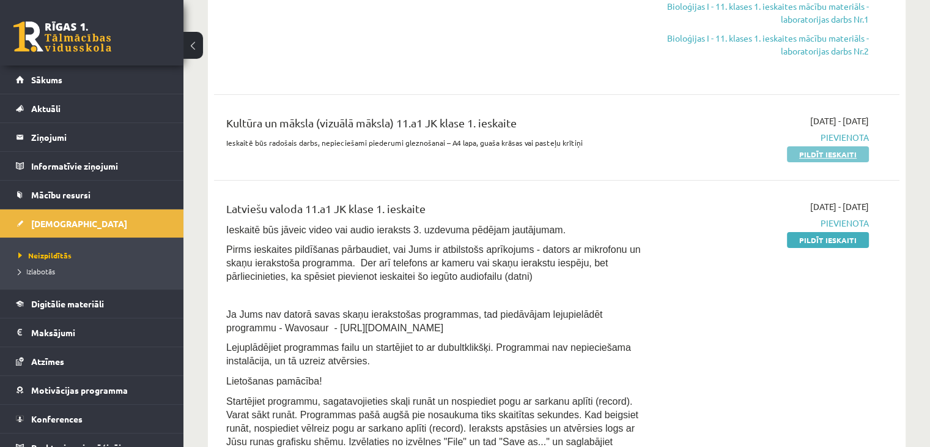
click at [833, 158] on link "Pildīt ieskaiti" at bounding box center [828, 154] width 82 height 16
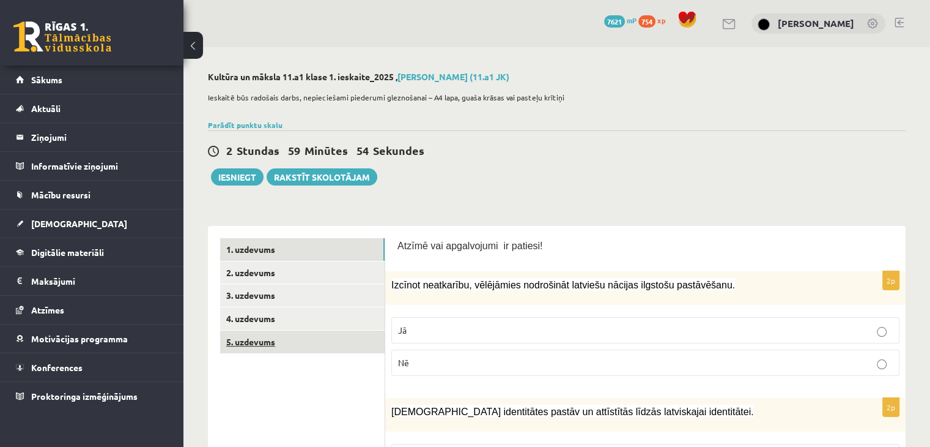
click at [273, 336] on link "5. uzdevums" at bounding box center [302, 341] width 165 height 23
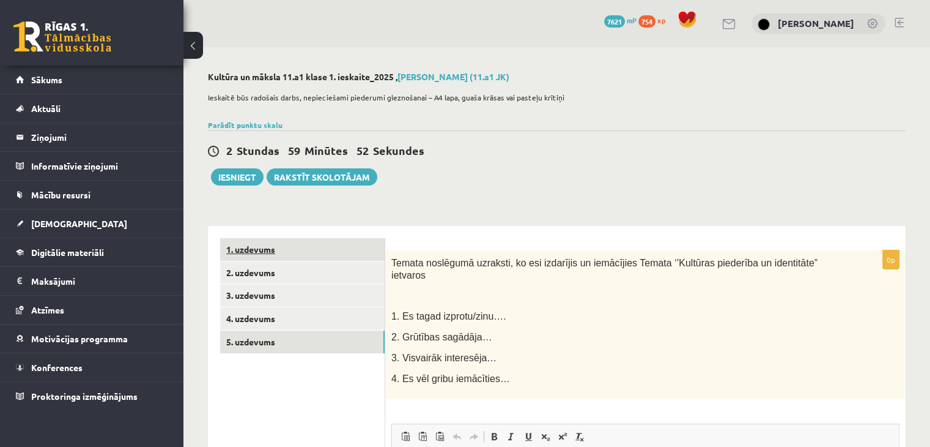
click at [267, 253] on link "1. uzdevums" at bounding box center [302, 249] width 165 height 23
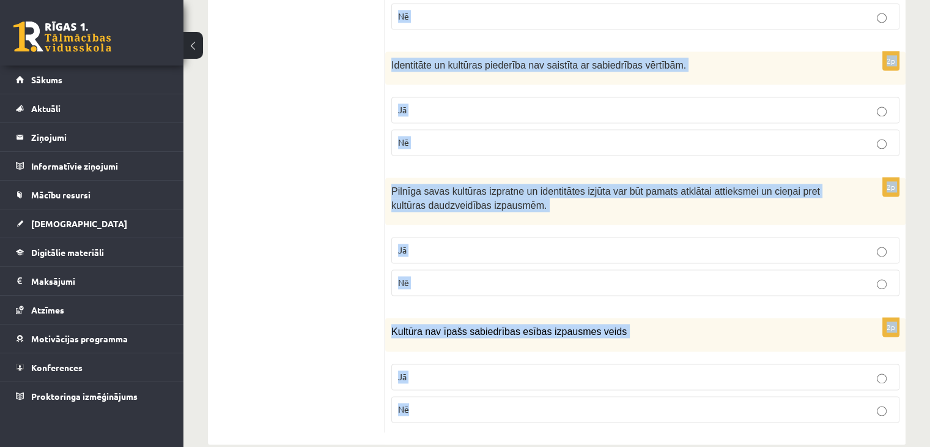
scroll to position [1778, 0]
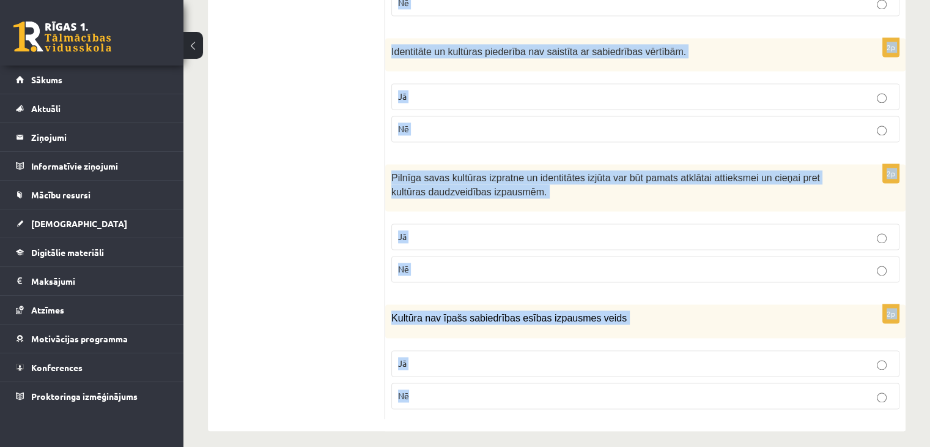
drag, startPoint x: 396, startPoint y: 242, endPoint x: 555, endPoint y: 407, distance: 229.7
copy form "Loremi dol sitametcons ad elitsed! 6d Eiusmod temporinci, utlaboreet doloremagn…"
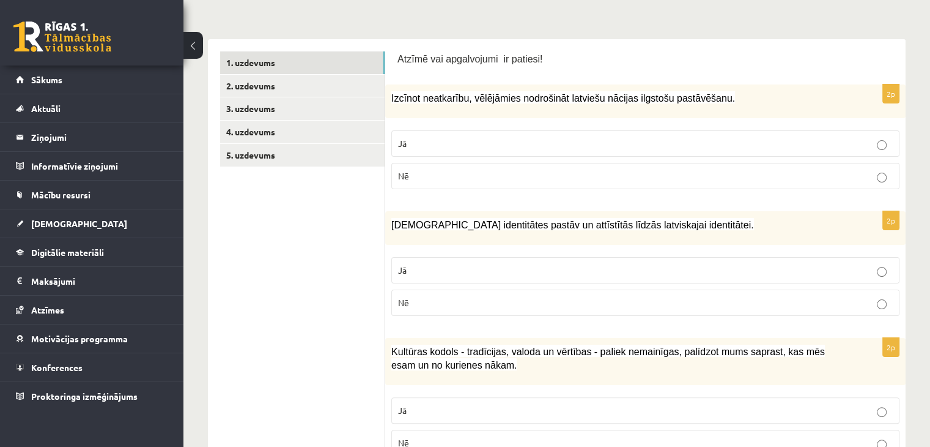
scroll to position [189, 0]
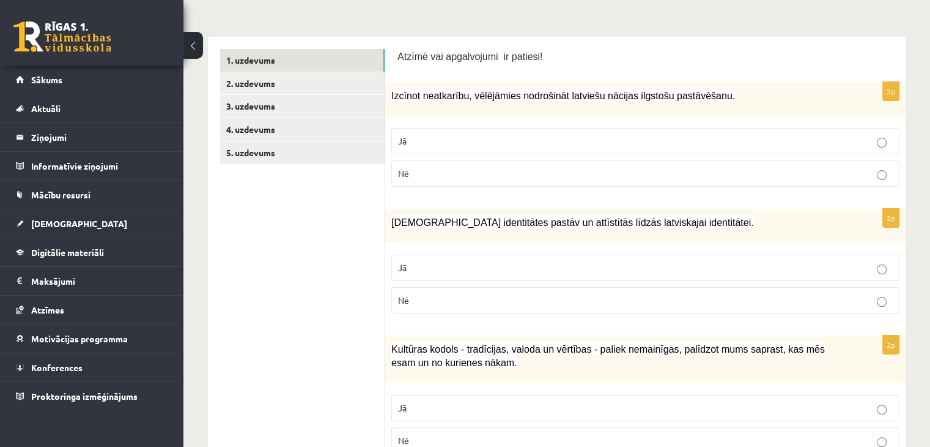
click at [543, 142] on p "Jā" at bounding box center [645, 141] width 495 height 13
click at [428, 266] on p "Jā" at bounding box center [645, 267] width 495 height 13
click at [443, 404] on p "Jā" at bounding box center [645, 407] width 495 height 13
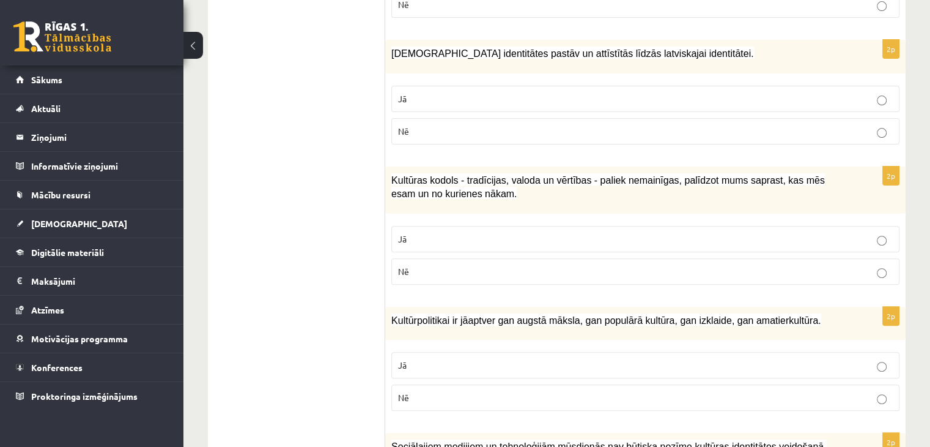
scroll to position [404, 0]
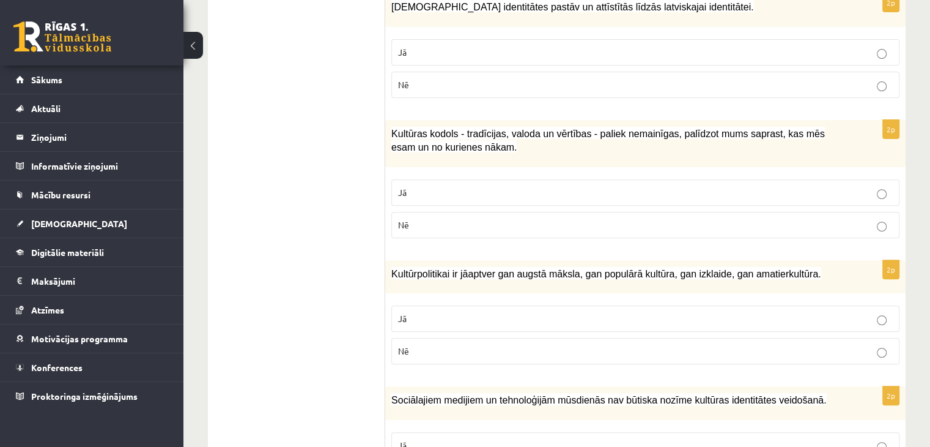
click at [660, 317] on p "Jā" at bounding box center [645, 318] width 495 height 13
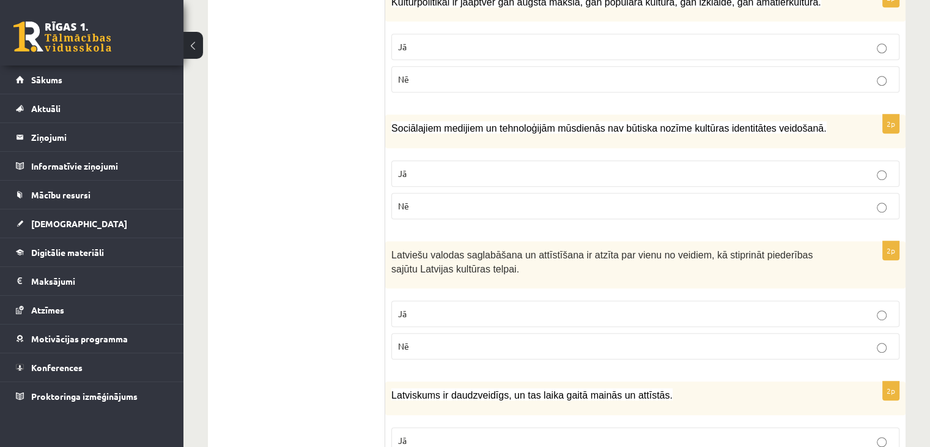
scroll to position [681, 0]
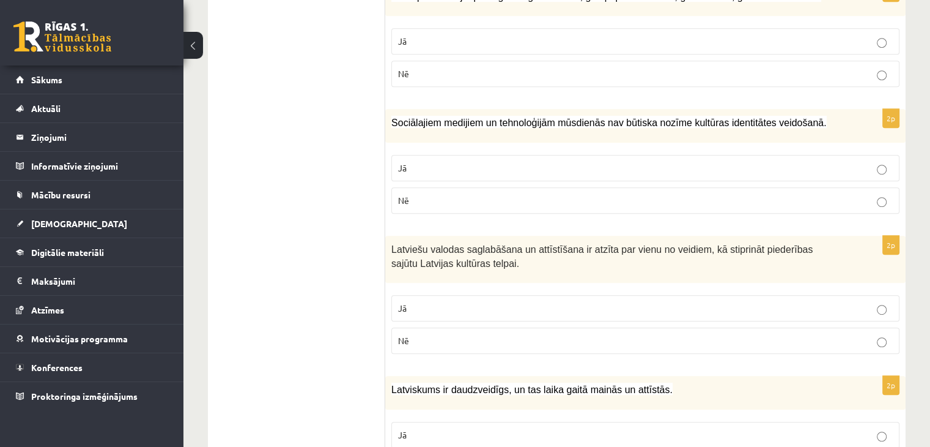
click at [546, 194] on p "Nē" at bounding box center [645, 200] width 495 height 13
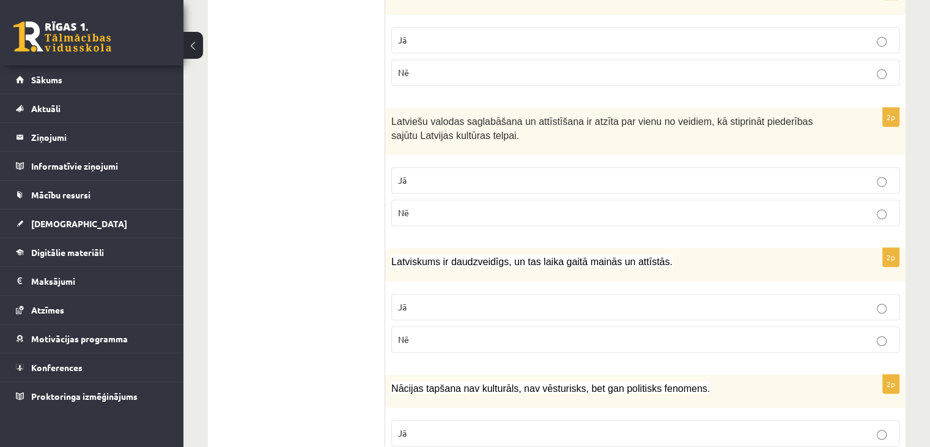
scroll to position [812, 0]
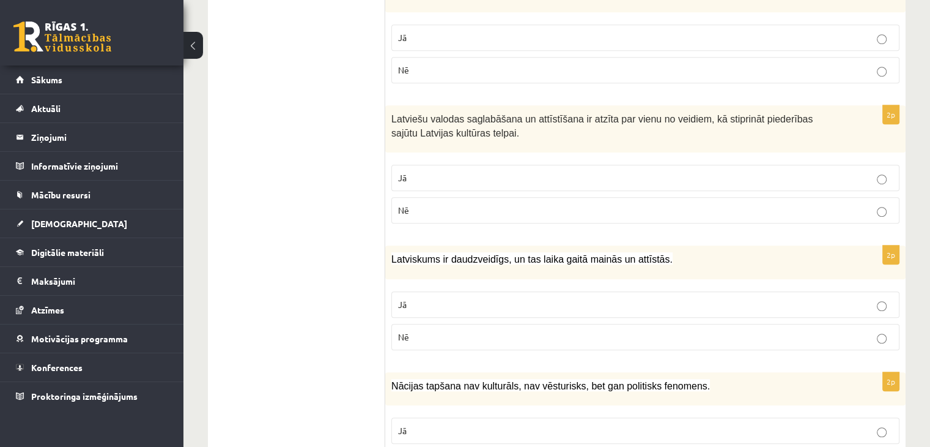
click at [478, 181] on label "Jā" at bounding box center [645, 178] width 508 height 26
click at [464, 299] on p "Jā" at bounding box center [645, 304] width 495 height 13
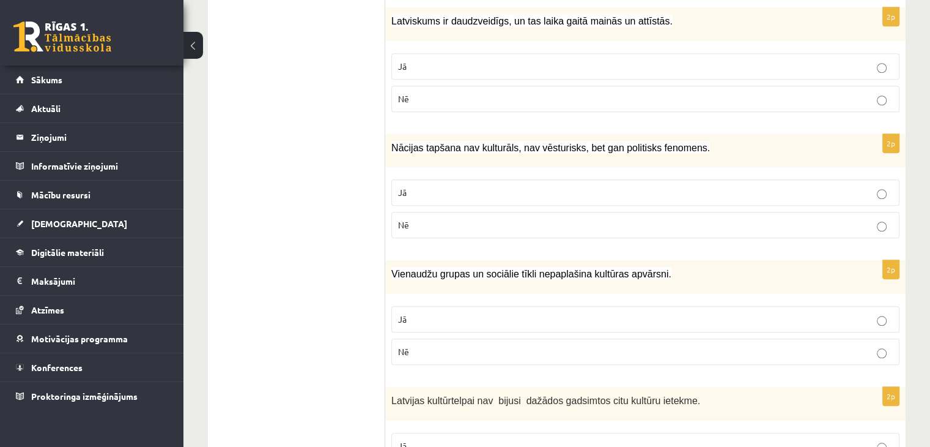
scroll to position [1058, 0]
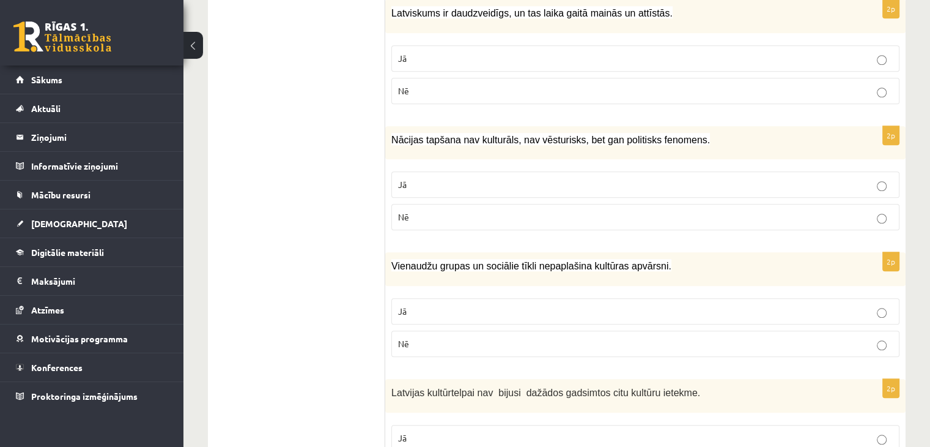
click at [418, 220] on label "Nē" at bounding box center [645, 217] width 508 height 26
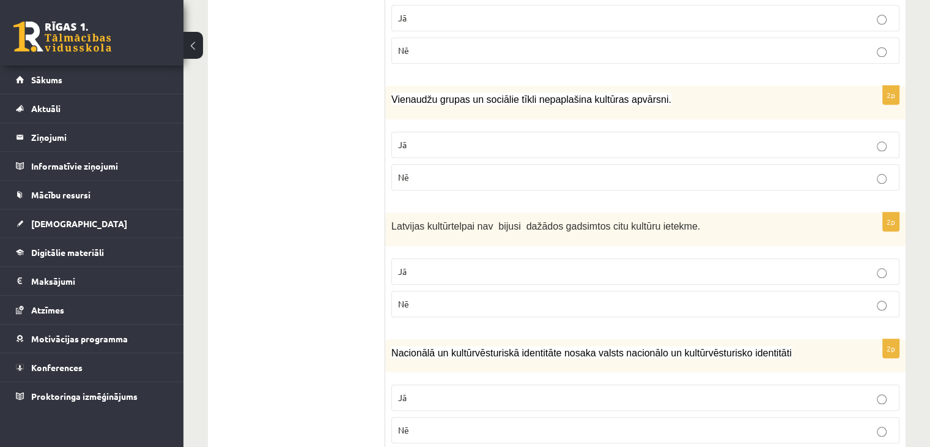
scroll to position [1239, 0]
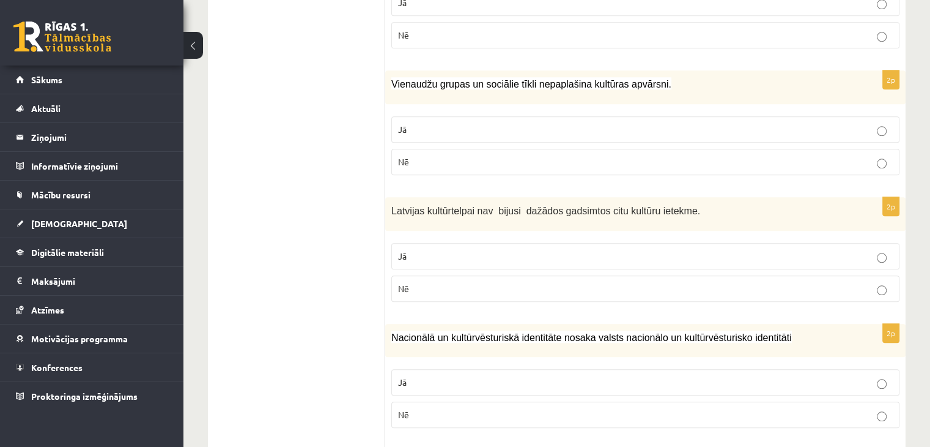
click at [417, 155] on p "Nē" at bounding box center [645, 161] width 495 height 13
click at [479, 284] on p "Nē" at bounding box center [645, 288] width 495 height 13
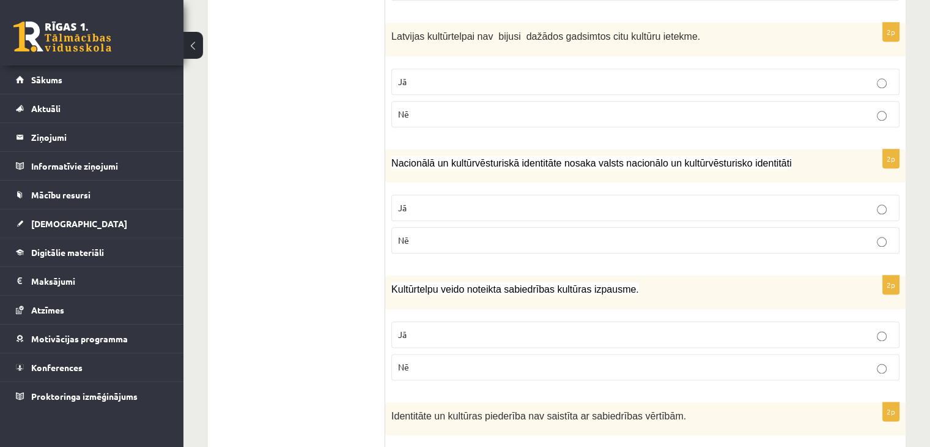
scroll to position [1442, 0]
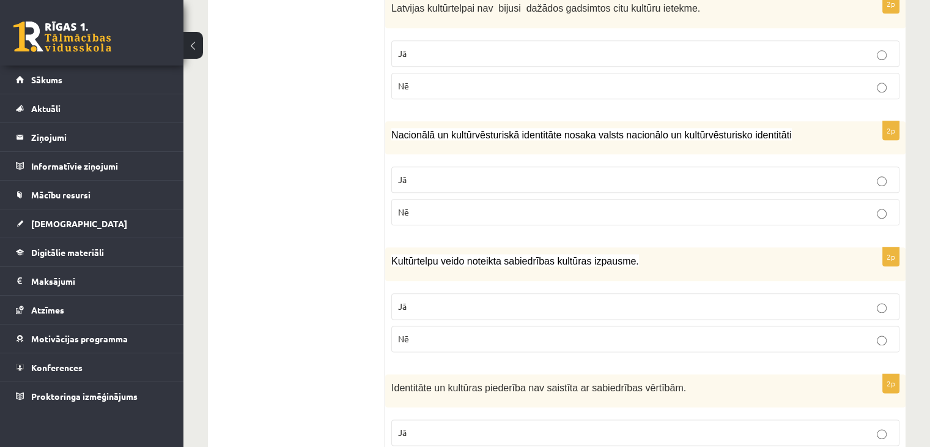
click at [426, 166] on label "Jā" at bounding box center [645, 179] width 508 height 26
click at [425, 293] on label "Jā" at bounding box center [645, 306] width 508 height 26
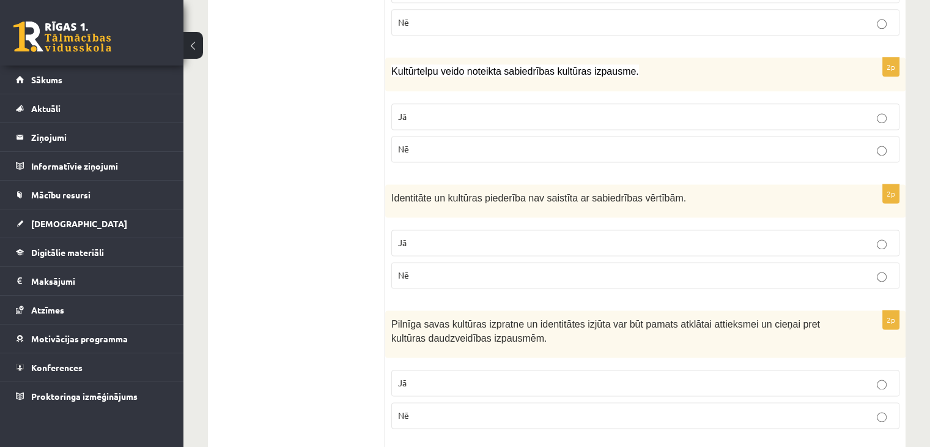
scroll to position [1634, 0]
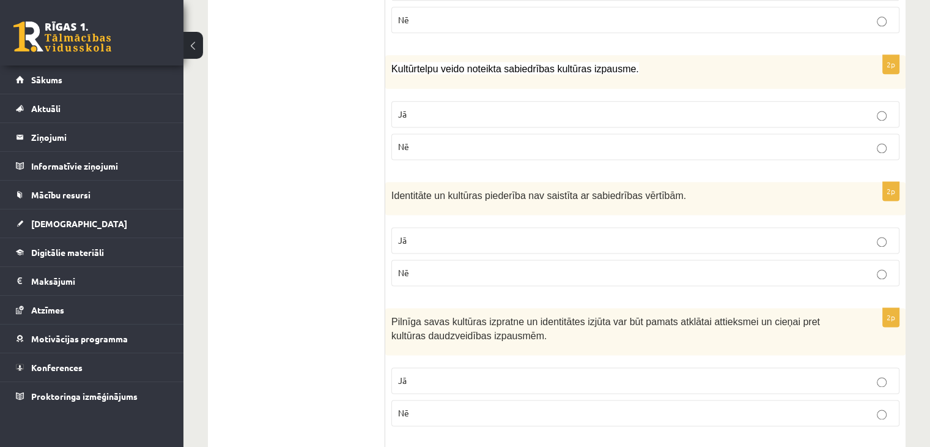
click at [411, 266] on p "Nē" at bounding box center [645, 272] width 495 height 13
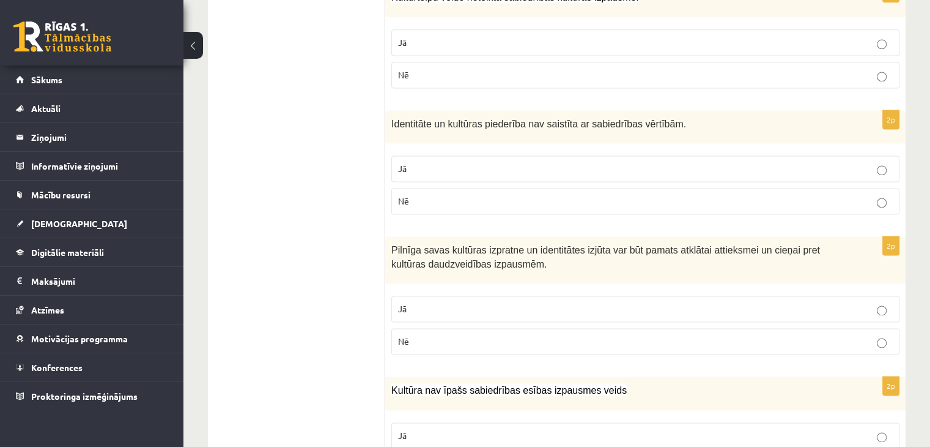
scroll to position [1778, 0]
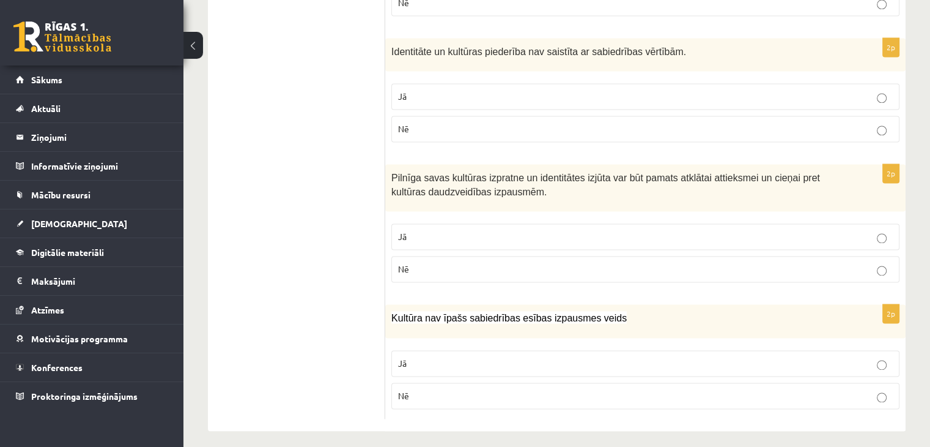
click at [437, 223] on label "Jā" at bounding box center [645, 236] width 508 height 26
click at [453, 389] on p "Nē" at bounding box center [645, 395] width 495 height 13
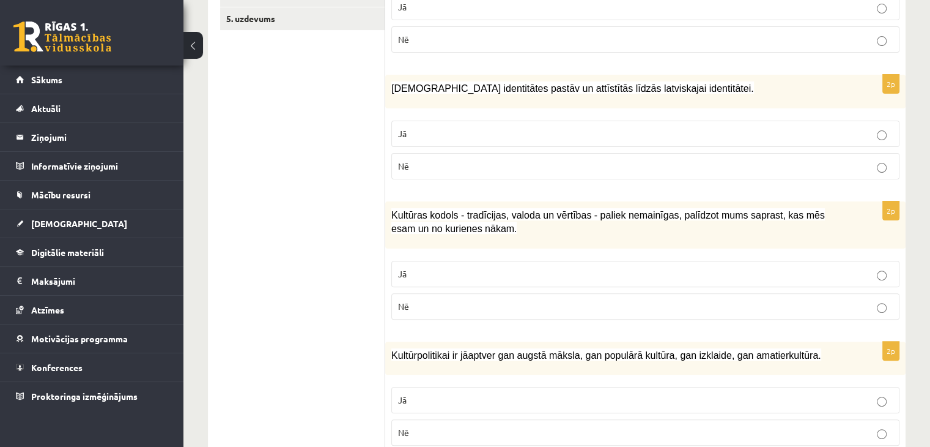
scroll to position [0, 0]
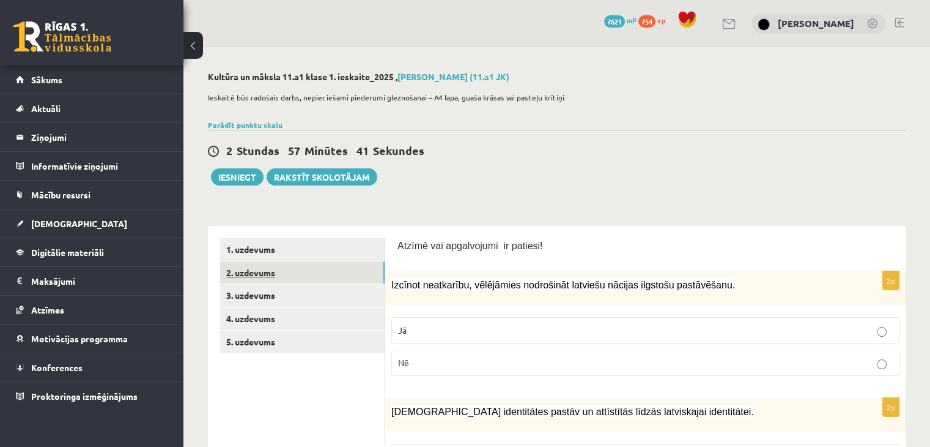
click at [246, 275] on link "2. uzdevums" at bounding box center [302, 272] width 165 height 23
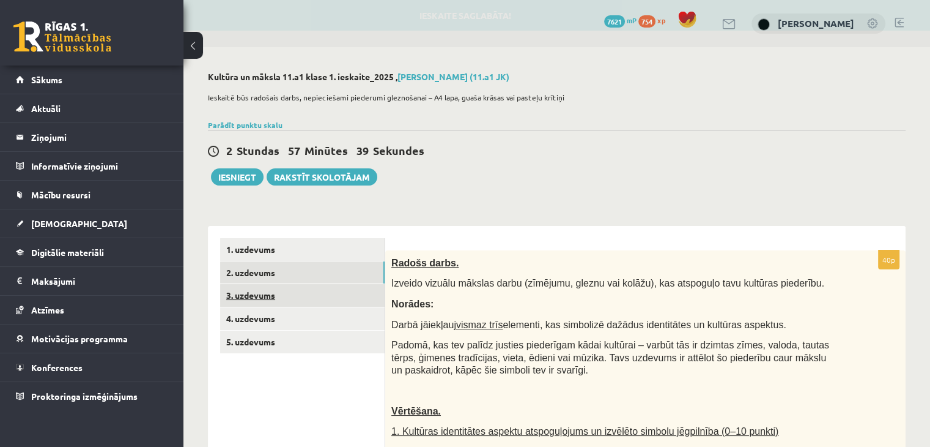
click at [282, 294] on link "3. uzdevums" at bounding box center [302, 295] width 165 height 23
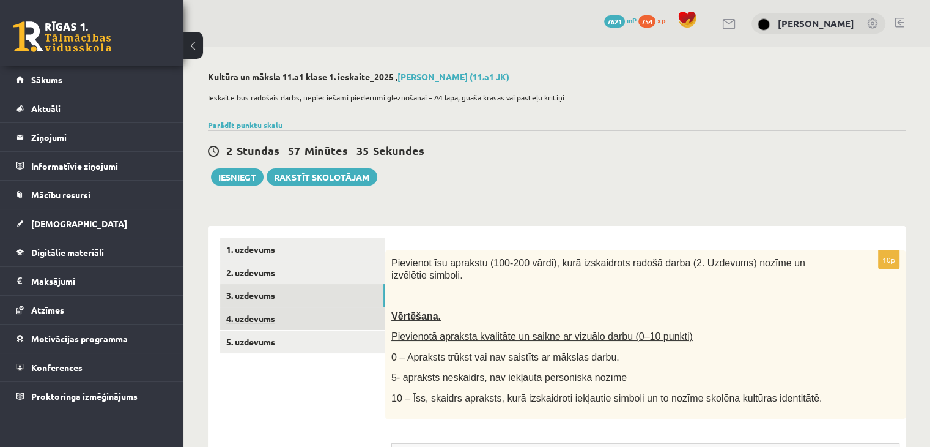
click at [309, 328] on link "4. uzdevums" at bounding box center [302, 318] width 165 height 23
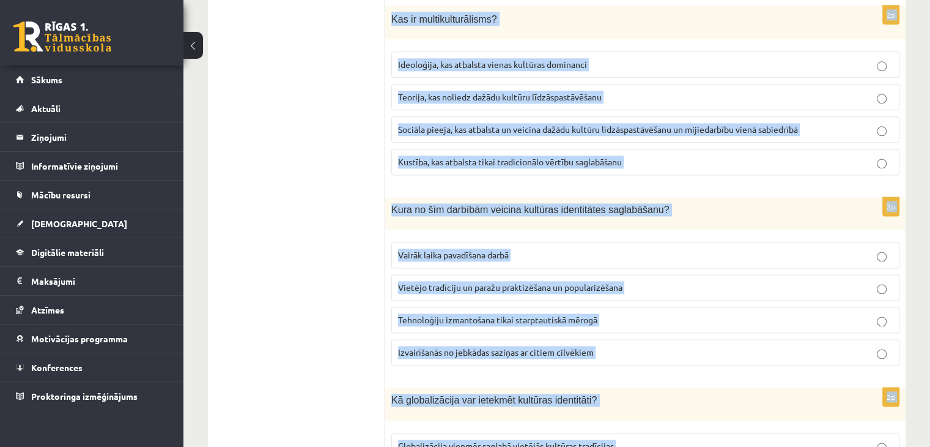
scroll to position [1739, 0]
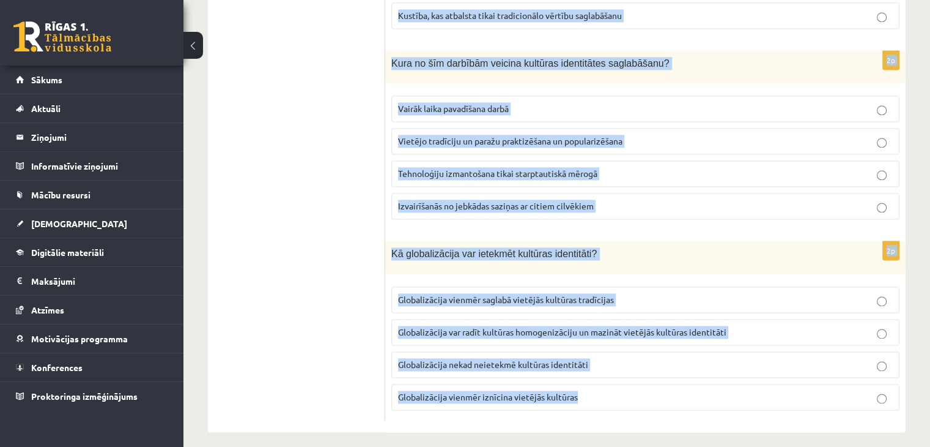
drag, startPoint x: 393, startPoint y: 262, endPoint x: 641, endPoint y: 406, distance: 286.6
copy form "Kas ir kultūras identitāte? Personas dzimšanas valsts. Personības individuālās …"
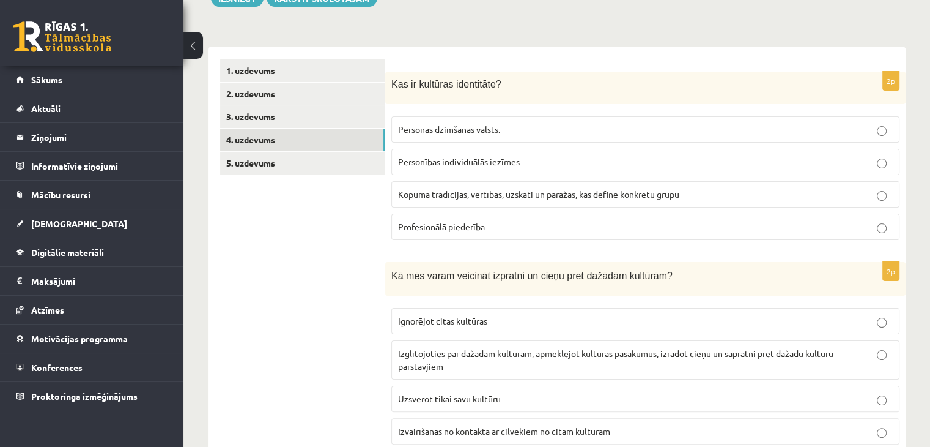
scroll to position [171, 0]
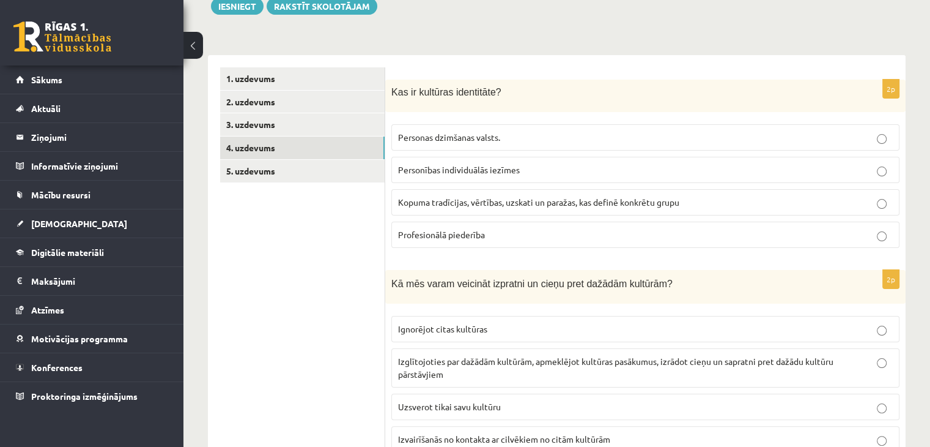
click at [618, 201] on span "Kopuma tradīcijas, vērtības, uzskati un paražas, kas definē konkrētu grupu" at bounding box center [538, 201] width 281 height 11
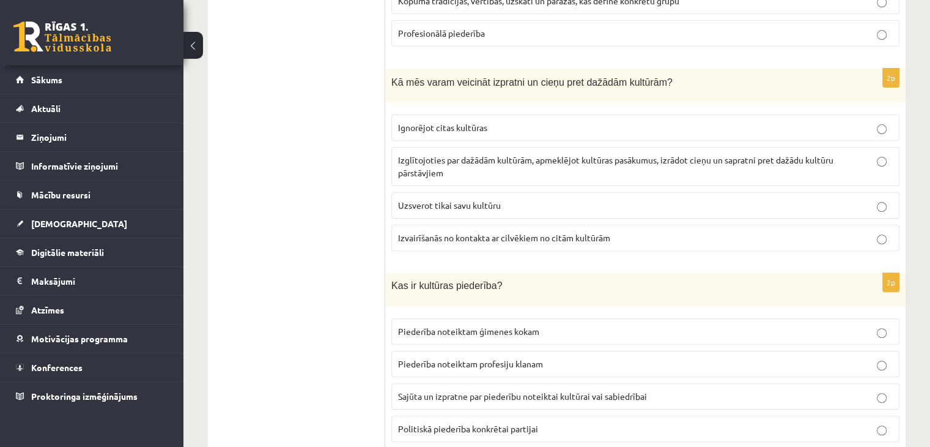
scroll to position [377, 0]
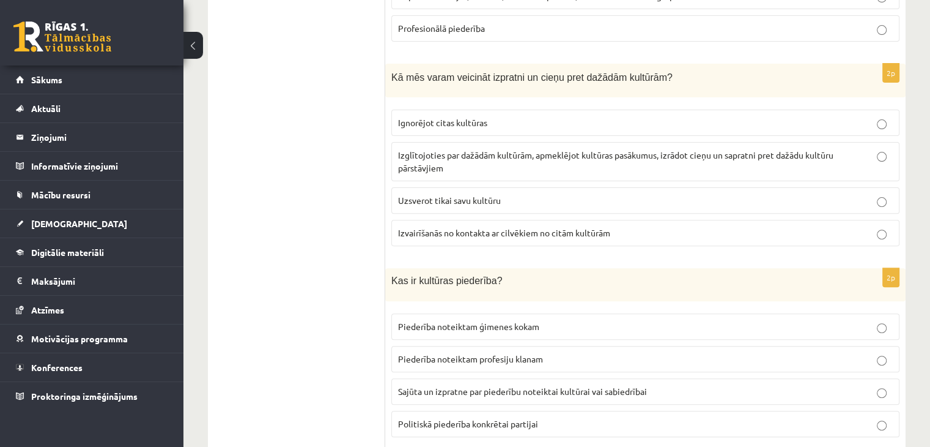
click at [525, 168] on p "Izglītojoties par dažādām kultūrām, apmeklējot kultūras pasākumus, izrādot cieņ…" at bounding box center [645, 162] width 495 height 26
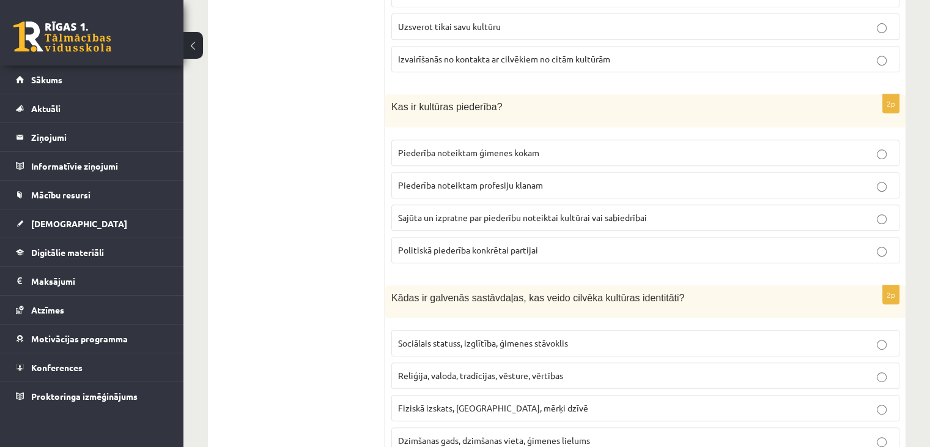
scroll to position [609, 0]
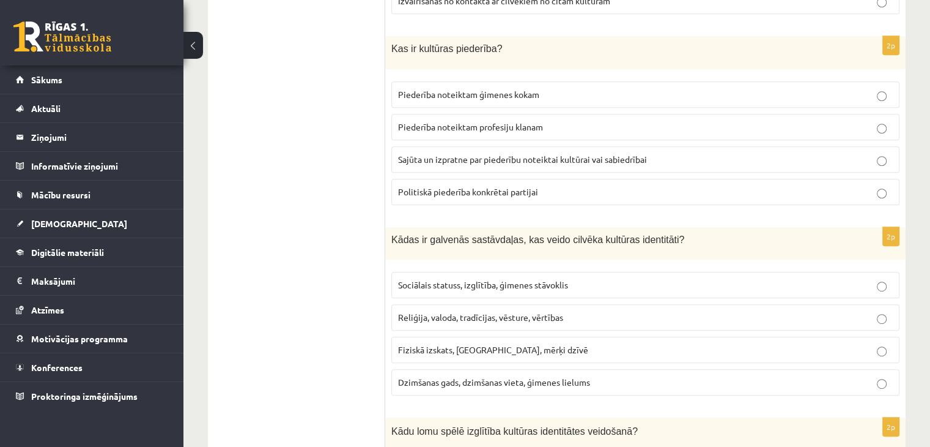
click at [476, 148] on label "Sajūta un izpratne par piederību noteiktai kultūrai vai sabiedrībai" at bounding box center [645, 159] width 508 height 26
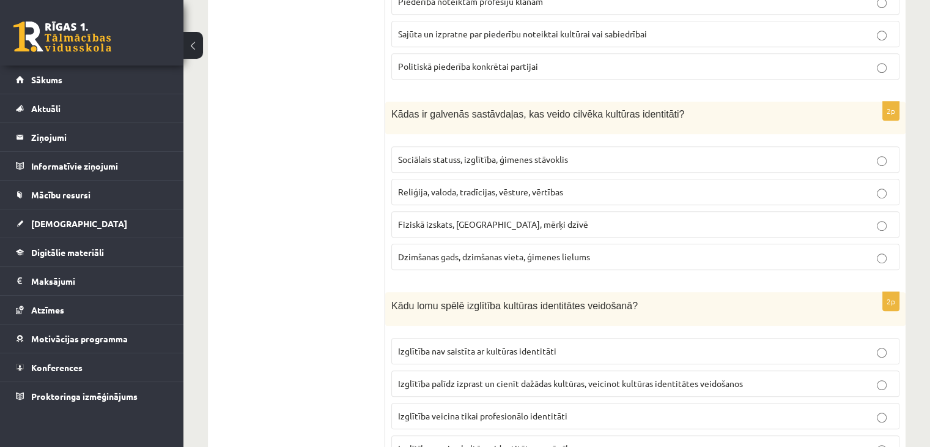
scroll to position [739, 0]
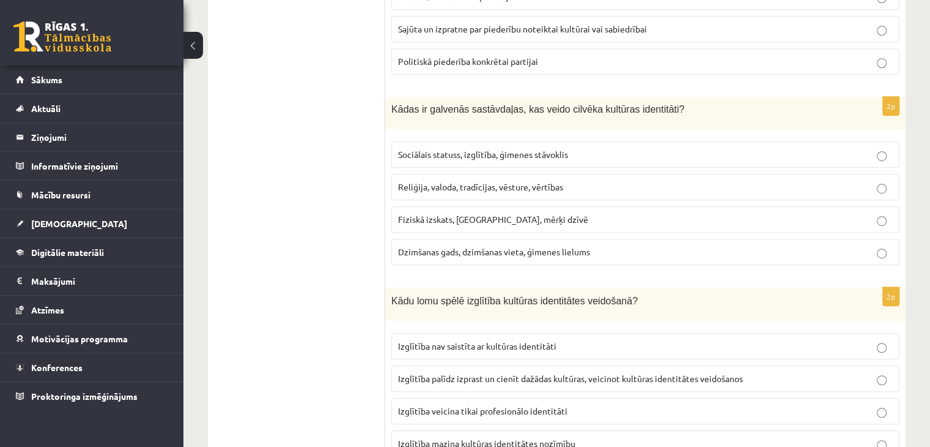
click at [500, 191] on label "Reliģija, valoda, tradīcijas, vēsture, vērtības" at bounding box center [645, 187] width 508 height 26
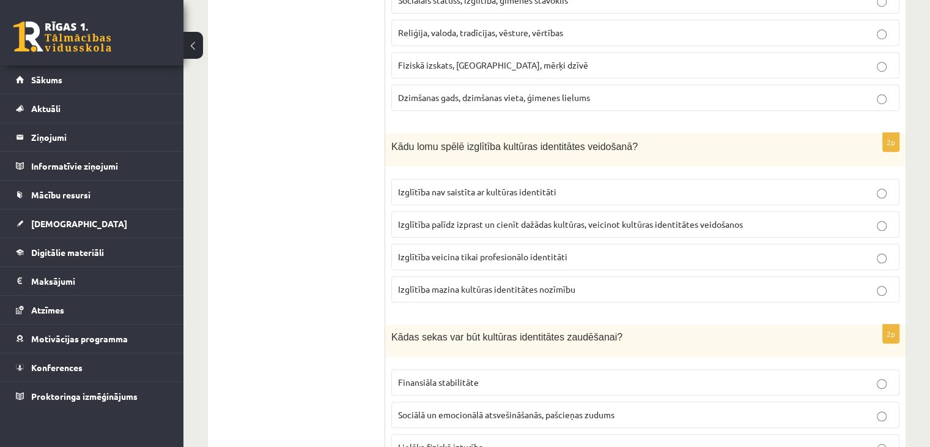
scroll to position [885, 0]
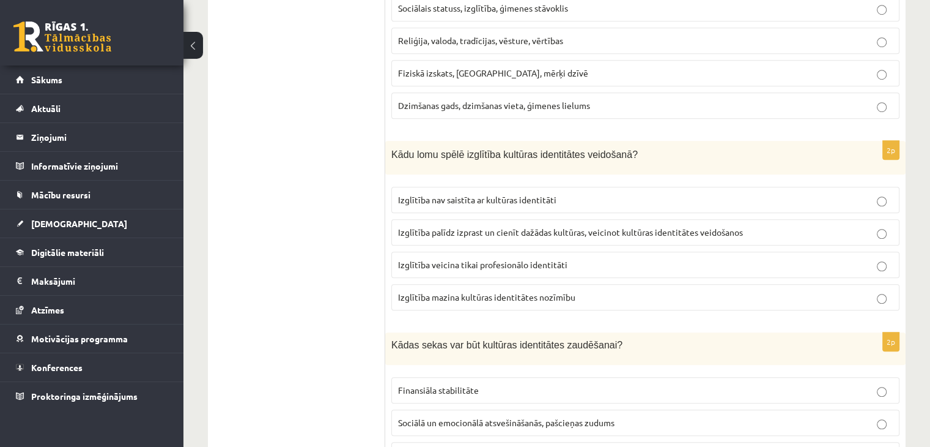
click at [483, 220] on label "Izglītība palīdz izprast un cienīt dažādas kultūras, veicinot kultūras identitā…" at bounding box center [645, 232] width 508 height 26
click at [485, 419] on span "Sociālā un emocionālā atsvešināšanās, pašcieņas zudums" at bounding box center [506, 422] width 217 height 11
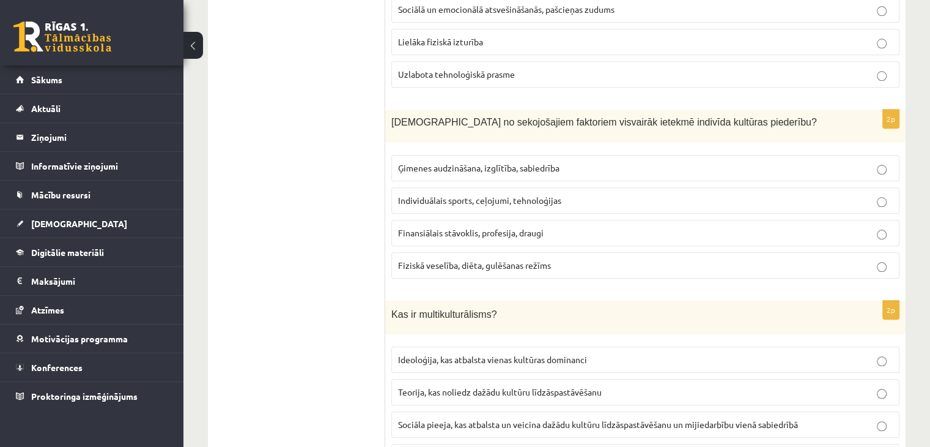
scroll to position [1348, 0]
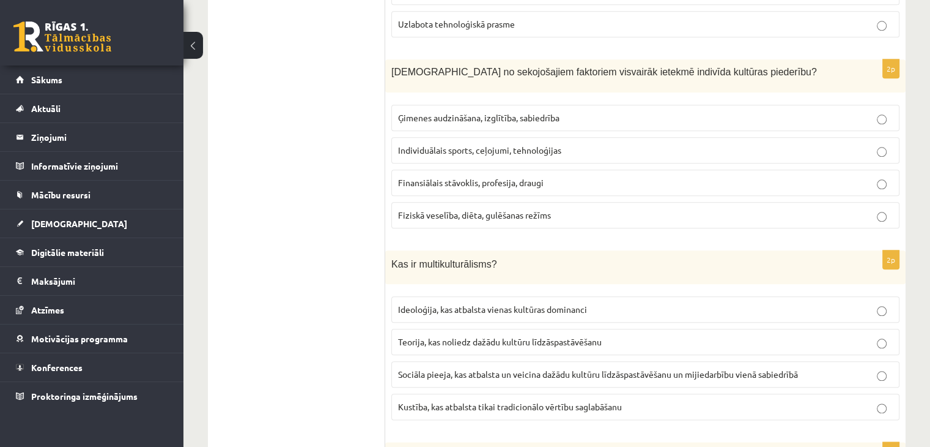
click at [481, 112] on span "Ģimenes audzināšana, izglītība, sabiedrība" at bounding box center [478, 117] width 161 height 11
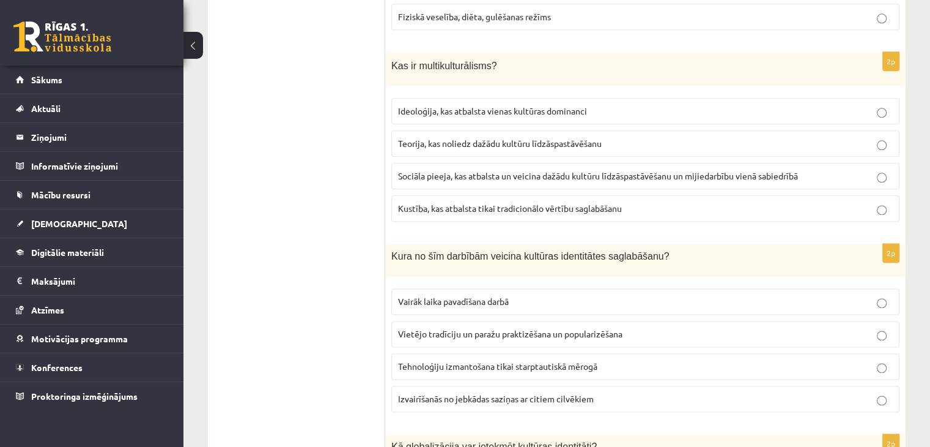
scroll to position [1506, 0]
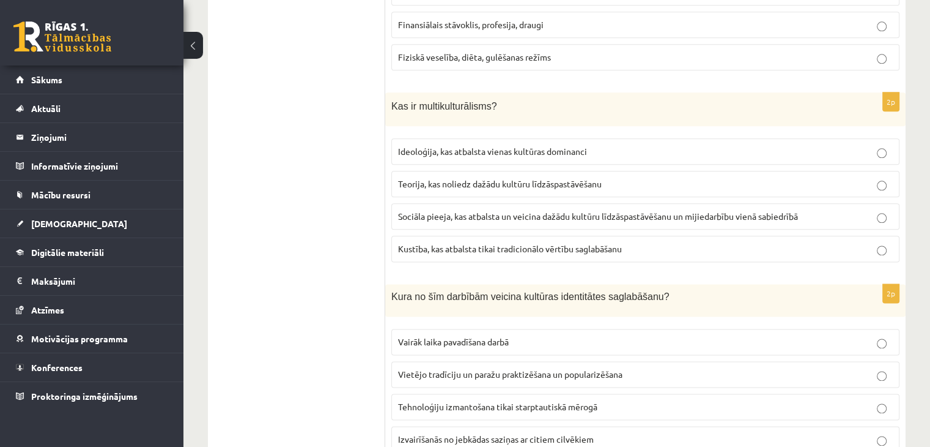
click at [451, 210] on span "Sociāla pieeja, kas atbalsta un veicina dažādu kultūru līdzāspastāvēšanu un mij…" at bounding box center [598, 215] width 400 height 11
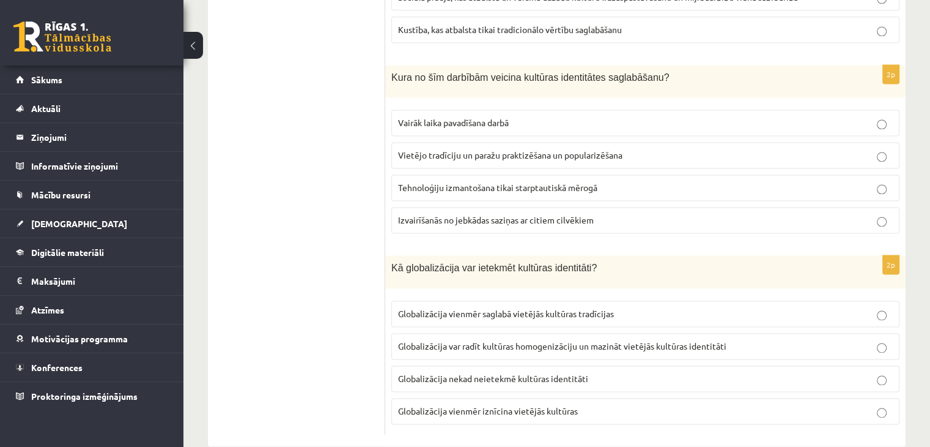
scroll to position [1739, 0]
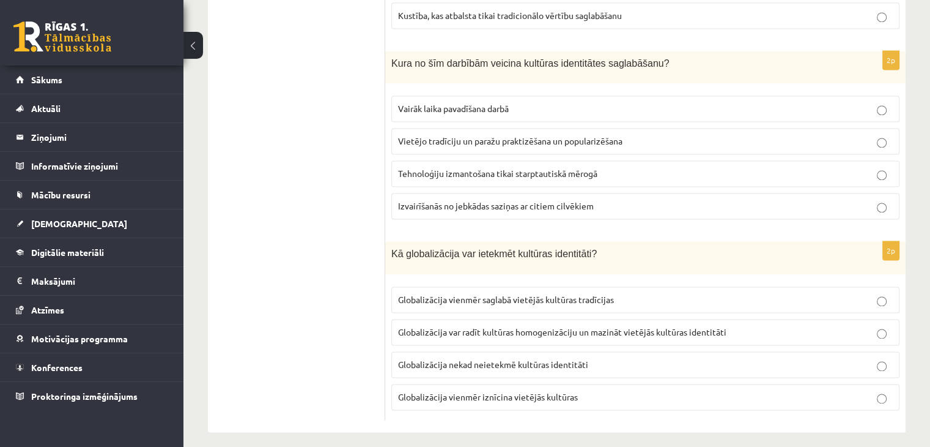
click at [521, 135] on span "Vietējo tradīciju un paražu praktizēšana un popularizēšana" at bounding box center [510, 140] width 224 height 11
click at [513, 325] on p "Globalizācija var radīt kultūras homogenizāciju un mazināt vietējās kultūras id…" at bounding box center [645, 331] width 495 height 13
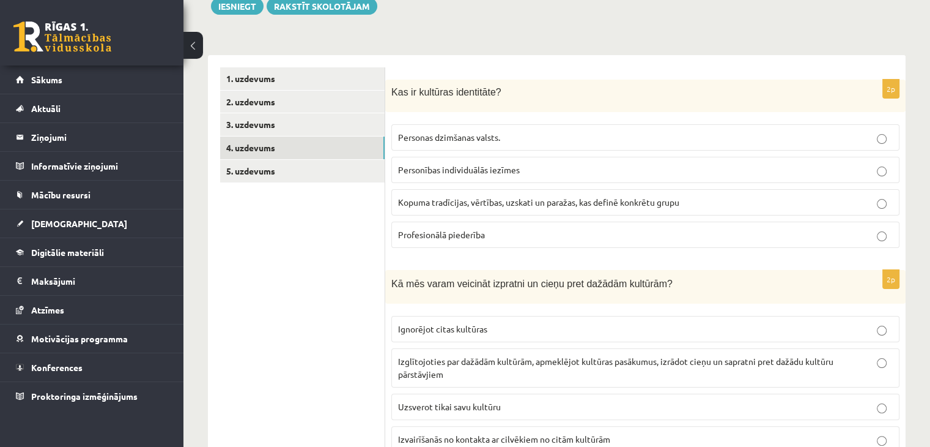
scroll to position [0, 0]
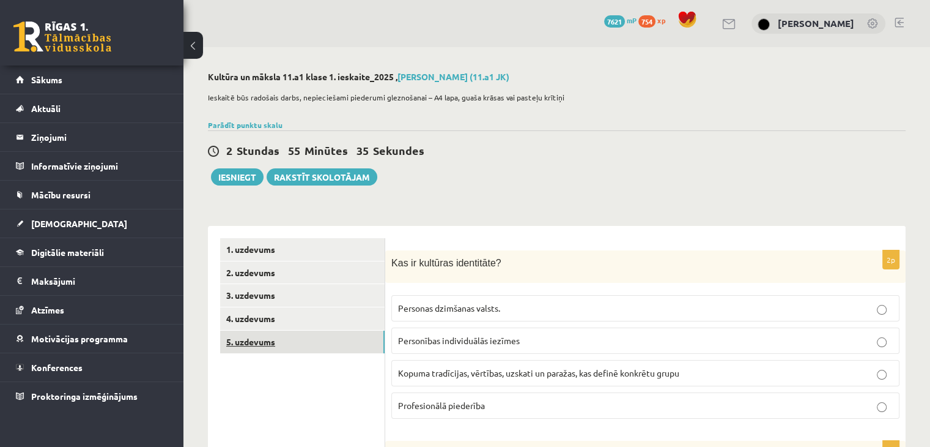
click at [275, 346] on link "5. uzdevums" at bounding box center [302, 341] width 165 height 23
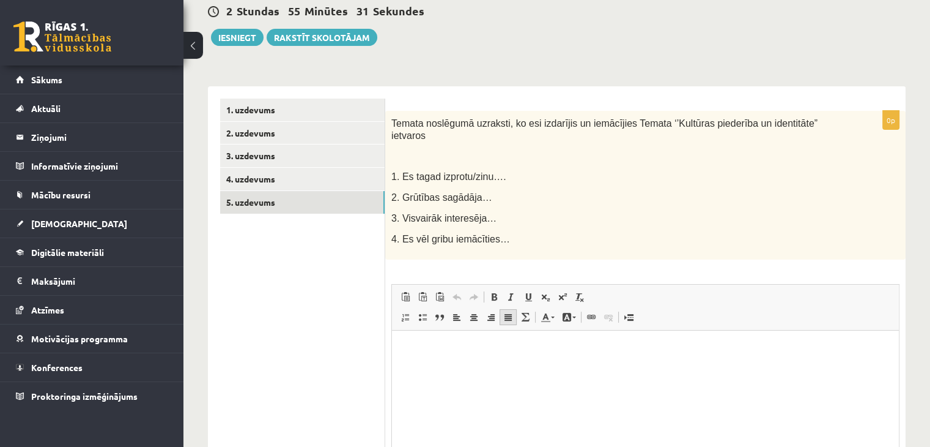
scroll to position [140, 0]
click at [410, 367] on html at bounding box center [645, 348] width 507 height 37
click at [249, 154] on link "3. uzdevums" at bounding box center [302, 155] width 165 height 23
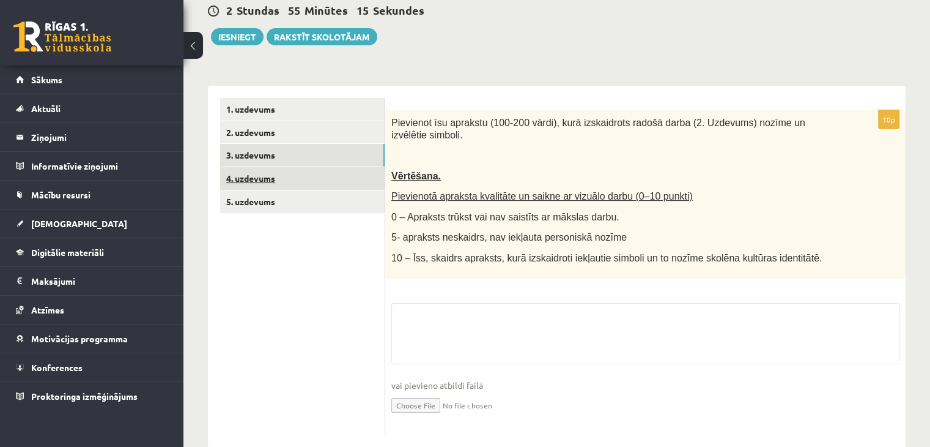
click at [279, 187] on link "4. uzdevums" at bounding box center [302, 178] width 165 height 23
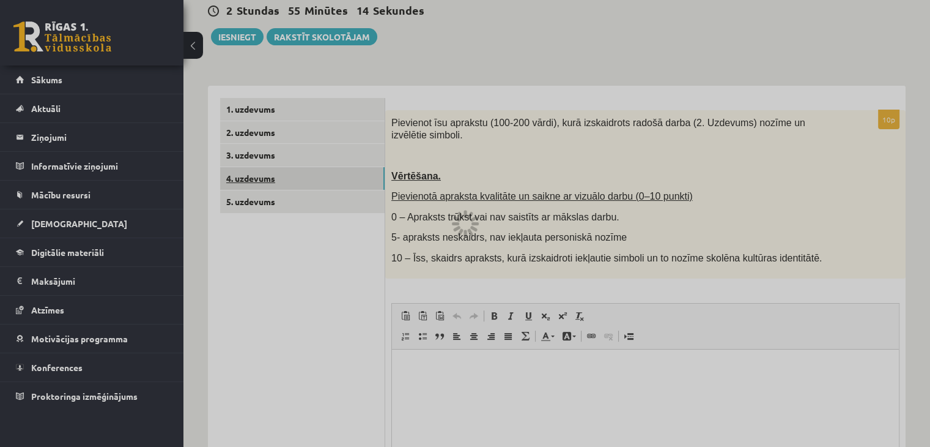
scroll to position [0, 0]
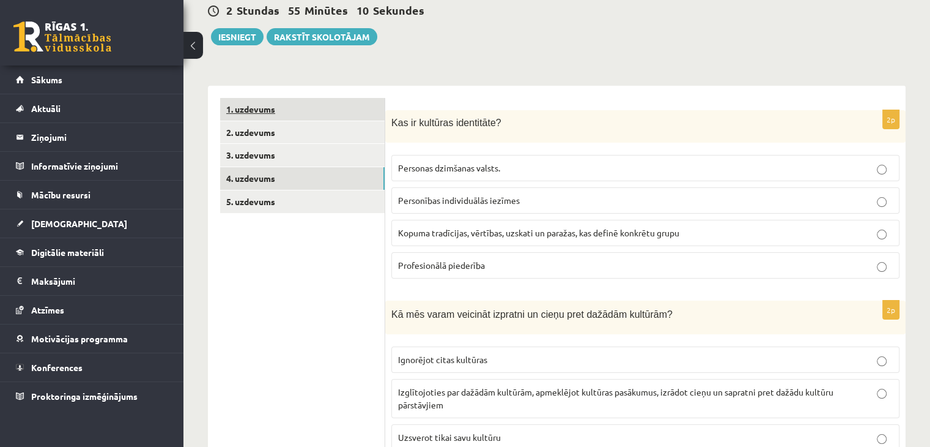
click at [253, 109] on link "1. uzdevums" at bounding box center [302, 109] width 165 height 23
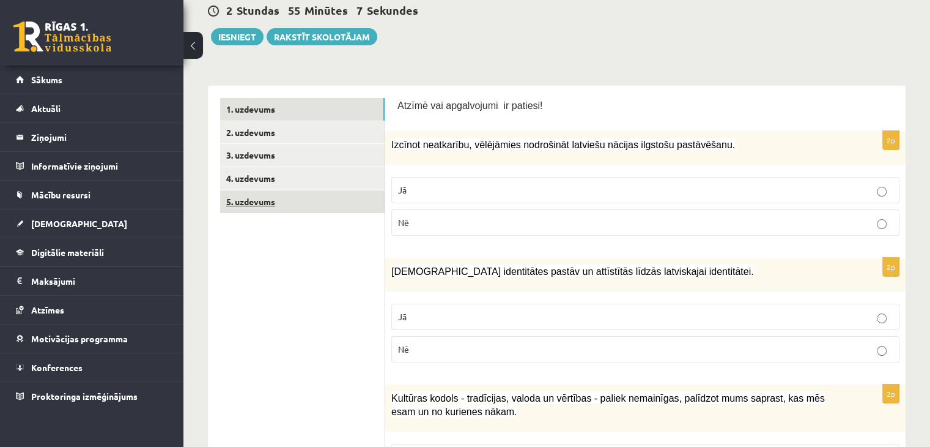
click at [261, 195] on link "5. uzdevums" at bounding box center [302, 201] width 165 height 23
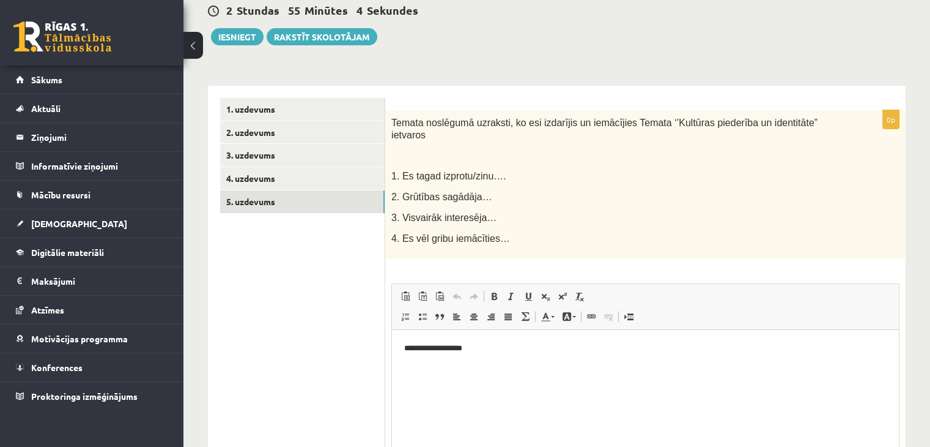
click at [475, 349] on p "**********" at bounding box center [645, 348] width 483 height 13
click at [270, 108] on link "1. uzdevums" at bounding box center [302, 109] width 165 height 23
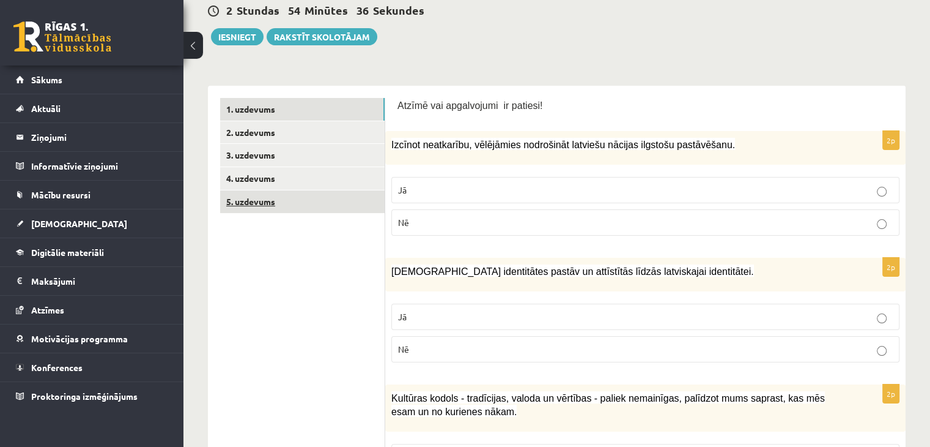
click at [265, 196] on link "5. uzdevums" at bounding box center [302, 201] width 165 height 23
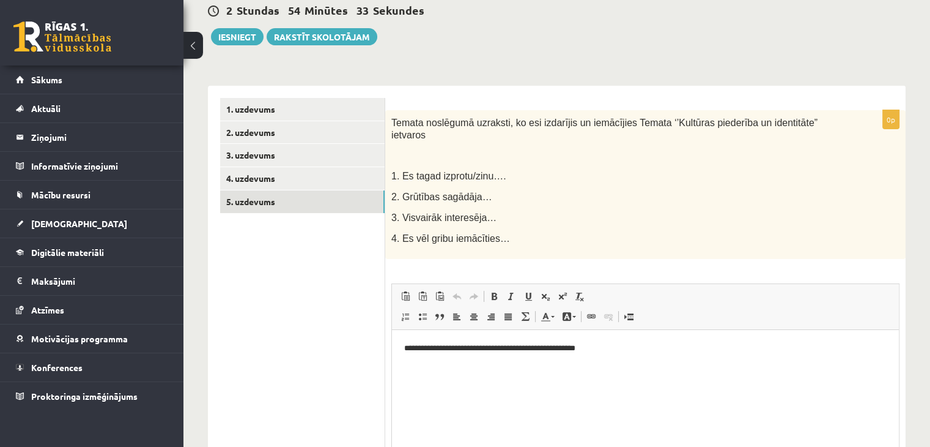
click at [593, 349] on p "**********" at bounding box center [645, 348] width 483 height 13
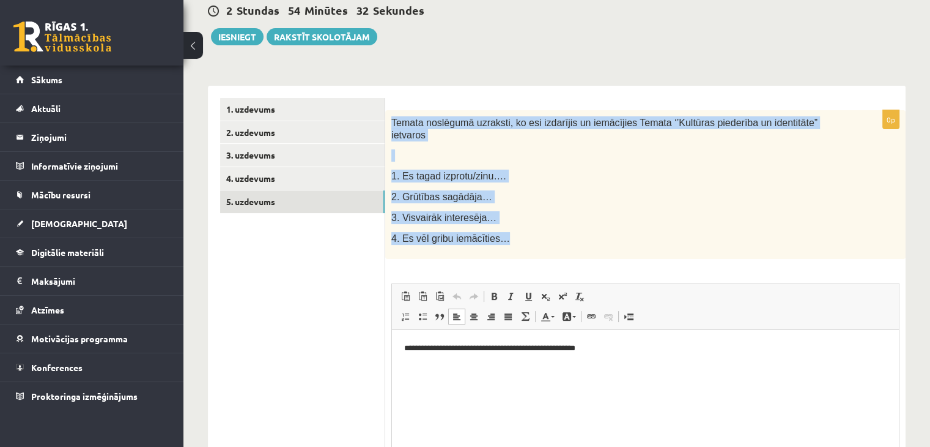
drag, startPoint x: 389, startPoint y: 120, endPoint x: 500, endPoint y: 240, distance: 164.1
click at [500, 240] on div "Temata noslēgumā uzraksti, ko esi izdarījis un iemācījies Temata ‘’Kultūras pie…" at bounding box center [645, 184] width 521 height 149
copy div "Temata noslēgumā uzraksti, ko esi izdarījis un iemācījies Temata ‘’Kultūras pie…"
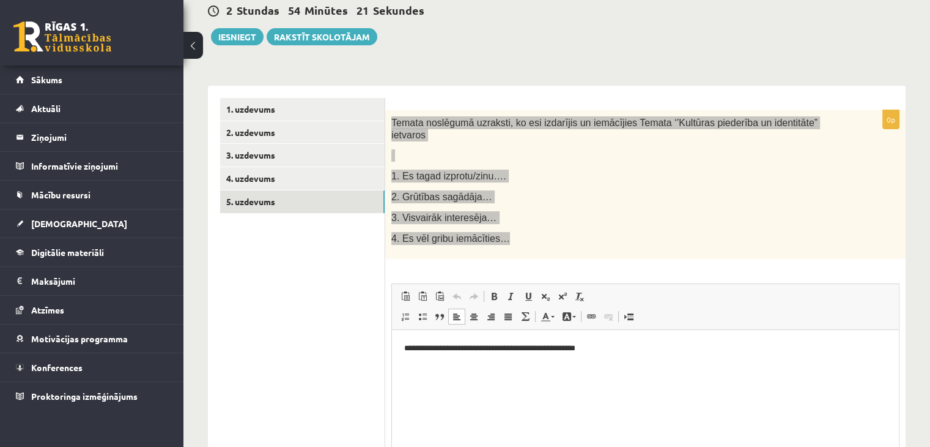
click at [592, 352] on p "**********" at bounding box center [645, 348] width 483 height 13
drag, startPoint x: 591, startPoint y: 348, endPoint x: 473, endPoint y: 358, distance: 117.9
click at [473, 358] on html "**********" at bounding box center [645, 348] width 507 height 37
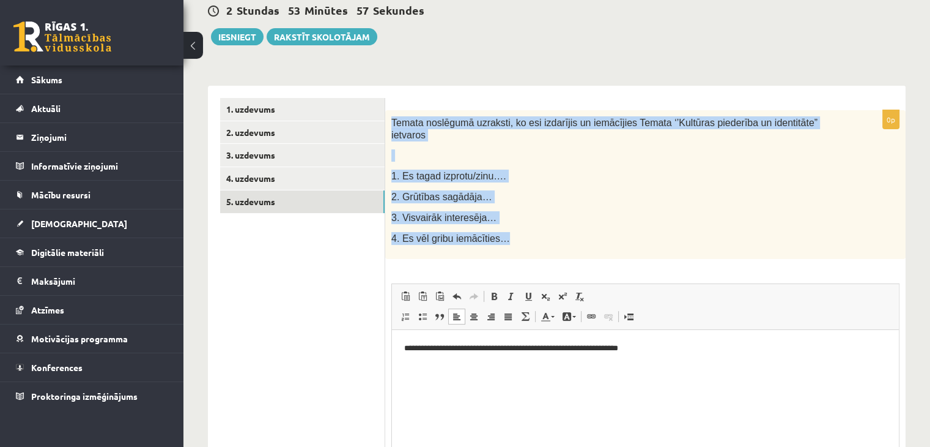
click at [574, 191] on div "Temata noslēgumā uzraksti, ko esi izdarījis un iemācījies Temata ‘’Kultūras pie…" at bounding box center [645, 184] width 521 height 149
click at [572, 213] on div "Temata noslēgumā uzraksti, ko esi izdarījis un iemācījies Temata ‘’Kultūras pie…" at bounding box center [645, 184] width 521 height 149
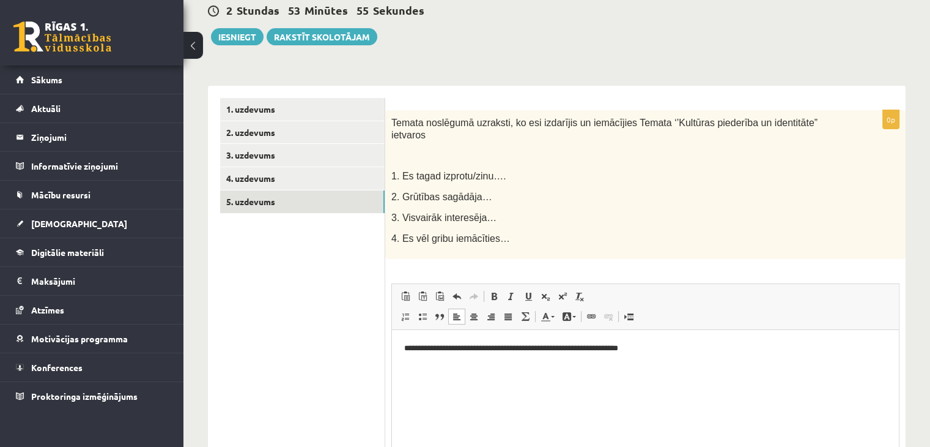
click at [460, 385] on html "**********" at bounding box center [645, 359] width 507 height 58
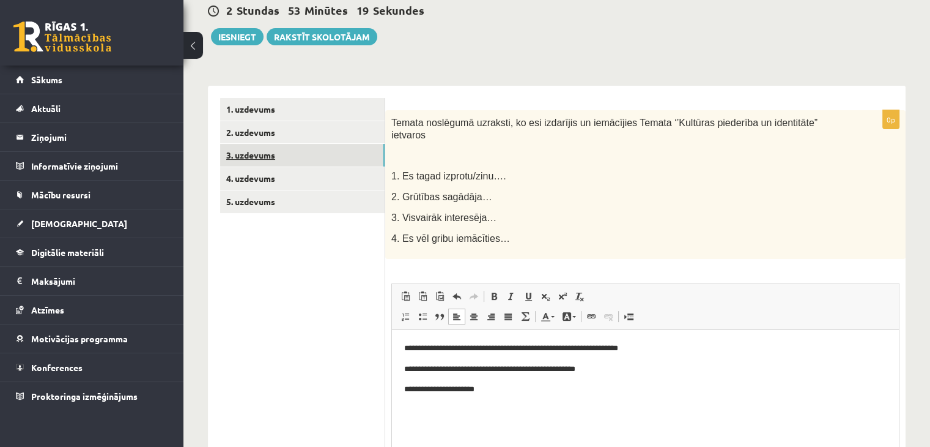
click at [256, 166] on link "3. uzdevums" at bounding box center [302, 155] width 165 height 23
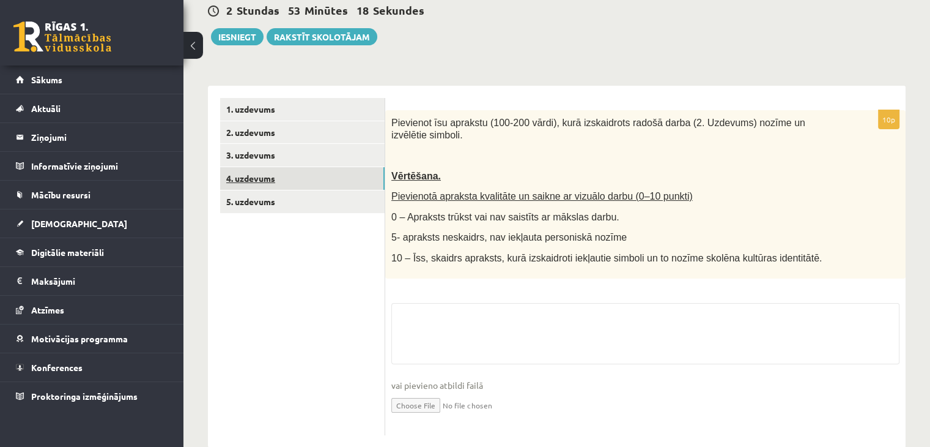
click at [251, 183] on link "4. uzdevums" at bounding box center [302, 178] width 165 height 23
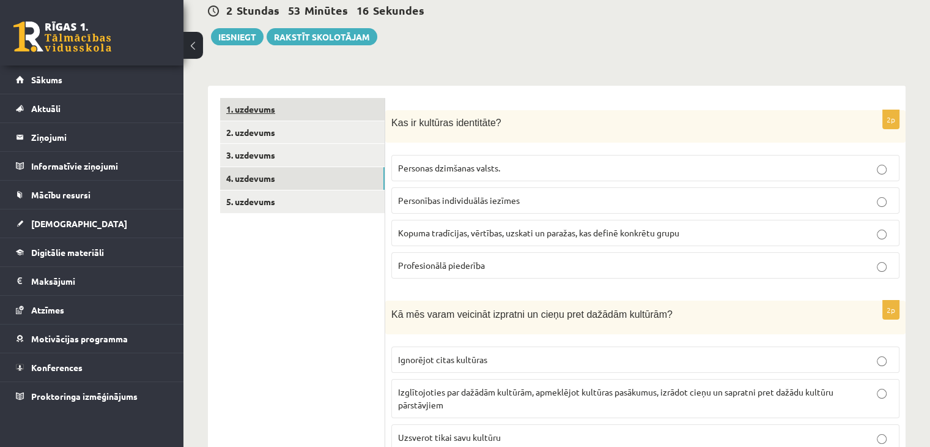
click at [264, 111] on link "1. uzdevums" at bounding box center [302, 109] width 165 height 23
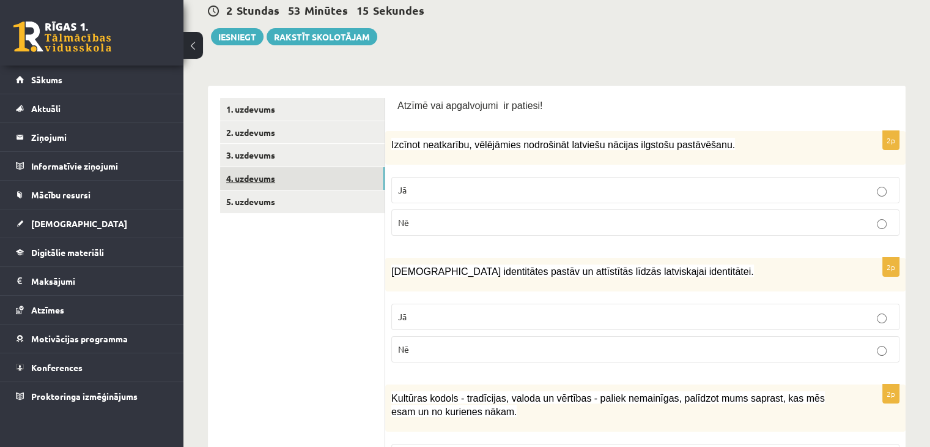
click at [271, 176] on link "4. uzdevums" at bounding box center [302, 178] width 165 height 23
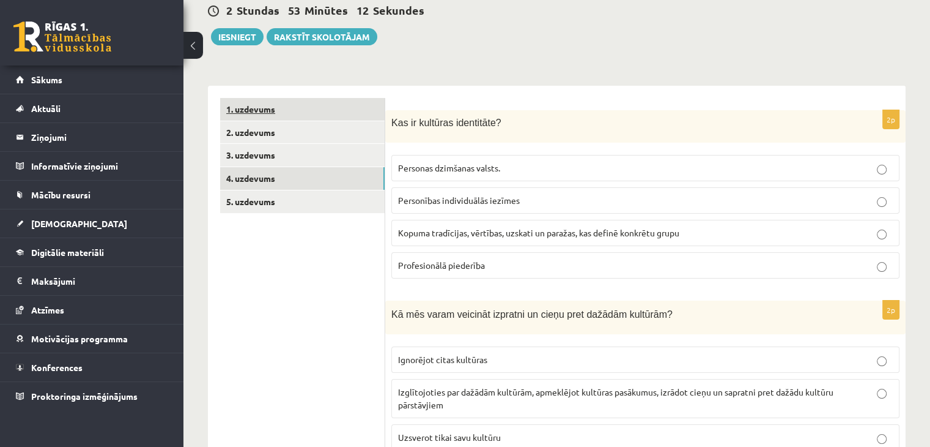
click at [265, 113] on link "1. uzdevums" at bounding box center [302, 109] width 165 height 23
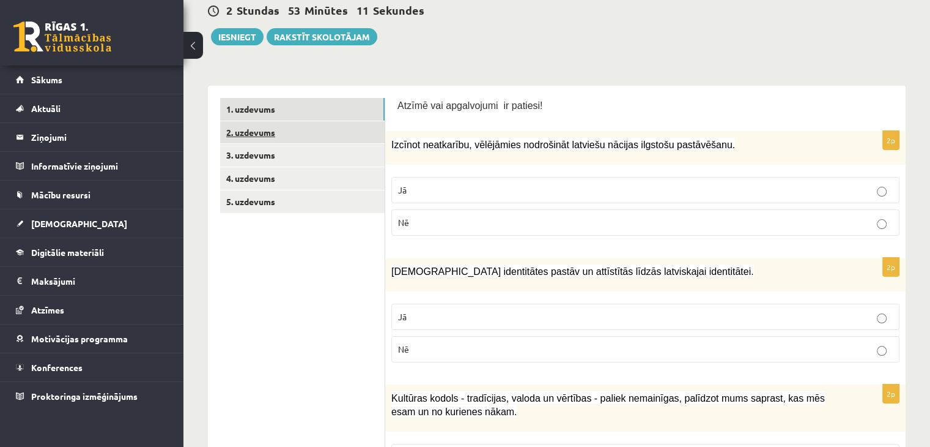
click at [267, 136] on link "2. uzdevums" at bounding box center [302, 132] width 165 height 23
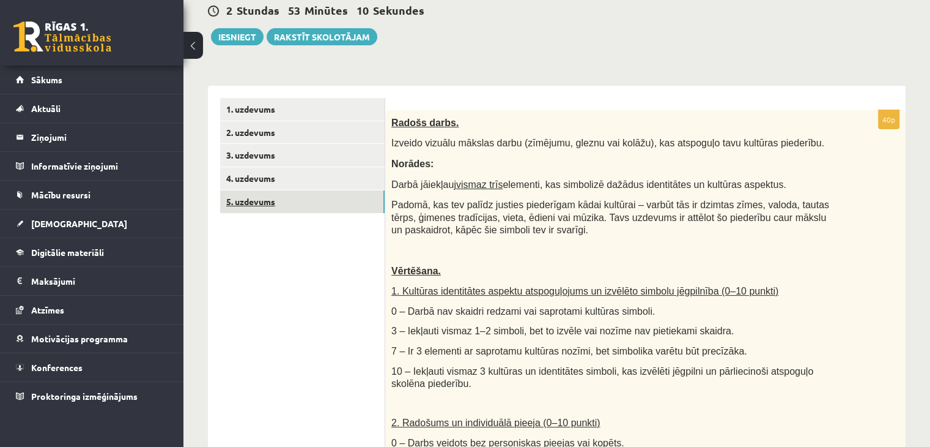
click at [286, 196] on link "5. uzdevums" at bounding box center [302, 201] width 165 height 23
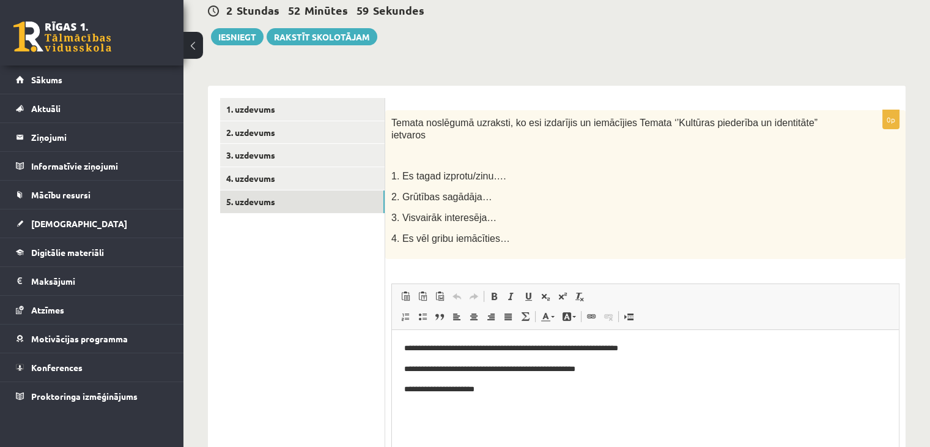
click at [549, 385] on p "**********" at bounding box center [645, 389] width 483 height 13
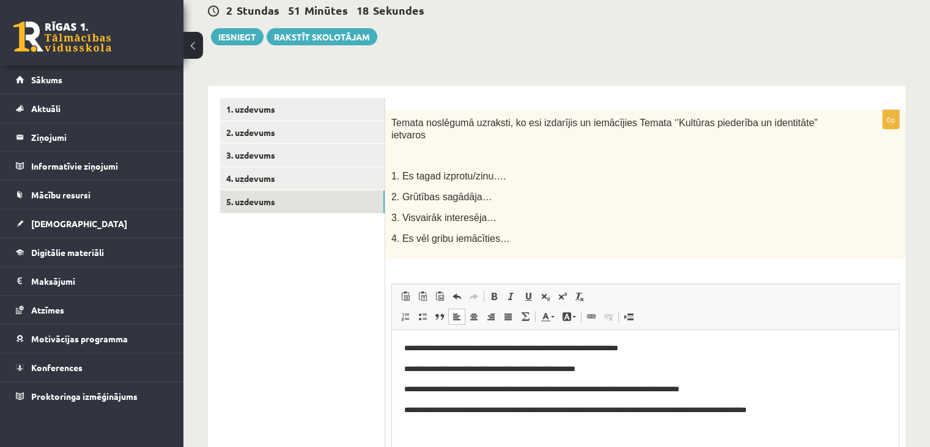
click at [497, 409] on p "**********" at bounding box center [645, 410] width 483 height 13
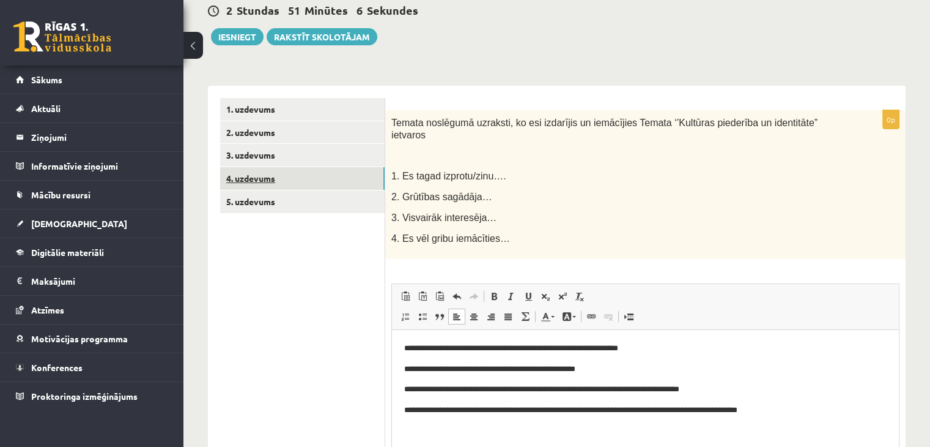
click at [303, 174] on link "4. uzdevums" at bounding box center [302, 178] width 165 height 23
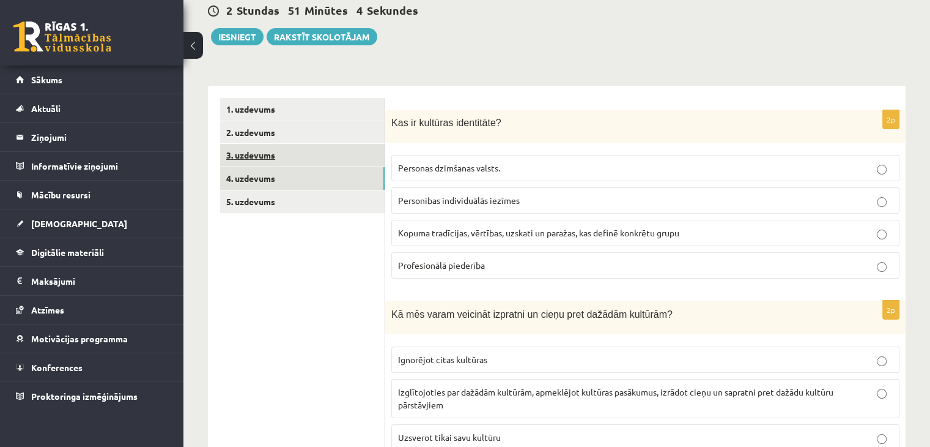
click at [294, 154] on link "3. uzdevums" at bounding box center [302, 155] width 165 height 23
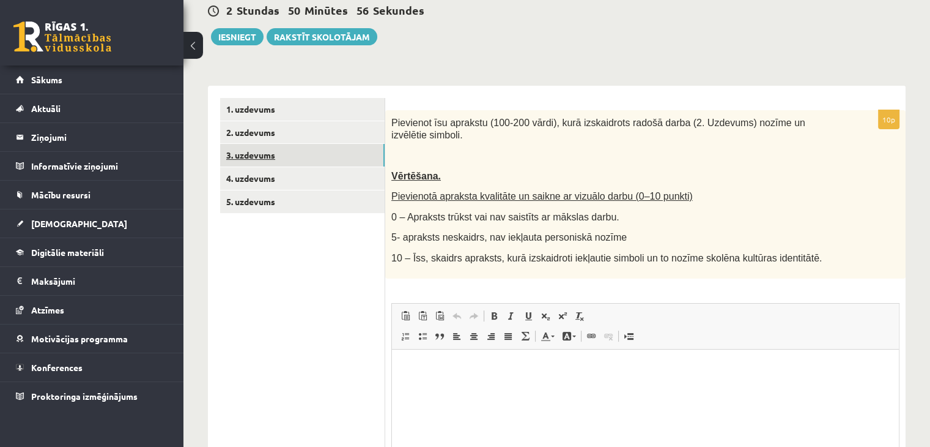
click at [284, 152] on link "3. uzdevums" at bounding box center [302, 155] width 165 height 23
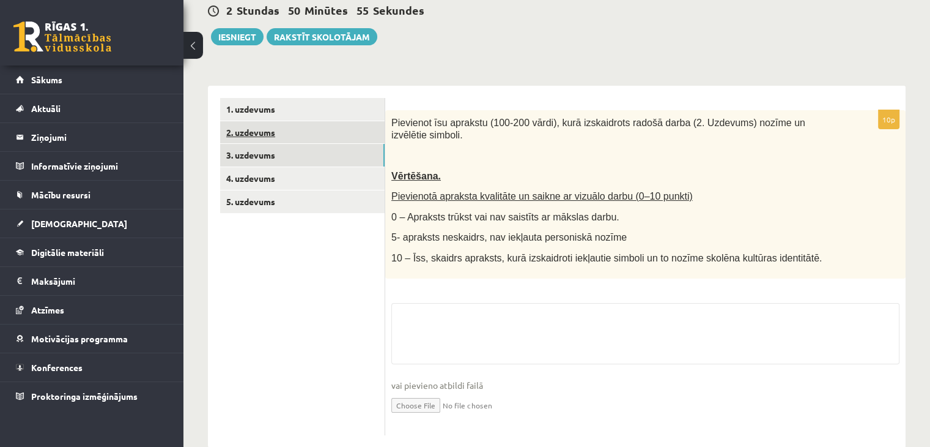
click at [283, 138] on link "2. uzdevums" at bounding box center [302, 132] width 165 height 23
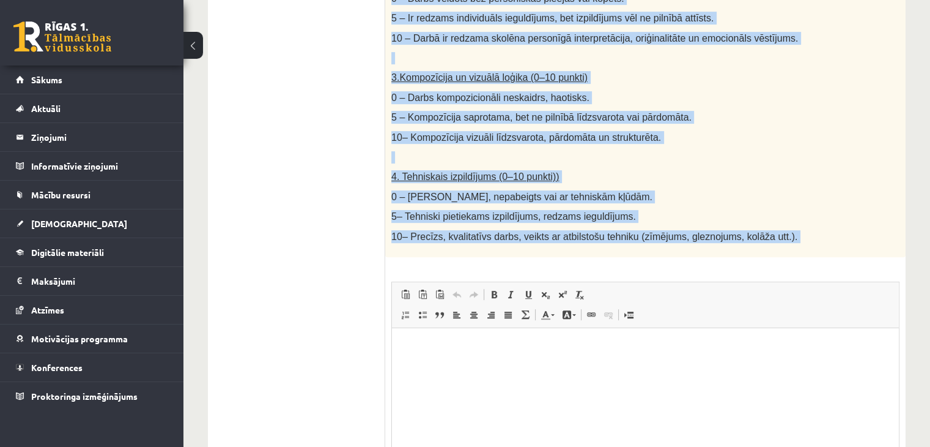
scroll to position [709, 0]
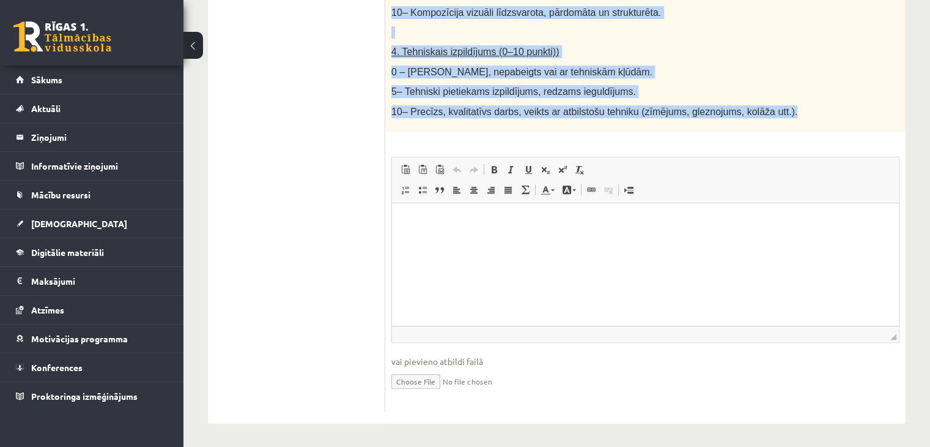
drag, startPoint x: 391, startPoint y: 99, endPoint x: 766, endPoint y: 107, distance: 375.1
copy div "Radošs darbs. Izveido vizuālu mākslas darbu (zīmējumu, gleznu vai kolāžu), kas …"
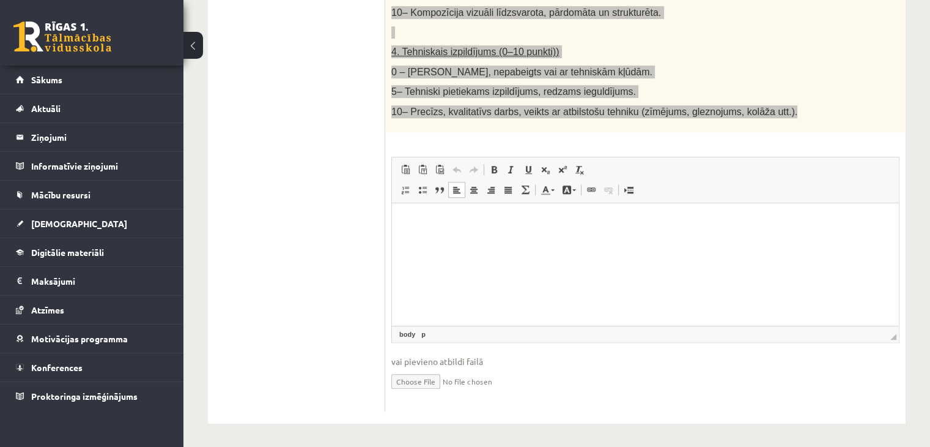
click at [510, 240] on html at bounding box center [645, 220] width 507 height 37
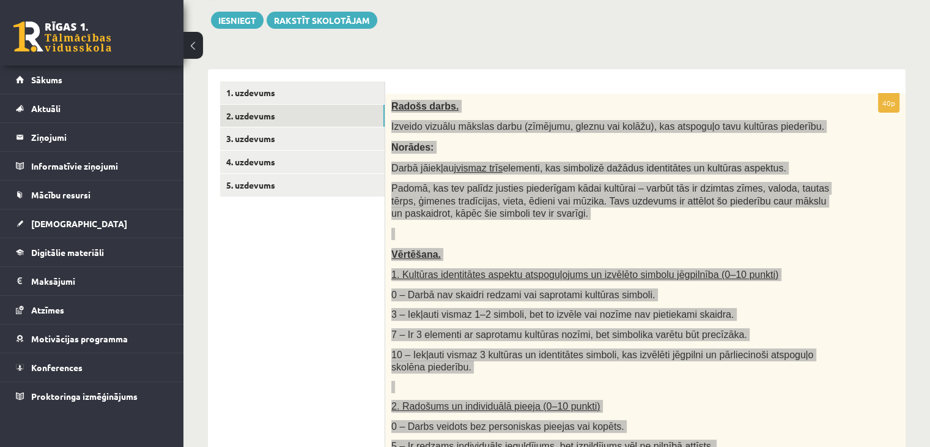
scroll to position [0, 0]
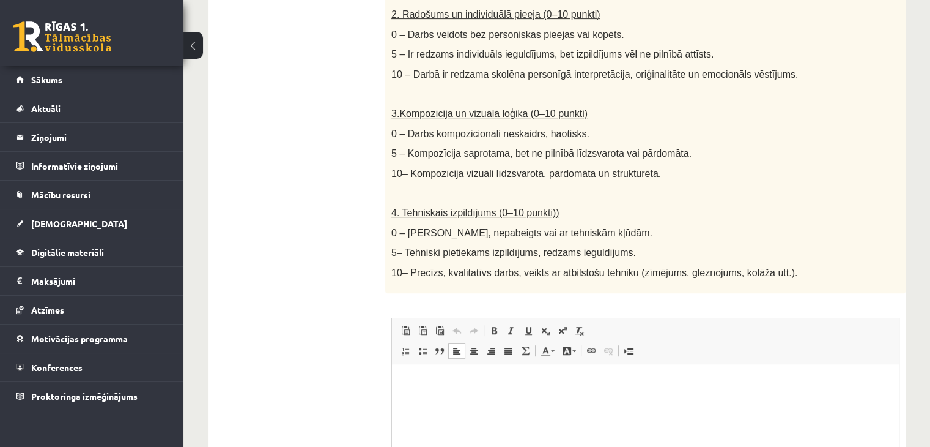
scroll to position [709, 0]
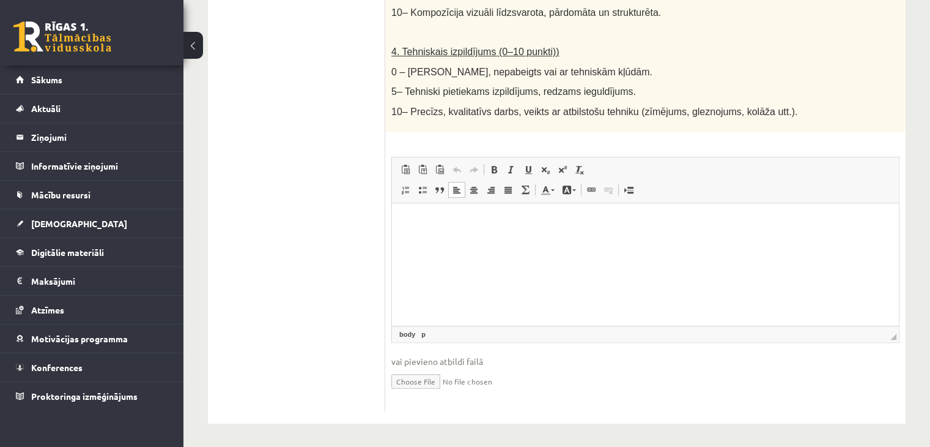
click at [418, 380] on input "file" at bounding box center [645, 380] width 508 height 25
type input "**********"
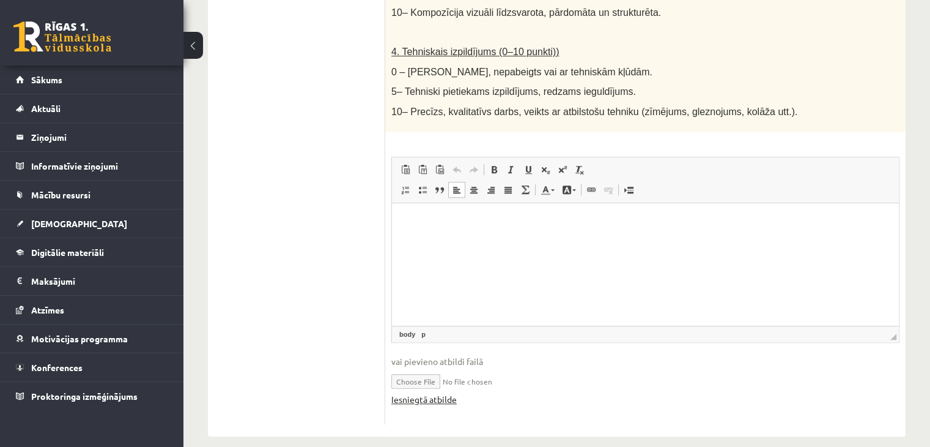
click at [422, 395] on link "Iesniegtā atbilde" at bounding box center [423, 399] width 65 height 13
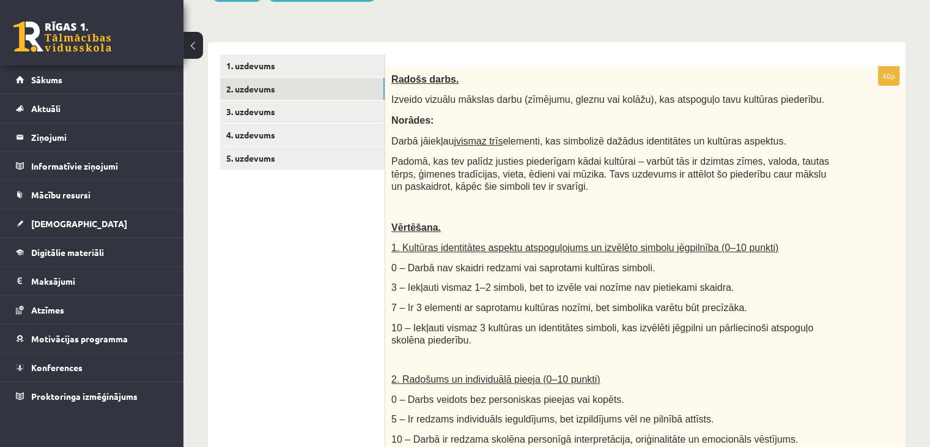
scroll to position [150, 0]
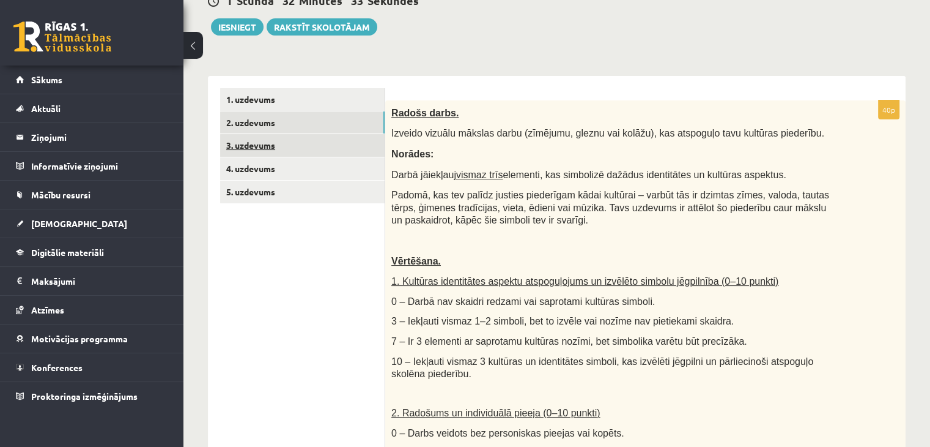
click at [265, 149] on link "3. uzdevums" at bounding box center [302, 145] width 165 height 23
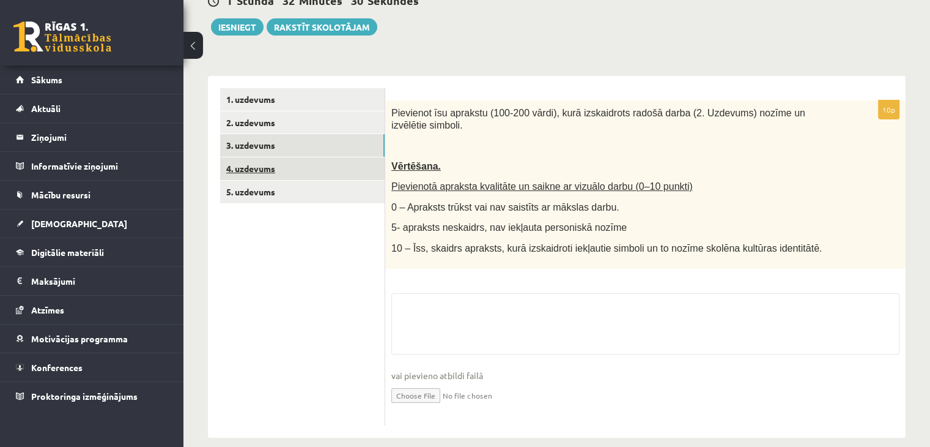
click at [280, 171] on link "4. uzdevums" at bounding box center [302, 168] width 165 height 23
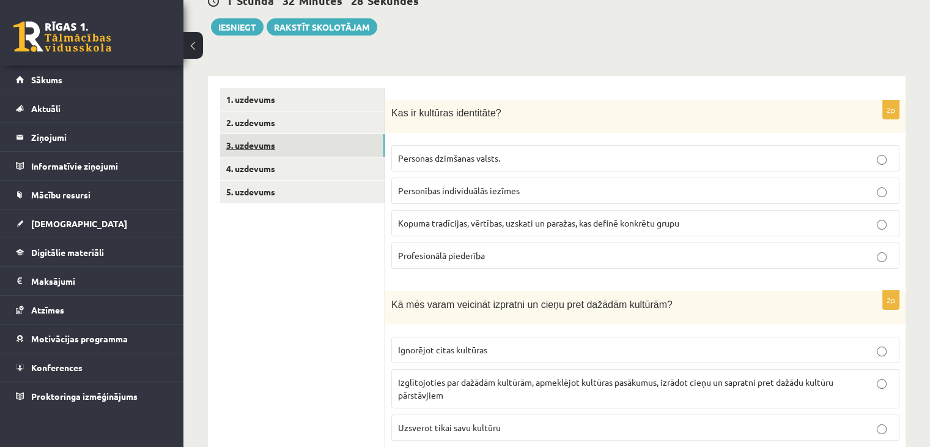
click at [267, 155] on link "3. uzdevums" at bounding box center [302, 145] width 165 height 23
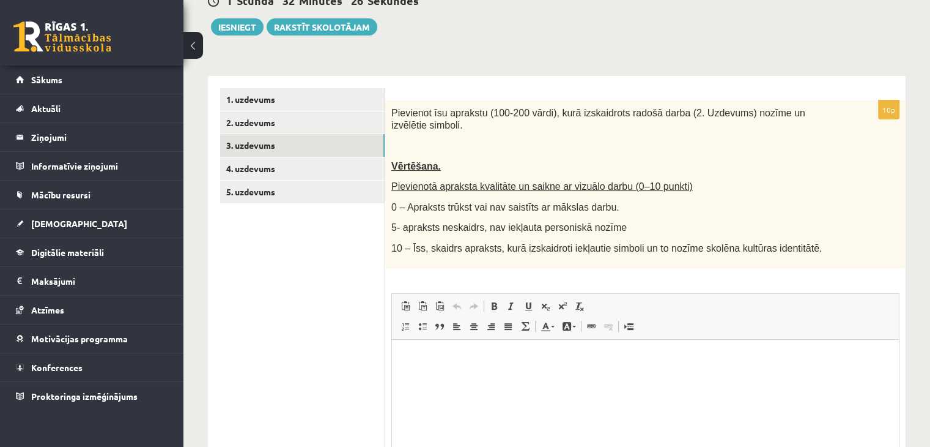
scroll to position [0, 0]
click at [511, 371] on html at bounding box center [645, 357] width 507 height 37
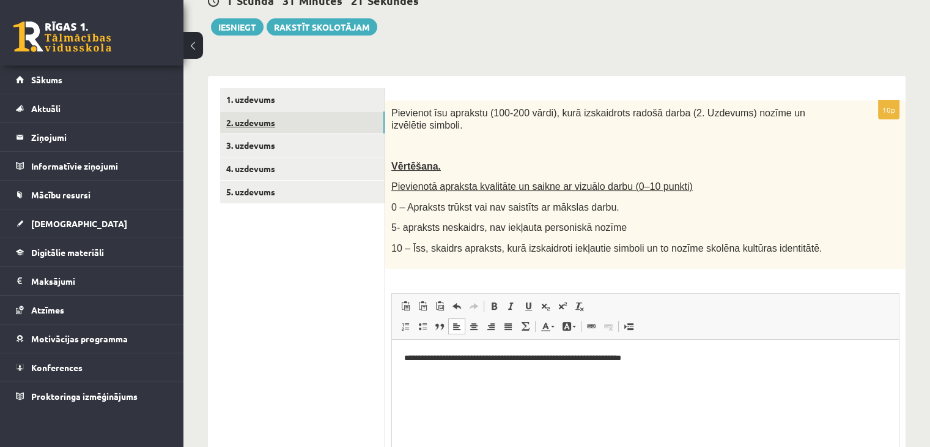
click at [295, 128] on link "2. uzdevums" at bounding box center [302, 122] width 165 height 23
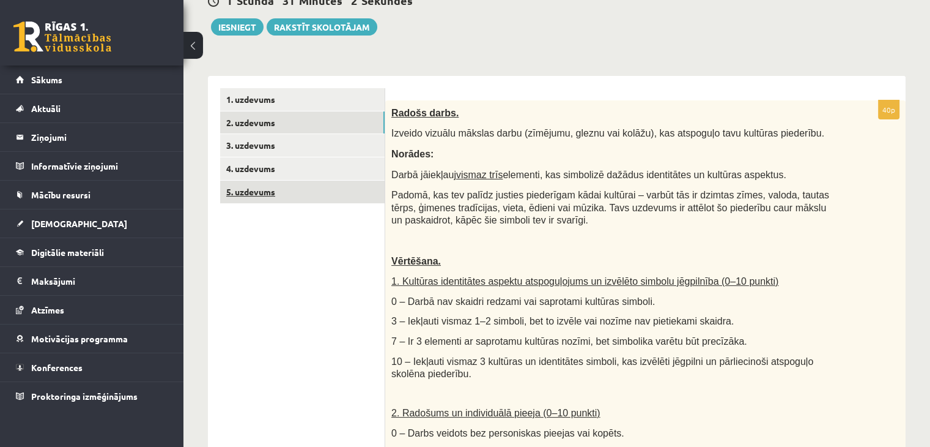
click at [278, 197] on link "5. uzdevums" at bounding box center [302, 191] width 165 height 23
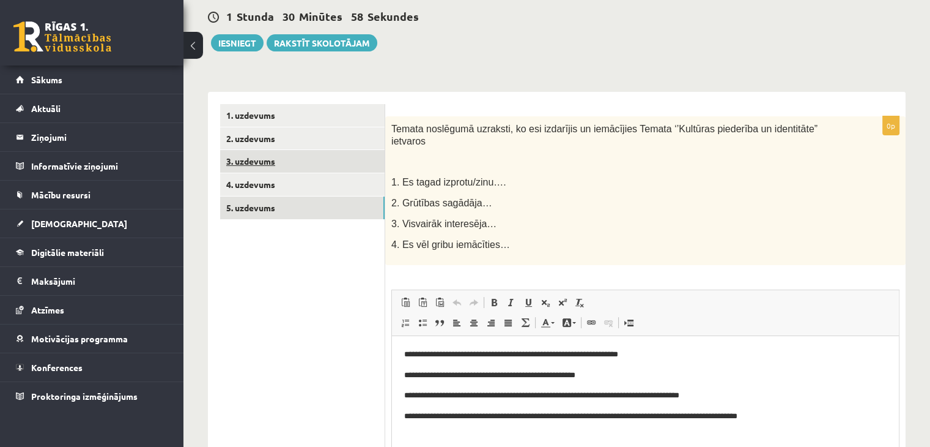
click at [267, 165] on link "3. uzdevums" at bounding box center [302, 161] width 165 height 23
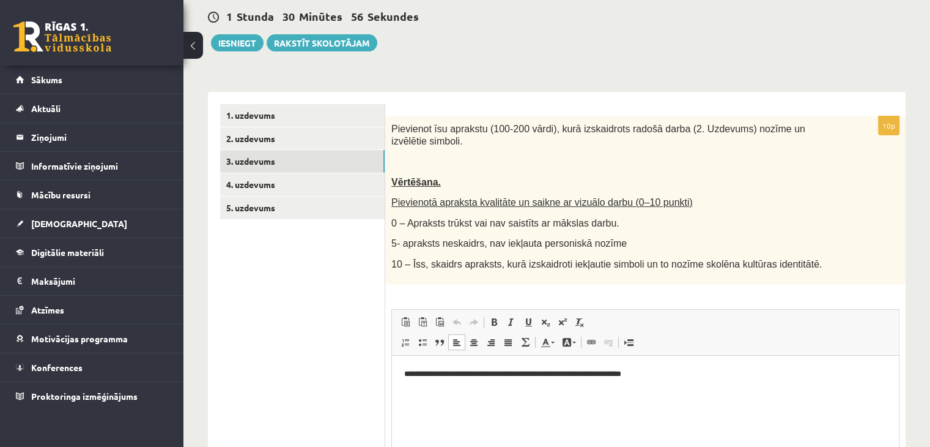
click at [692, 375] on p "**********" at bounding box center [645, 373] width 483 height 13
click at [534, 373] on p "**********" at bounding box center [645, 373] width 483 height 13
click at [730, 377] on p "**********" at bounding box center [645, 373] width 483 height 13
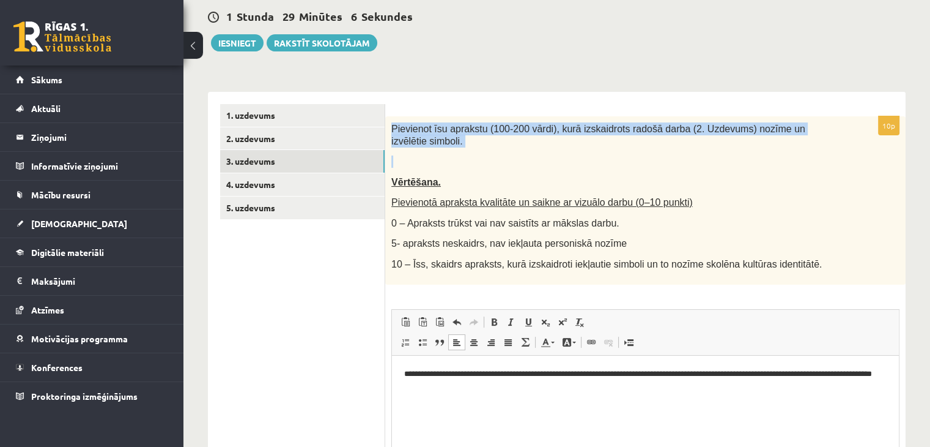
drag, startPoint x: 400, startPoint y: 131, endPoint x: 473, endPoint y: 154, distance: 76.2
click at [473, 154] on div "Pievienot īsu aprakstu (100-200 vārdi), kurā izskaidrots radošā darba (2. Uzdev…" at bounding box center [645, 200] width 521 height 168
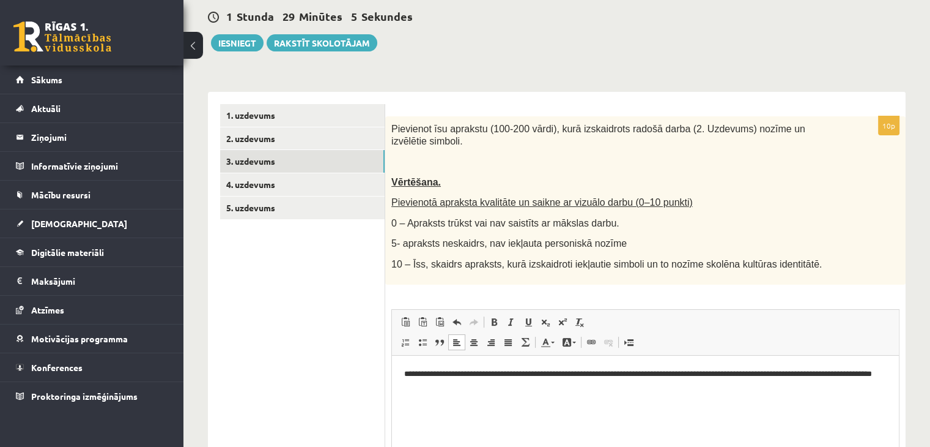
click at [490, 158] on div "Pievienot īsu aprakstu (100-200 vārdi), kurā izskaidrots radošā darba (2. Uzdev…" at bounding box center [645, 200] width 521 height 168
click at [458, 385] on p "**********" at bounding box center [645, 380] width 483 height 26
click at [566, 387] on p "**********" at bounding box center [645, 380] width 483 height 26
click at [651, 387] on p "**********" at bounding box center [645, 380] width 483 height 26
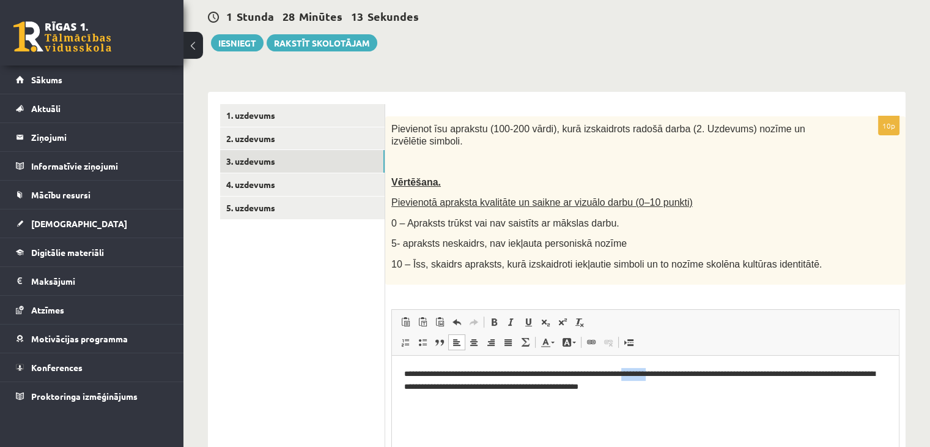
drag, startPoint x: 647, startPoint y: 373, endPoint x: 672, endPoint y: 377, distance: 26.0
click at [672, 377] on p "**********" at bounding box center [645, 380] width 483 height 26
click at [693, 373] on p "**********" at bounding box center [645, 380] width 483 height 26
click at [740, 374] on p "**********" at bounding box center [645, 380] width 483 height 26
click at [743, 374] on p "**********" at bounding box center [645, 380] width 483 height 26
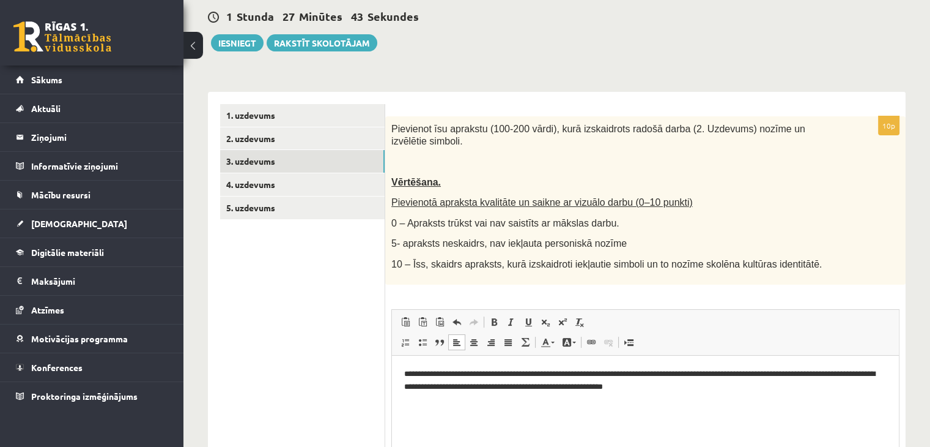
click at [584, 385] on p "**********" at bounding box center [645, 380] width 483 height 26
click at [642, 386] on p "**********" at bounding box center [645, 380] width 483 height 26
click at [693, 395] on html "**********" at bounding box center [645, 380] width 507 height 50
click at [762, 387] on p "**********" at bounding box center [645, 380] width 483 height 26
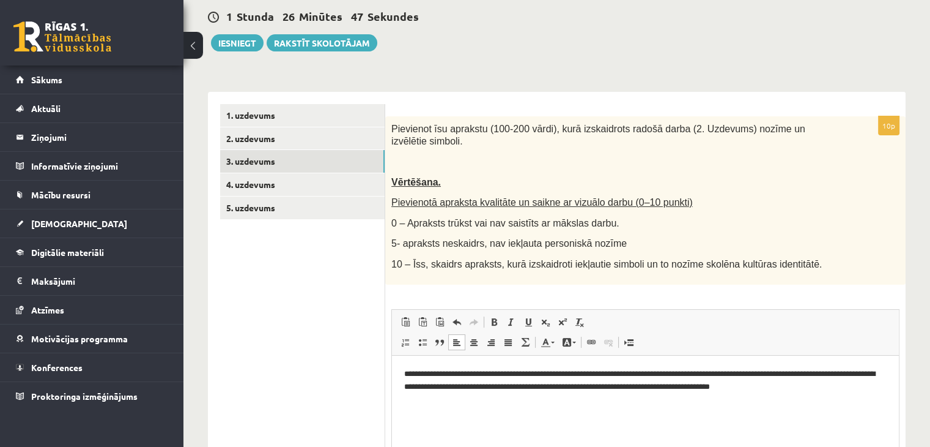
click at [828, 387] on p "**********" at bounding box center [645, 380] width 483 height 26
click at [678, 388] on p "**********" at bounding box center [645, 380] width 483 height 26
click at [839, 385] on p "**********" at bounding box center [645, 380] width 483 height 26
click at [878, 383] on p "**********" at bounding box center [645, 380] width 483 height 26
click at [821, 385] on p "**********" at bounding box center [645, 386] width 483 height 38
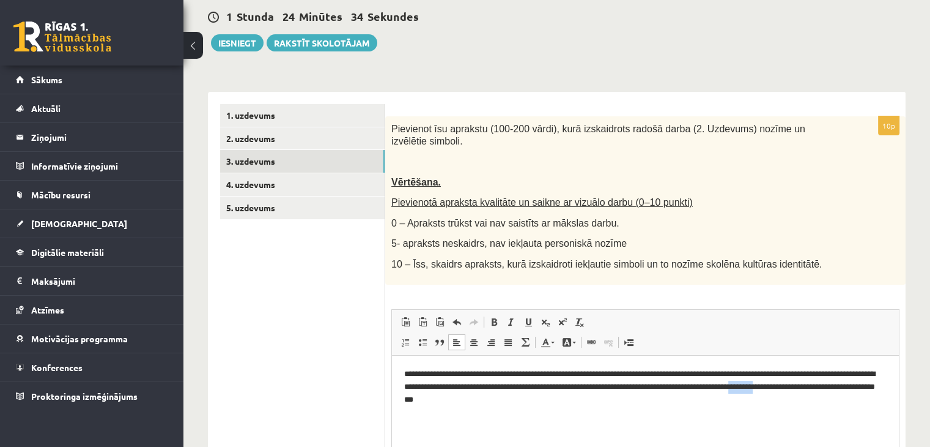
click at [821, 385] on p "**********" at bounding box center [645, 386] width 483 height 38
click at [527, 399] on p "**********" at bounding box center [645, 386] width 483 height 38
click at [627, 397] on p "**********" at bounding box center [645, 386] width 483 height 38
click at [678, 402] on p "**********" at bounding box center [645, 386] width 483 height 38
click at [682, 398] on p "**********" at bounding box center [645, 386] width 483 height 38
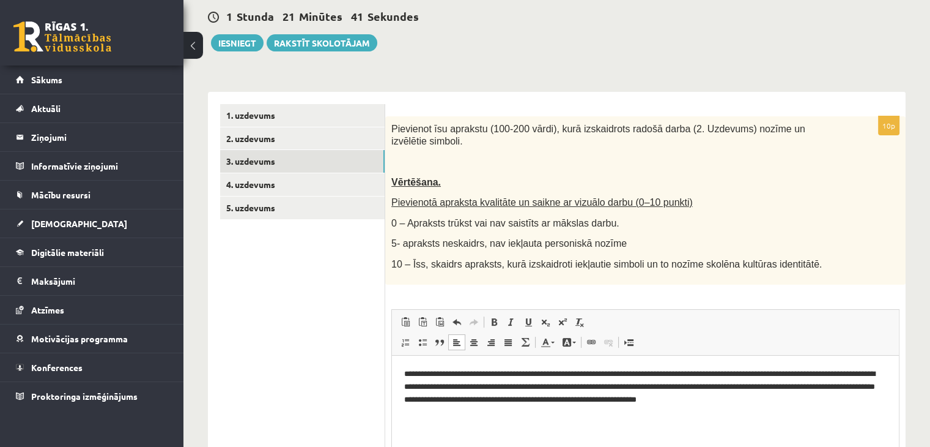
click at [777, 404] on p "**********" at bounding box center [645, 386] width 483 height 38
click at [541, 408] on p "**********" at bounding box center [645, 392] width 483 height 51
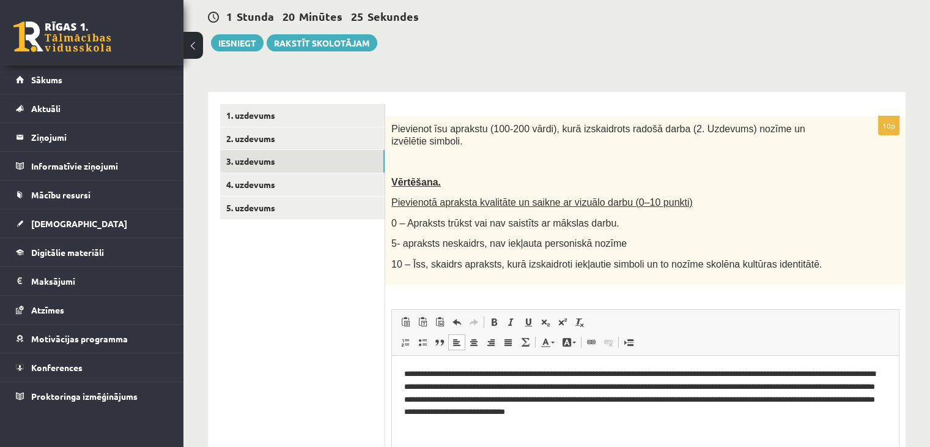
click at [690, 420] on html "**********" at bounding box center [645, 392] width 507 height 75
click at [649, 410] on p "**********" at bounding box center [645, 392] width 483 height 51
click at [804, 411] on p "**********" at bounding box center [645, 392] width 483 height 51
click at [710, 410] on p "**********" at bounding box center [645, 392] width 483 height 51
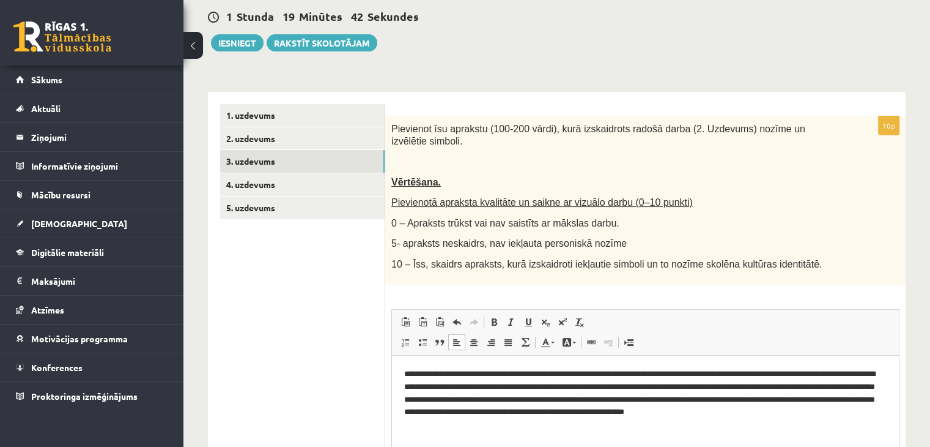
click at [808, 404] on p "**********" at bounding box center [645, 392] width 483 height 51
click at [804, 417] on p "**********" at bounding box center [645, 392] width 483 height 51
click at [678, 387] on p "**********" at bounding box center [645, 399] width 483 height 64
click at [583, 411] on p "**********" at bounding box center [645, 399] width 483 height 64
click at [728, 412] on p "**********" at bounding box center [645, 399] width 483 height 64
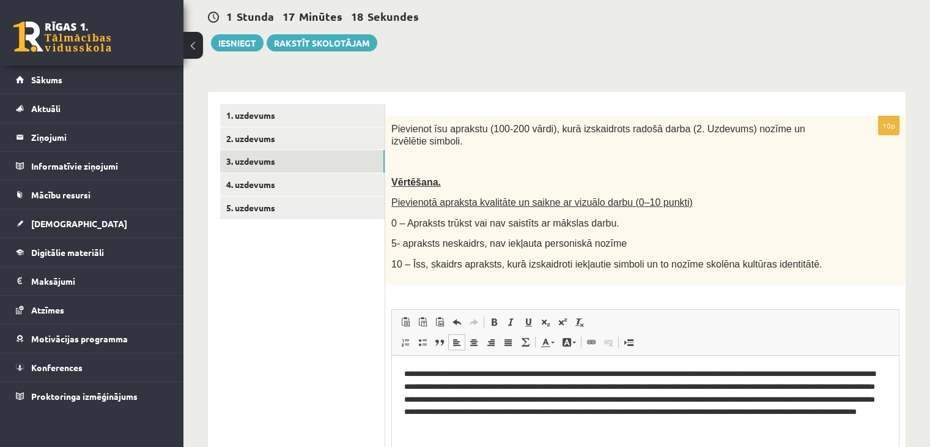
click at [734, 417] on p "**********" at bounding box center [645, 399] width 483 height 64
click at [480, 426] on p "**********" at bounding box center [645, 399] width 483 height 64
drag, startPoint x: 543, startPoint y: 413, endPoint x: 591, endPoint y: 414, distance: 47.7
click at [591, 414] on p "**********" at bounding box center [645, 399] width 483 height 64
click at [612, 412] on p "**********" at bounding box center [645, 399] width 483 height 64
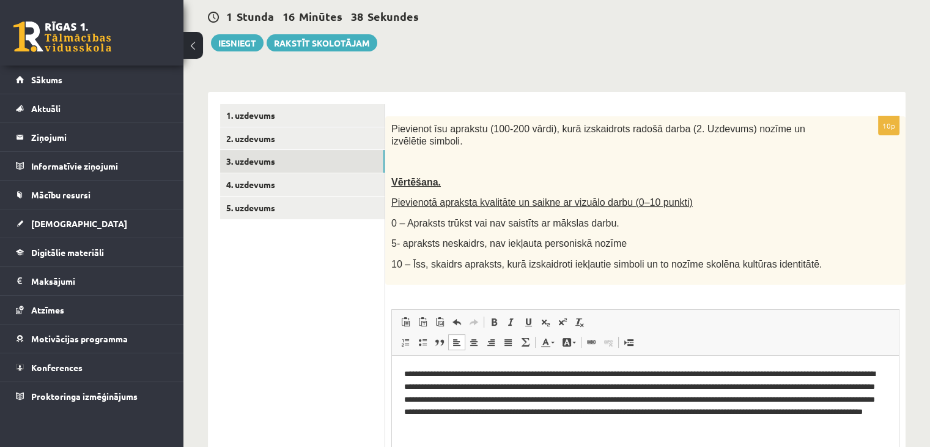
click at [756, 412] on p "**********" at bounding box center [645, 399] width 483 height 64
click at [755, 414] on p "**********" at bounding box center [645, 399] width 483 height 64
click at [590, 428] on p "**********" at bounding box center [645, 399] width 483 height 64
click at [700, 387] on p "**********" at bounding box center [645, 399] width 483 height 64
click at [678, 397] on p "**********" at bounding box center [645, 399] width 483 height 64
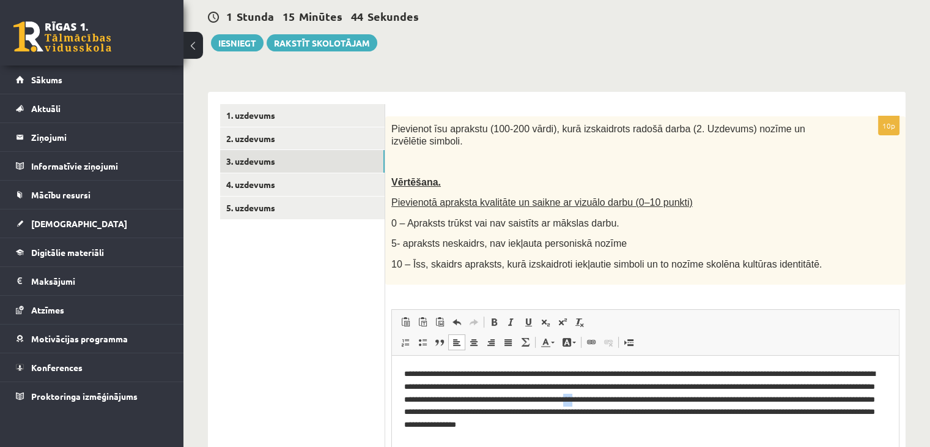
click at [678, 397] on p "**********" at bounding box center [645, 399] width 483 height 64
click at [709, 398] on p "**********" at bounding box center [645, 399] width 483 height 64
click at [713, 398] on p "**********" at bounding box center [645, 399] width 483 height 64
click at [747, 396] on p "**********" at bounding box center [645, 399] width 483 height 64
click at [748, 399] on p "**********" at bounding box center [645, 399] width 483 height 64
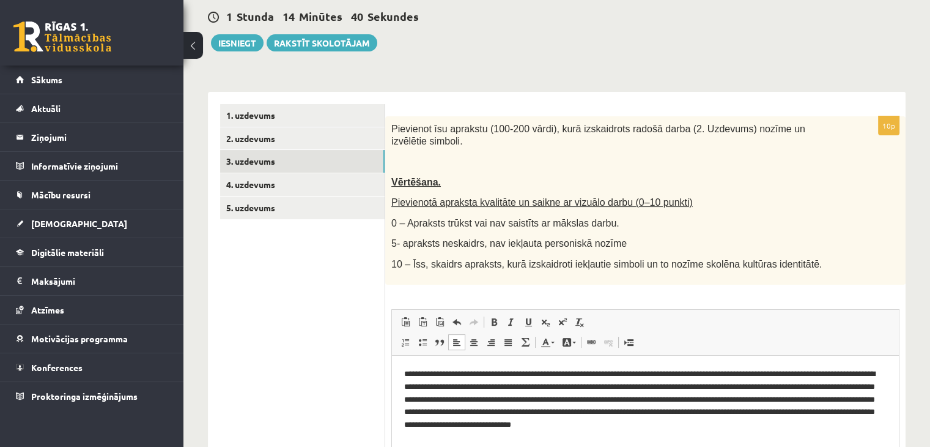
click at [749, 403] on p "**********" at bounding box center [645, 399] width 483 height 64
click at [752, 397] on p "**********" at bounding box center [645, 399] width 483 height 64
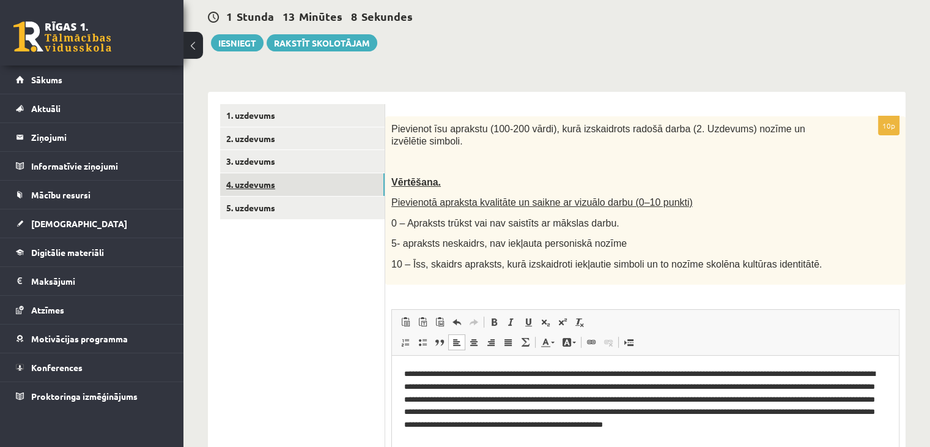
click at [245, 190] on link "4. uzdevums" at bounding box center [302, 184] width 165 height 23
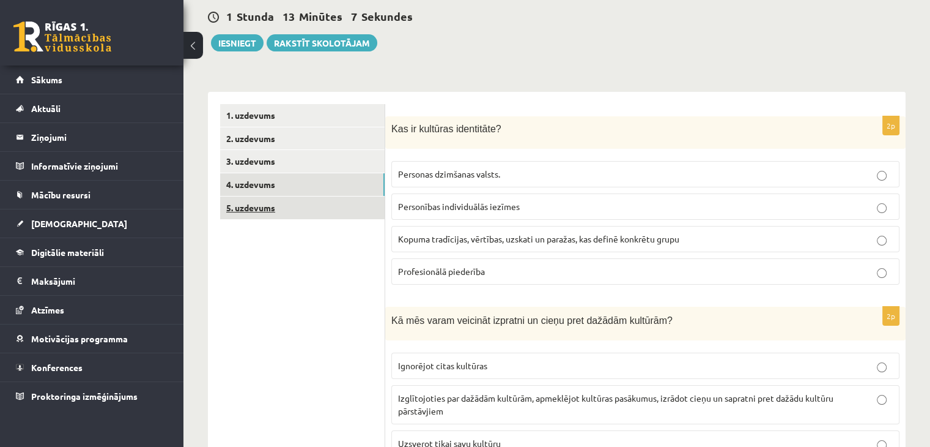
click at [250, 205] on link "5. uzdevums" at bounding box center [302, 207] width 165 height 23
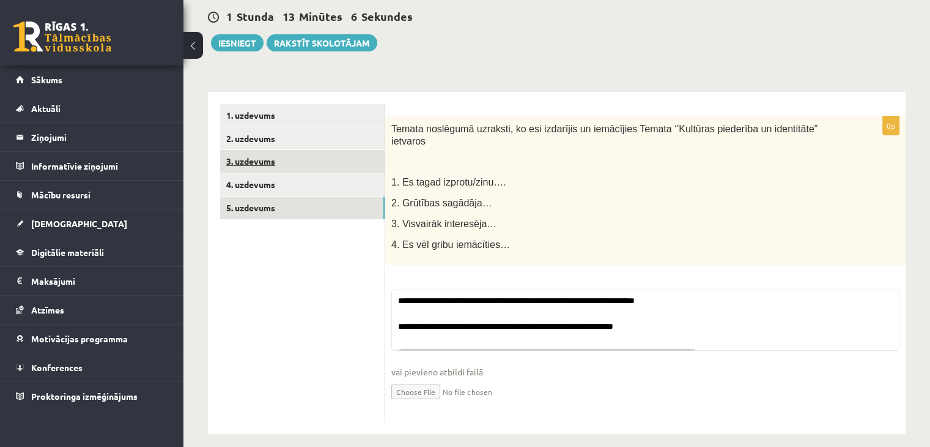
click at [257, 161] on link "3. uzdevums" at bounding box center [302, 161] width 165 height 23
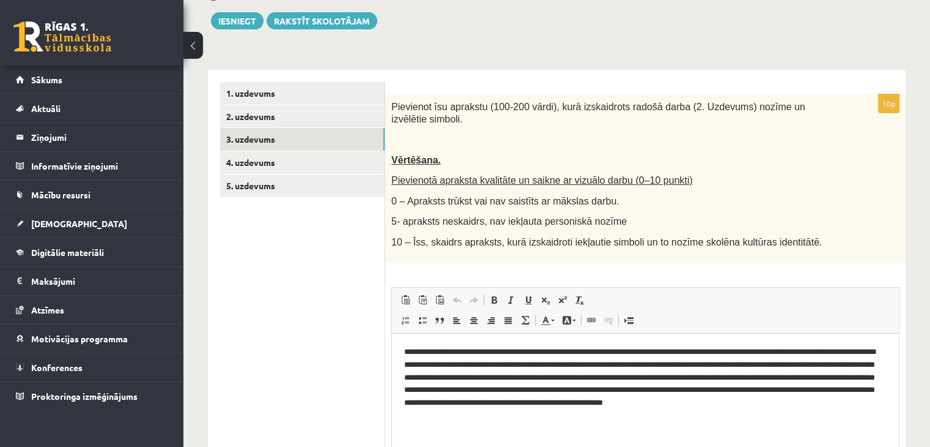
scroll to position [274, 0]
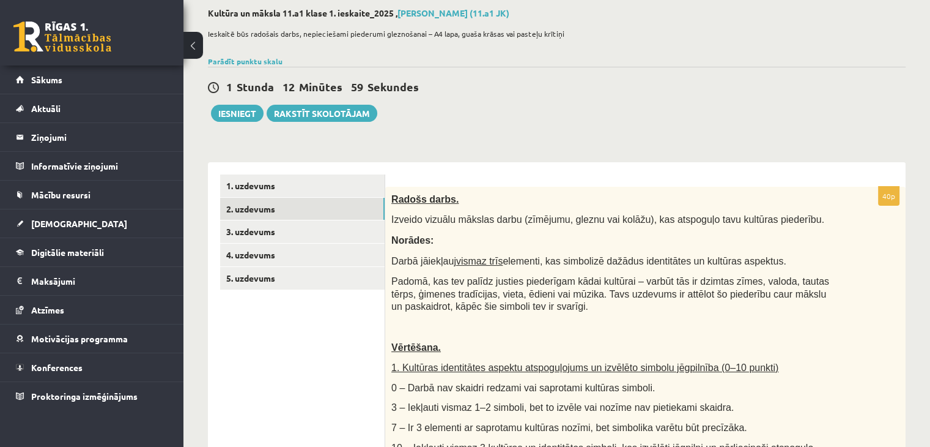
scroll to position [47, 0]
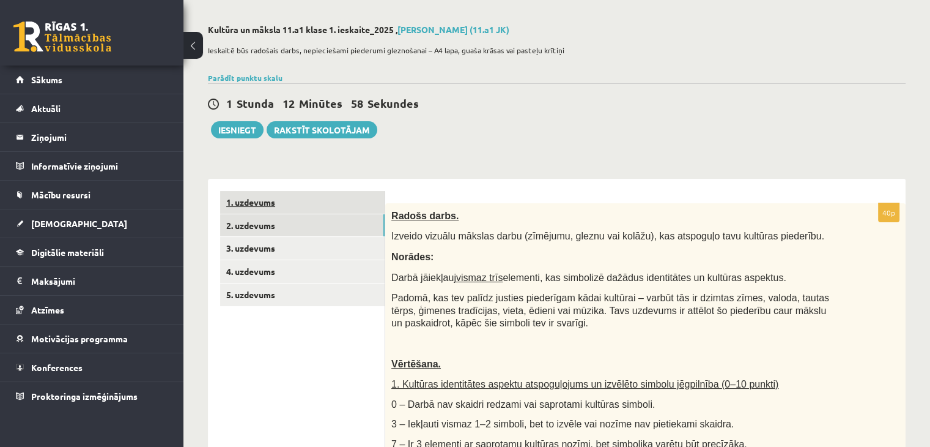
click at [251, 204] on link "1. uzdevums" at bounding box center [302, 202] width 165 height 23
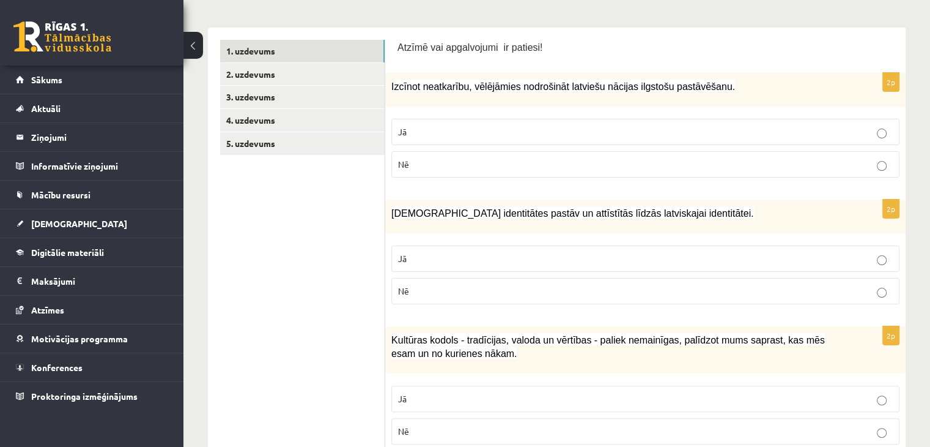
scroll to position [0, 0]
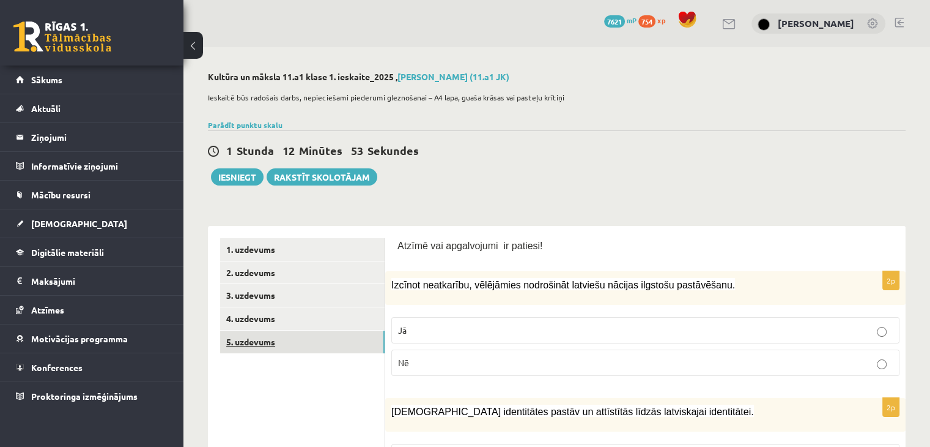
click at [261, 340] on link "5. uzdevums" at bounding box center [302, 341] width 165 height 23
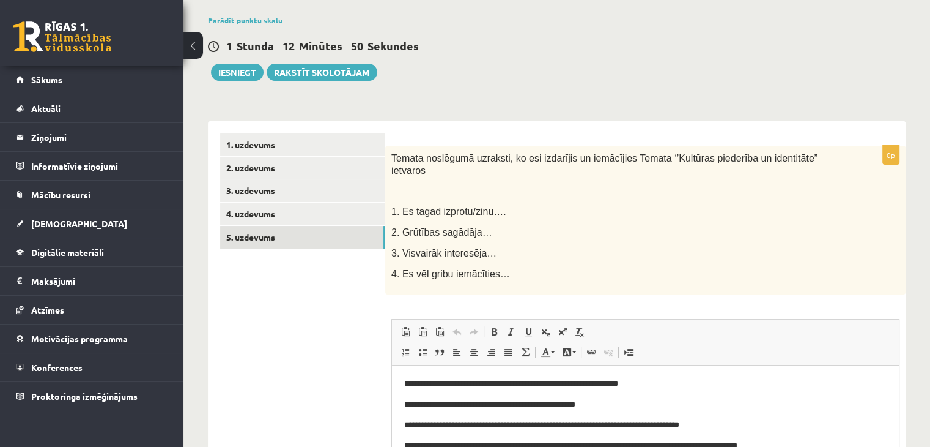
scroll to position [52, 0]
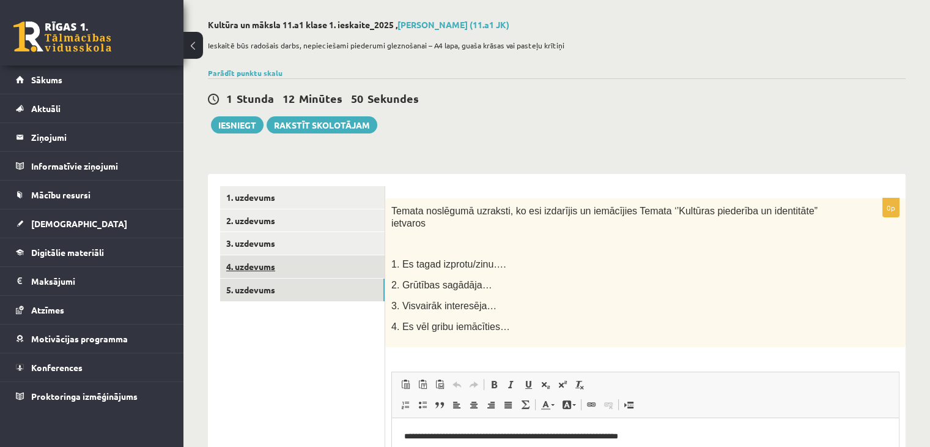
click at [264, 269] on link "4. uzdevums" at bounding box center [302, 266] width 165 height 23
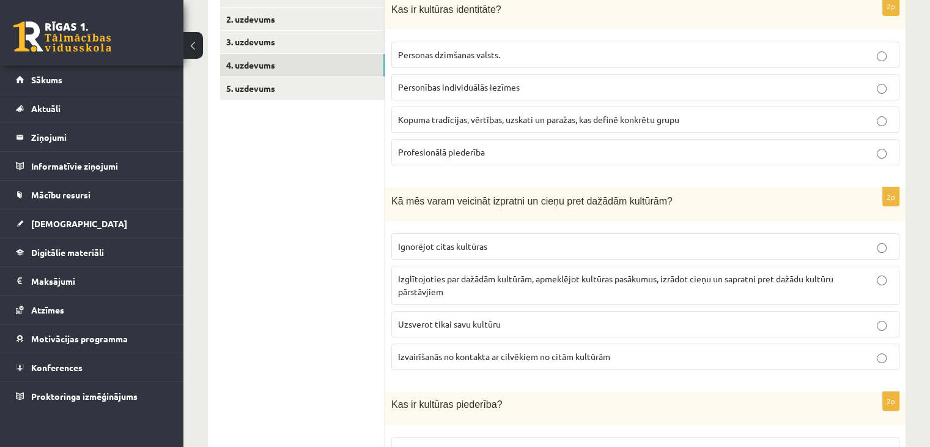
scroll to position [0, 0]
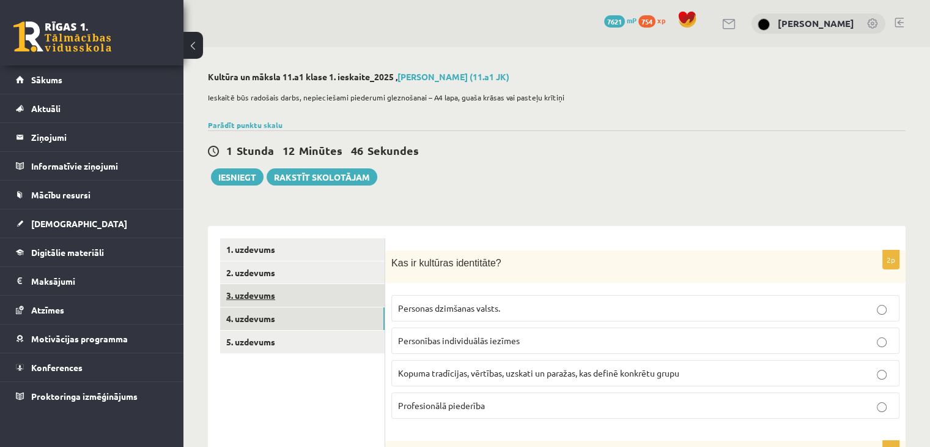
click at [264, 292] on link "3. uzdevums" at bounding box center [302, 295] width 165 height 23
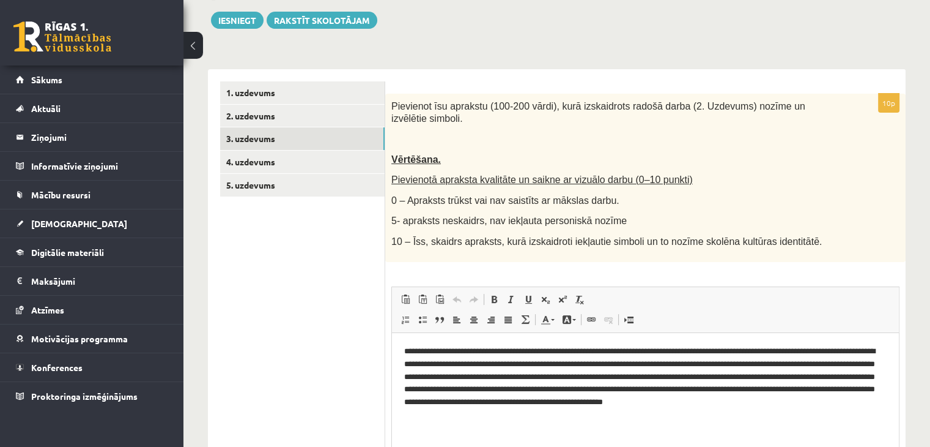
scroll to position [156, 0]
click at [242, 125] on link "2. uzdevums" at bounding box center [302, 116] width 165 height 23
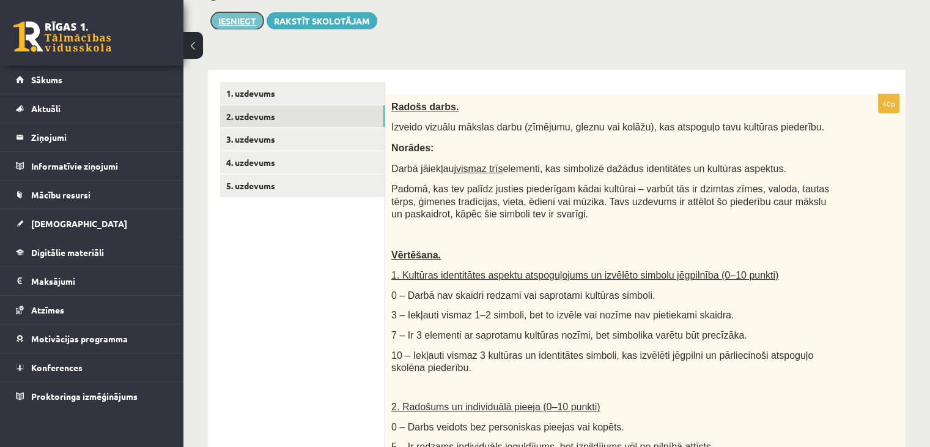
click at [234, 22] on button "Iesniegt" at bounding box center [237, 20] width 53 height 17
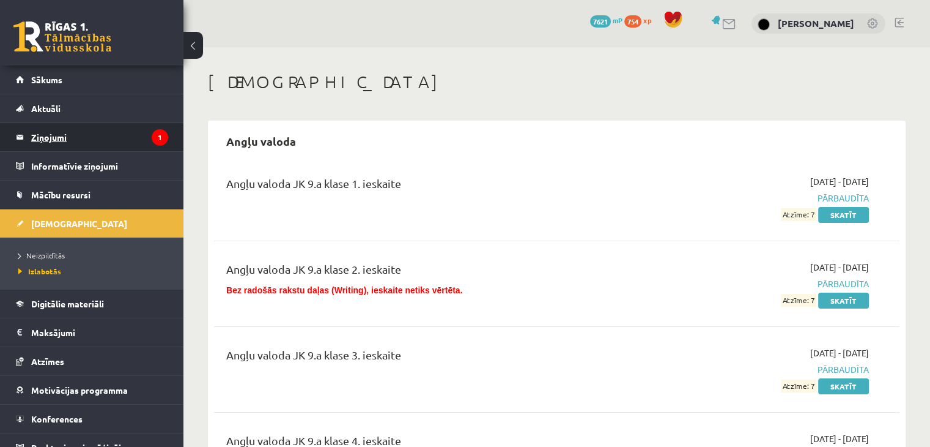
click at [51, 139] on legend "Ziņojumi 1" at bounding box center [99, 137] width 137 height 28
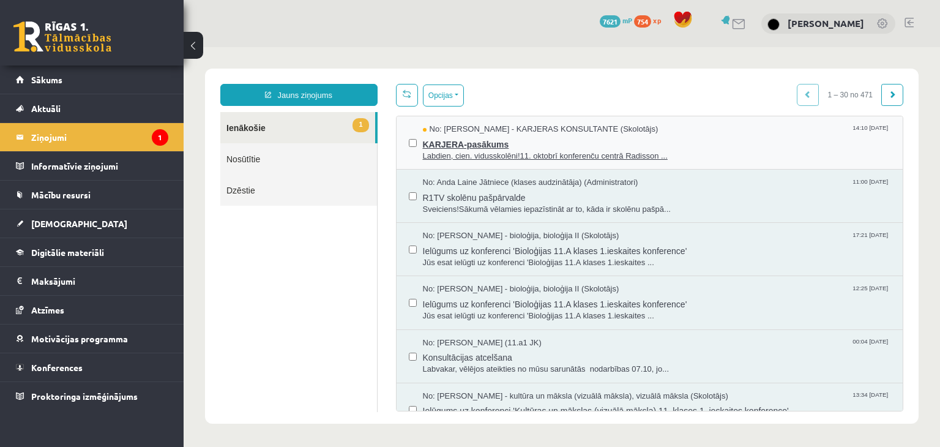
click at [464, 144] on span "KARJERA-pasākums" at bounding box center [657, 142] width 468 height 15
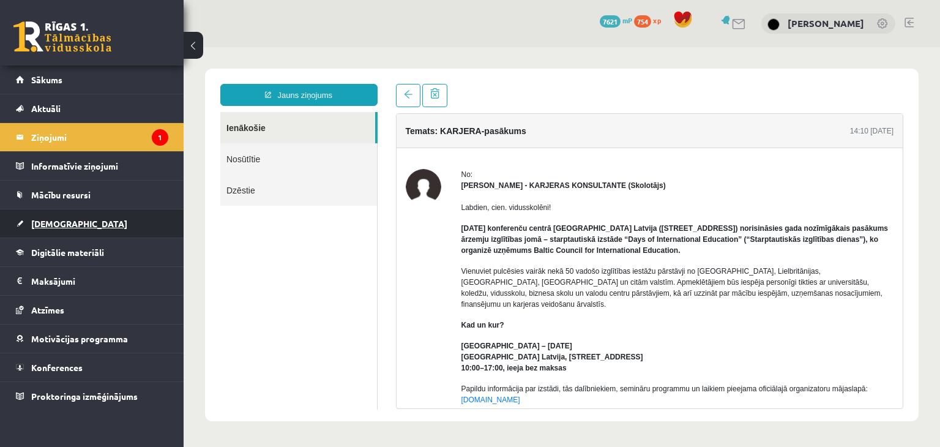
click at [64, 219] on span "[DEMOGRAPHIC_DATA]" at bounding box center [79, 223] width 96 height 11
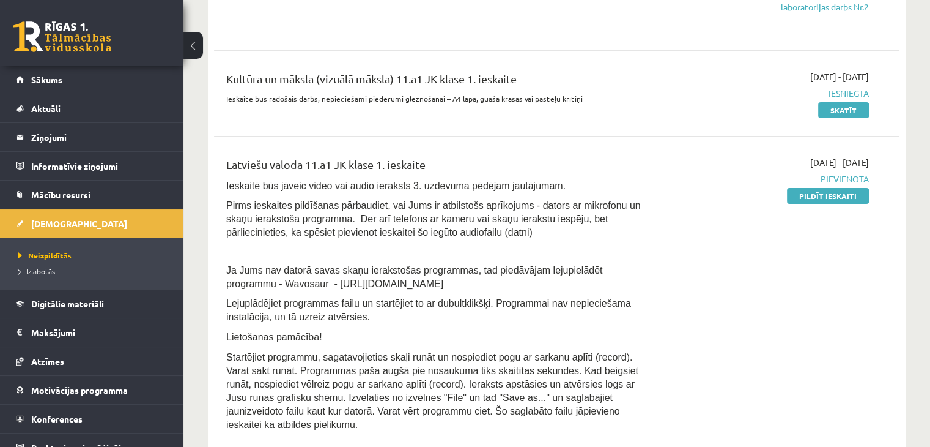
scroll to position [308, 0]
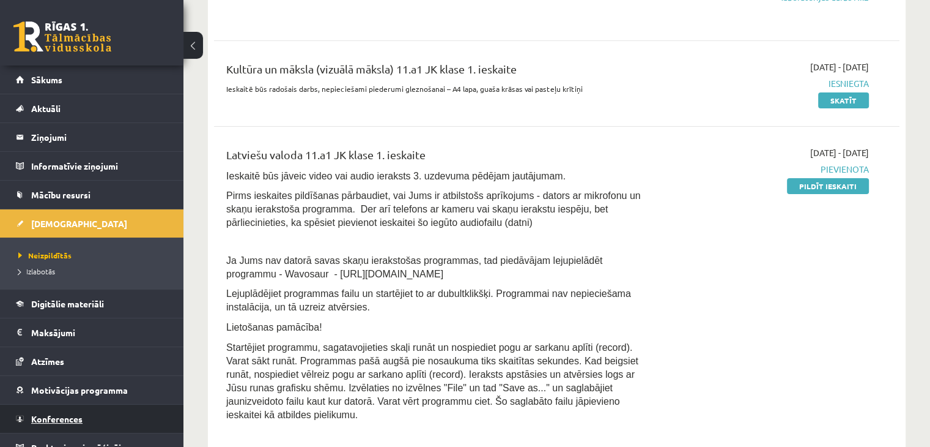
click at [56, 414] on span "Konferences" at bounding box center [56, 418] width 51 height 11
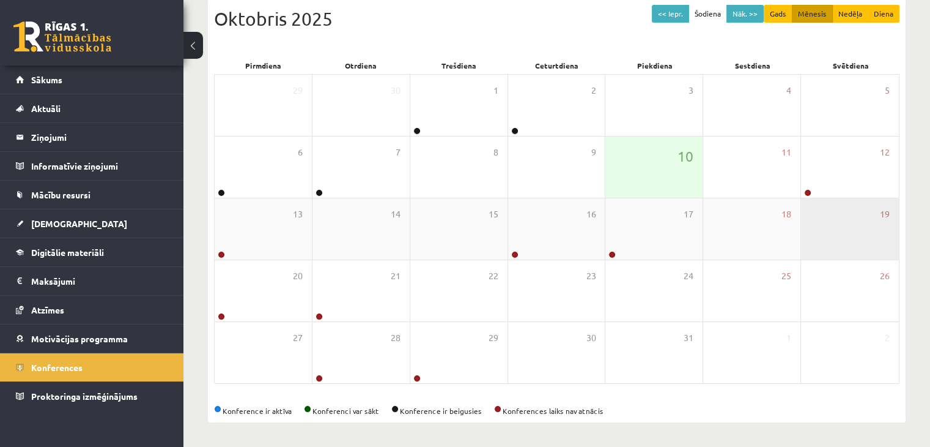
scroll to position [137, 0]
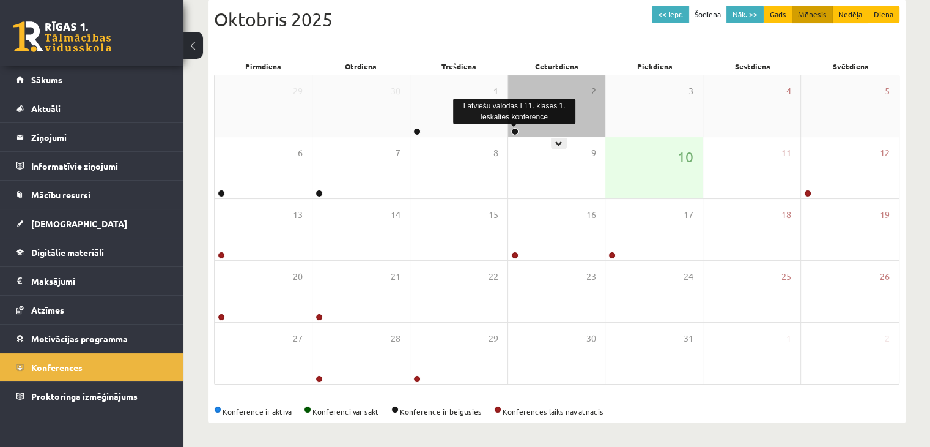
click at [516, 132] on link at bounding box center [514, 131] width 7 height 7
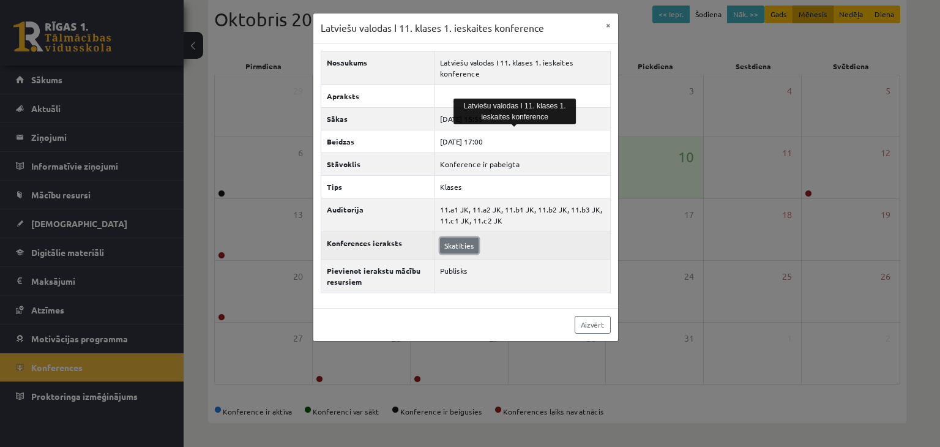
click at [460, 245] on link "Skatīties" at bounding box center [459, 245] width 39 height 16
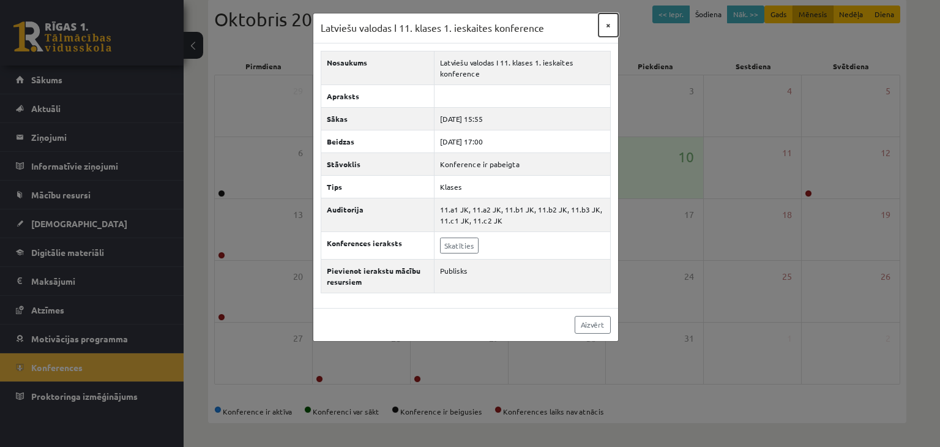
click at [612, 26] on button "×" at bounding box center [608, 24] width 20 height 23
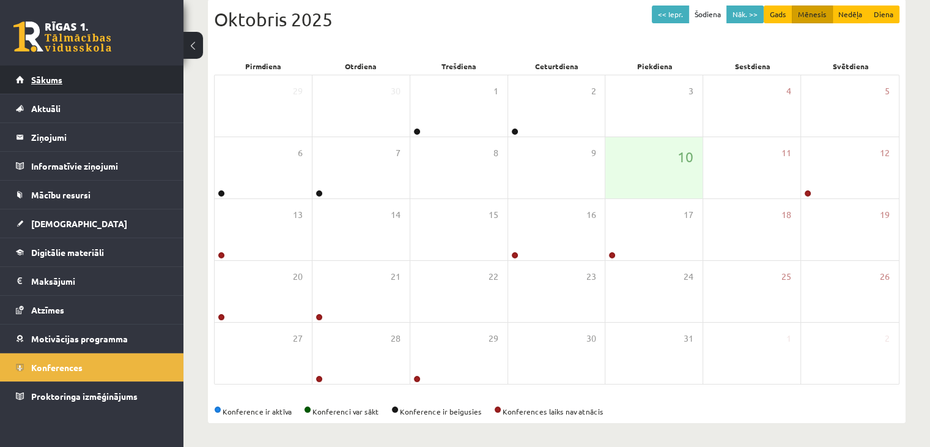
click at [74, 85] on link "Sākums" at bounding box center [92, 79] width 152 height 28
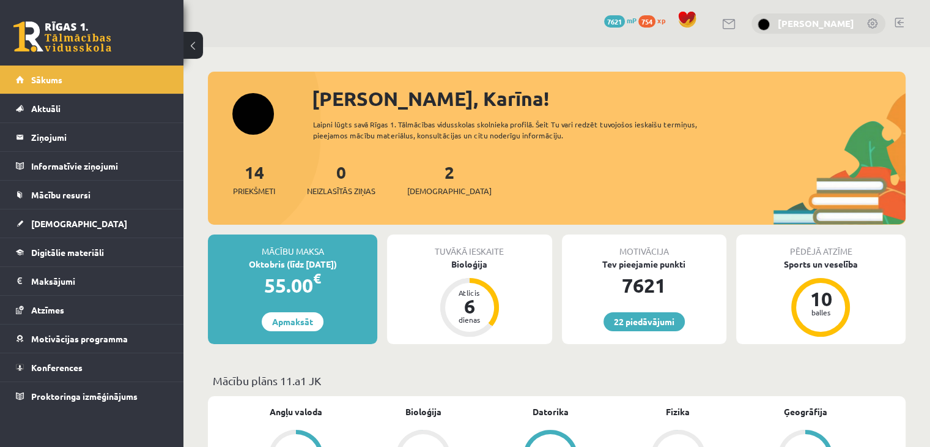
click at [838, 24] on link "[PERSON_NAME]" at bounding box center [816, 23] width 76 height 12
